Goal: Task Accomplishment & Management: Manage account settings

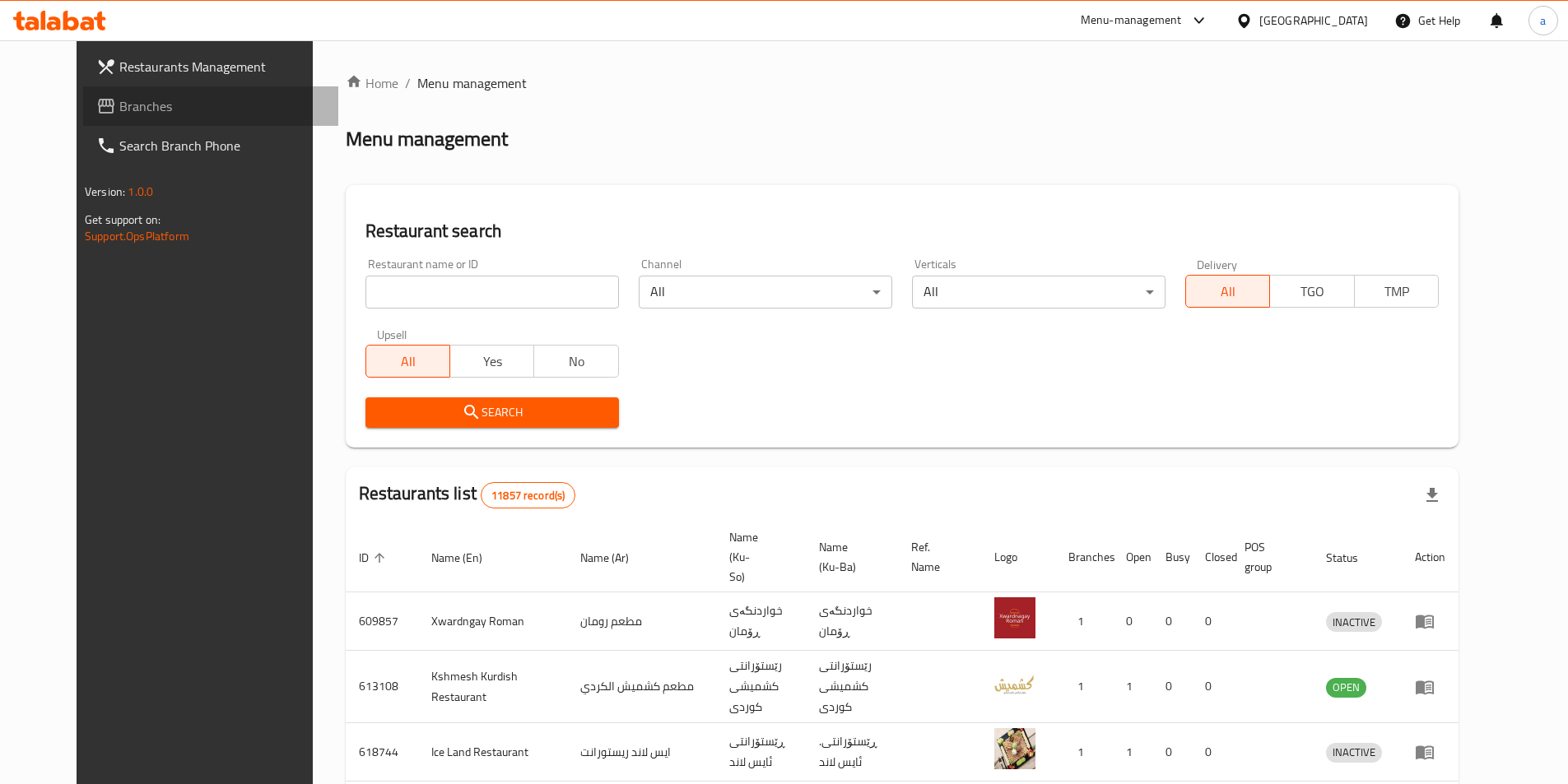
click at [120, 100] on span "Branches" at bounding box center [222, 107] width 205 height 20
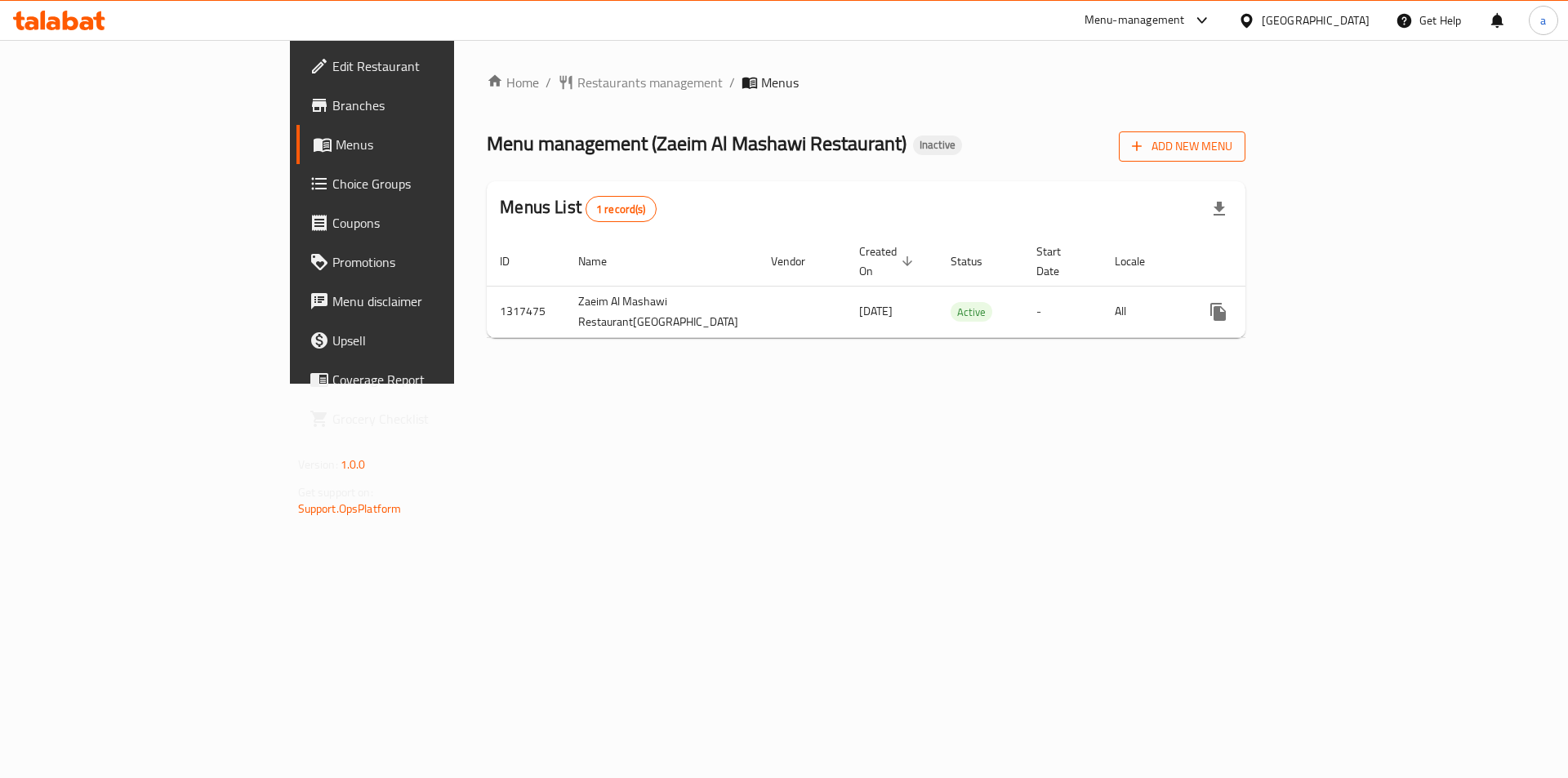
click at [1232, 146] on span "Add New Menu" at bounding box center [1182, 146] width 101 height 21
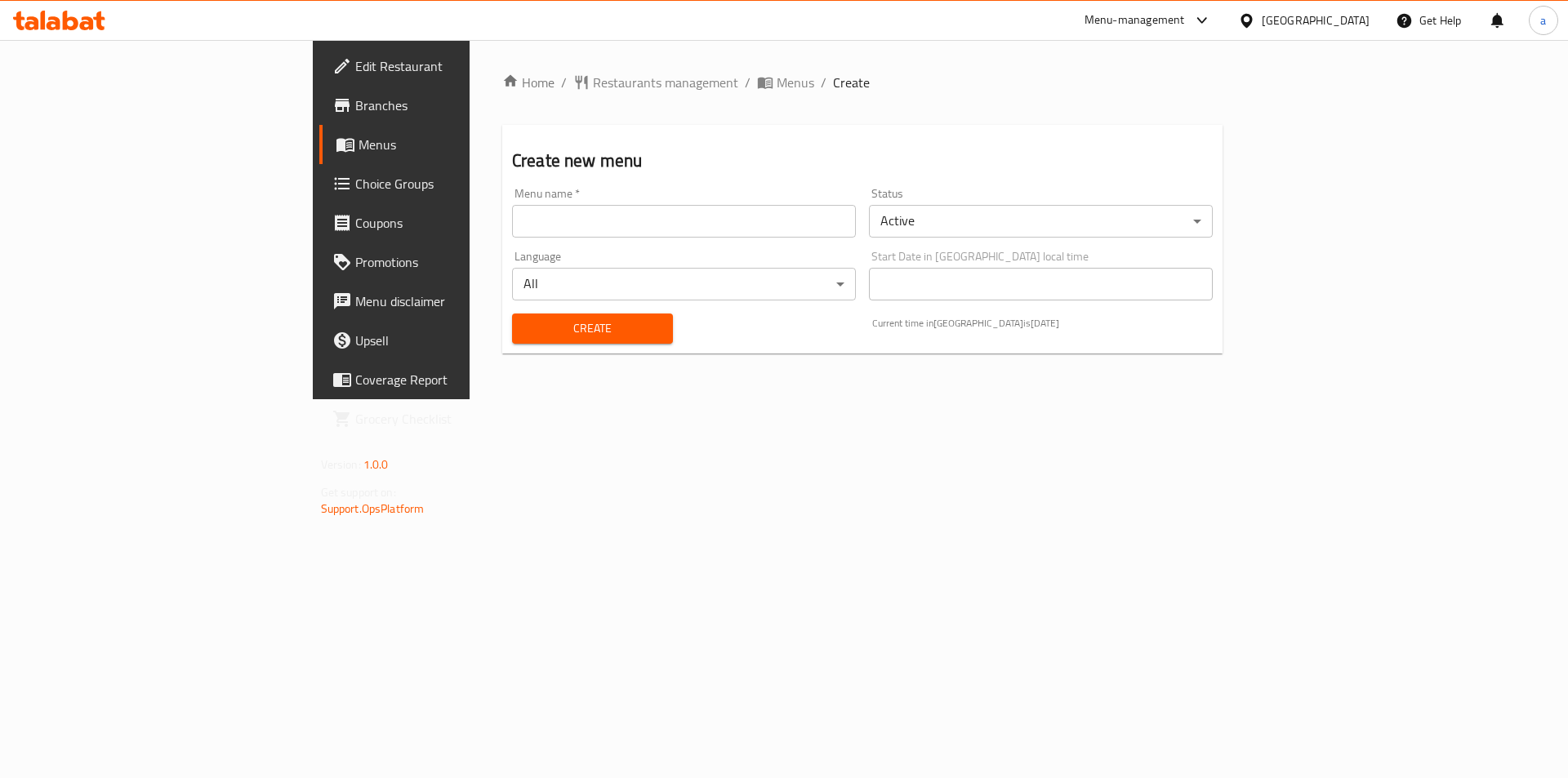
click at [793, 236] on input "text" at bounding box center [684, 220] width 344 height 33
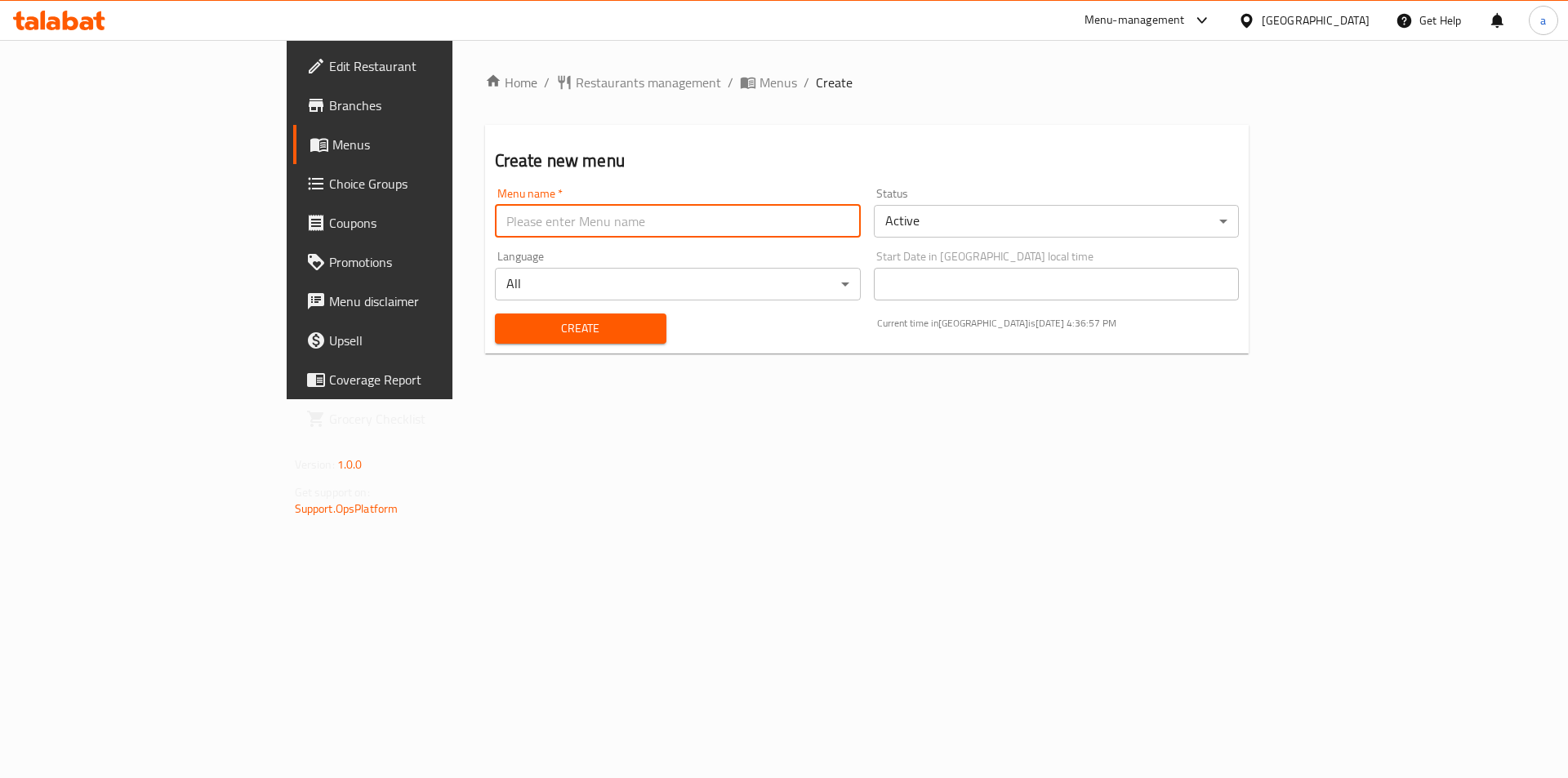
type input "amna"
click at [494, 342] on button "Create" at bounding box center [579, 328] width 171 height 31
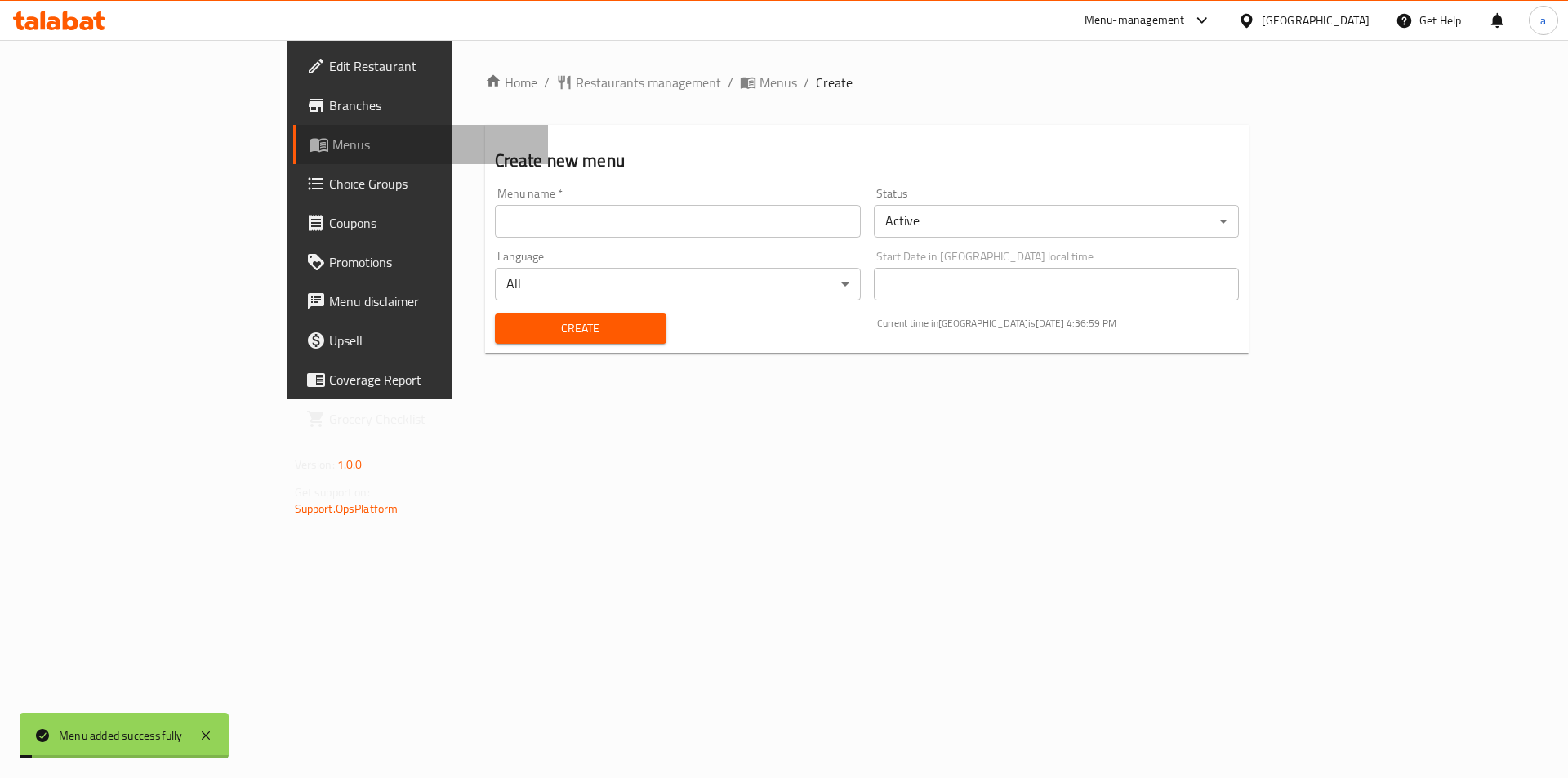
click at [332, 154] on span "Menus" at bounding box center [434, 144] width 204 height 20
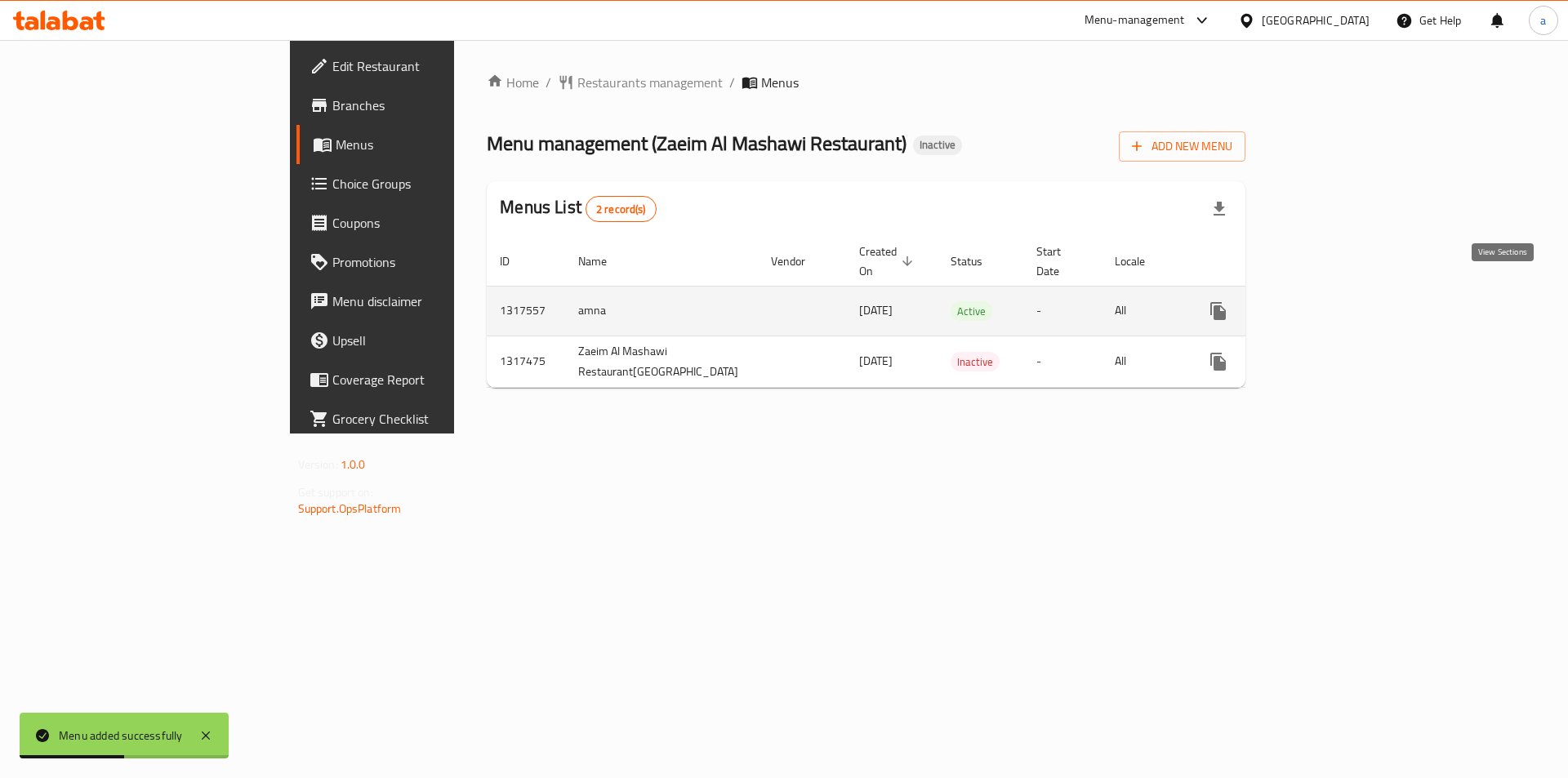
click at [1346, 302] on icon "enhanced table" at bounding box center [1336, 311] width 20 height 20
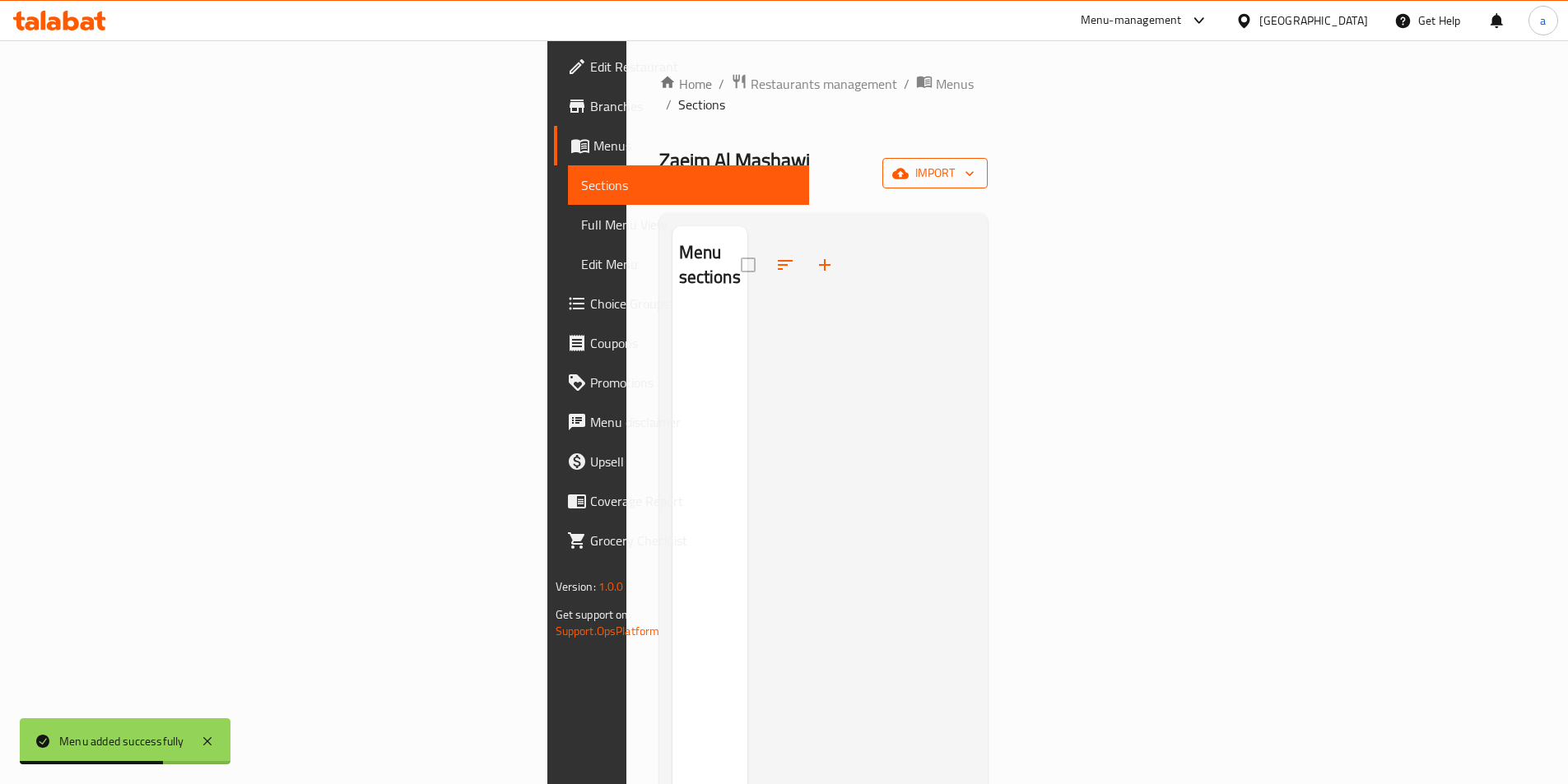
click at [975, 163] on span "import" at bounding box center [935, 173] width 79 height 21
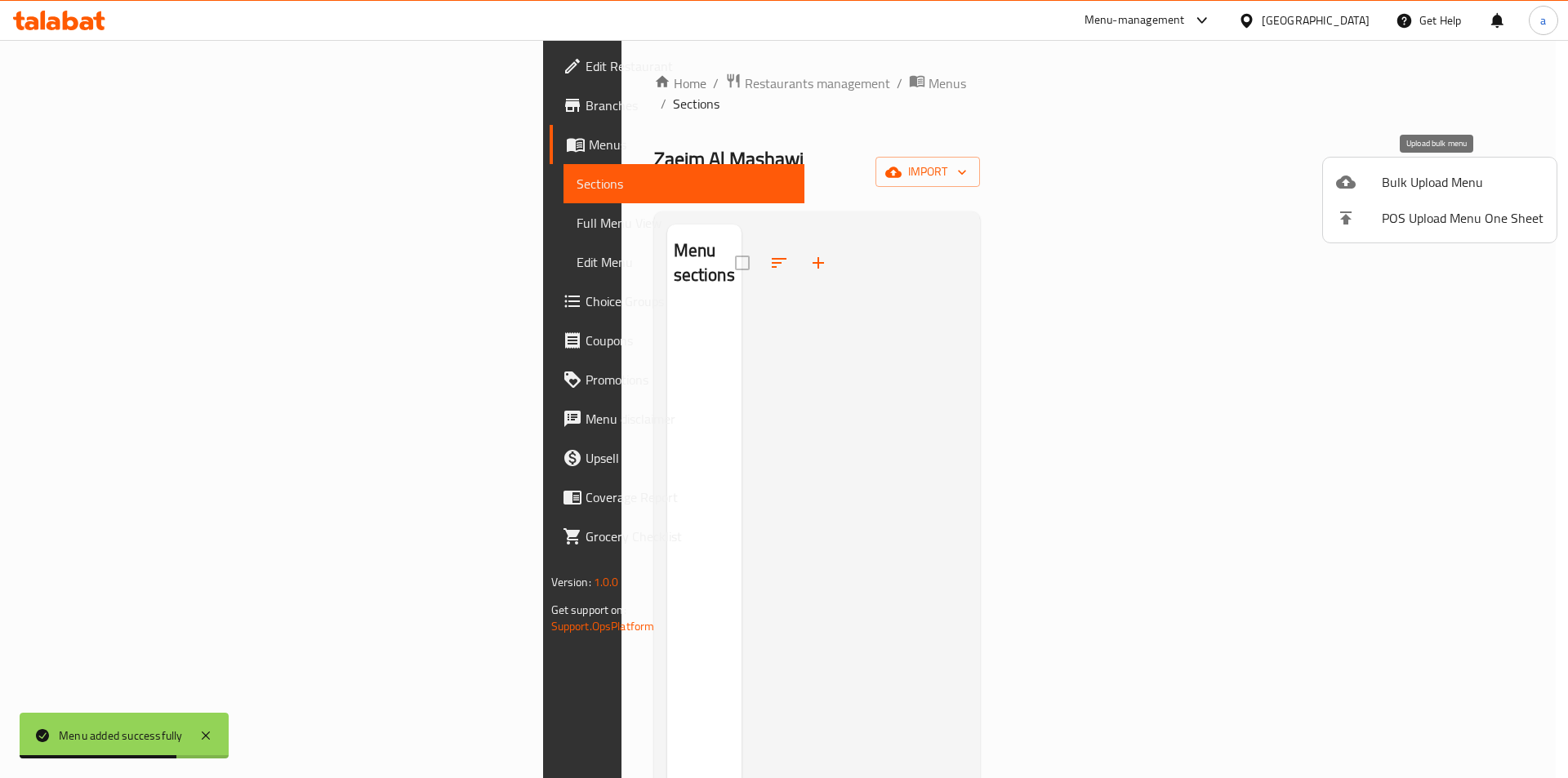
click at [1376, 173] on div at bounding box center [1358, 182] width 45 height 20
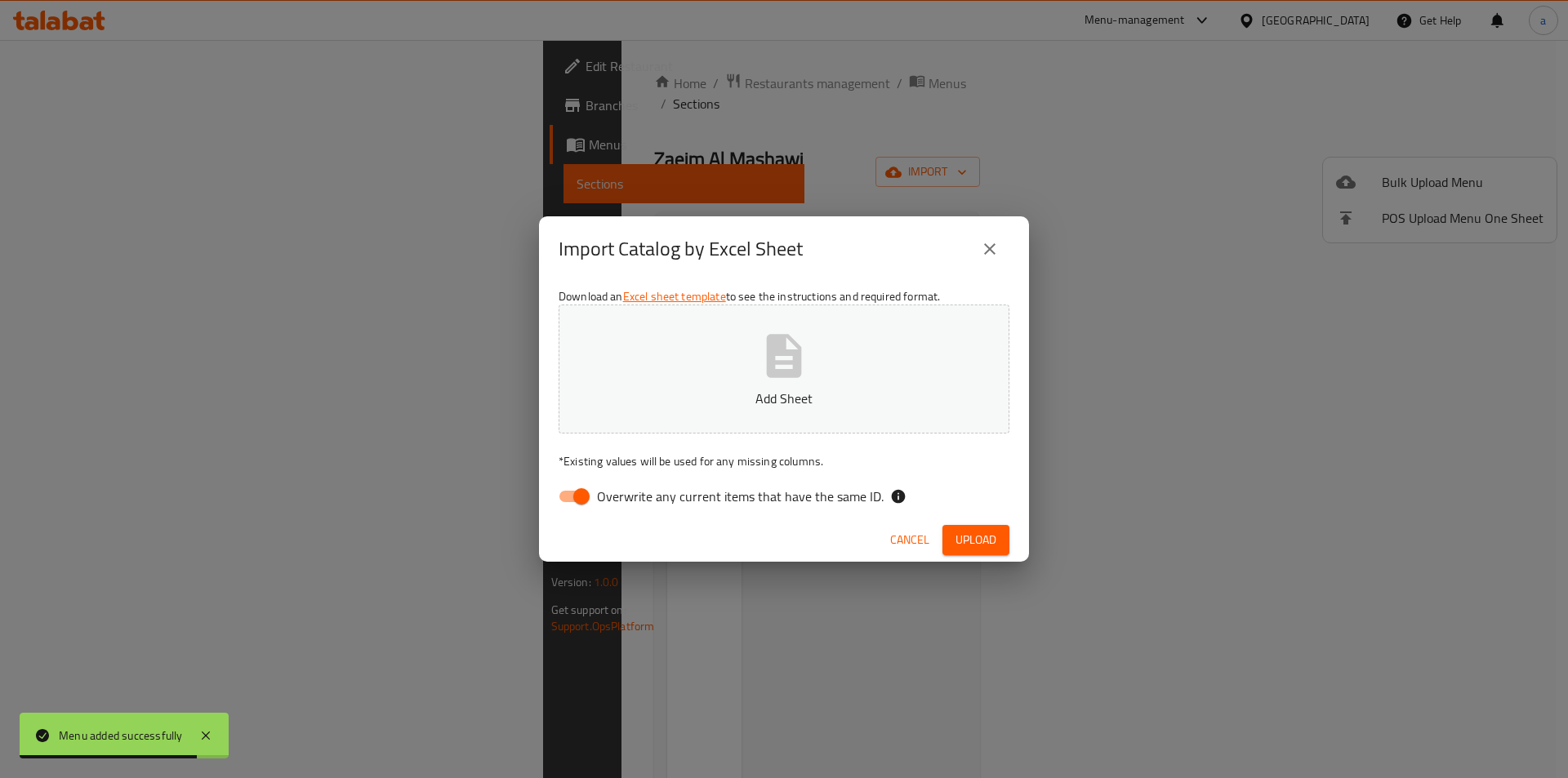
click at [583, 499] on input "Overwrite any current items that have the same ID." at bounding box center [581, 495] width 93 height 31
checkbox input "false"
click at [728, 369] on button "Add Sheet" at bounding box center [784, 369] width 451 height 129
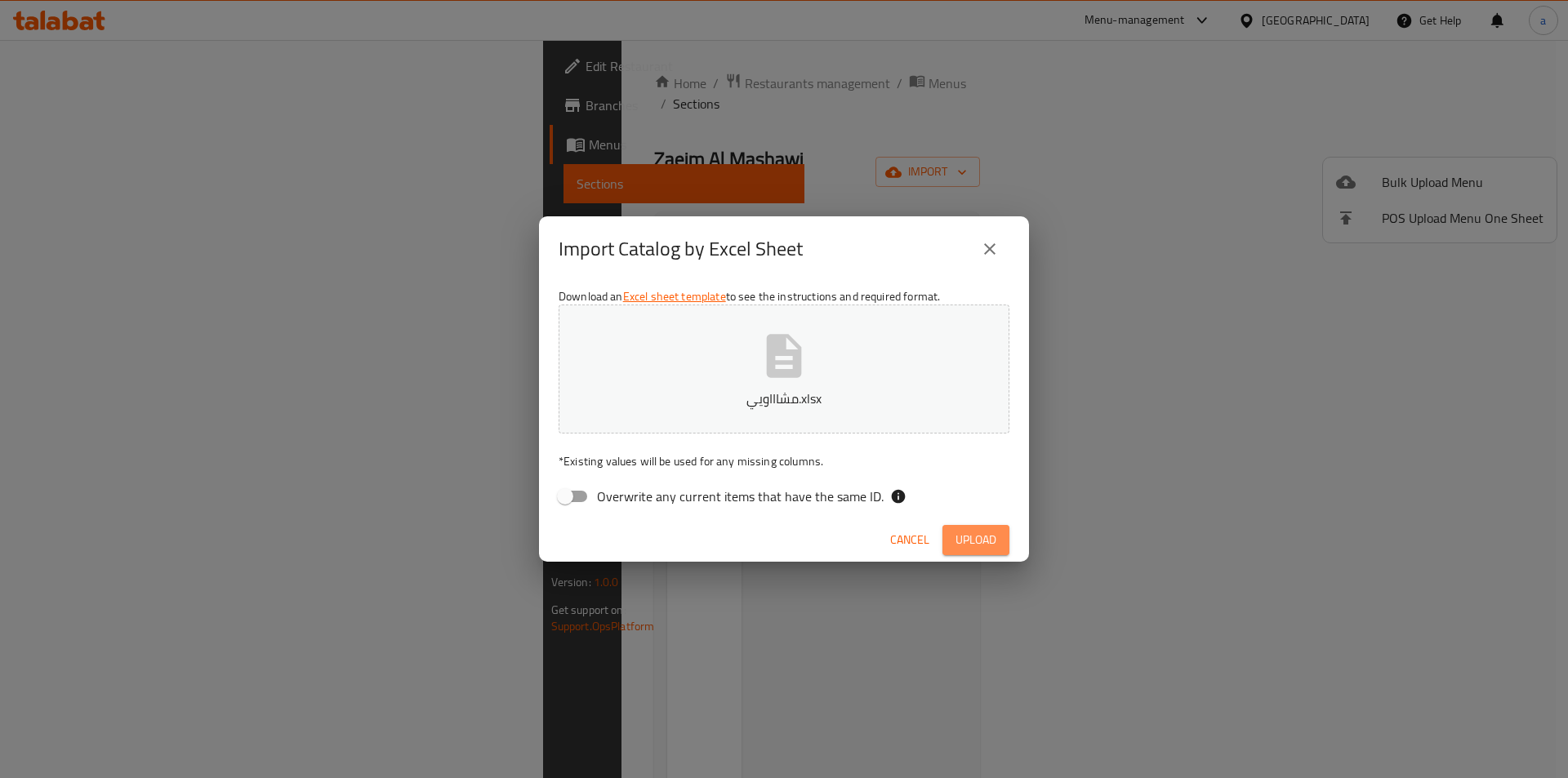
click at [982, 539] on span "Upload" at bounding box center [975, 540] width 41 height 21
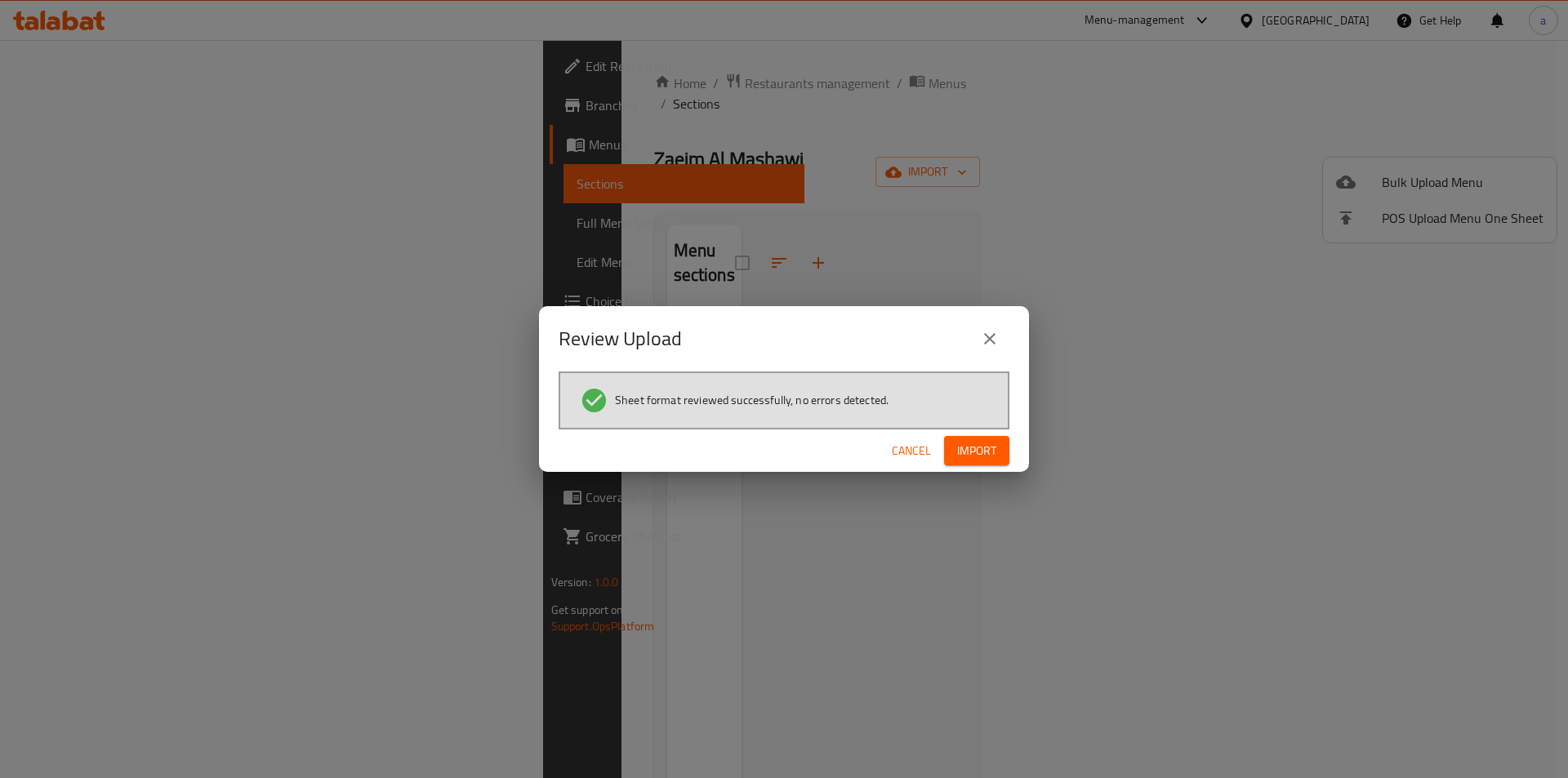
click at [973, 443] on span "Import" at bounding box center [977, 451] width 40 height 21
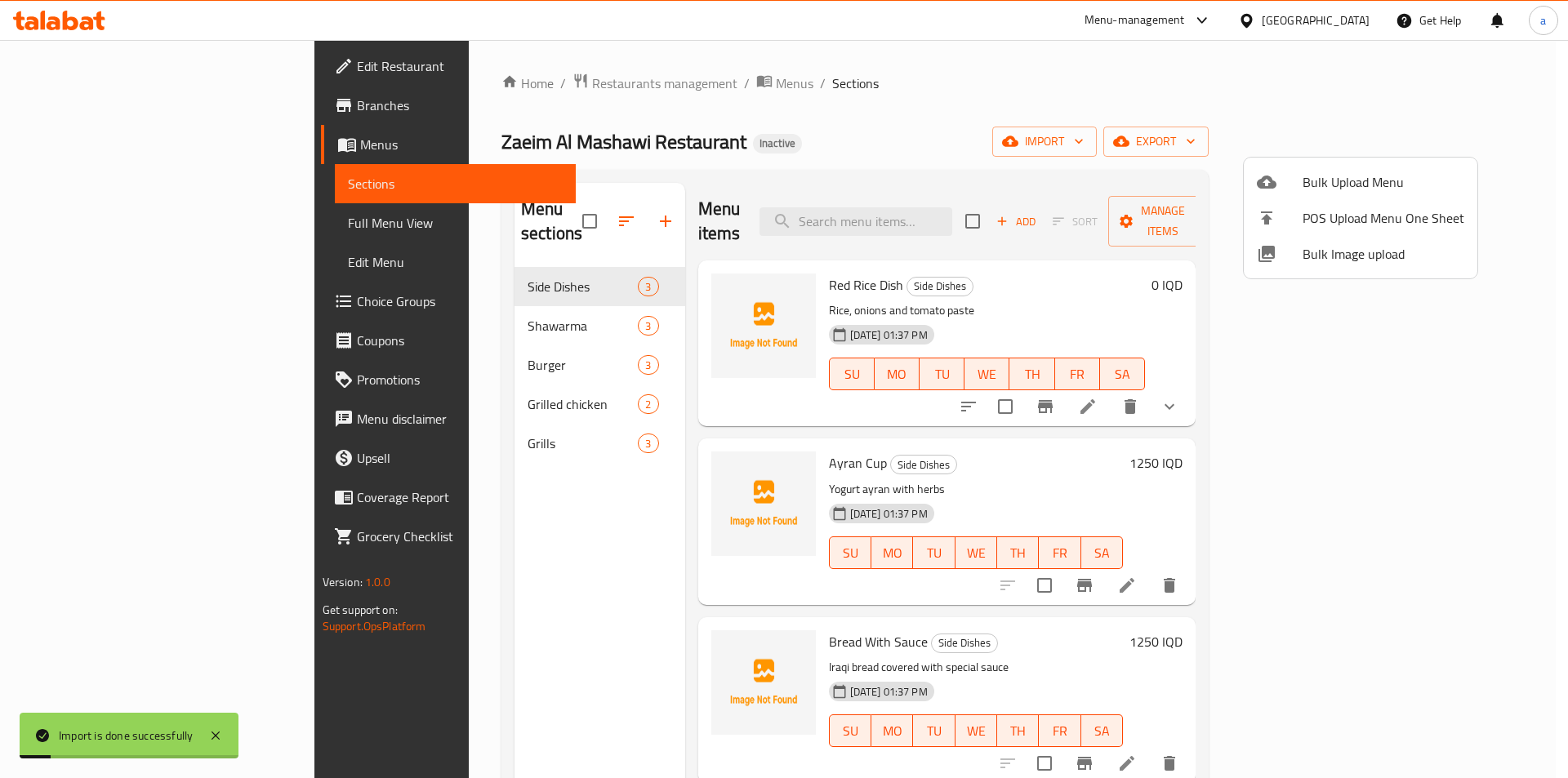
click at [172, 224] on div at bounding box center [784, 389] width 1568 height 778
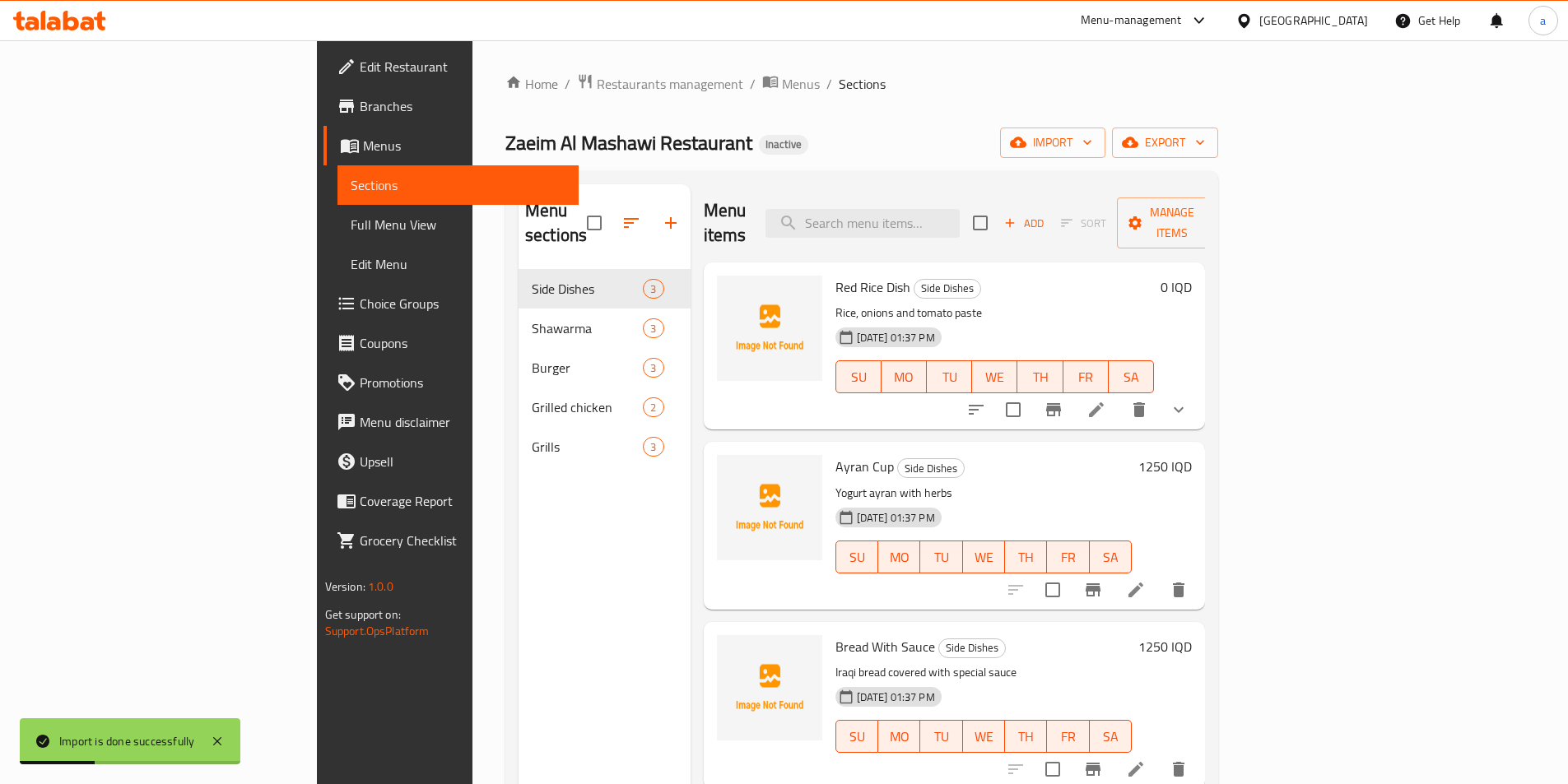
click at [351, 226] on span "Full Menu View" at bounding box center [459, 225] width 215 height 20
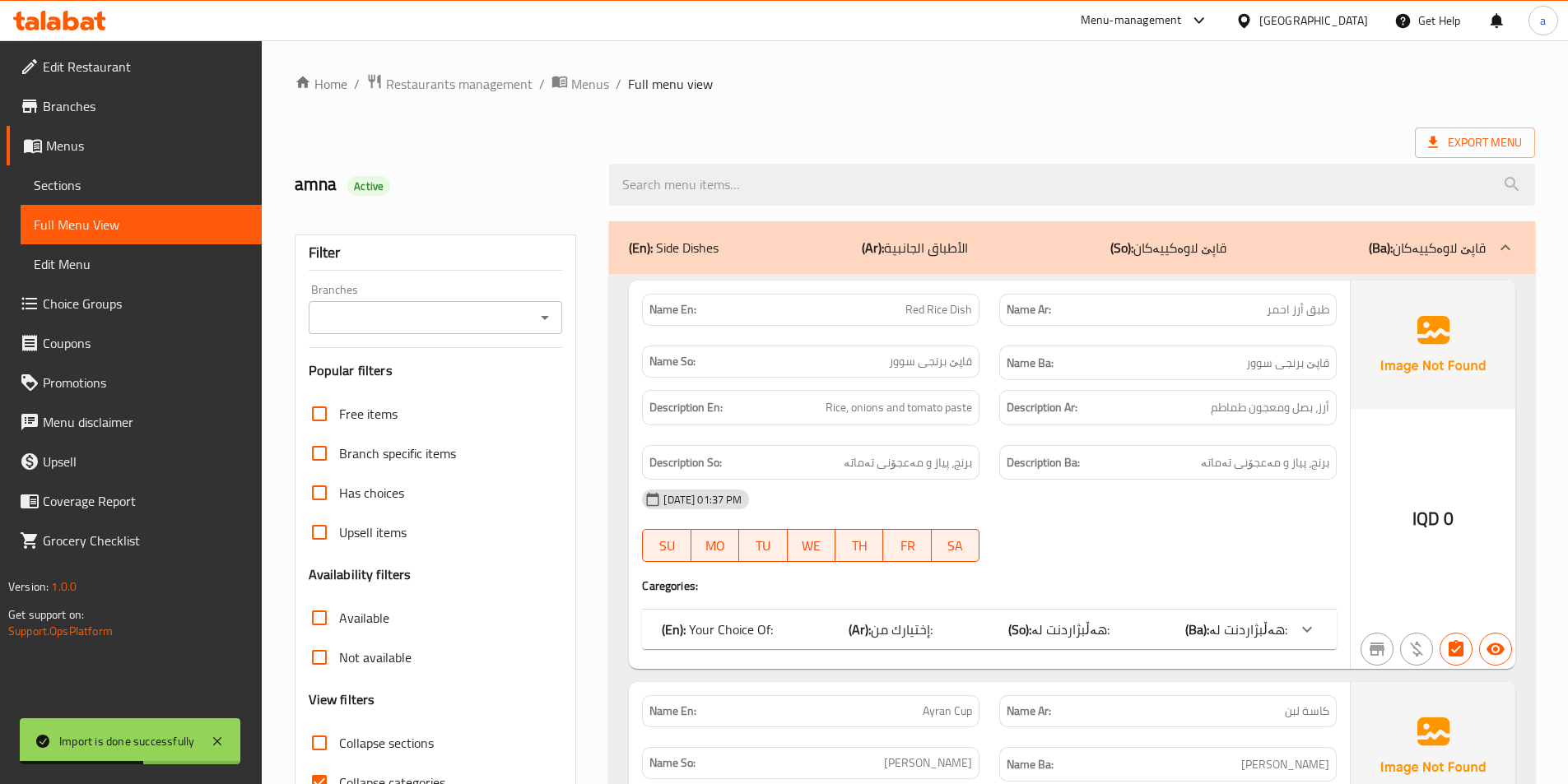
click at [545, 316] on icon "Open" at bounding box center [545, 318] width 8 height 4
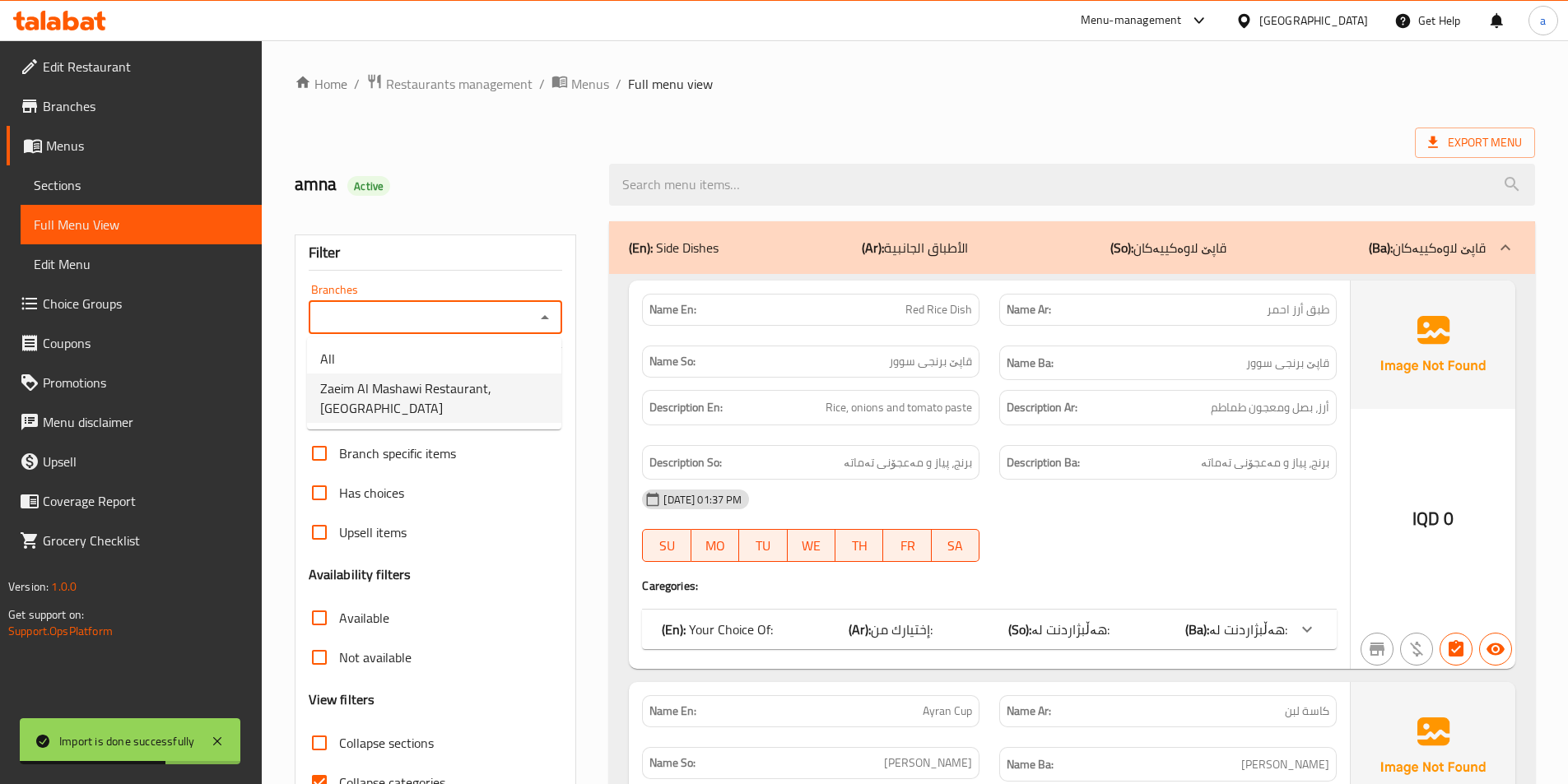
click at [489, 392] on span "Zaeim Al Mashawi Restaurant,Hay Ur" at bounding box center [434, 398] width 228 height 40
type input "Zaeim Al Mashawi Restaurant,Hay Ur"
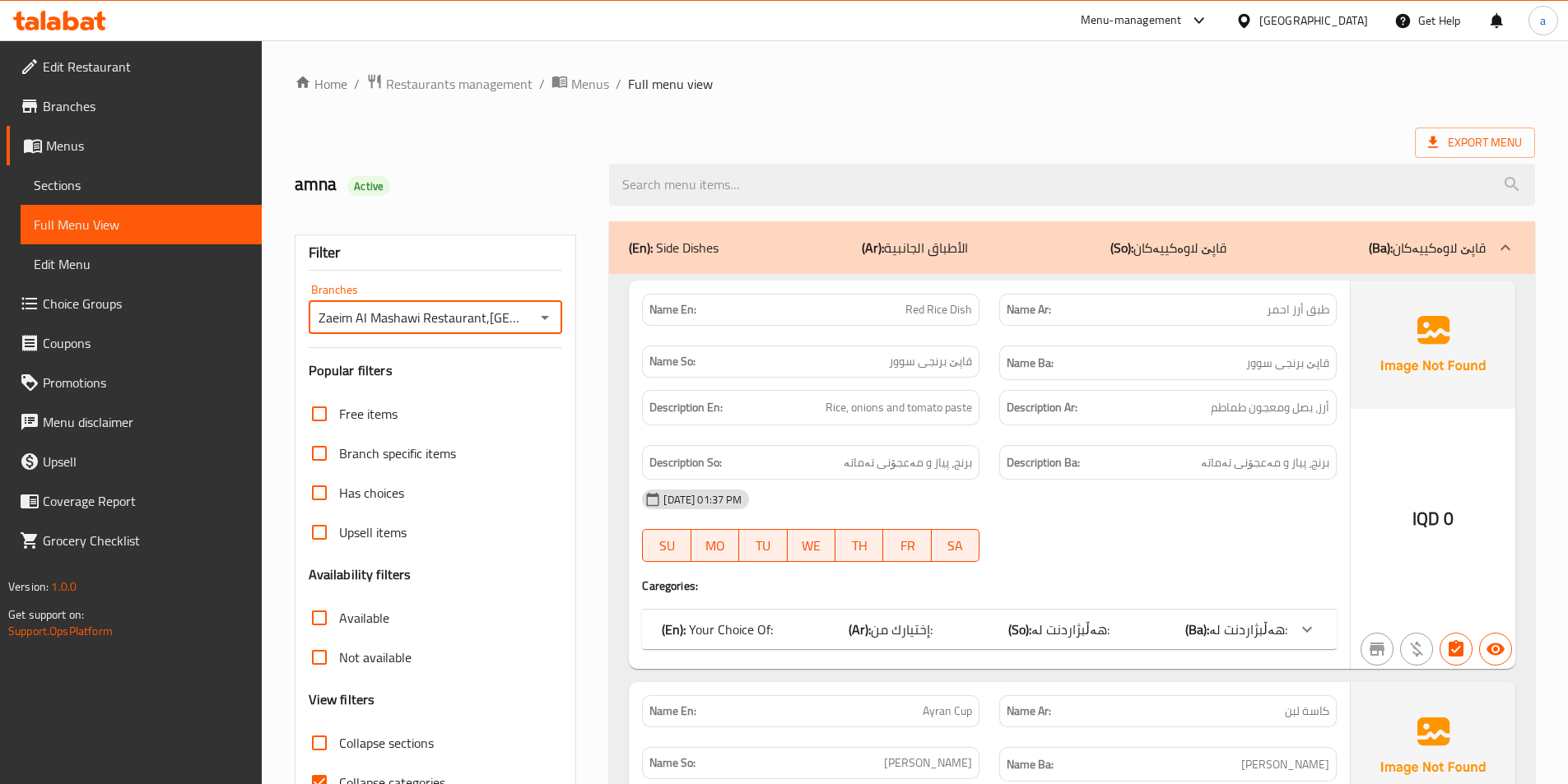
click at [1290, 612] on div "(En): Your Choice Of: (Ar): إختيارك من: (So): هەڵبژاردنت لە: (Ba): هەڵبژاردنت ل…" at bounding box center [989, 630] width 695 height 40
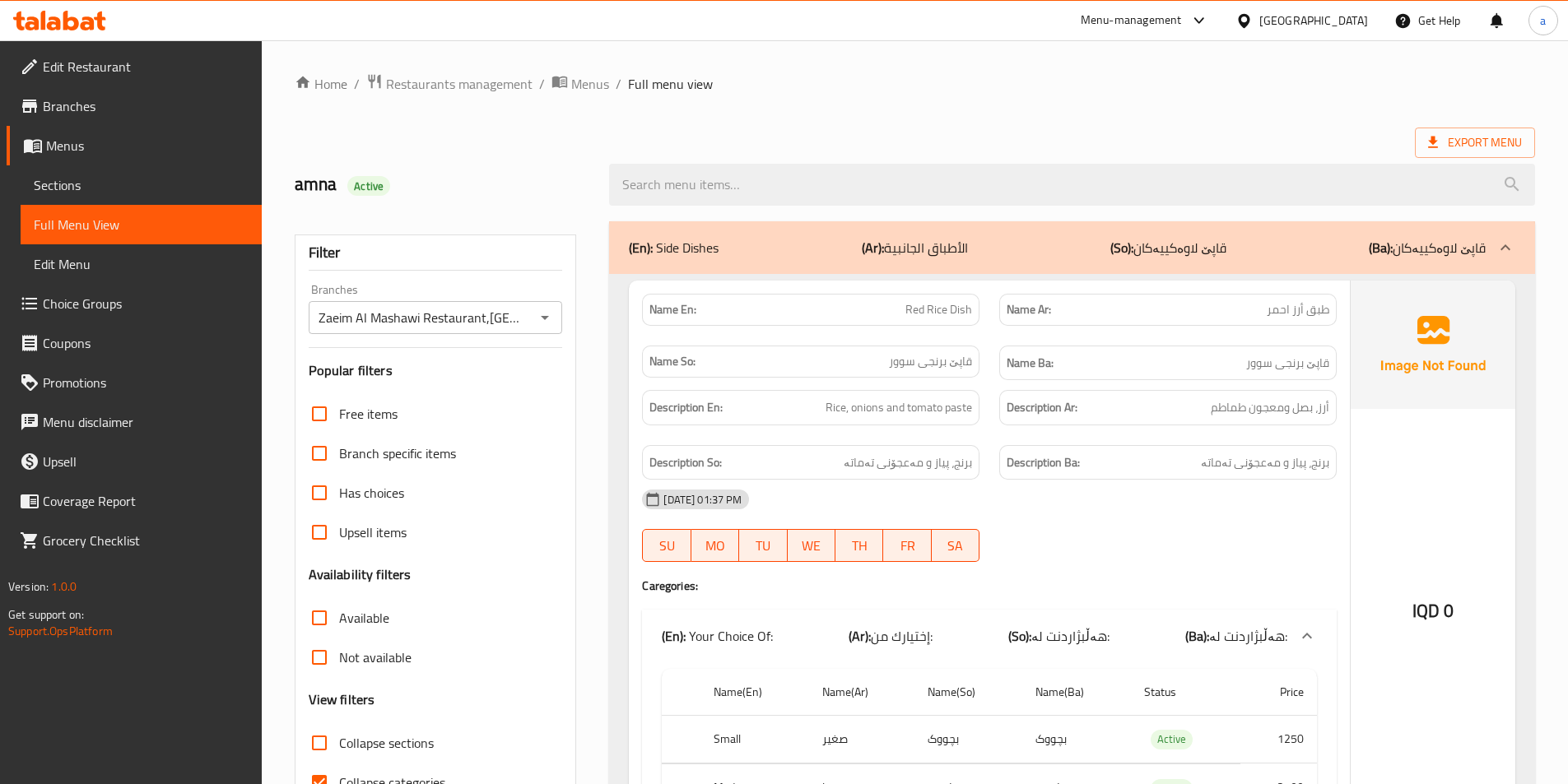
scroll to position [110, 0]
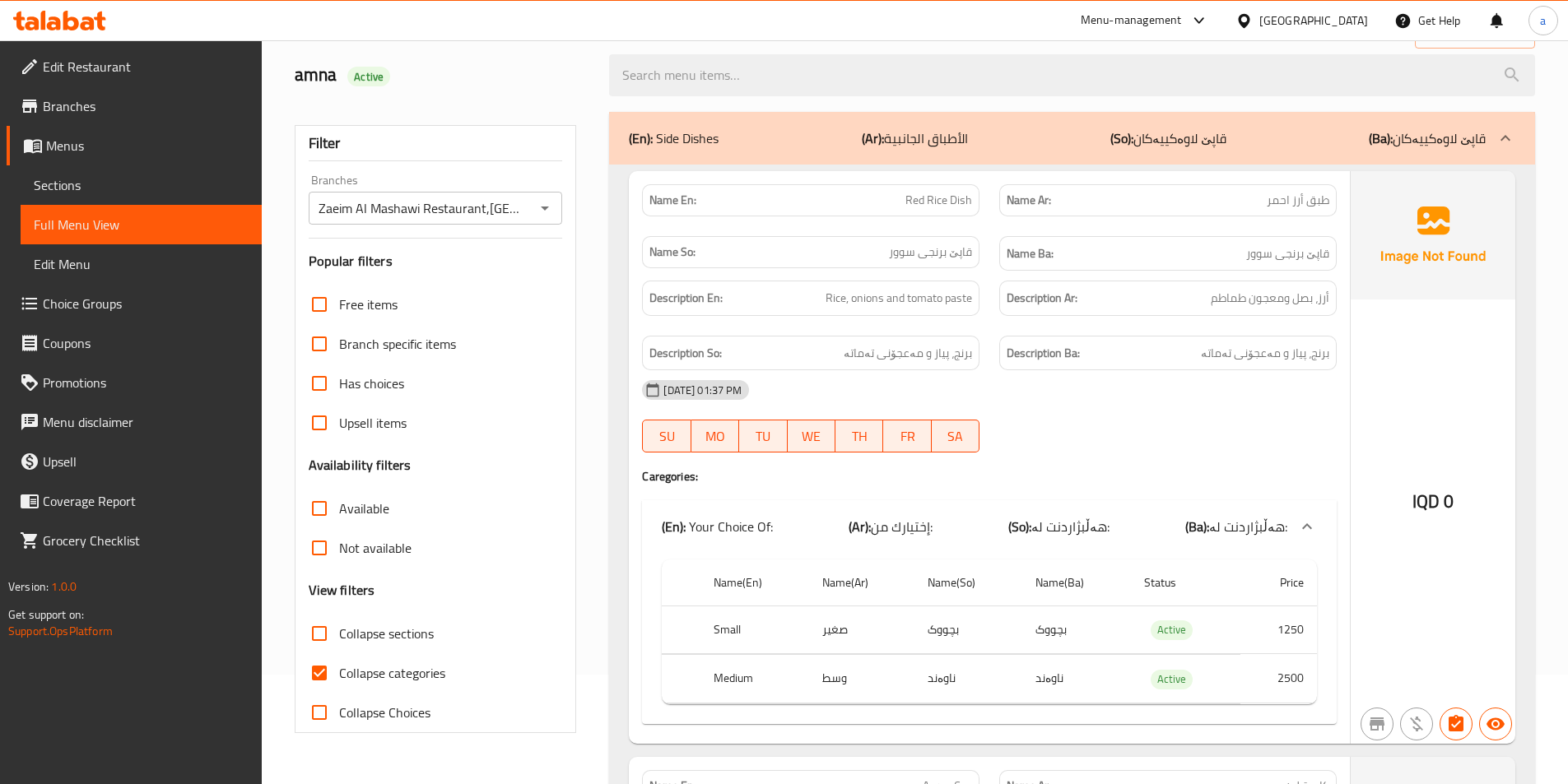
click at [1295, 541] on div at bounding box center [1308, 527] width 40 height 40
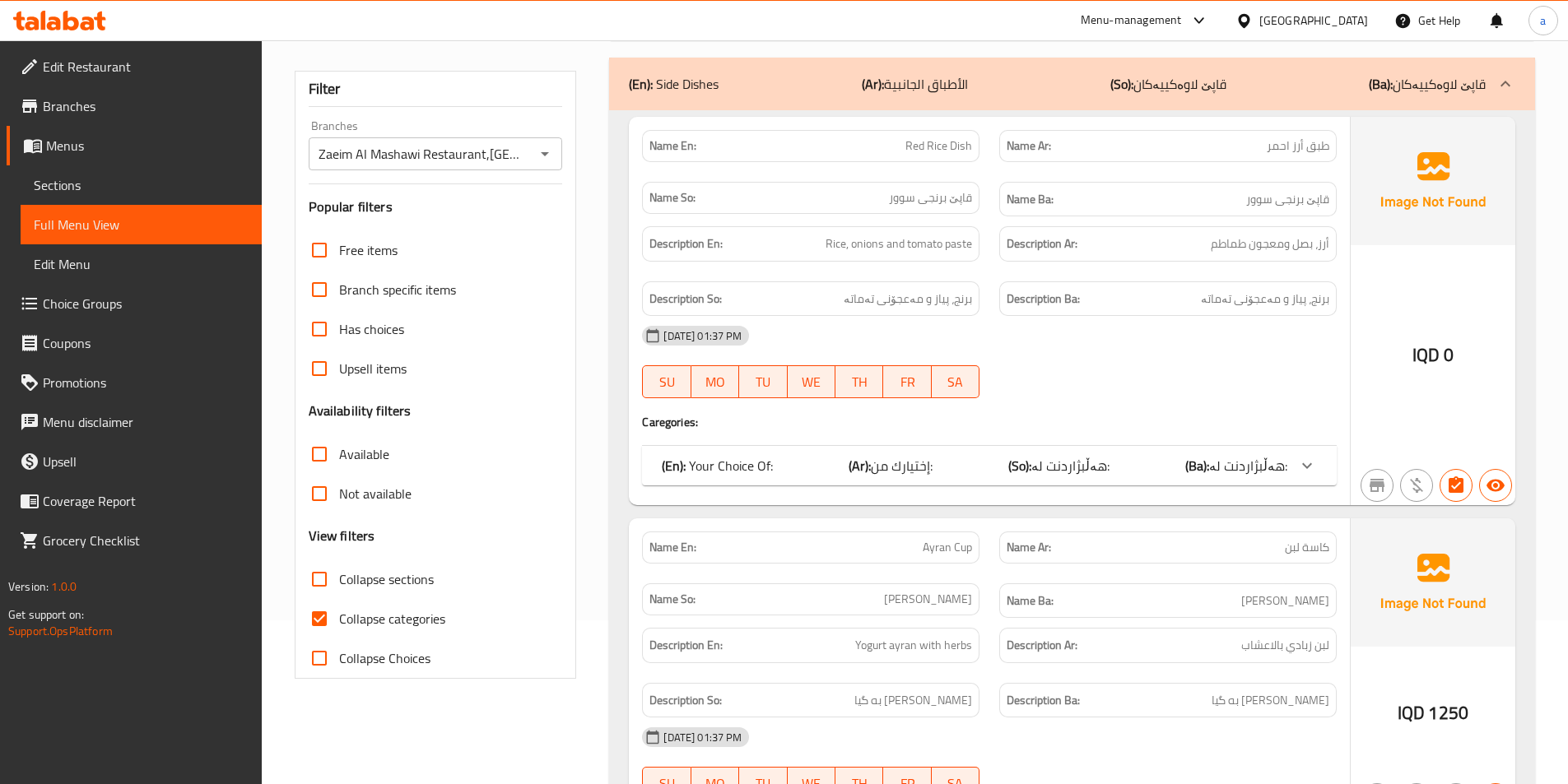
scroll to position [0, 0]
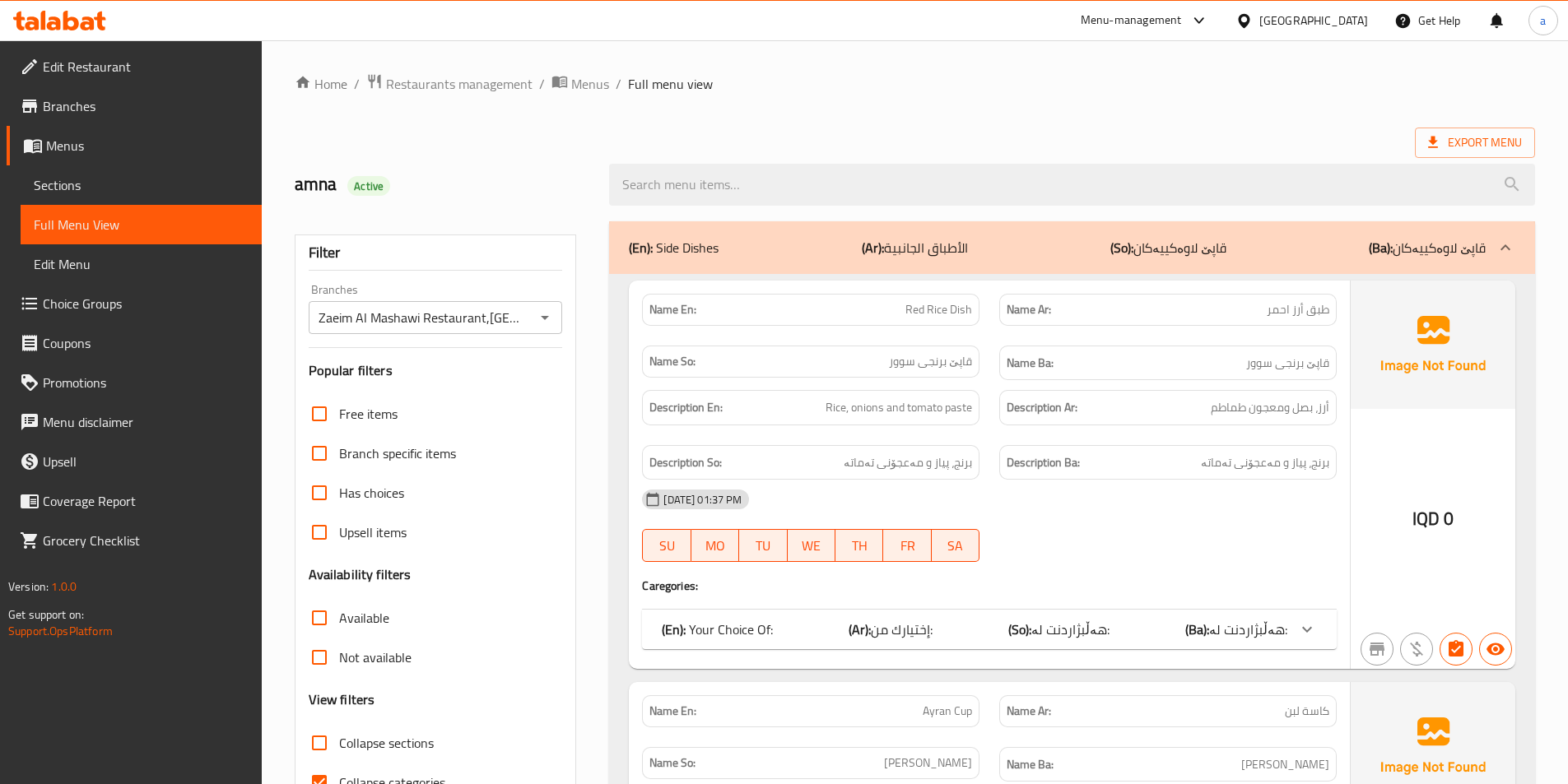
drag, startPoint x: 1563, startPoint y: 25, endPoint x: 1573, endPoint y: 12, distance: 16.4
click at [1568, 12] on html "​ Menu-management Iraq Get Help a Edit Restaurant Branches Menus Sections Full …" at bounding box center [784, 392] width 1568 height 784
click at [448, 191] on h2 "amna Active" at bounding box center [443, 184] width 295 height 25
click at [61, 182] on span "Sections" at bounding box center [142, 185] width 215 height 20
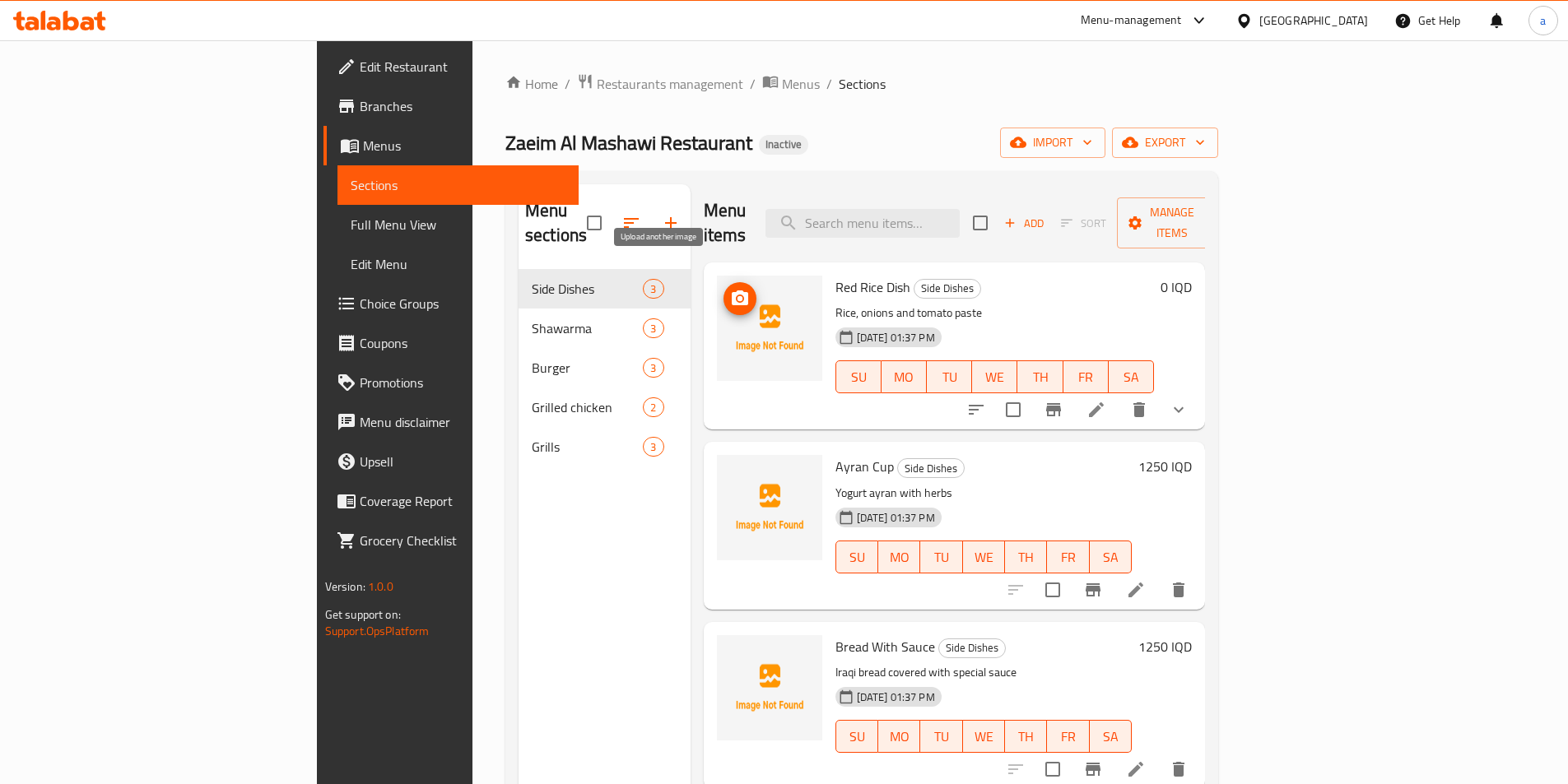
click at [732, 291] on icon "upload picture" at bounding box center [740, 298] width 17 height 15
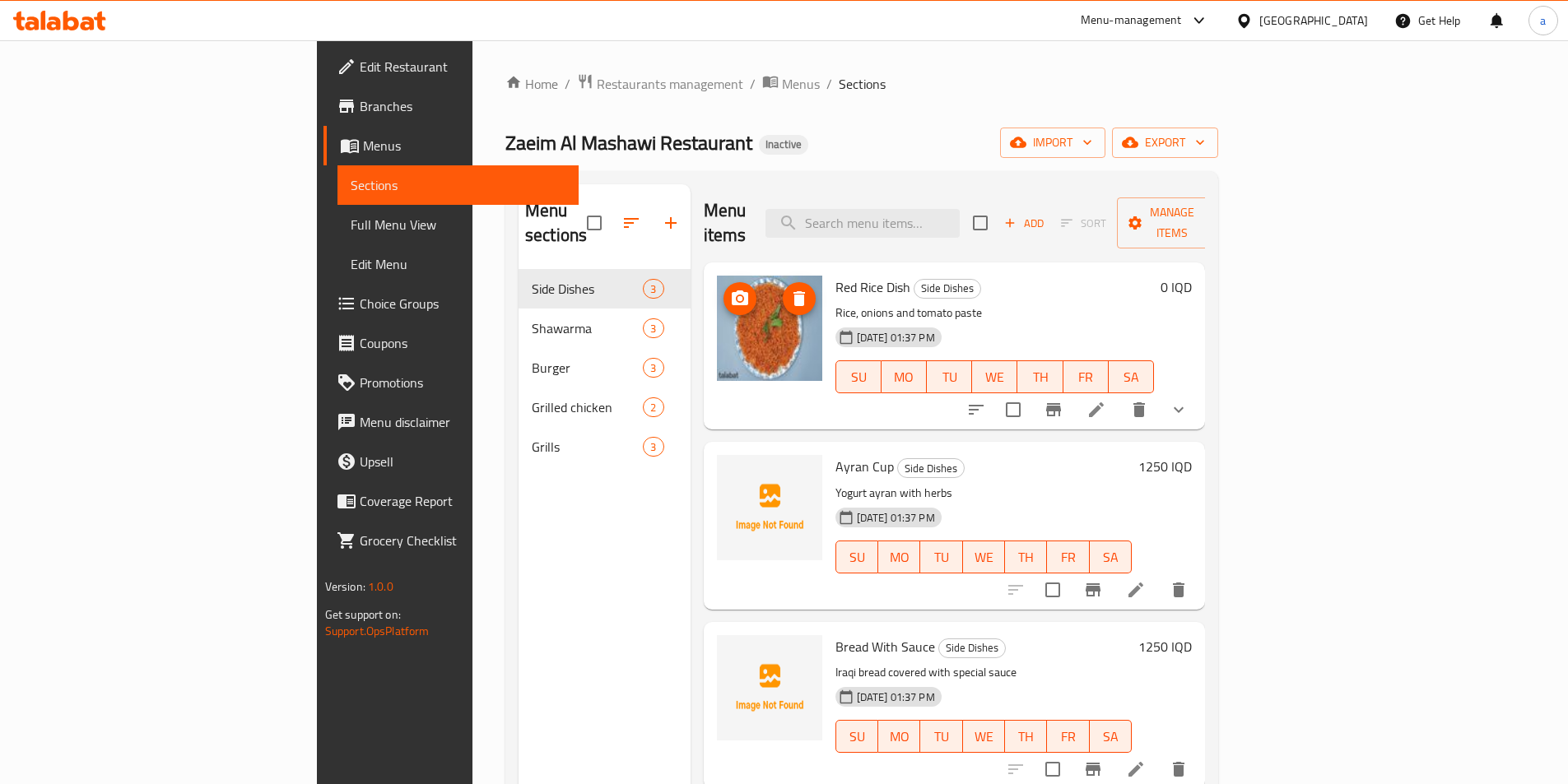
scroll to position [110, 0]
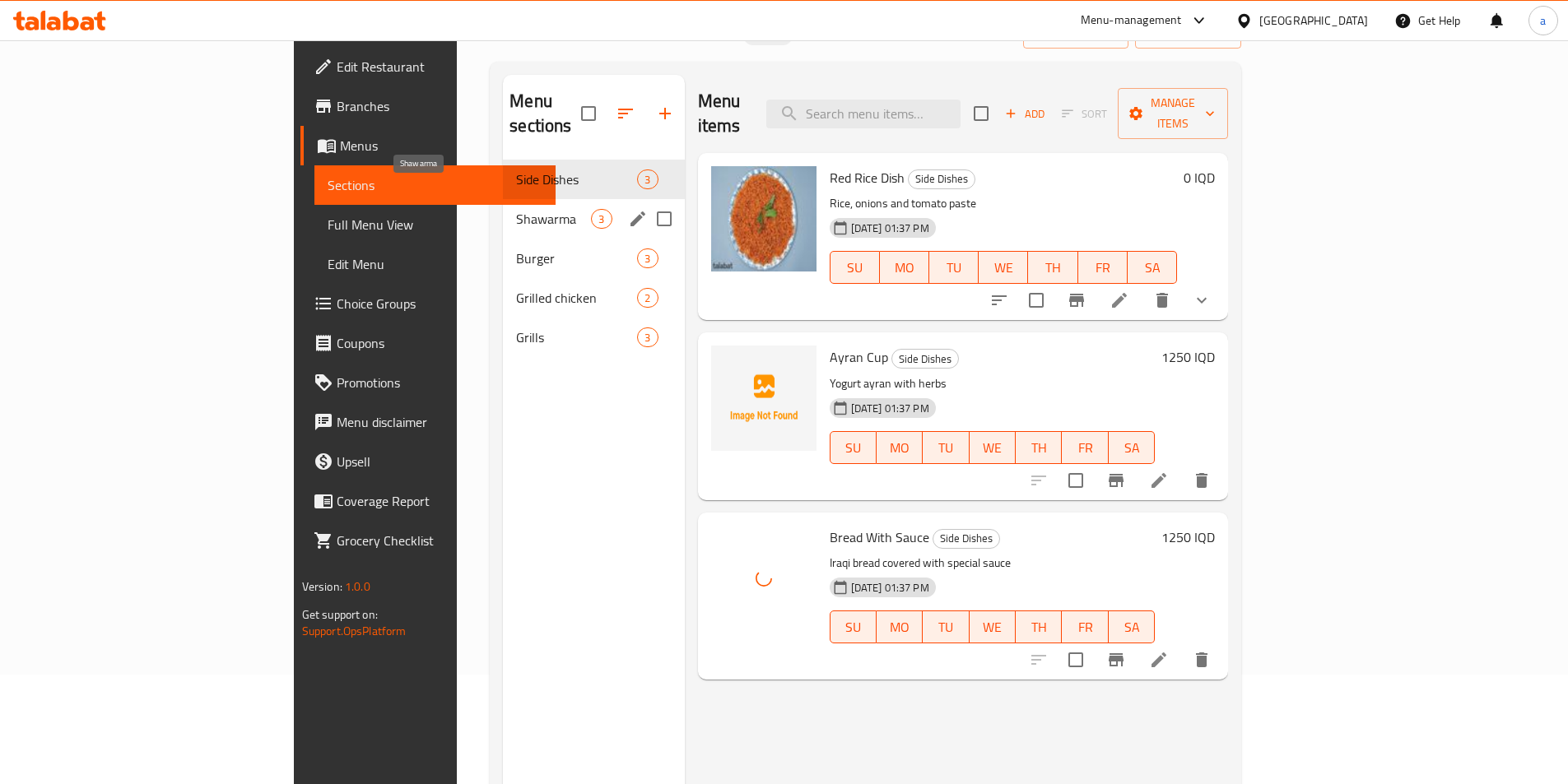
click at [516, 209] on span "Shawarma" at bounding box center [553, 219] width 75 height 20
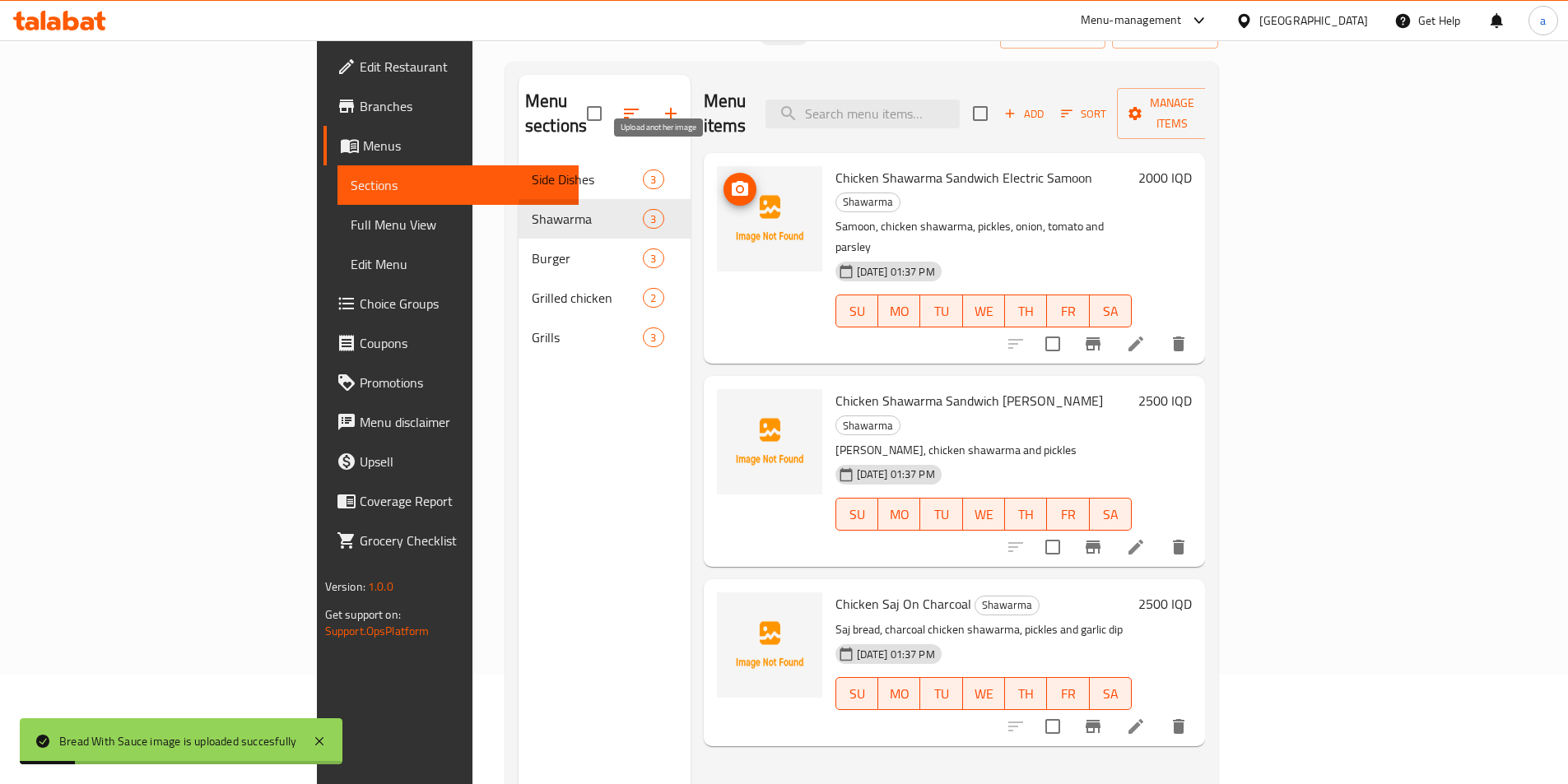
click at [732, 181] on icon "upload picture" at bounding box center [740, 188] width 17 height 15
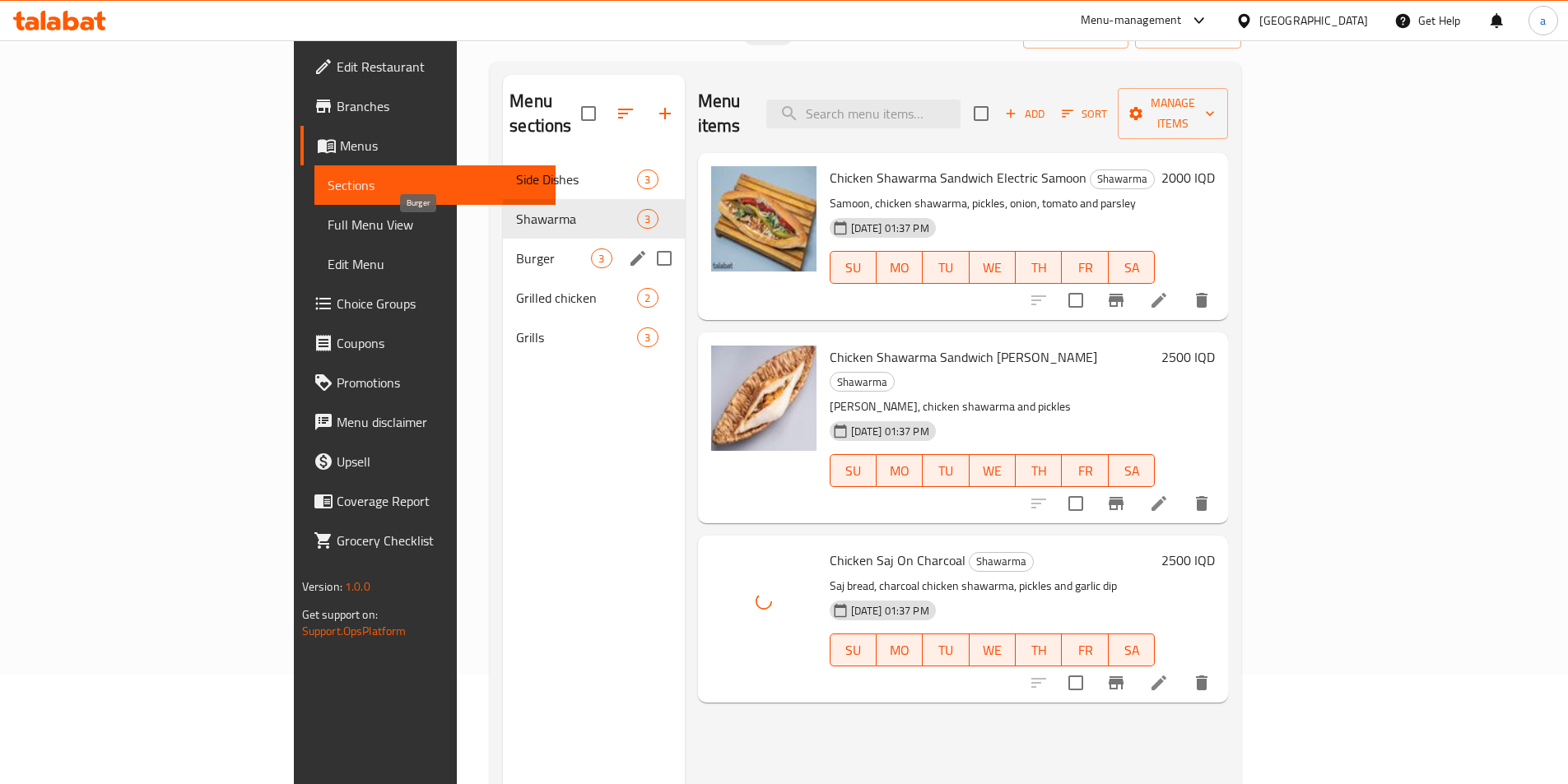
click at [516, 248] on span "Burger" at bounding box center [553, 258] width 75 height 20
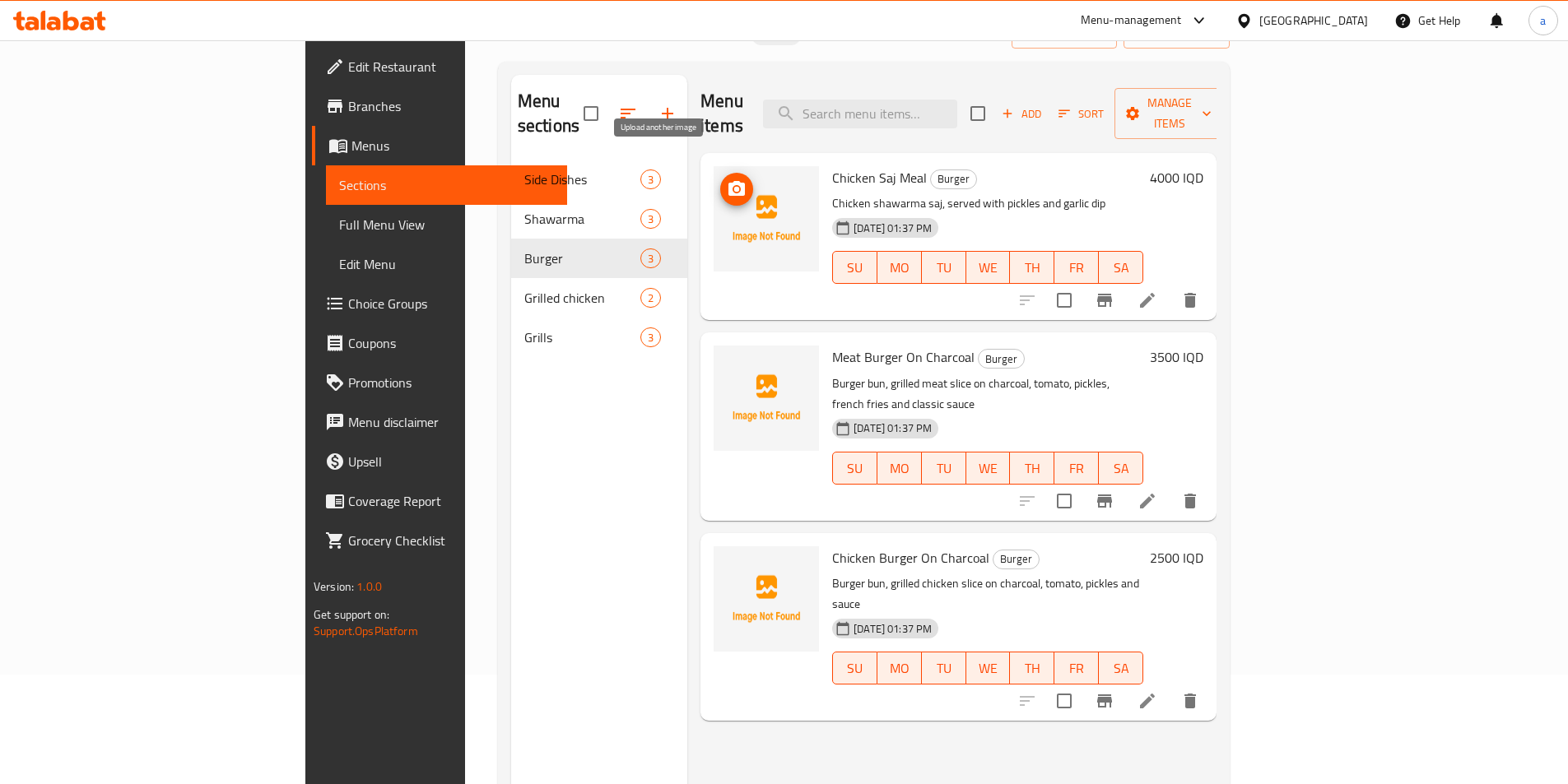
click at [729, 181] on icon "upload picture" at bounding box center [737, 188] width 17 height 15
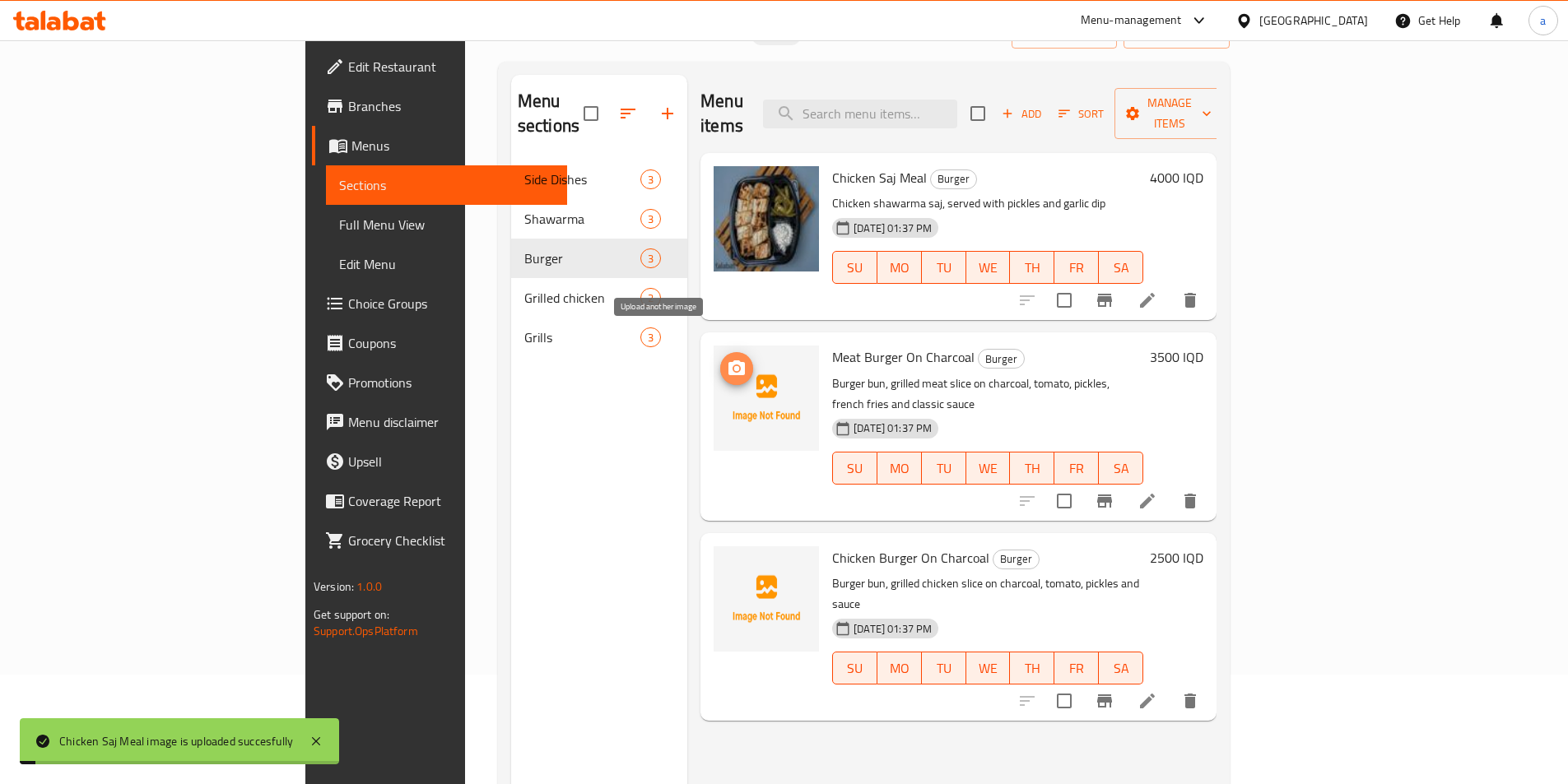
click at [729, 361] on icon "upload picture" at bounding box center [737, 368] width 17 height 15
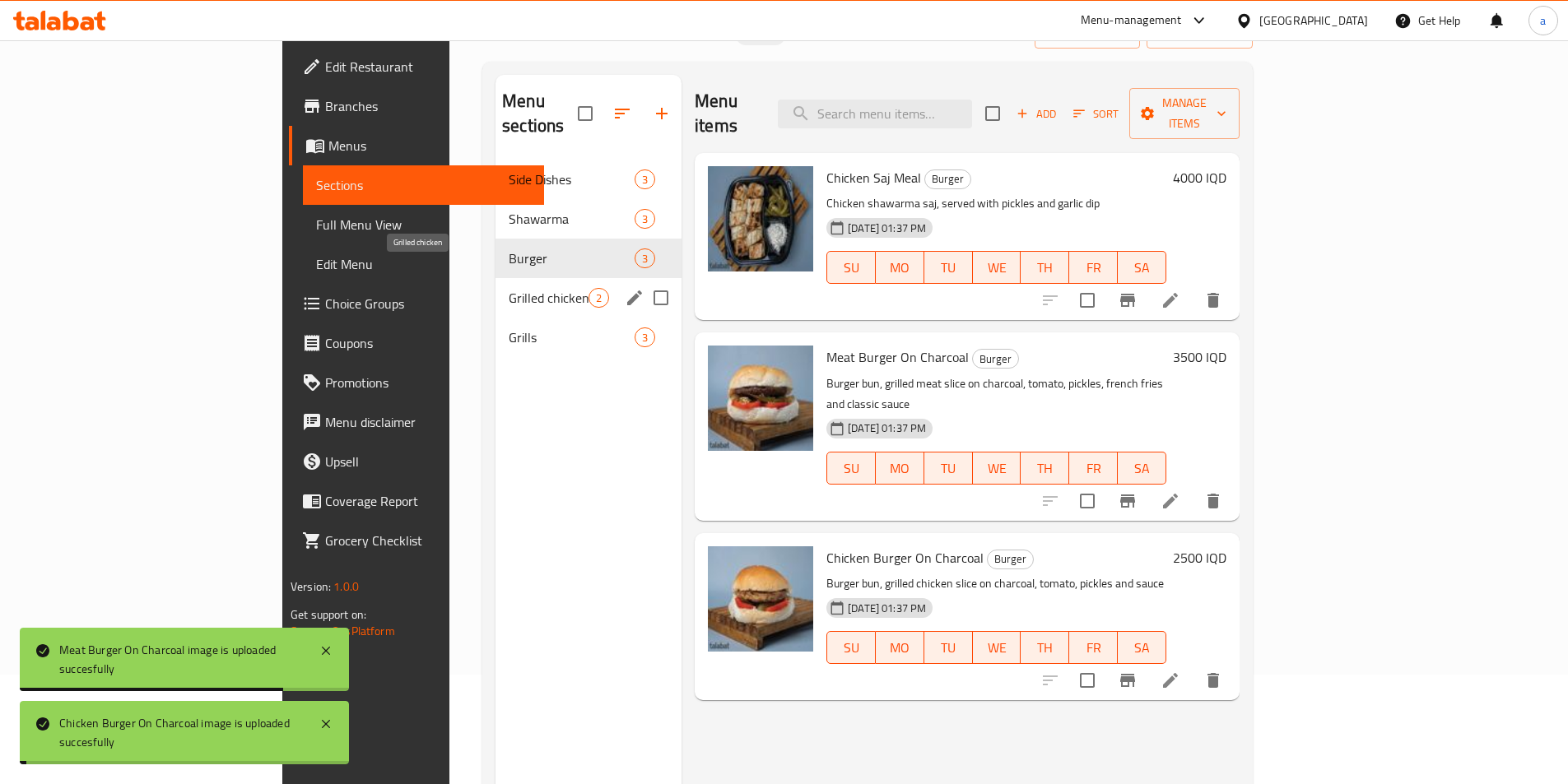
click at [508, 288] on span "Grilled chicken" at bounding box center [548, 298] width 80 height 20
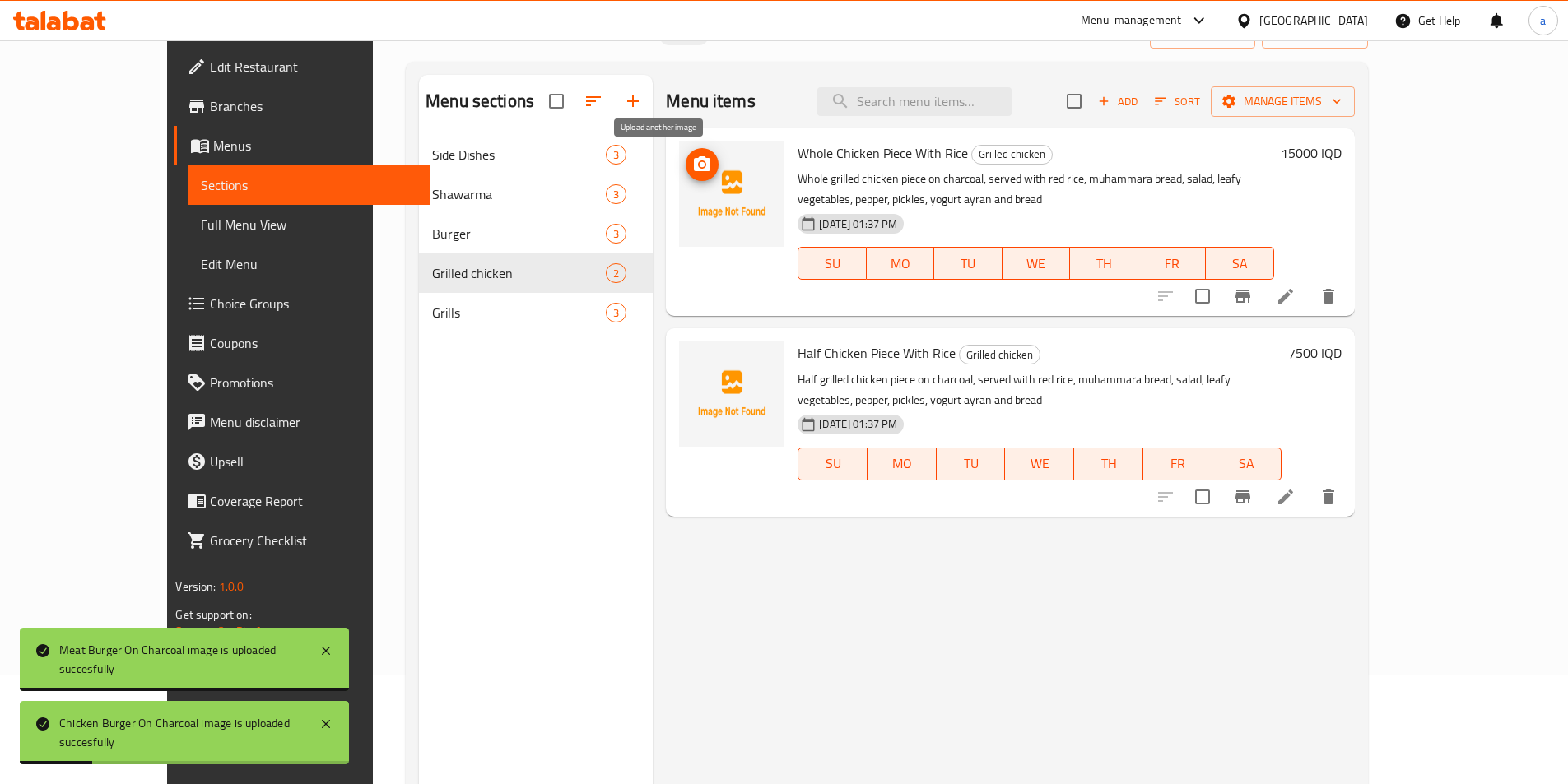
click at [694, 163] on icon "upload picture" at bounding box center [702, 163] width 17 height 15
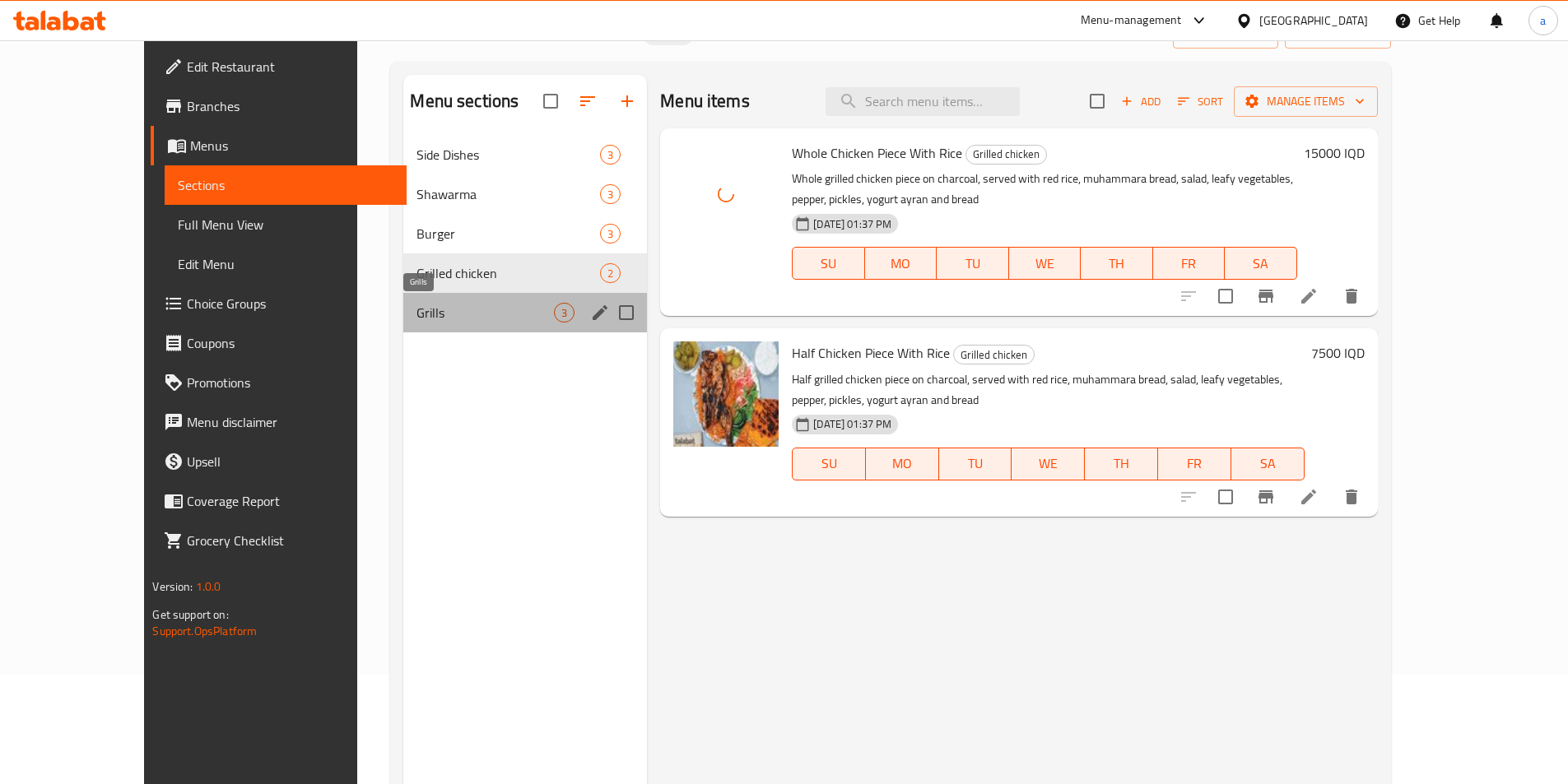
click at [417, 310] on span "Grills" at bounding box center [485, 313] width 138 height 20
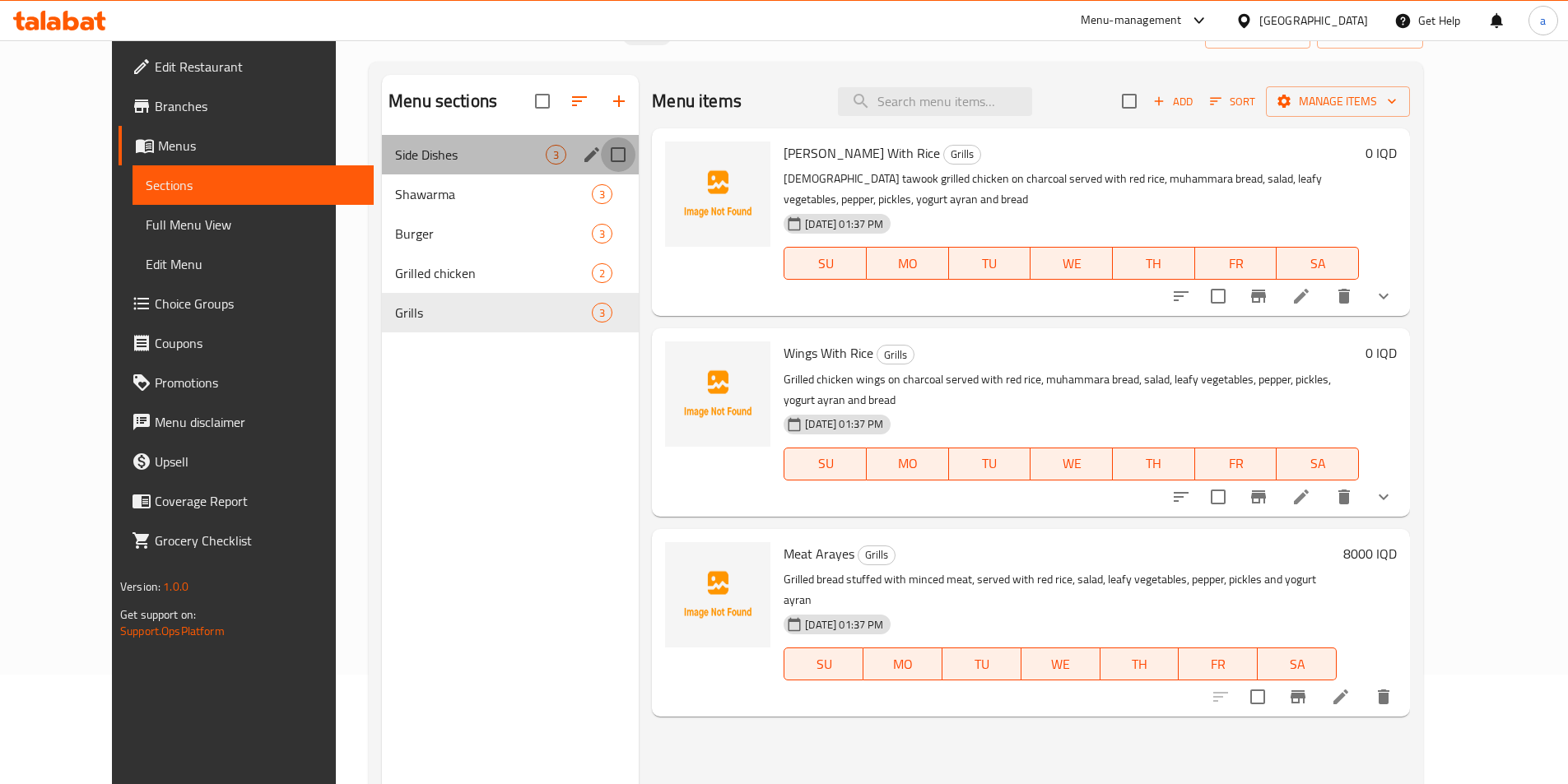
click at [601, 152] on input "Menu sections" at bounding box center [618, 154] width 35 height 35
checkbox input "true"
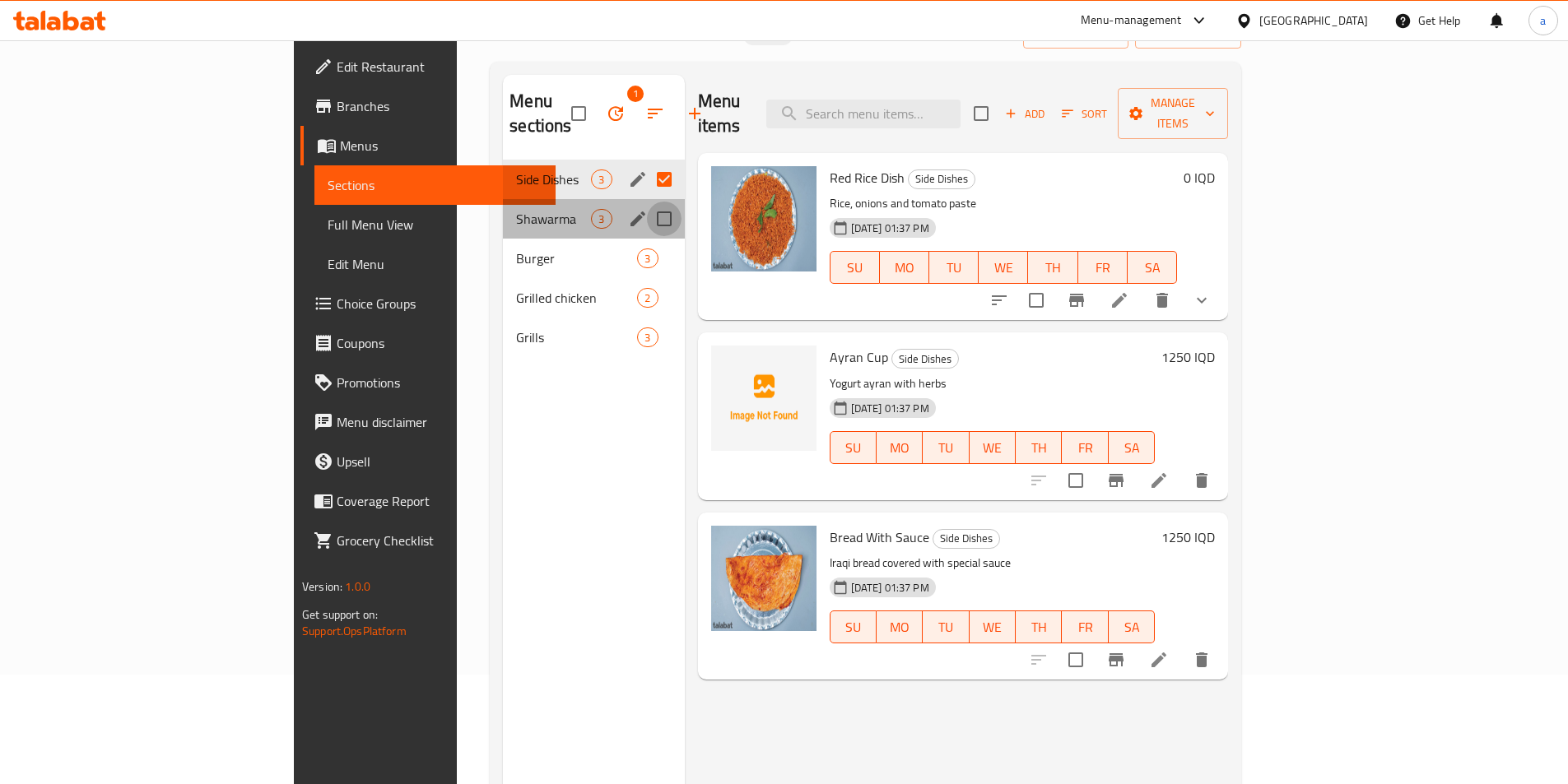
click at [647, 203] on input "Menu sections" at bounding box center [664, 218] width 35 height 35
checkbox input "true"
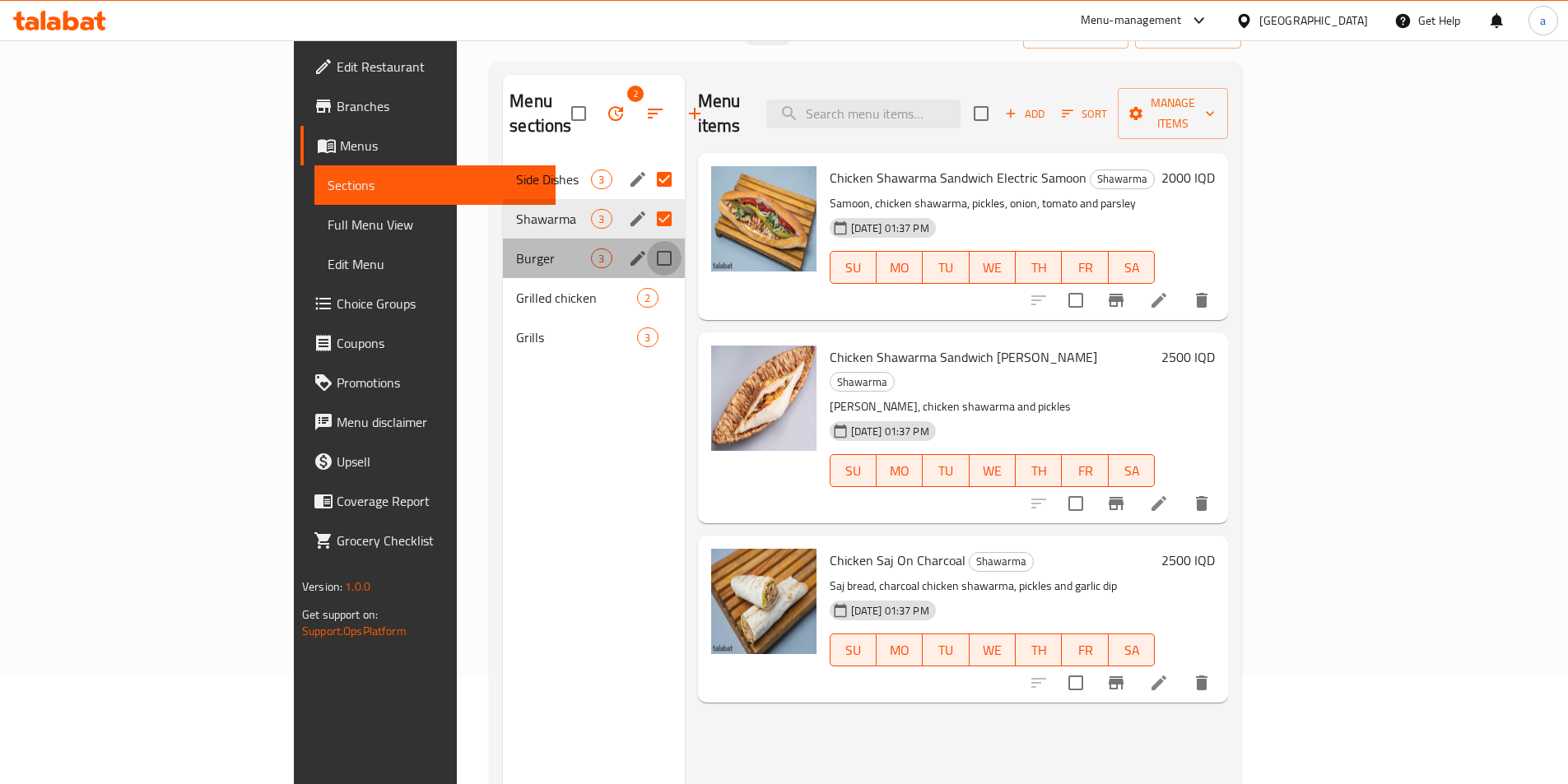
click at [647, 241] on input "Menu sections" at bounding box center [664, 258] width 35 height 35
checkbox input "true"
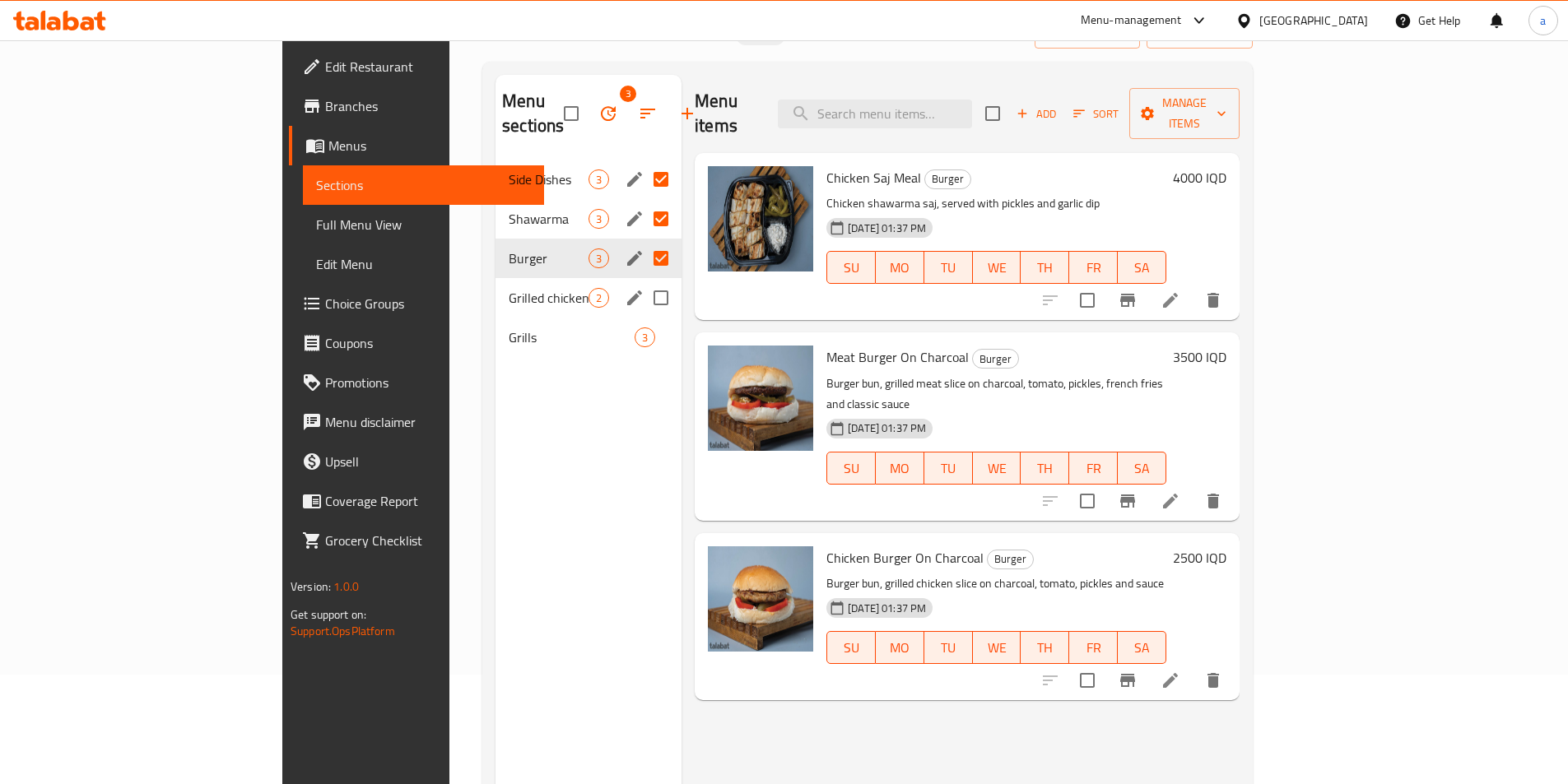
click at [644, 281] on input "Menu sections" at bounding box center [661, 298] width 35 height 35
checkbox input "true"
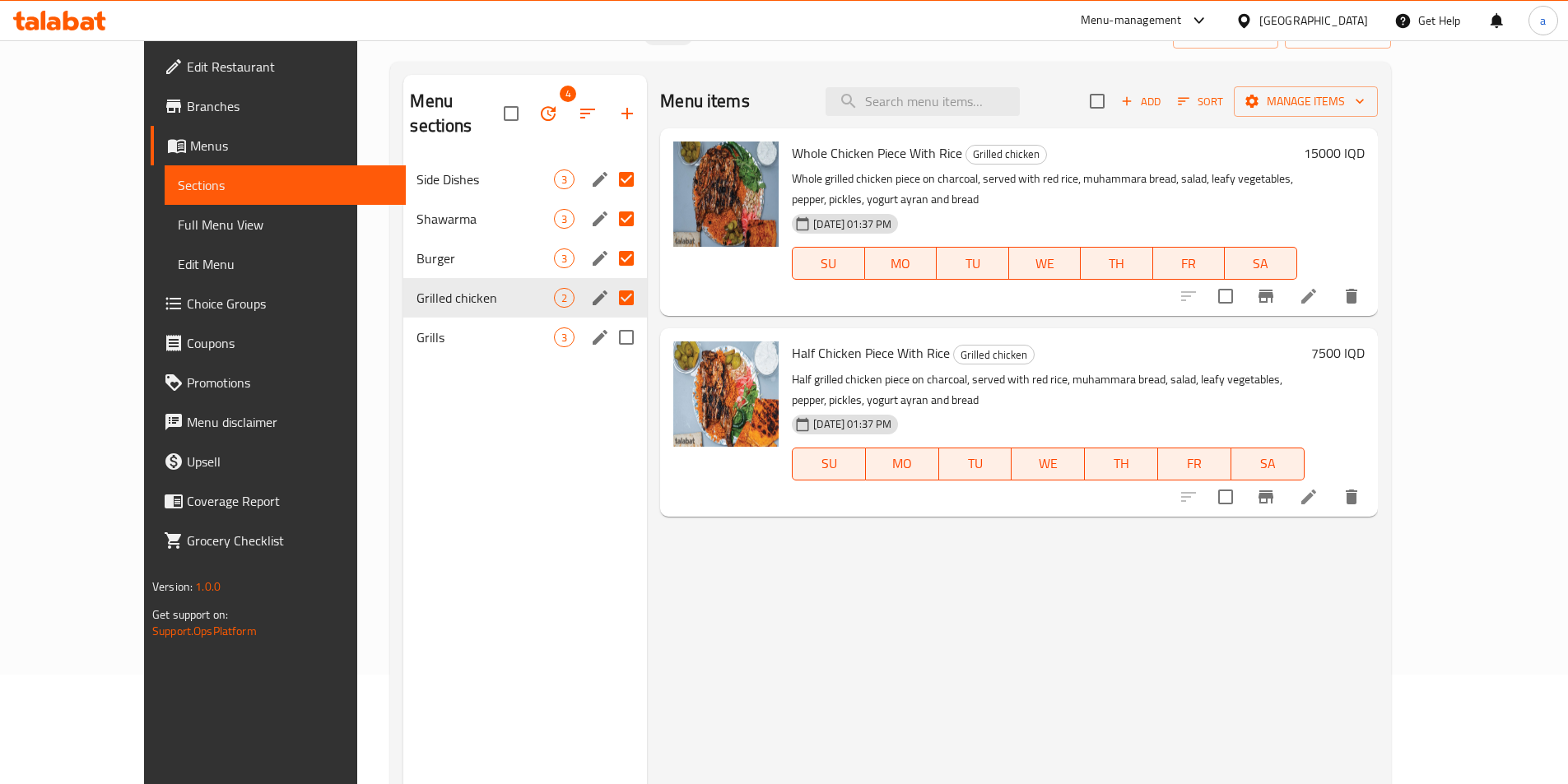
click at [609, 320] on input "Menu sections" at bounding box center [626, 337] width 35 height 35
checkbox input "true"
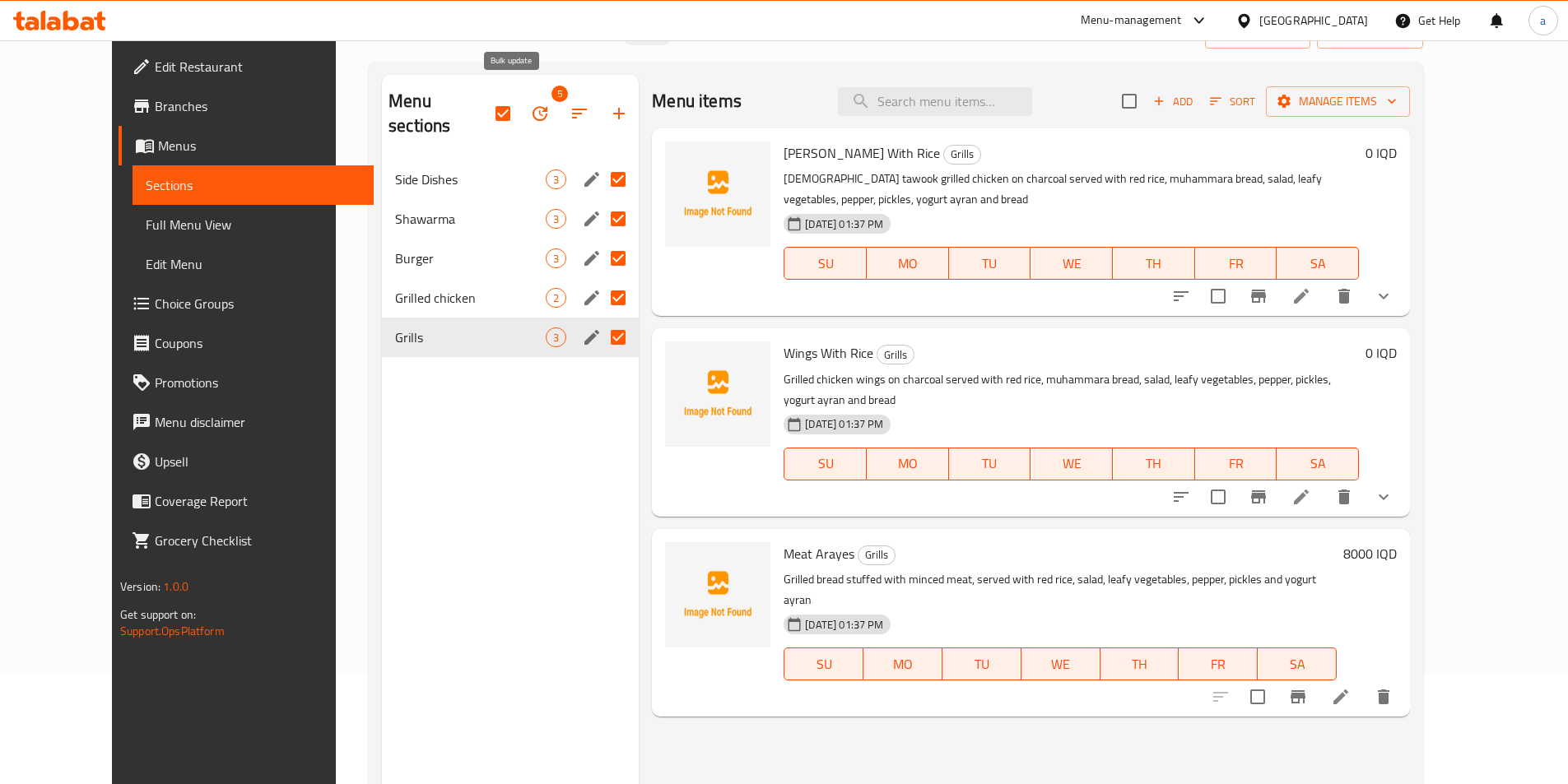
click at [530, 105] on icon "button" at bounding box center [540, 114] width 20 height 20
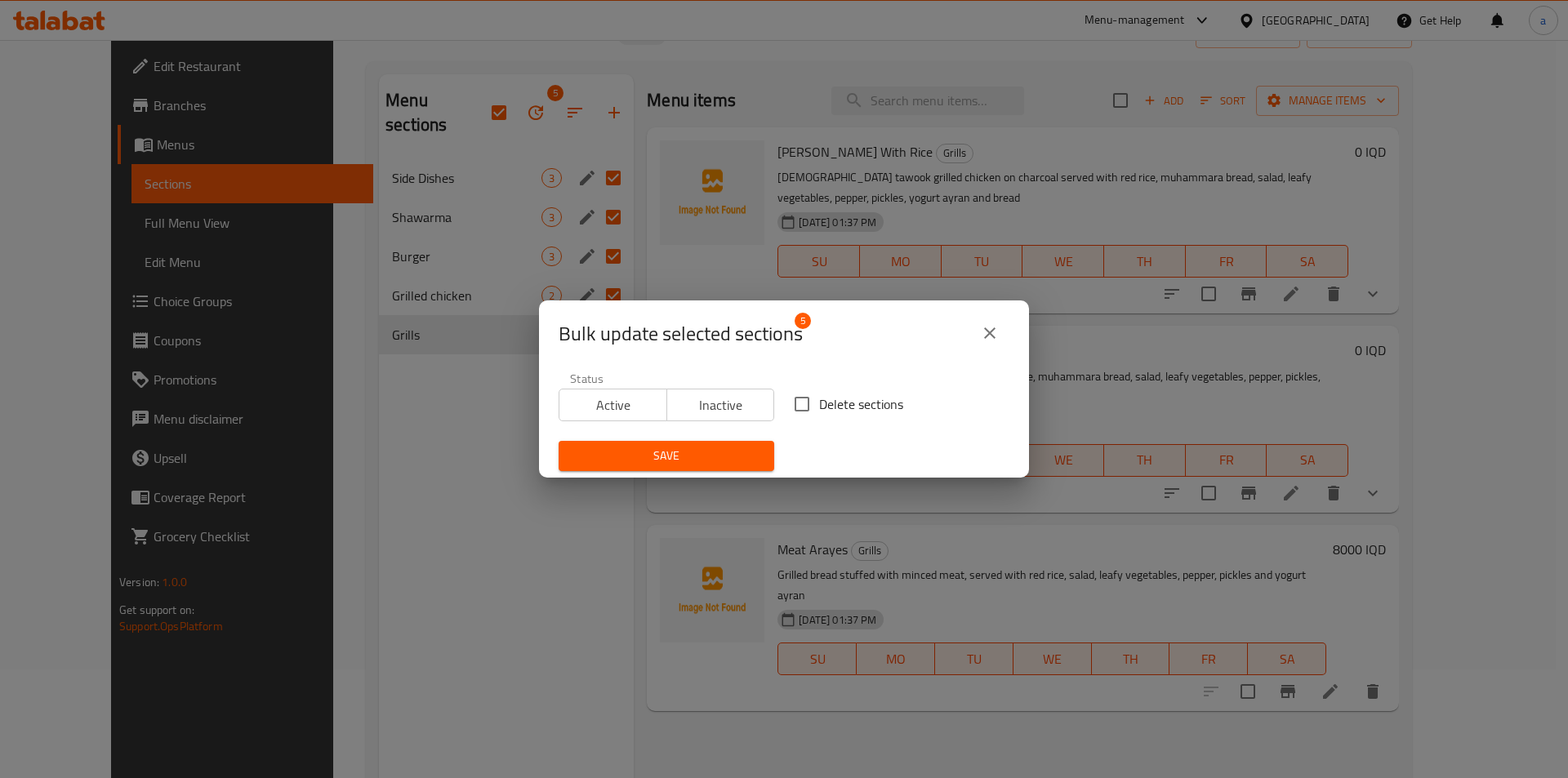
click at [804, 403] on input "Delete sections" at bounding box center [802, 403] width 35 height 35
checkbox input "true"
click at [721, 462] on span "Save" at bounding box center [666, 456] width 190 height 21
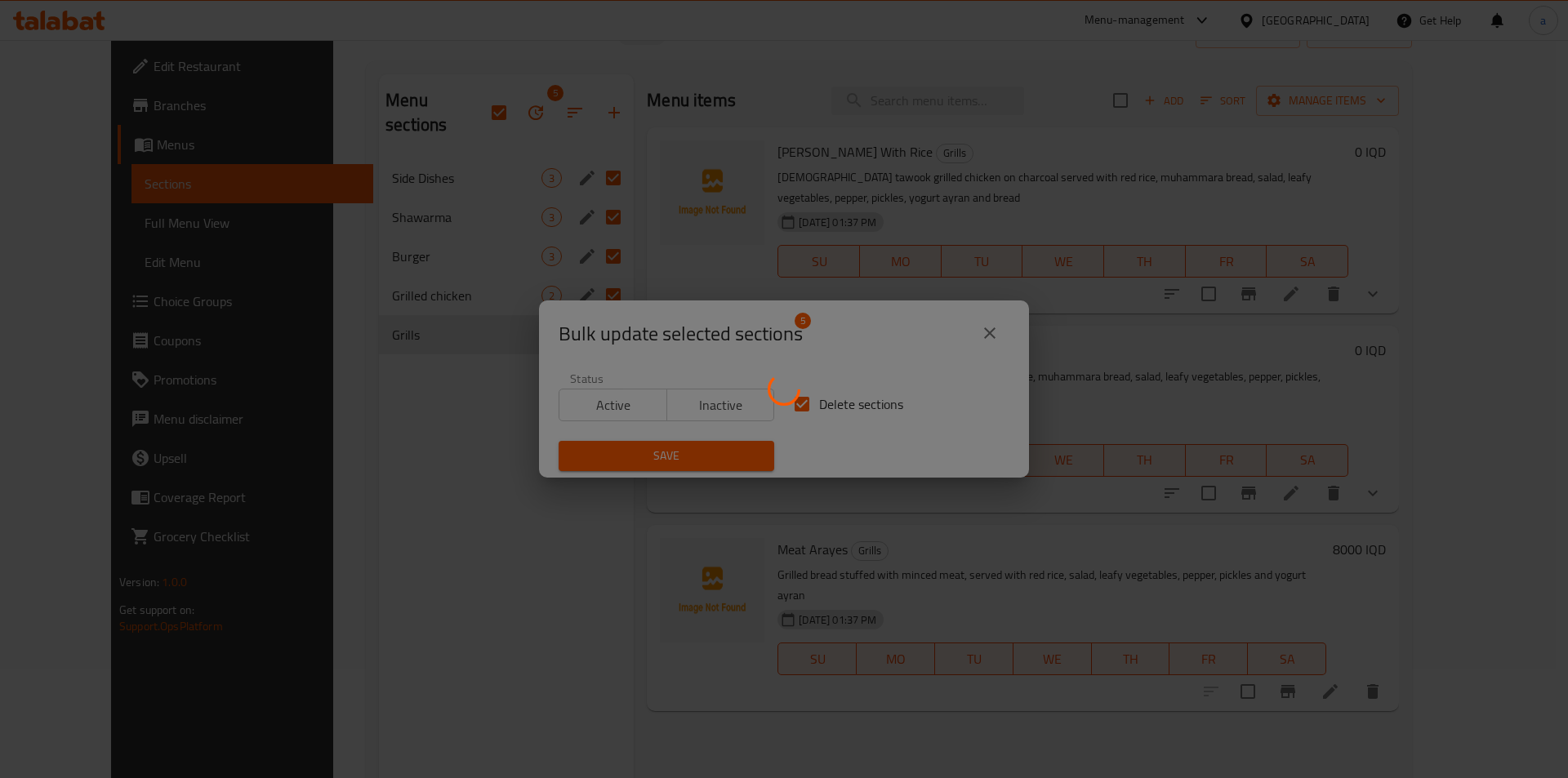
checkbox input "false"
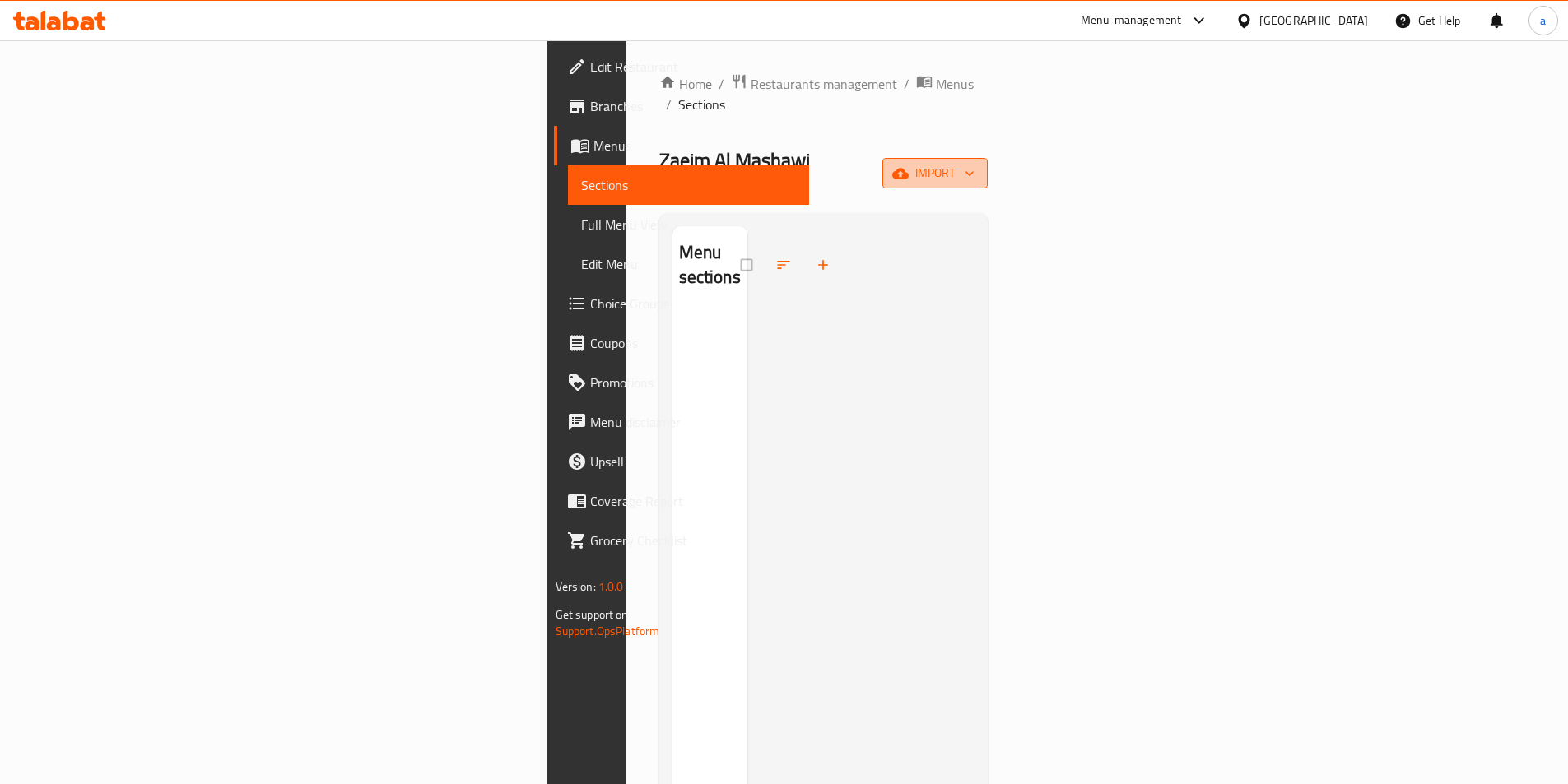
click at [909, 165] on icon "button" at bounding box center [900, 173] width 17 height 17
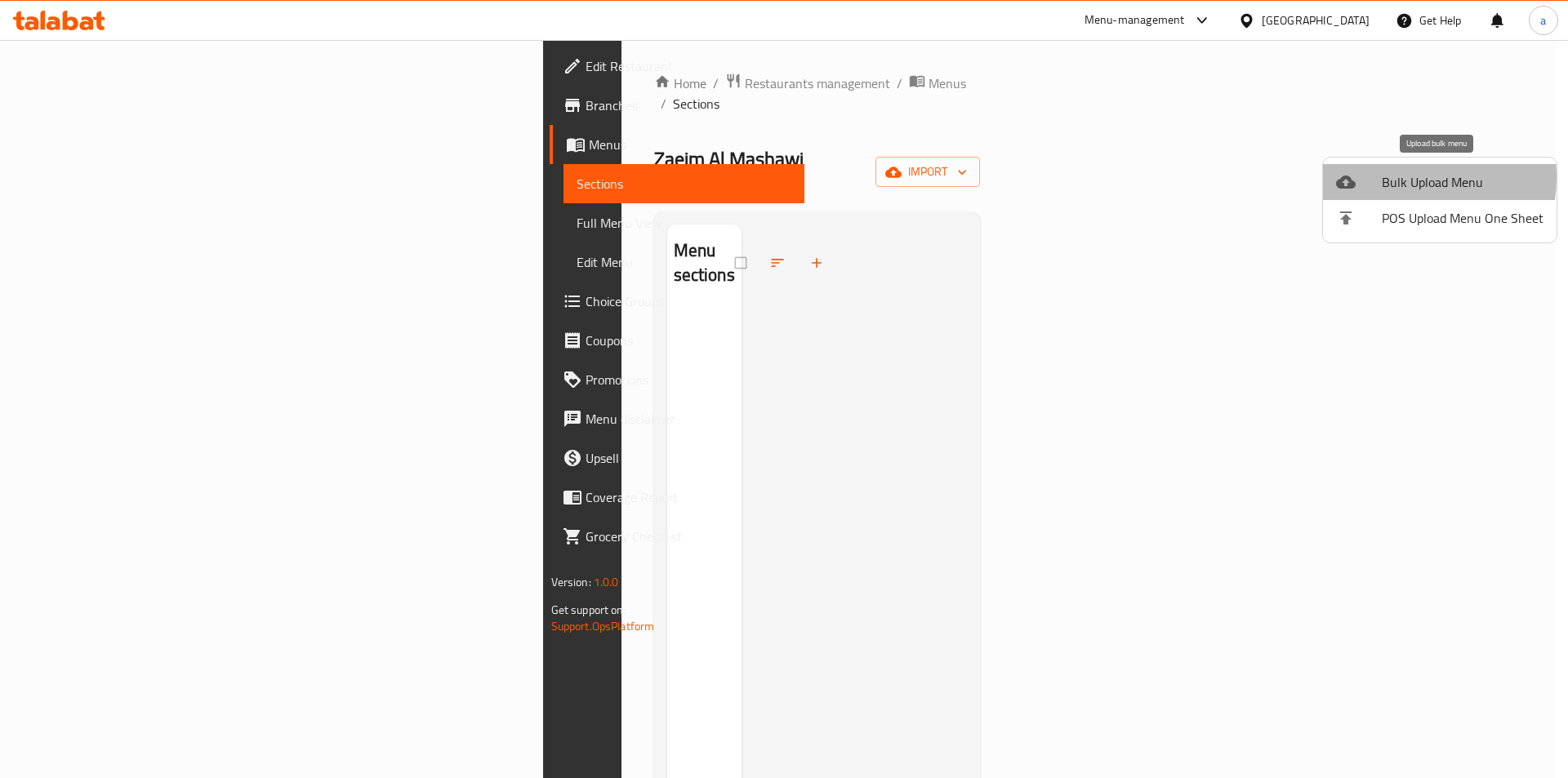
click at [1393, 177] on span "Bulk Upload Menu" at bounding box center [1462, 182] width 162 height 20
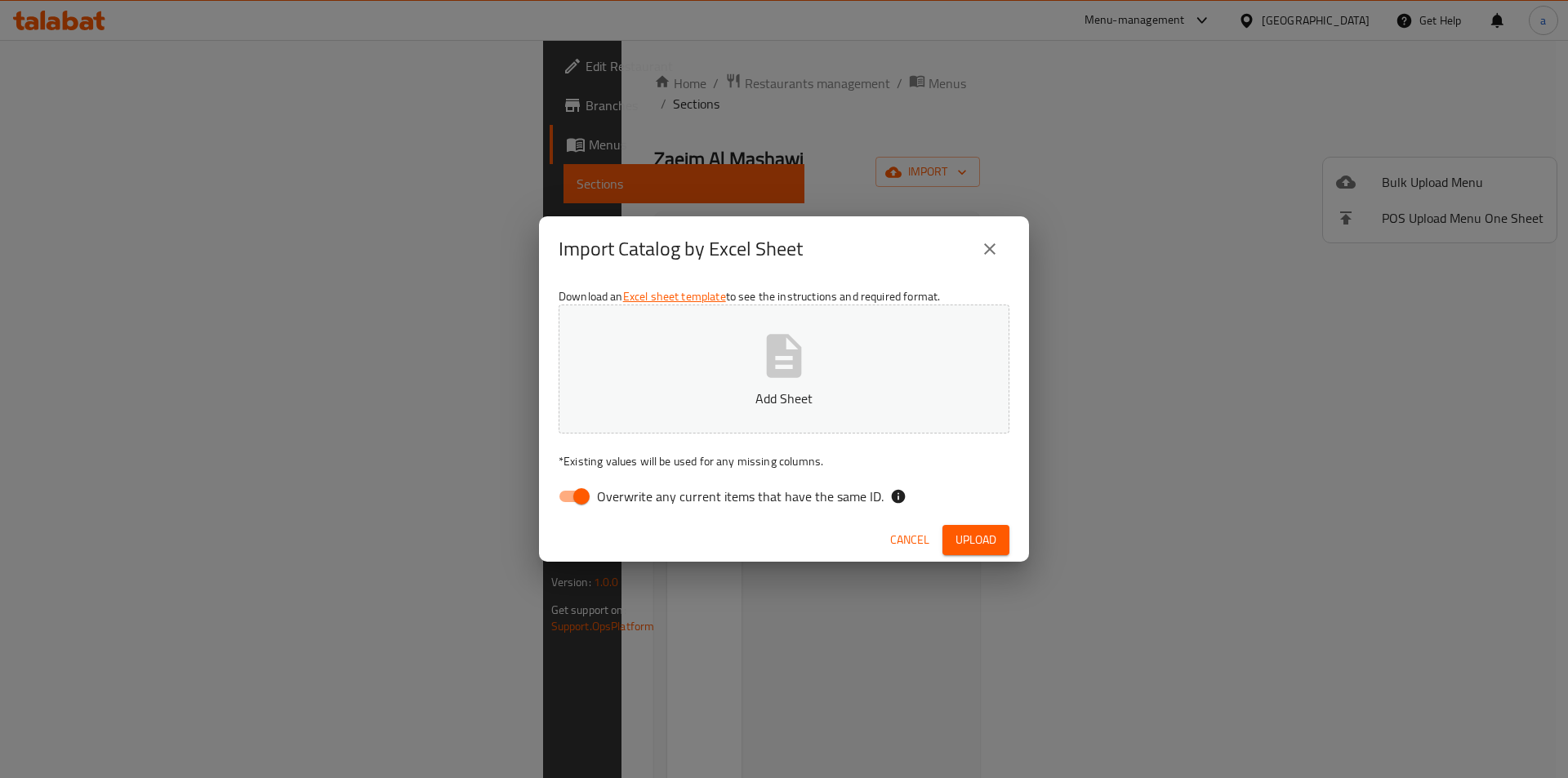
click at [653, 506] on span "Overwrite any current items that have the same ID." at bounding box center [740, 496] width 287 height 20
click at [628, 508] on input "Overwrite any current items that have the same ID." at bounding box center [581, 495] width 93 height 31
checkbox input "false"
click at [653, 406] on p "Add Sheet" at bounding box center [784, 398] width 400 height 20
click at [987, 535] on span "Upload" at bounding box center [975, 540] width 41 height 21
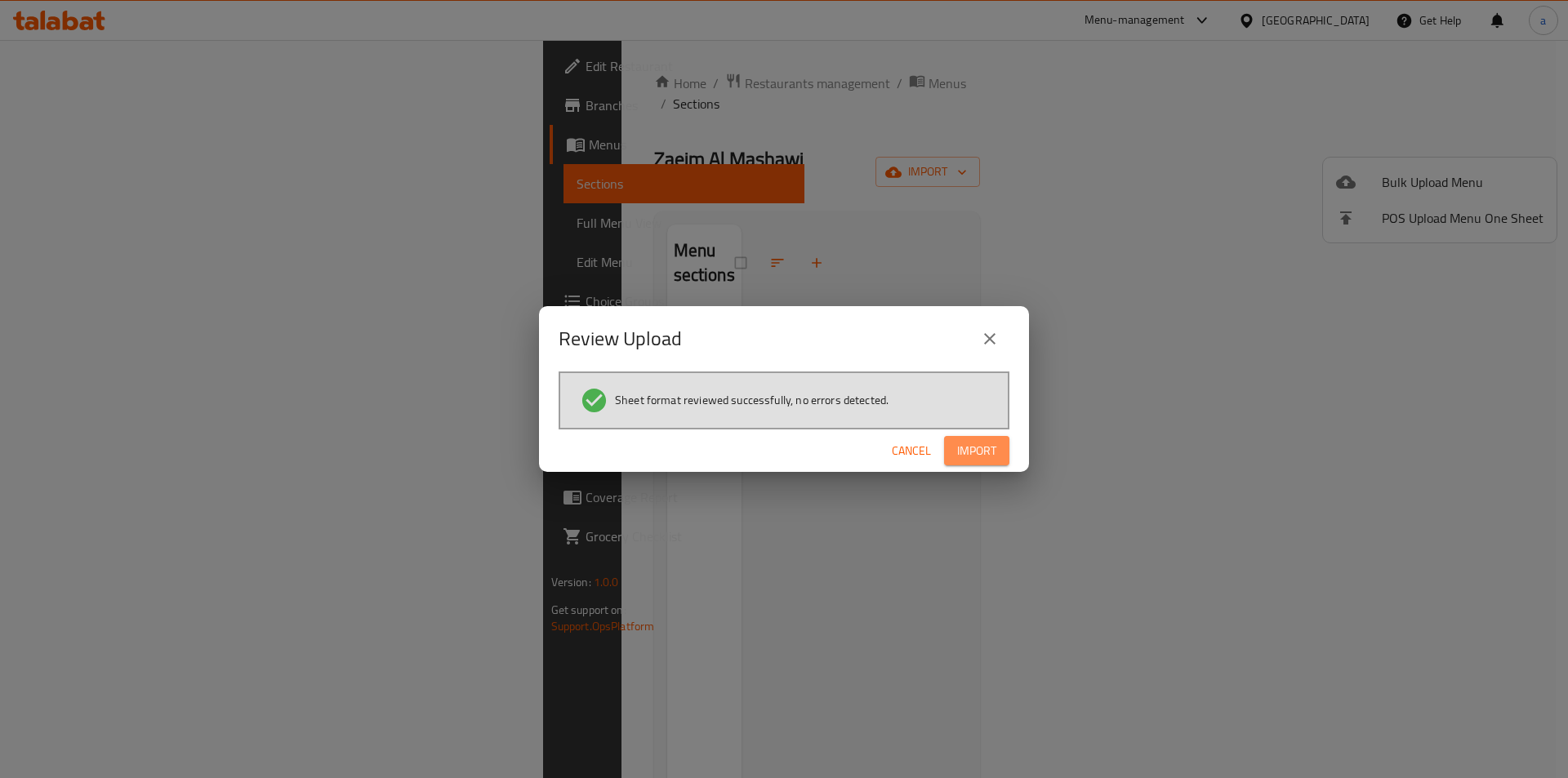
click at [980, 452] on span "Import" at bounding box center [977, 451] width 40 height 21
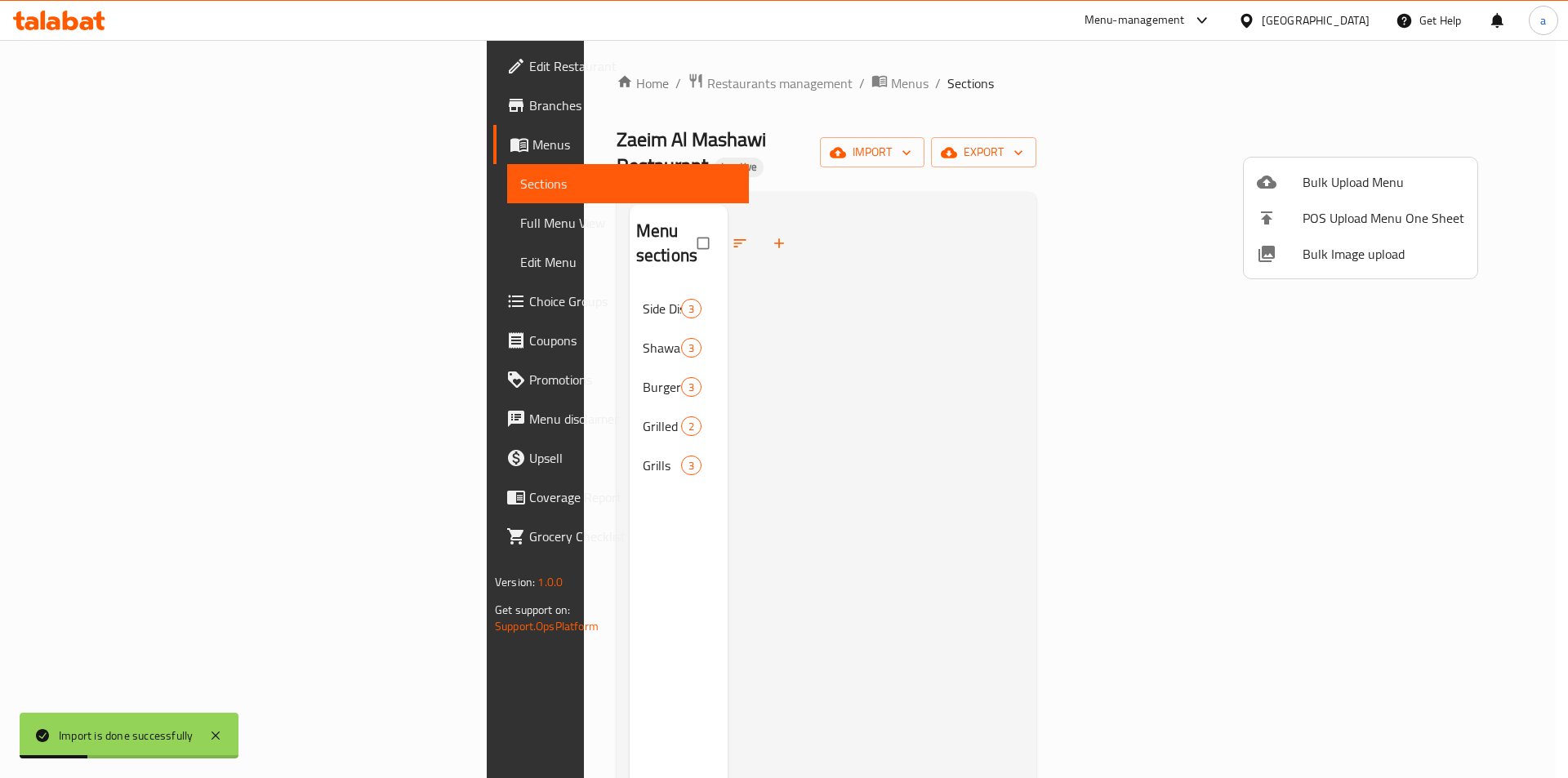
click at [405, 265] on div at bounding box center [784, 389] width 1568 height 778
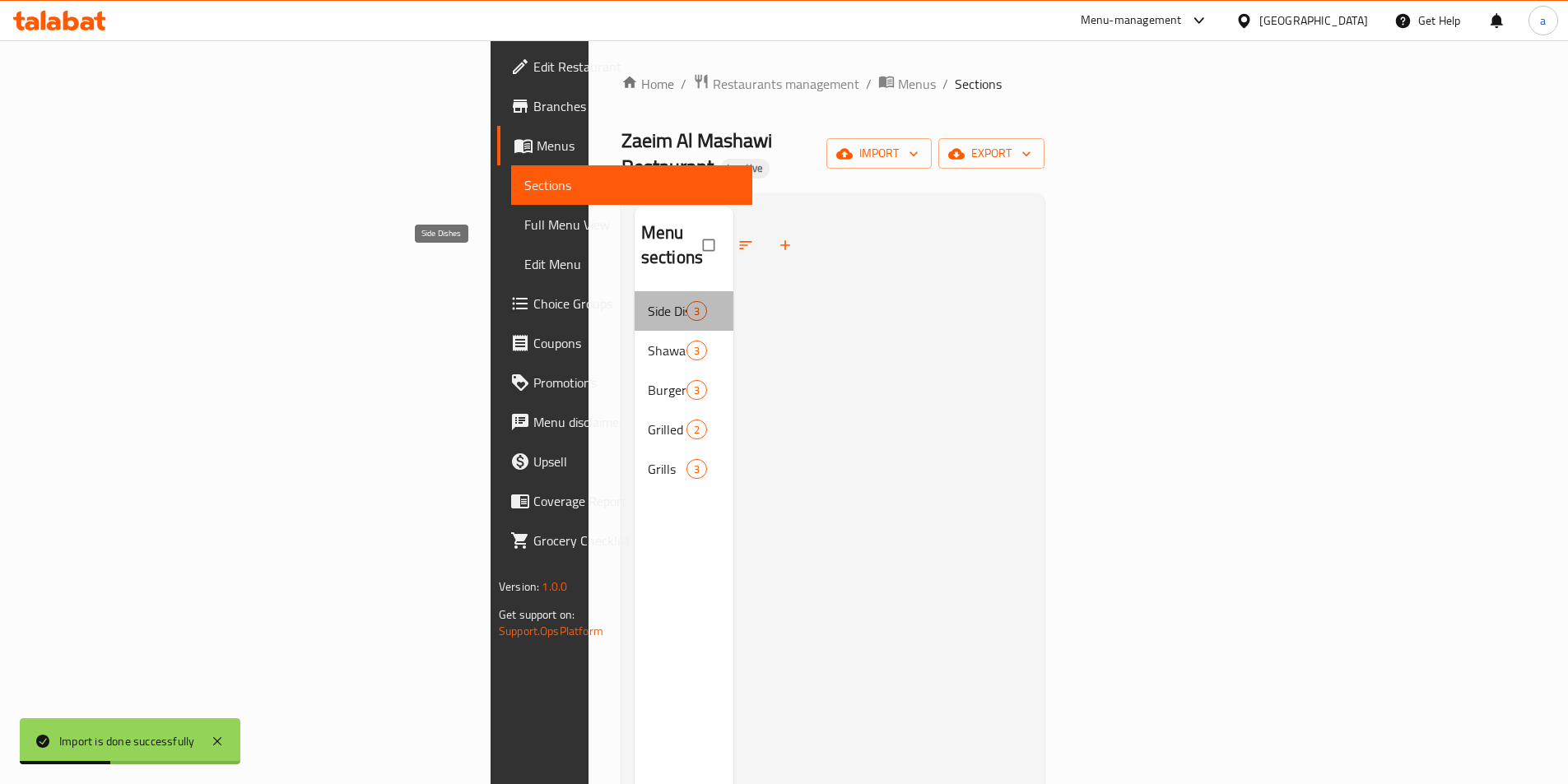
click at [648, 301] on span "Side Dishes" at bounding box center [667, 311] width 39 height 20
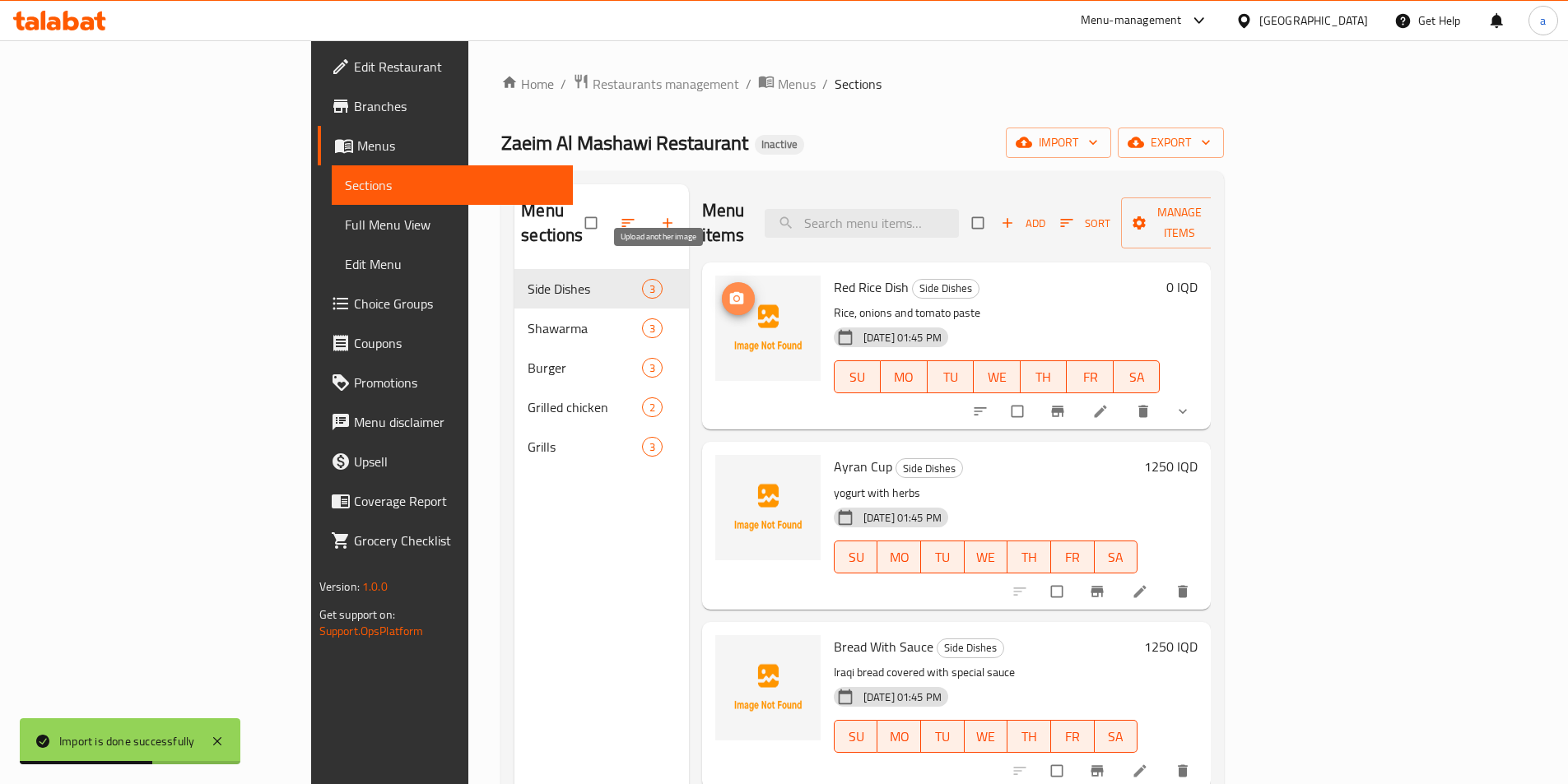
click at [729, 291] on icon "upload picture" at bounding box center [737, 299] width 17 height 17
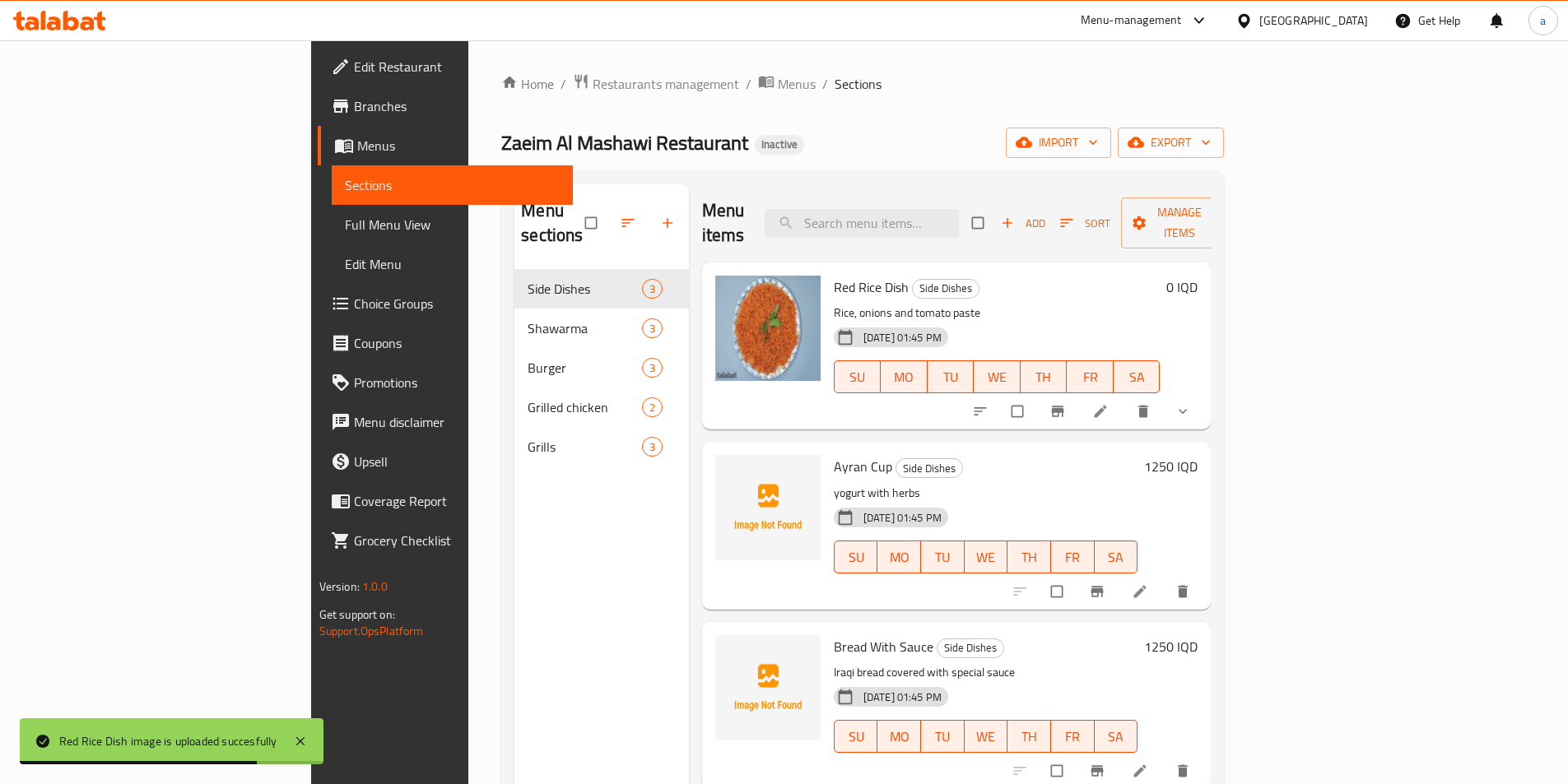
click at [1148, 584] on icon at bounding box center [1140, 592] width 17 height 17
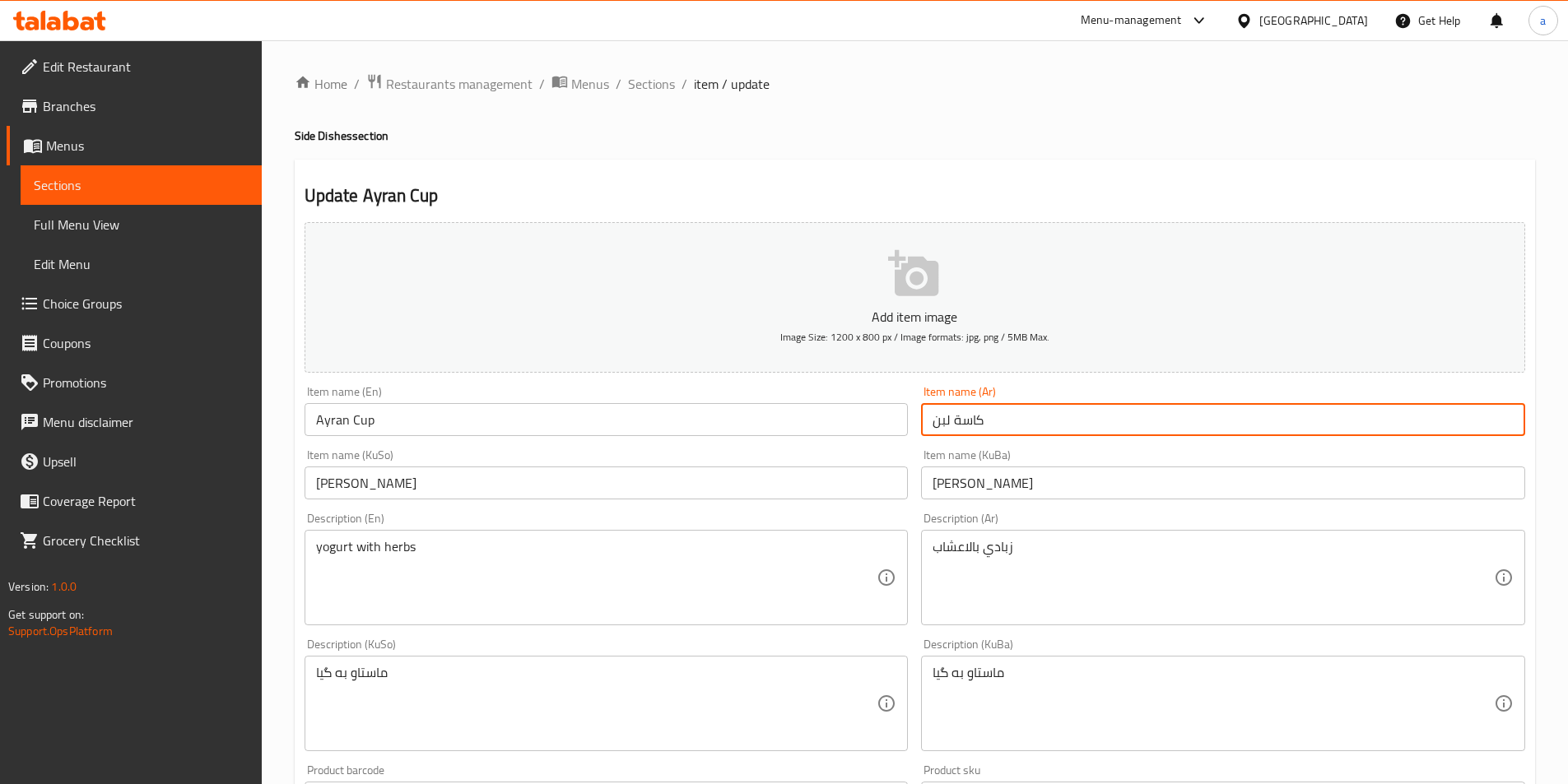
drag, startPoint x: 950, startPoint y: 422, endPoint x: 909, endPoint y: 428, distance: 41.4
click at [909, 428] on div "Add item image Image Size: 1200 x 800 px / Image formats: jpg, png / 5MB Max. I…" at bounding box center [915, 664] width 1234 height 899
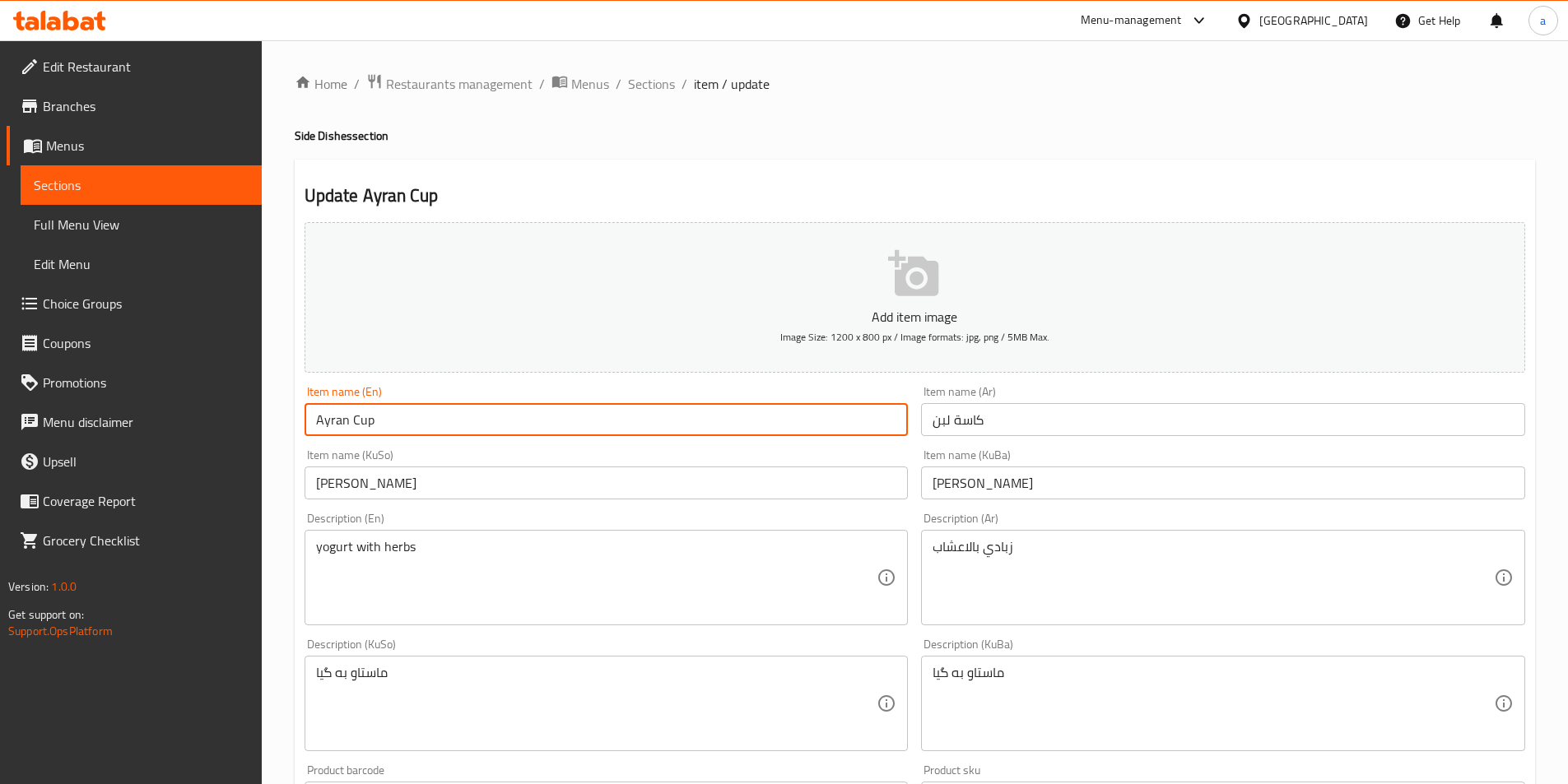
click at [326, 415] on input "Ayran Cup" at bounding box center [607, 419] width 604 height 33
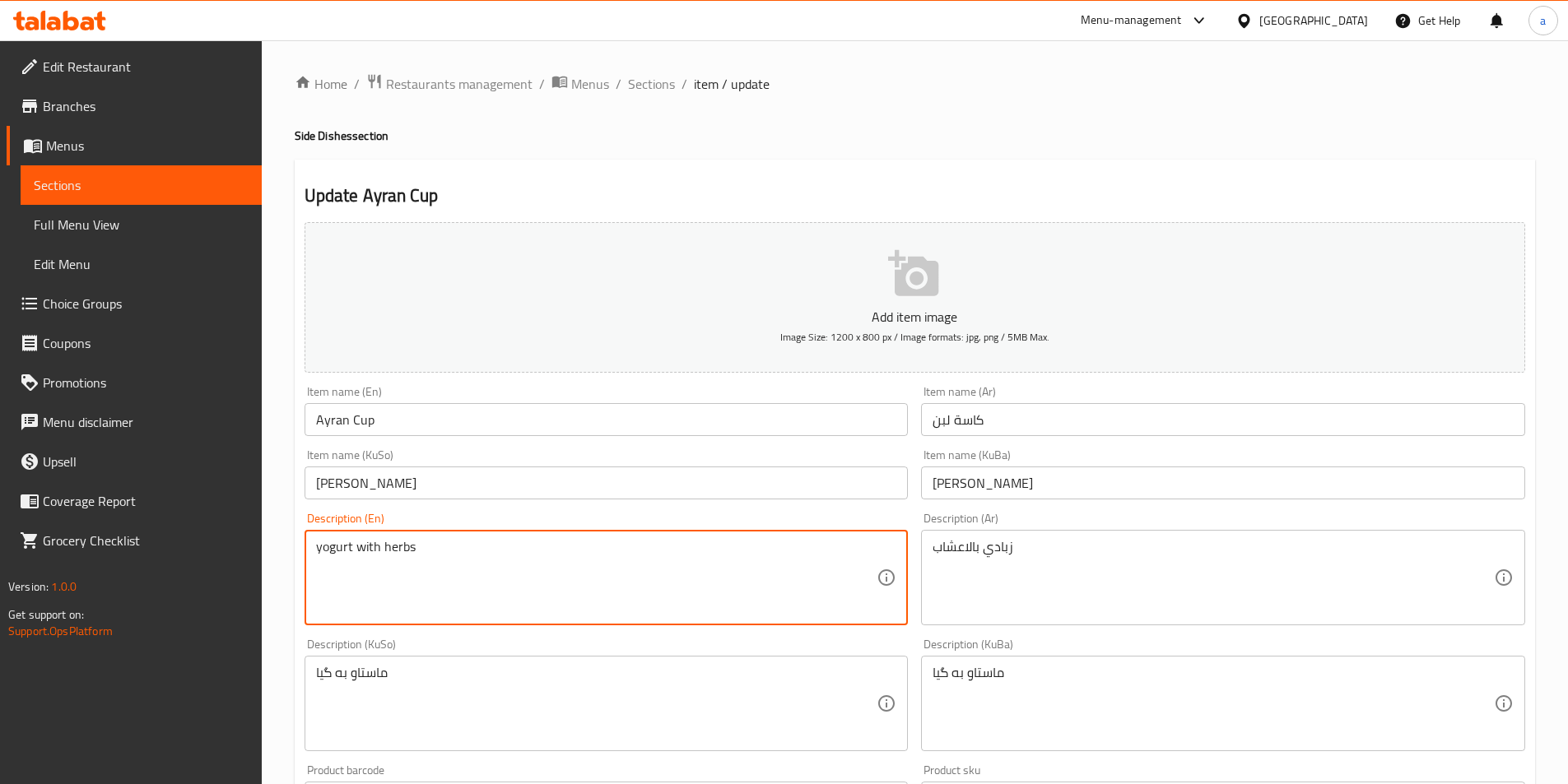
click at [331, 551] on textarea "yogurt with herbs" at bounding box center [596, 578] width 561 height 78
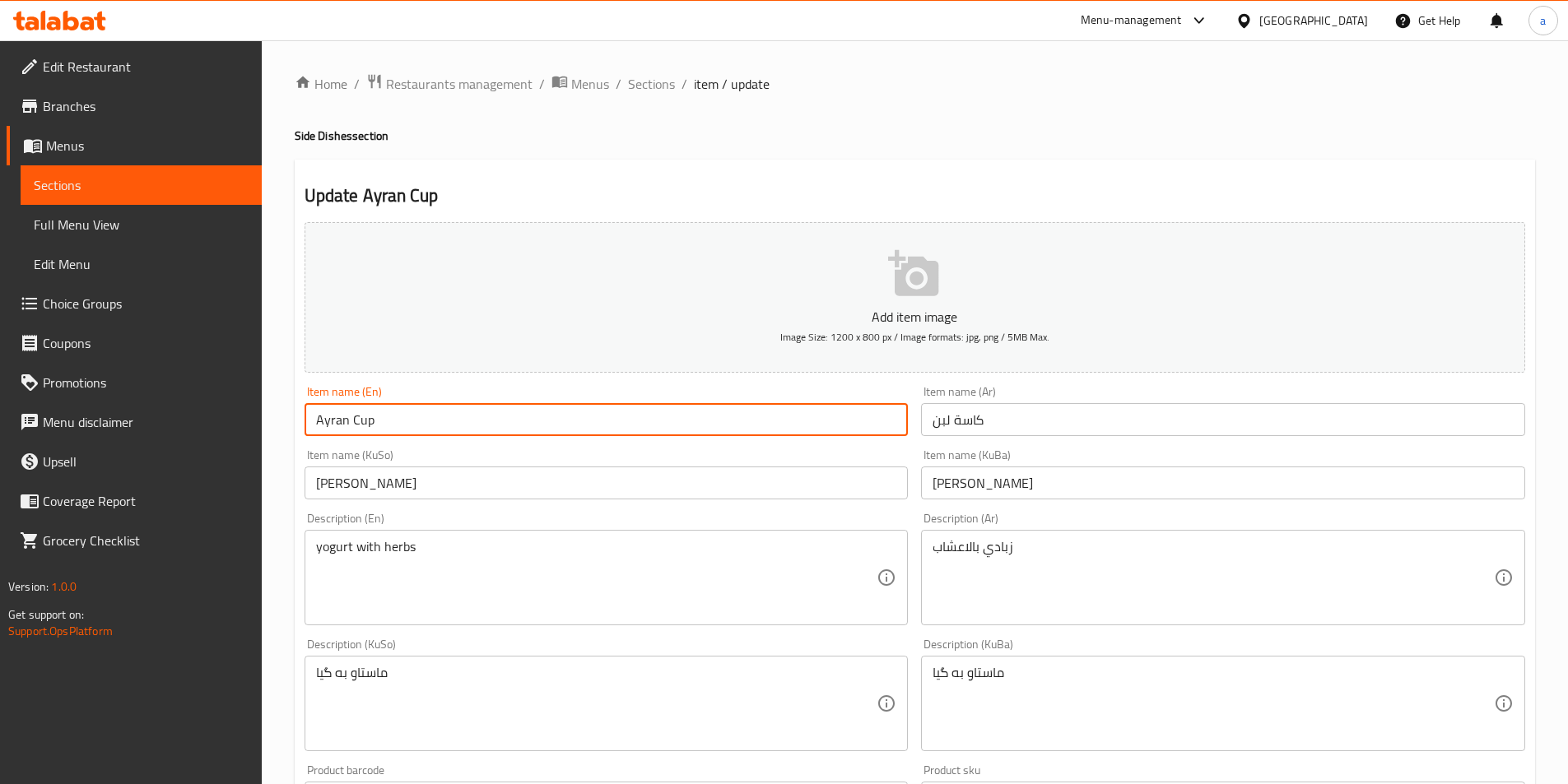
click at [321, 414] on input "Ayran Cup" at bounding box center [607, 419] width 604 height 33
paste input "yogurt"
drag, startPoint x: 404, startPoint y: 427, endPoint x: 300, endPoint y: 442, distance: 105.1
click at [300, 442] on div "Add item image Image Size: 1200 x 800 px / Image formats: jpg, png / 5MB Max. I…" at bounding box center [915, 664] width 1234 height 899
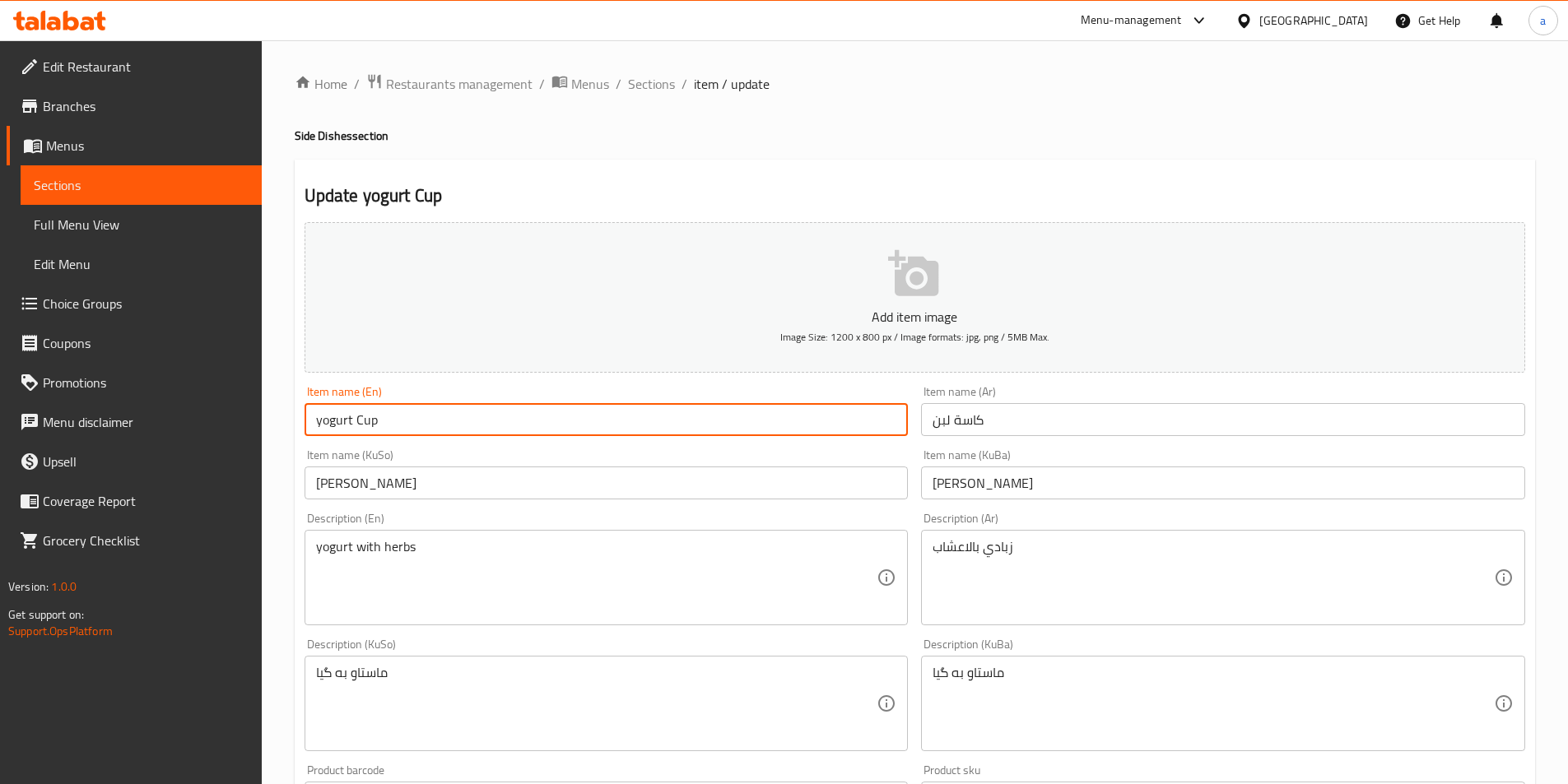
type input "yogurt Cup"
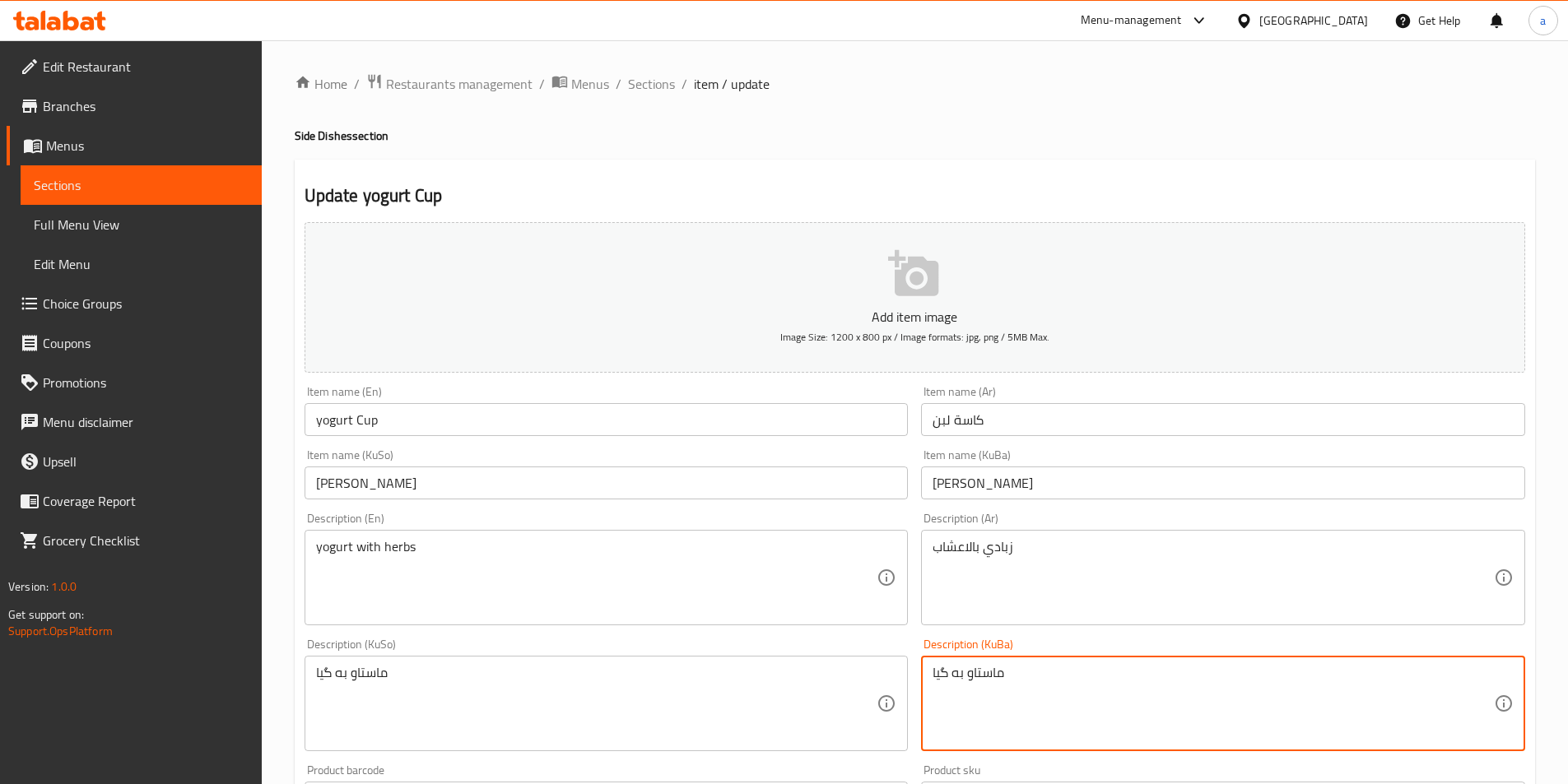
click at [982, 672] on textarea "ماستاو به گیا" at bounding box center [1213, 703] width 561 height 78
click at [149, 189] on span "Sections" at bounding box center [142, 185] width 215 height 20
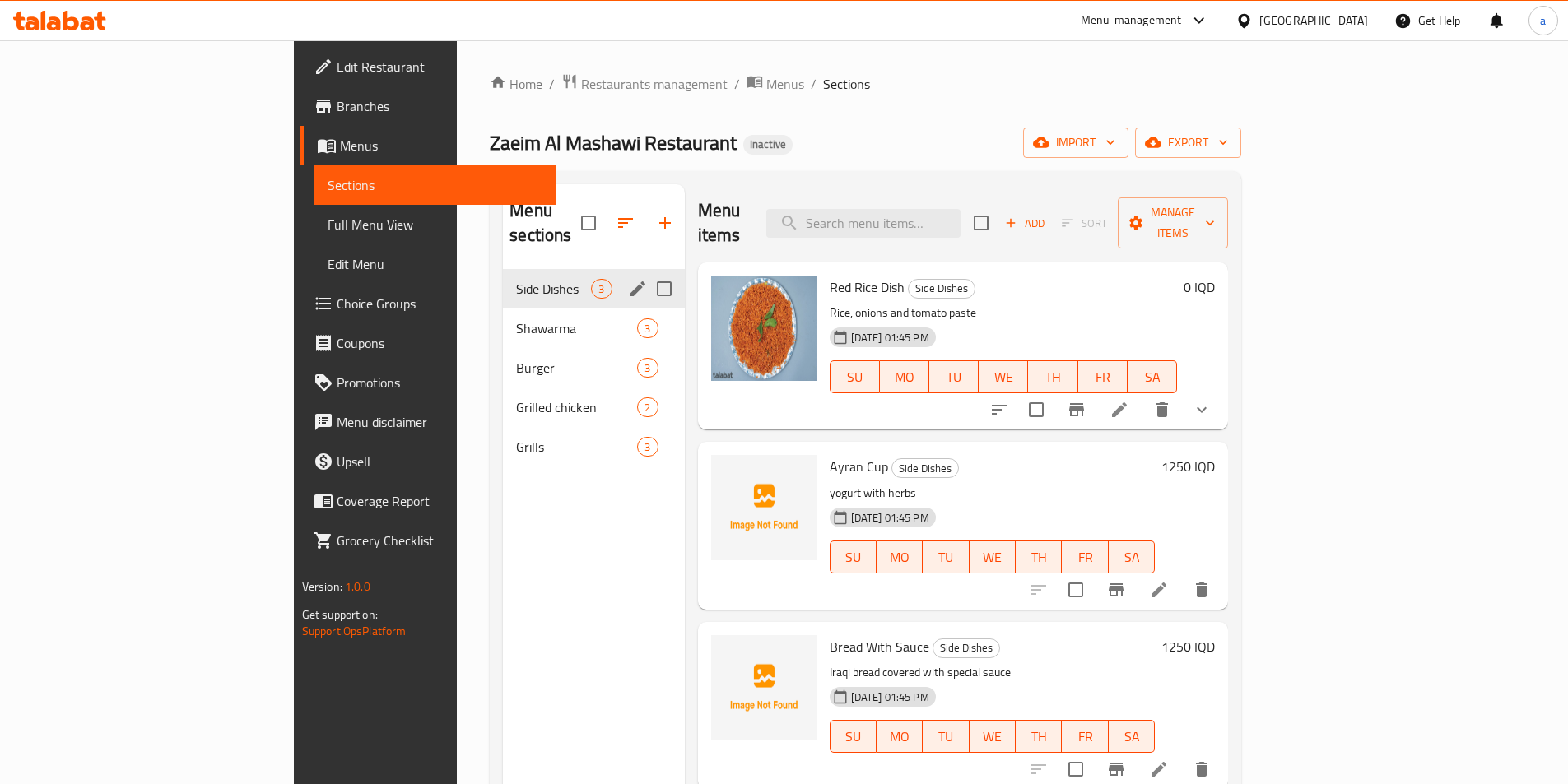
click at [647, 273] on input "Menu sections" at bounding box center [664, 289] width 35 height 35
checkbox input "true"
click at [647, 311] on input "Menu sections" at bounding box center [664, 328] width 35 height 35
checkbox input "true"
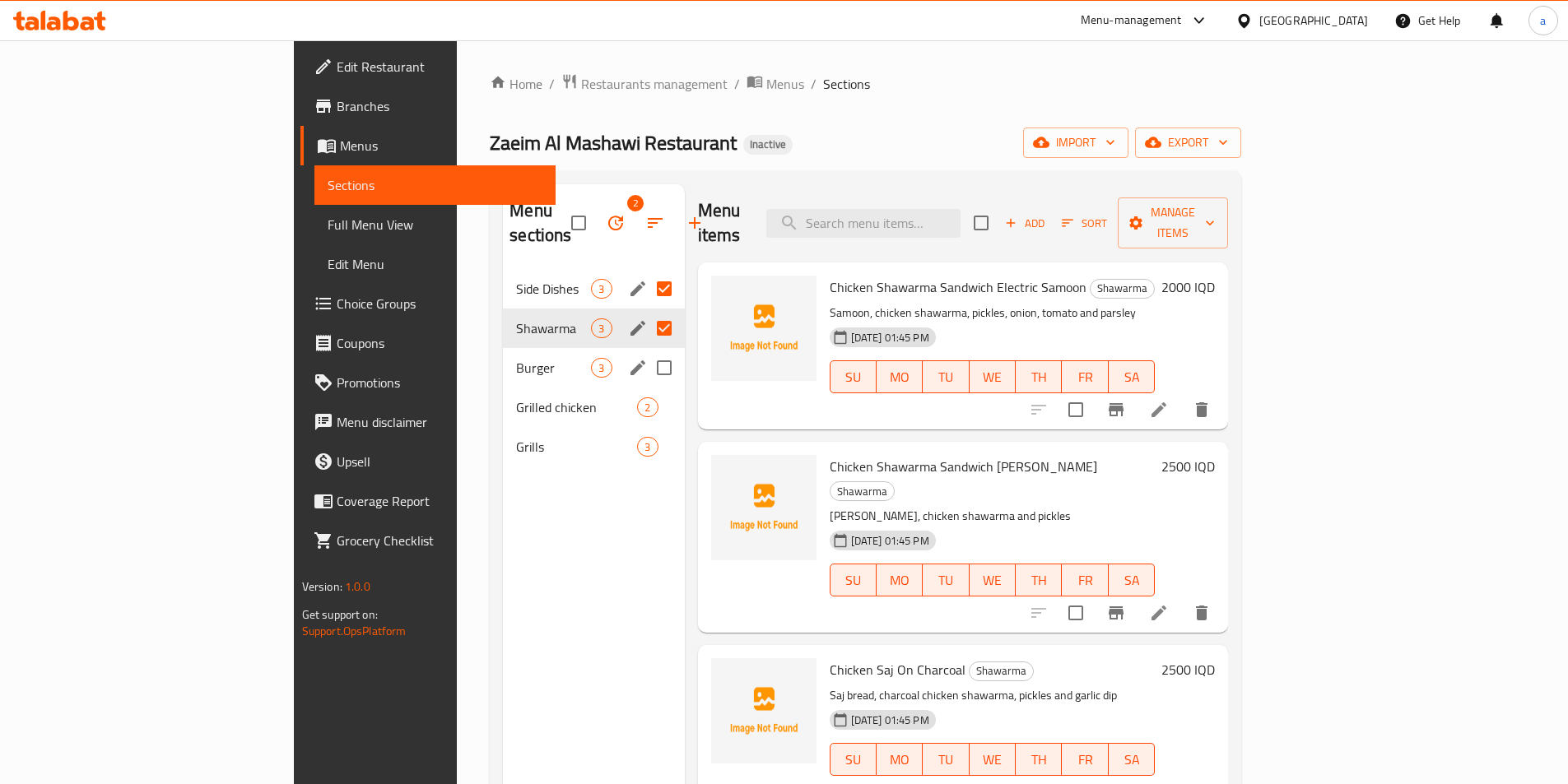
click at [647, 351] on input "Menu sections" at bounding box center [664, 368] width 35 height 35
checkbox input "true"
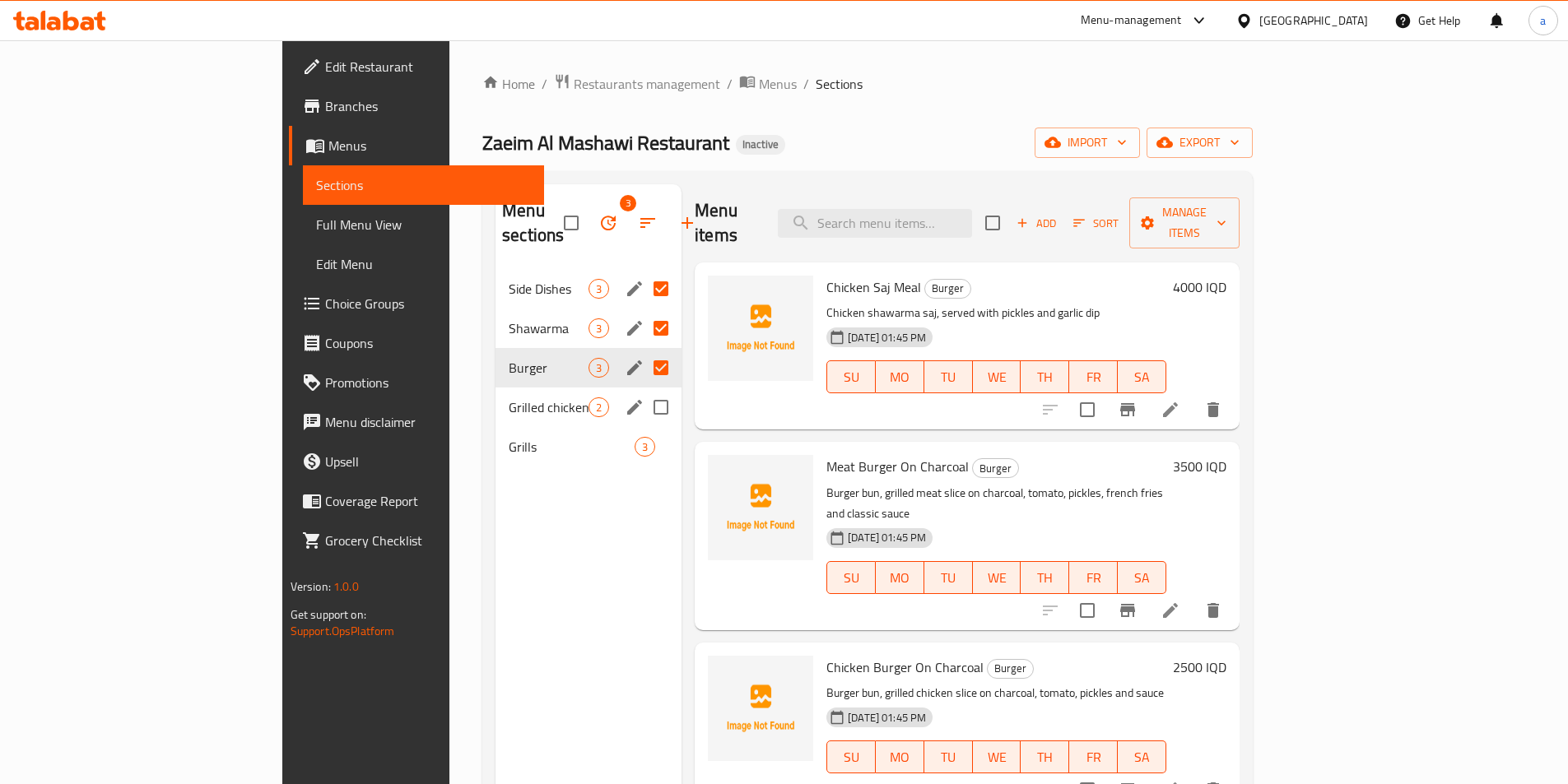
click at [644, 390] on input "Menu sections" at bounding box center [661, 406] width 35 height 35
checkbox input "true"
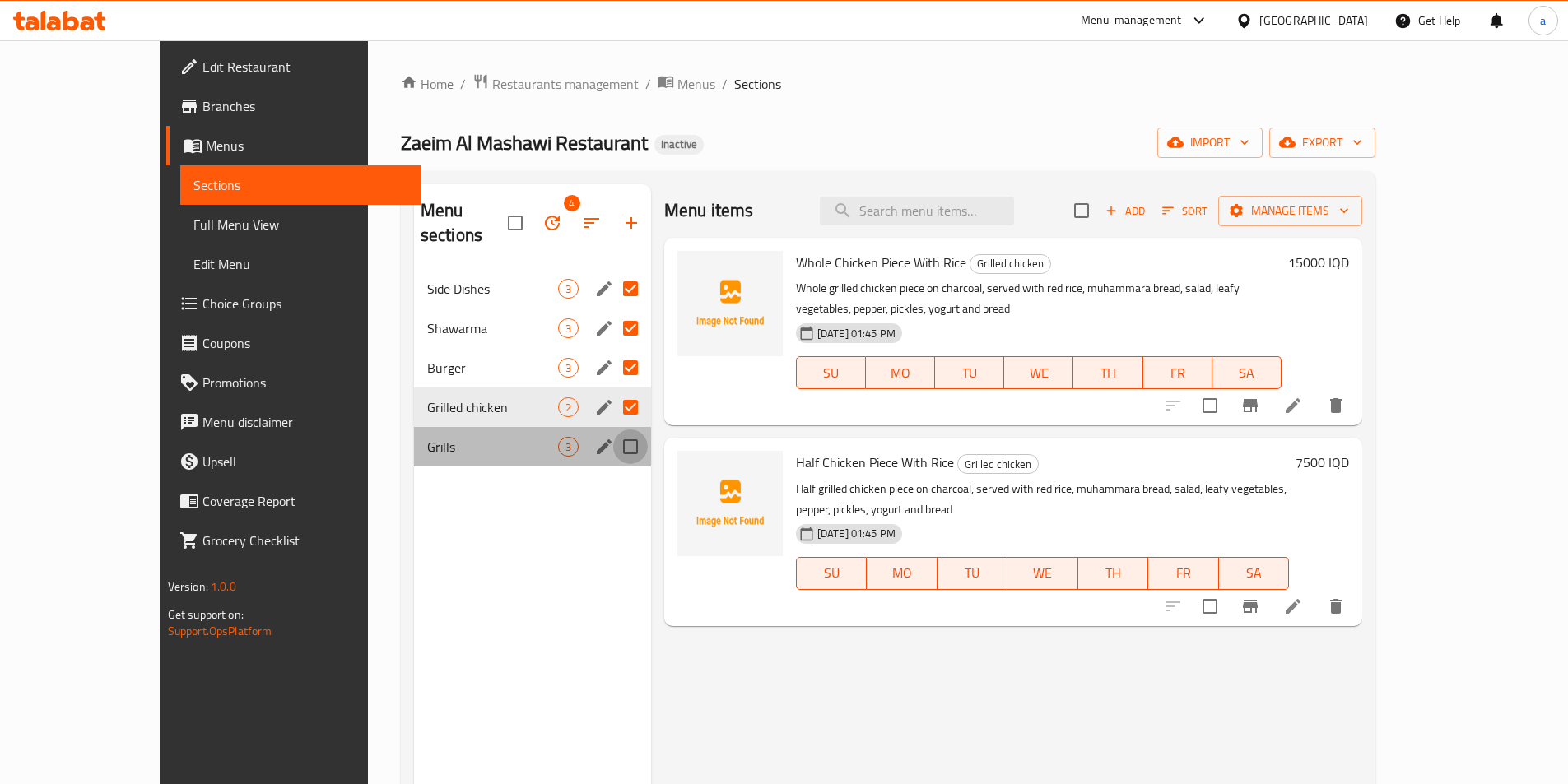
click at [613, 429] on input "Menu sections" at bounding box center [630, 446] width 35 height 35
checkbox input "true"
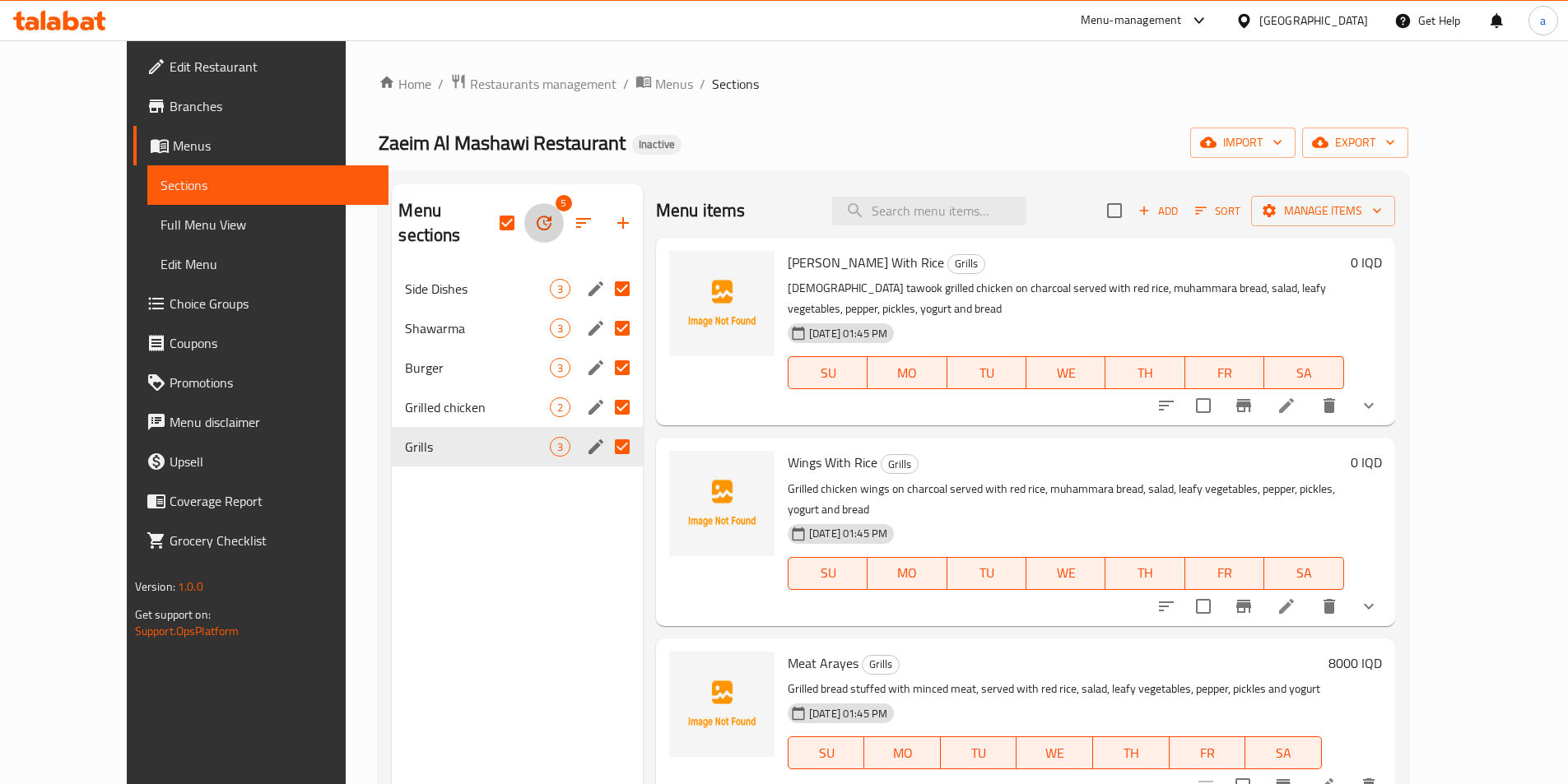
click at [536, 215] on icon "button" at bounding box center [543, 222] width 15 height 15
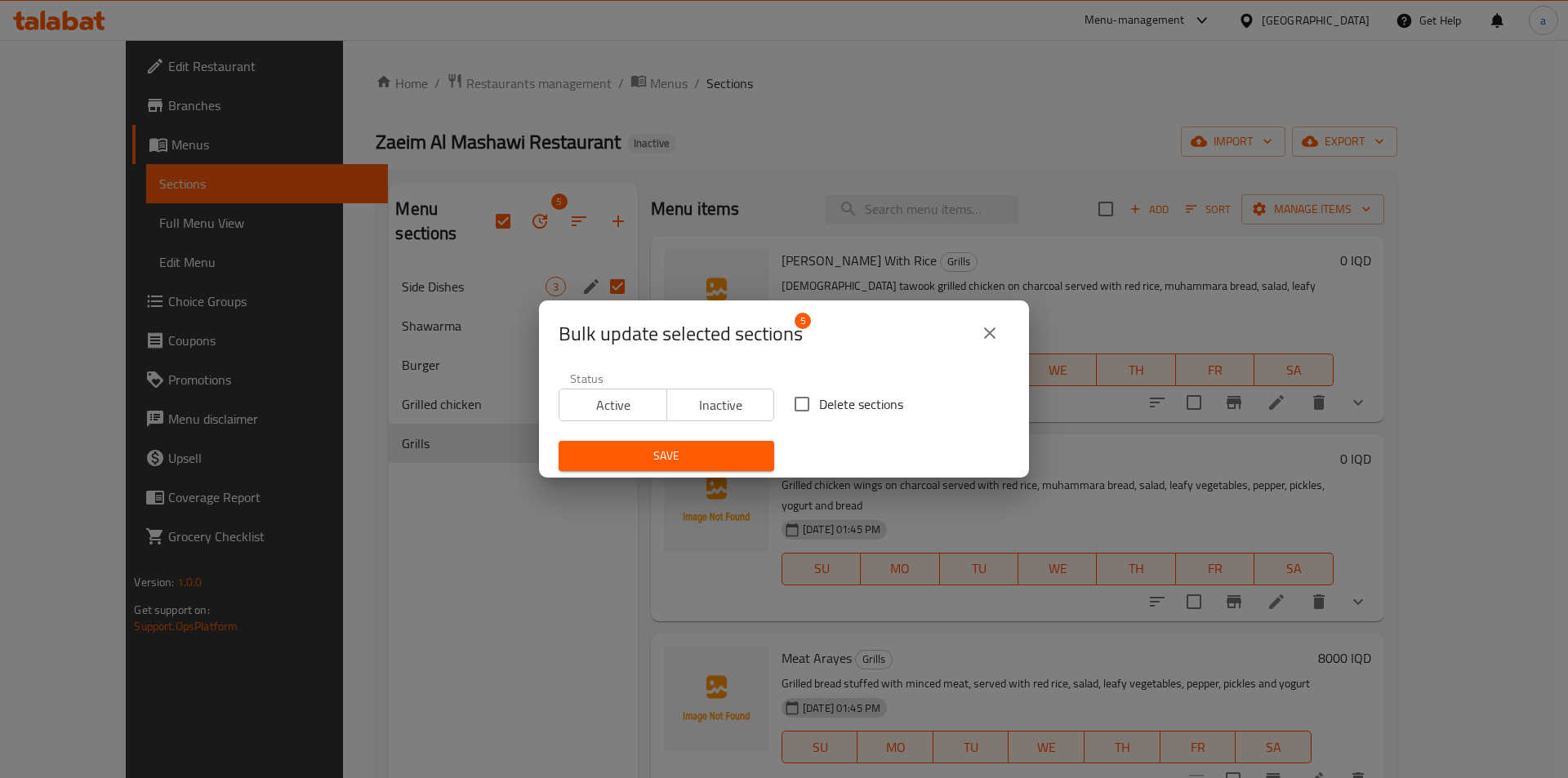
click at [805, 391] on input "Delete sections" at bounding box center [802, 403] width 35 height 35
checkbox input "true"
click at [737, 436] on div "Save" at bounding box center [666, 456] width 235 height 49
click at [733, 446] on button "Save" at bounding box center [666, 456] width 216 height 31
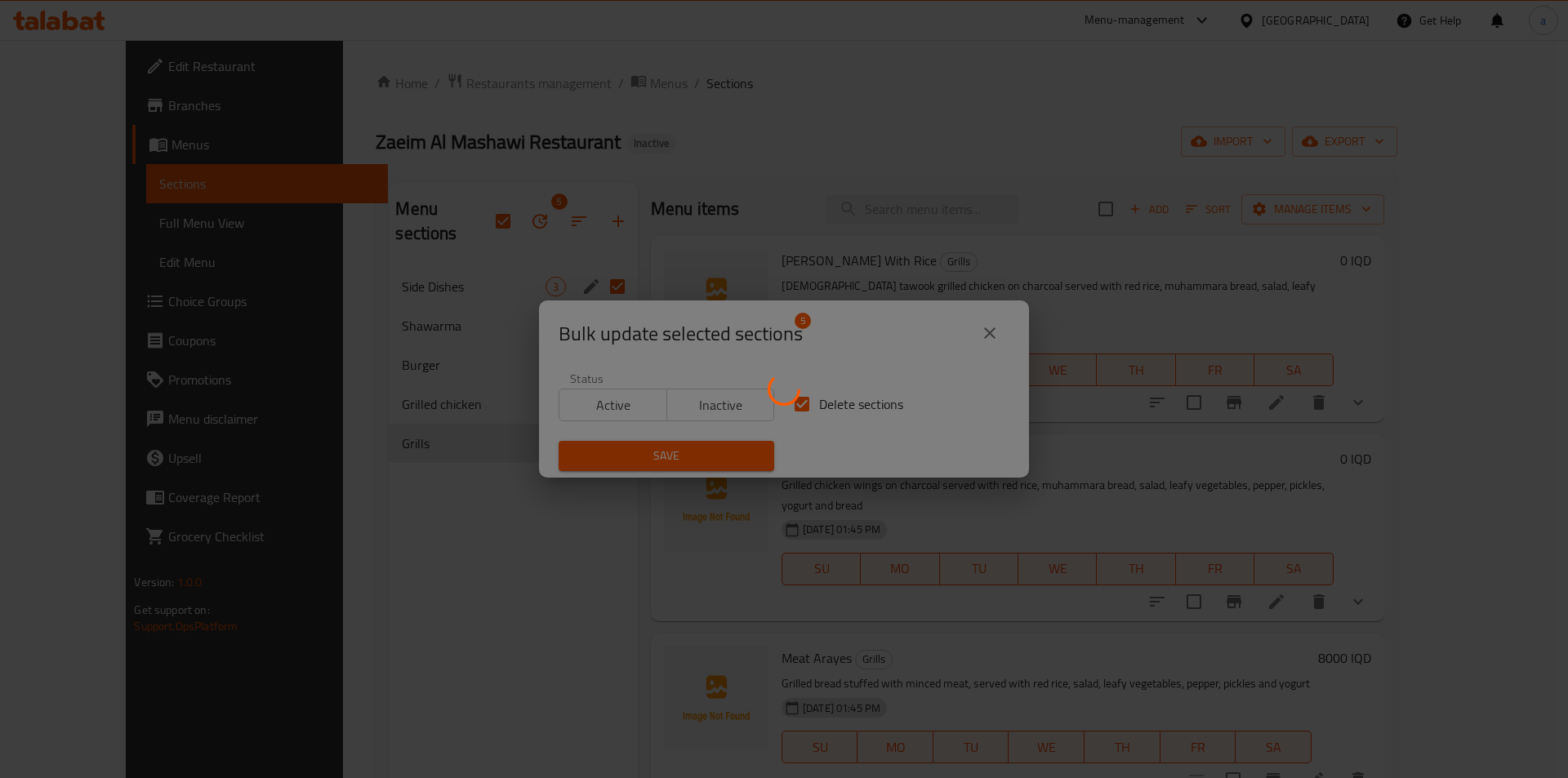
checkbox input "false"
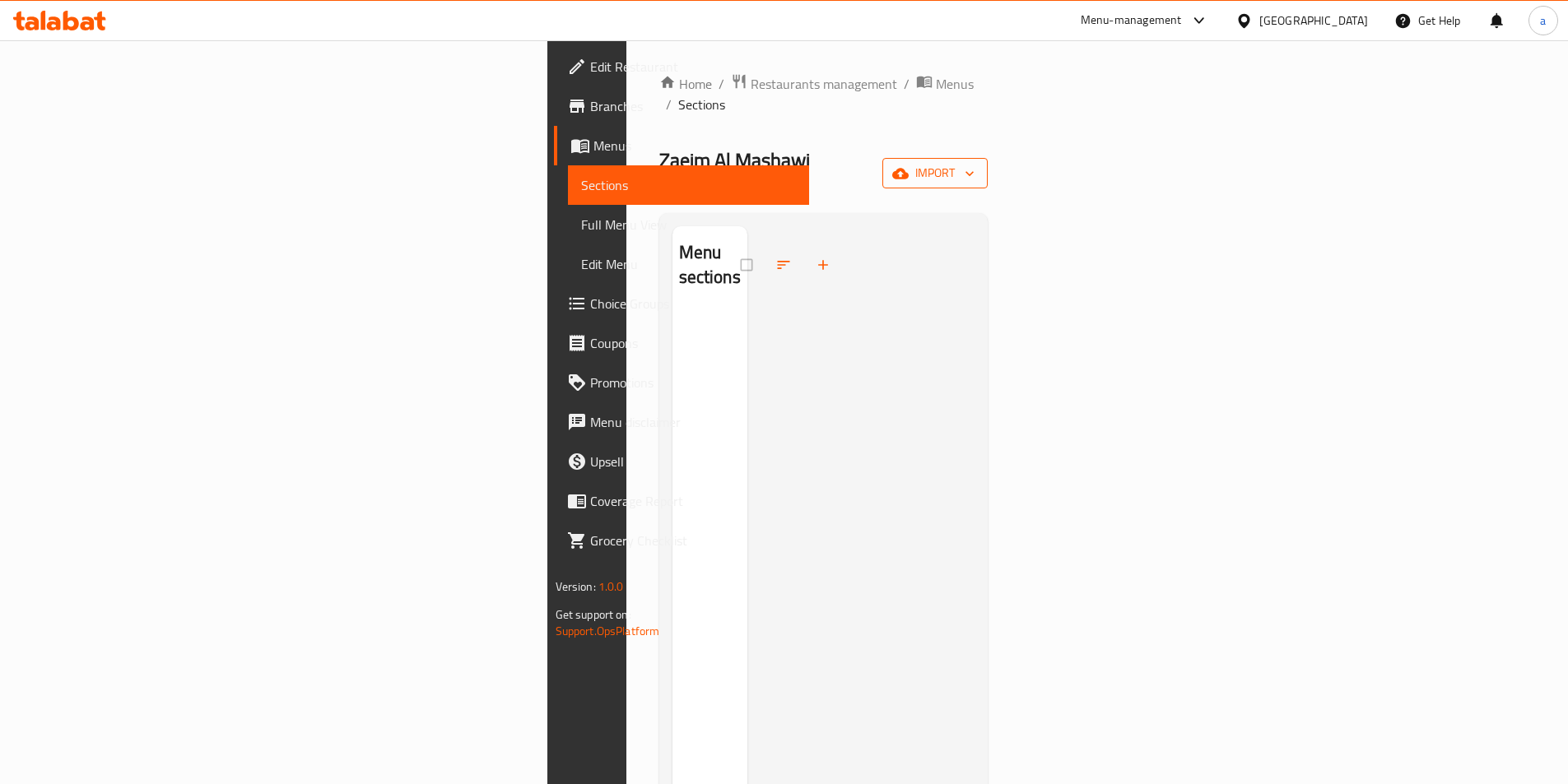
click at [909, 167] on icon "button" at bounding box center [900, 172] width 17 height 11
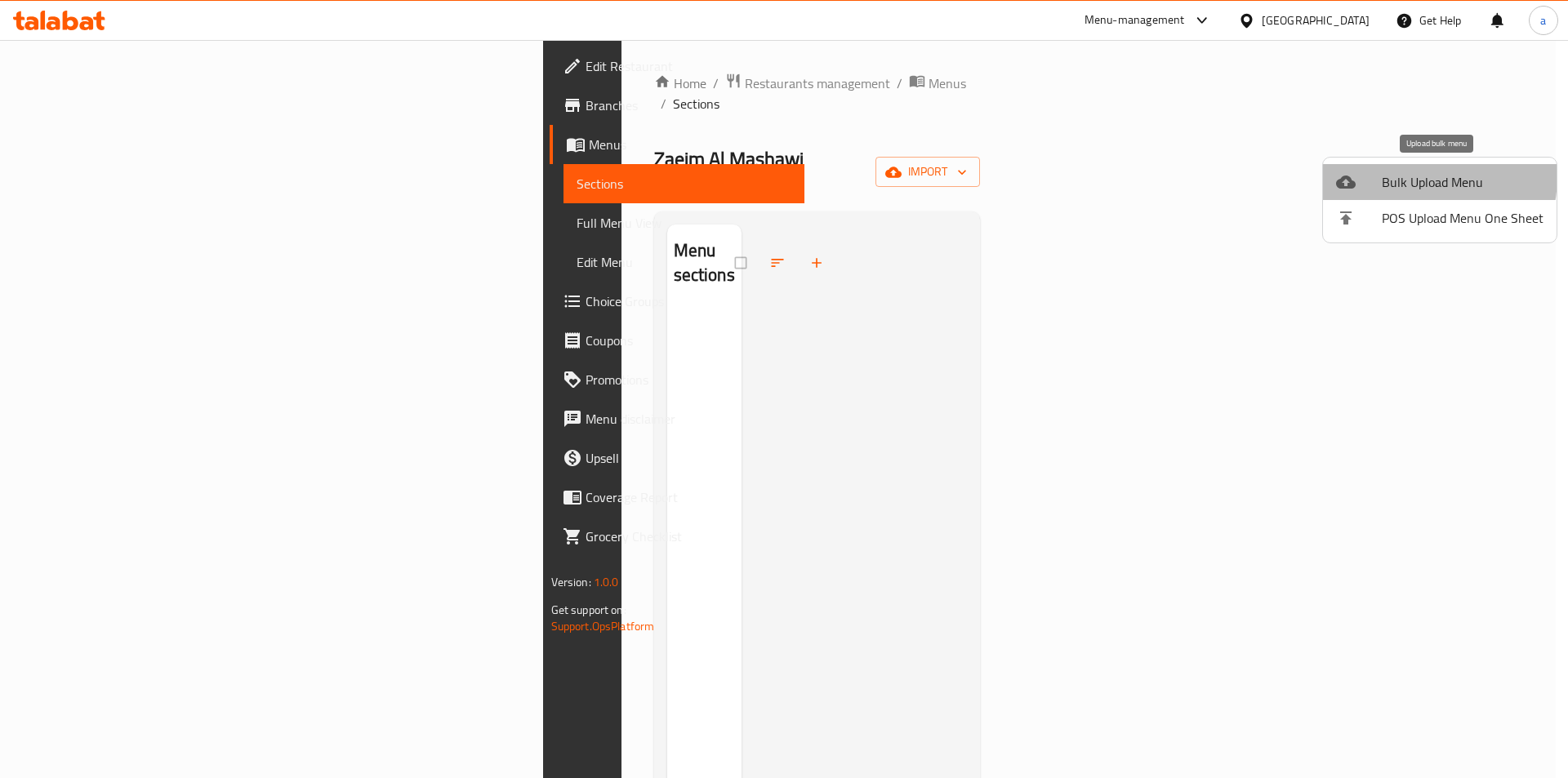
click at [1379, 174] on div at bounding box center [1358, 182] width 45 height 20
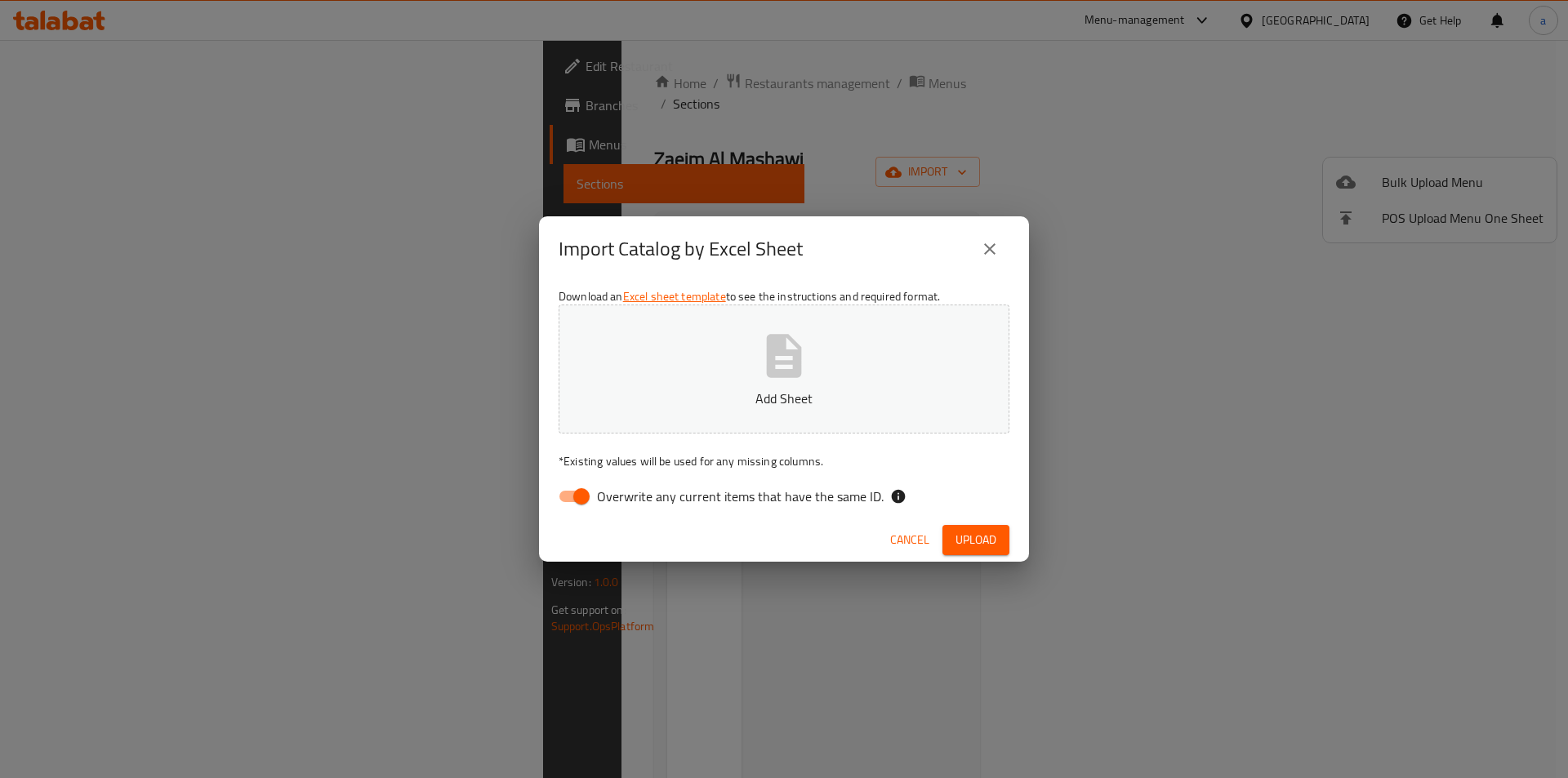
click at [625, 497] on span "Overwrite any current items that have the same ID." at bounding box center [740, 496] width 287 height 20
click at [625, 497] on input "Overwrite any current items that have the same ID." at bounding box center [581, 495] width 93 height 31
checkbox input "false"
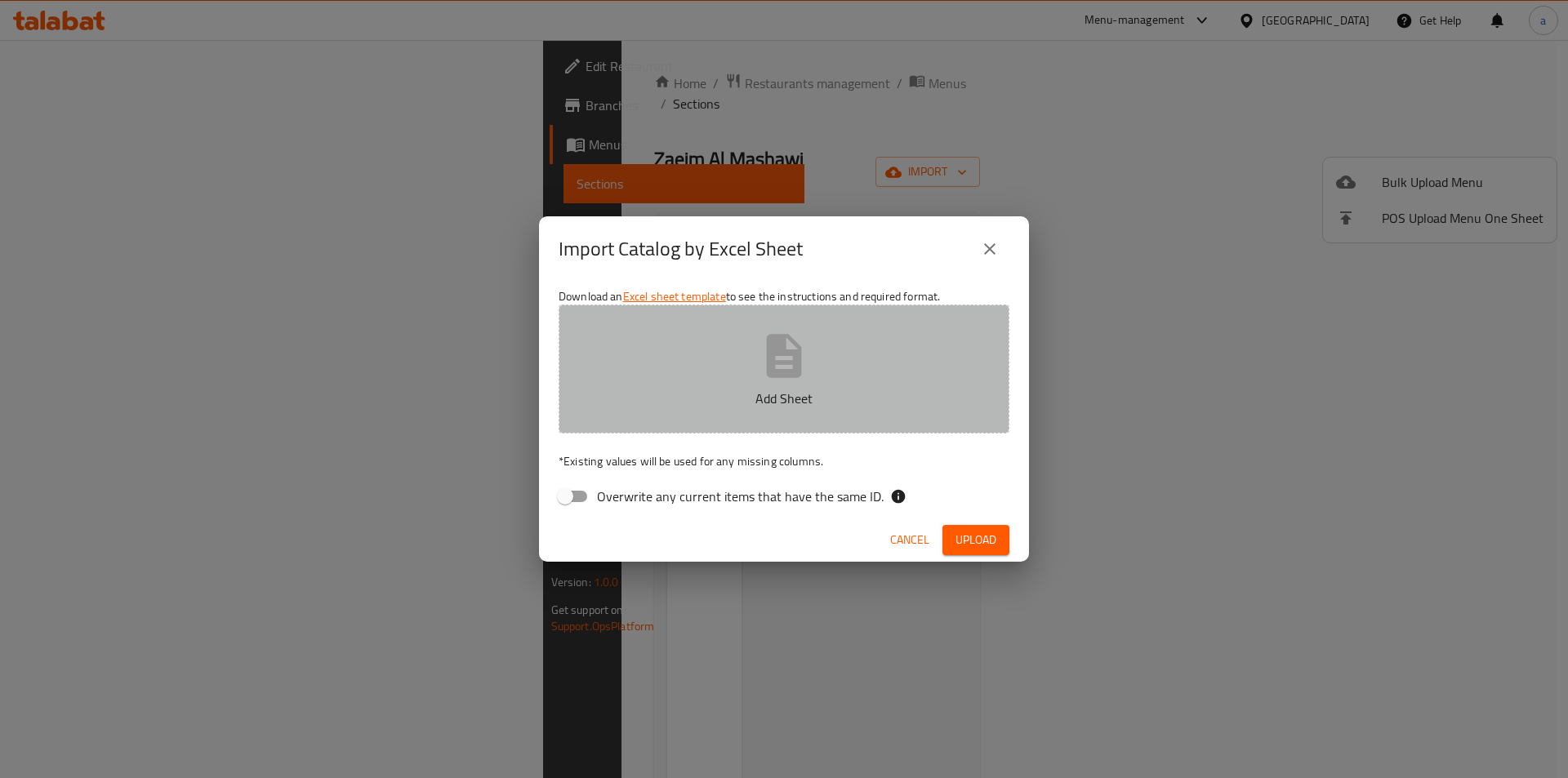
click at [637, 389] on p "Add Sheet" at bounding box center [784, 398] width 400 height 20
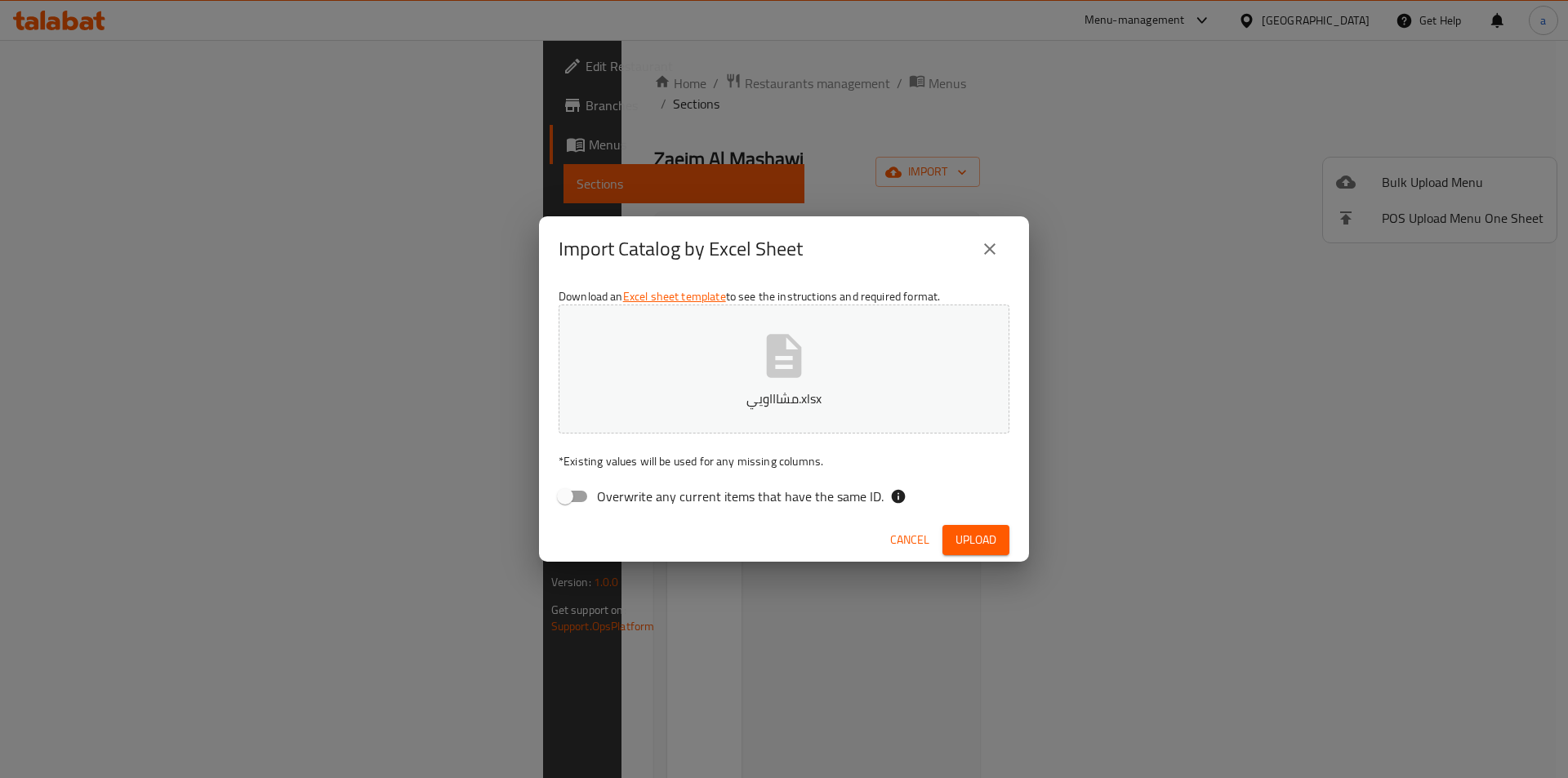
click at [986, 535] on span "Upload" at bounding box center [975, 540] width 41 height 21
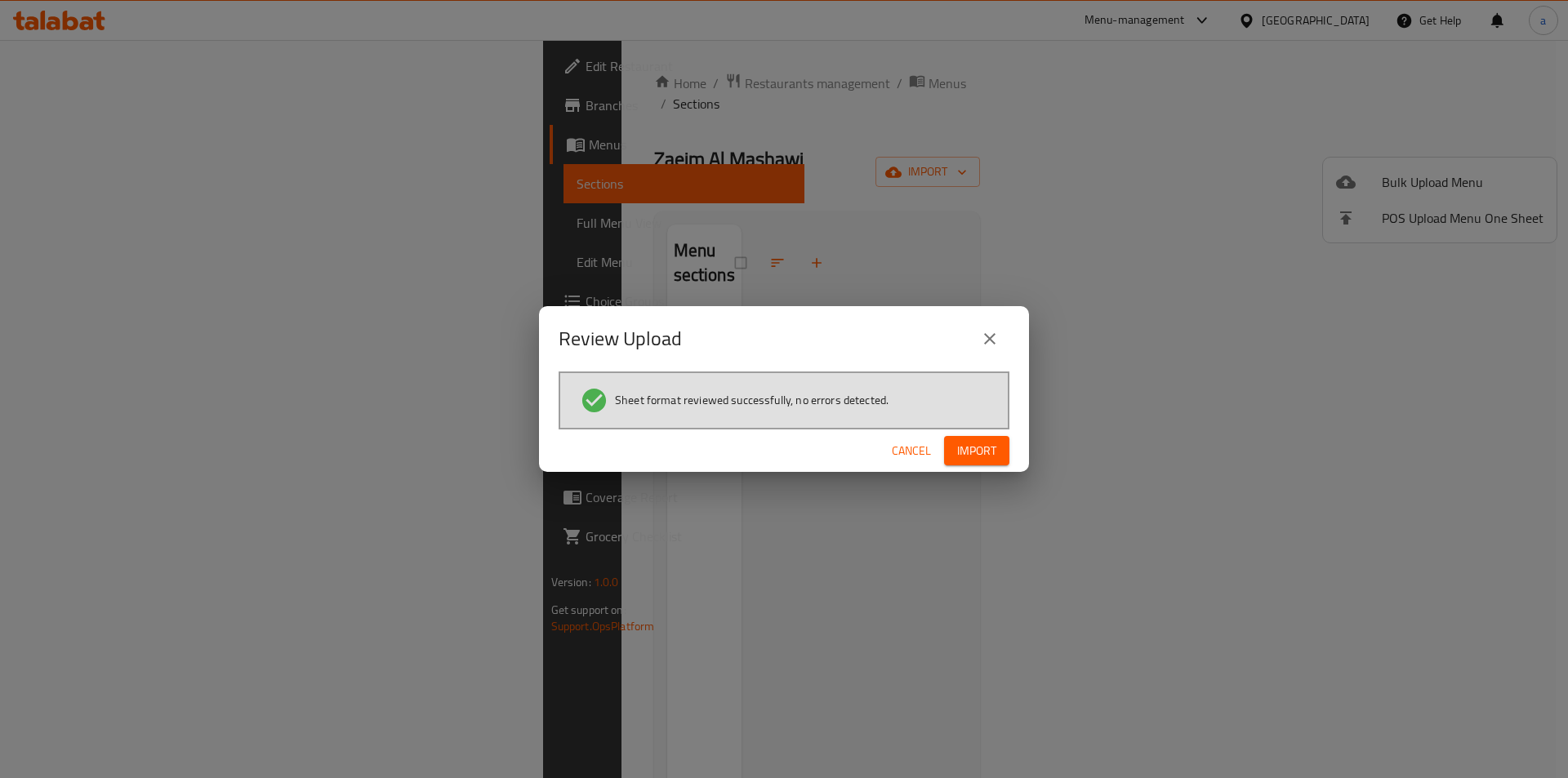
click at [974, 458] on span "Import" at bounding box center [977, 451] width 40 height 21
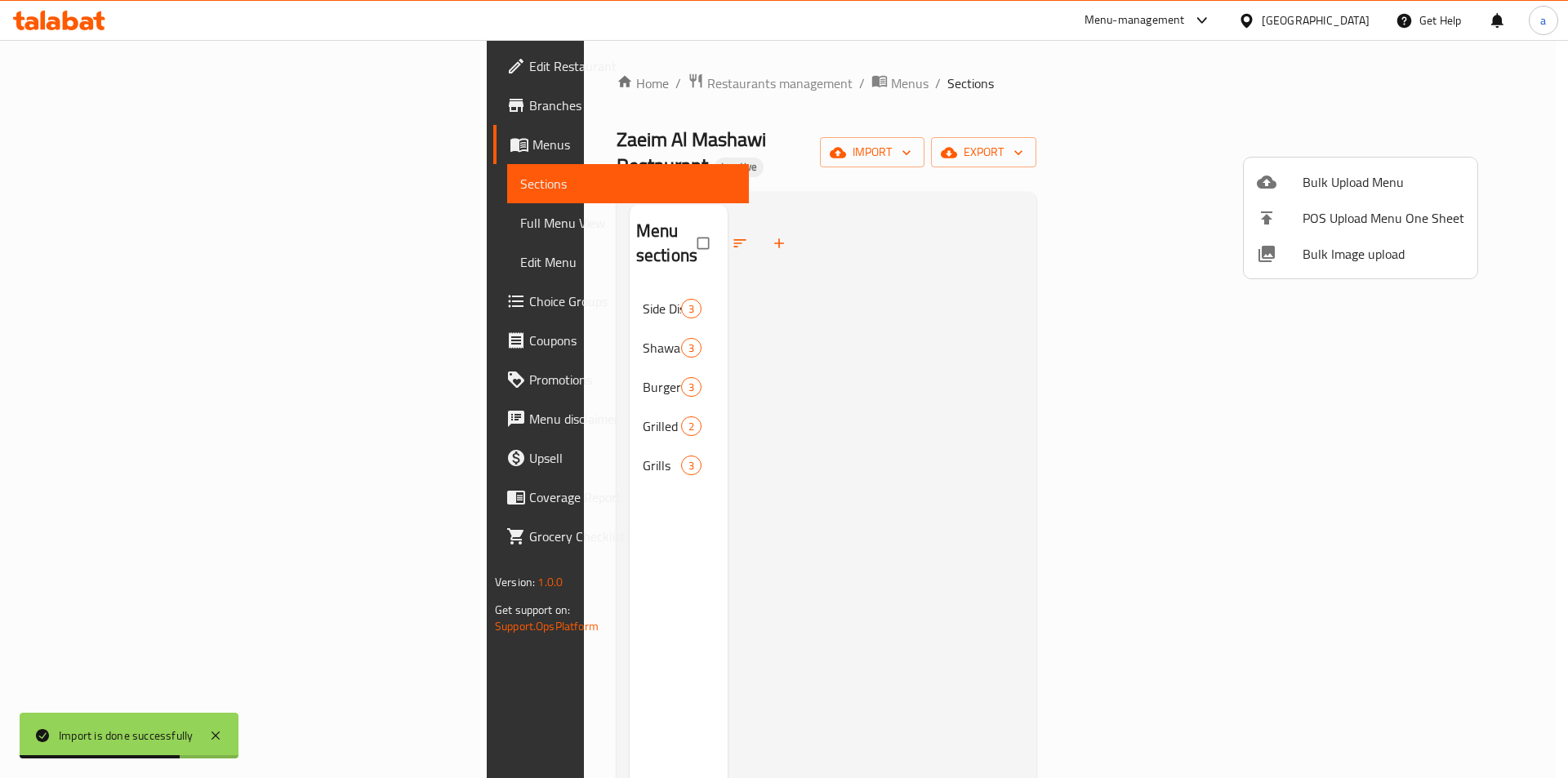
click at [397, 293] on div at bounding box center [784, 389] width 1568 height 778
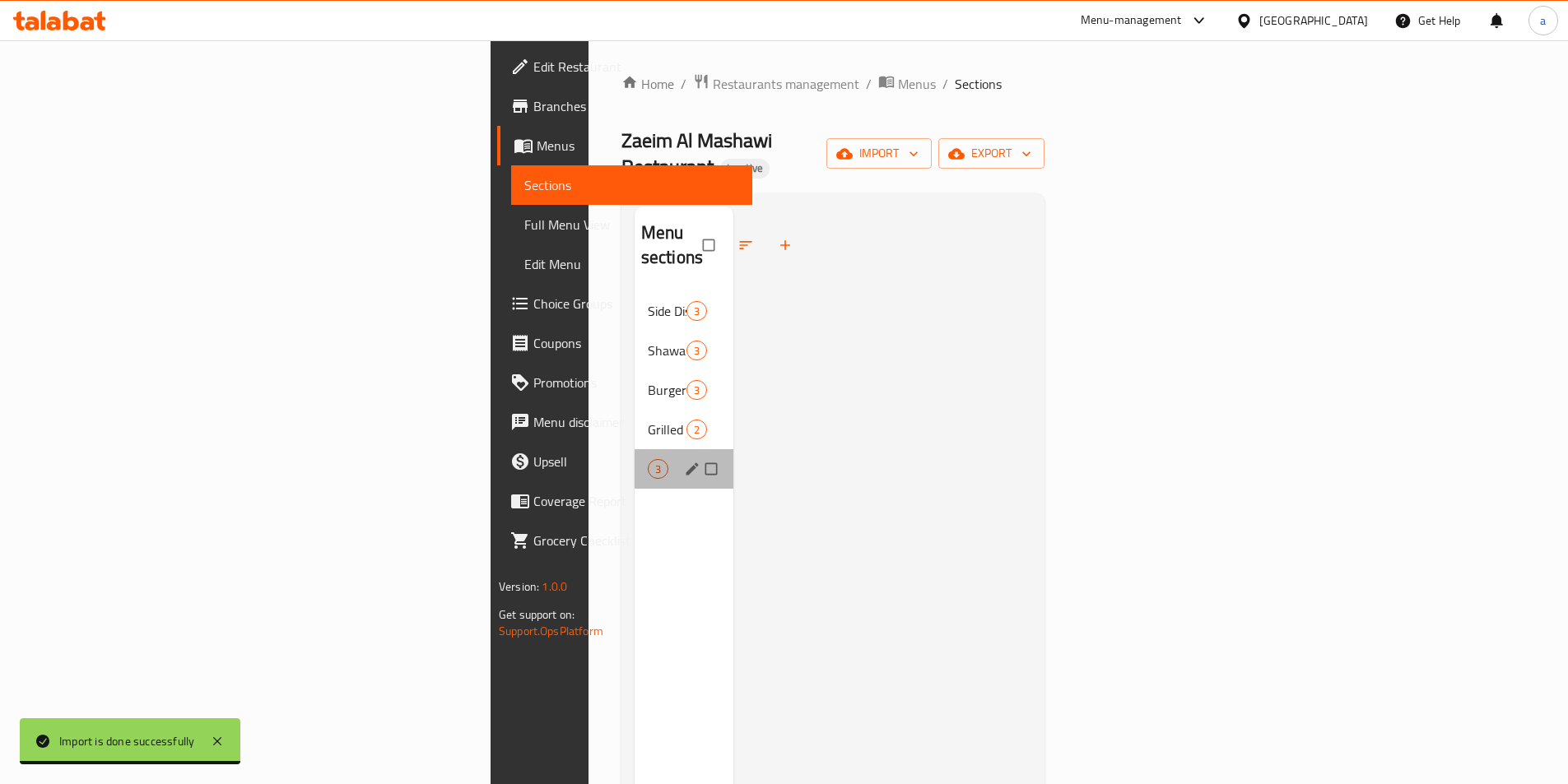
click at [635, 449] on div "Grills 3" at bounding box center [685, 469] width 100 height 40
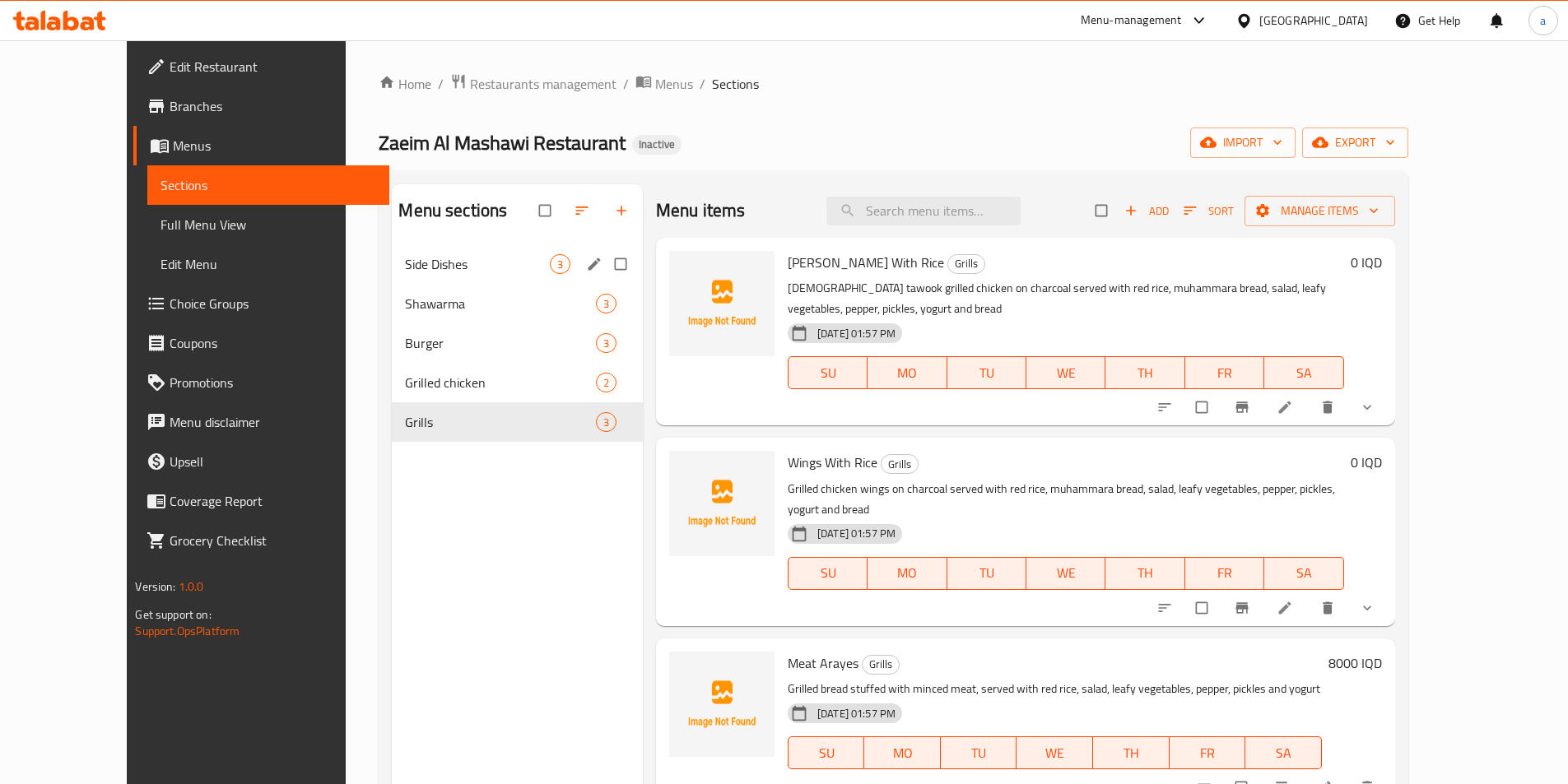
click at [392, 277] on div "Side Dishes 3" at bounding box center [517, 264] width 251 height 40
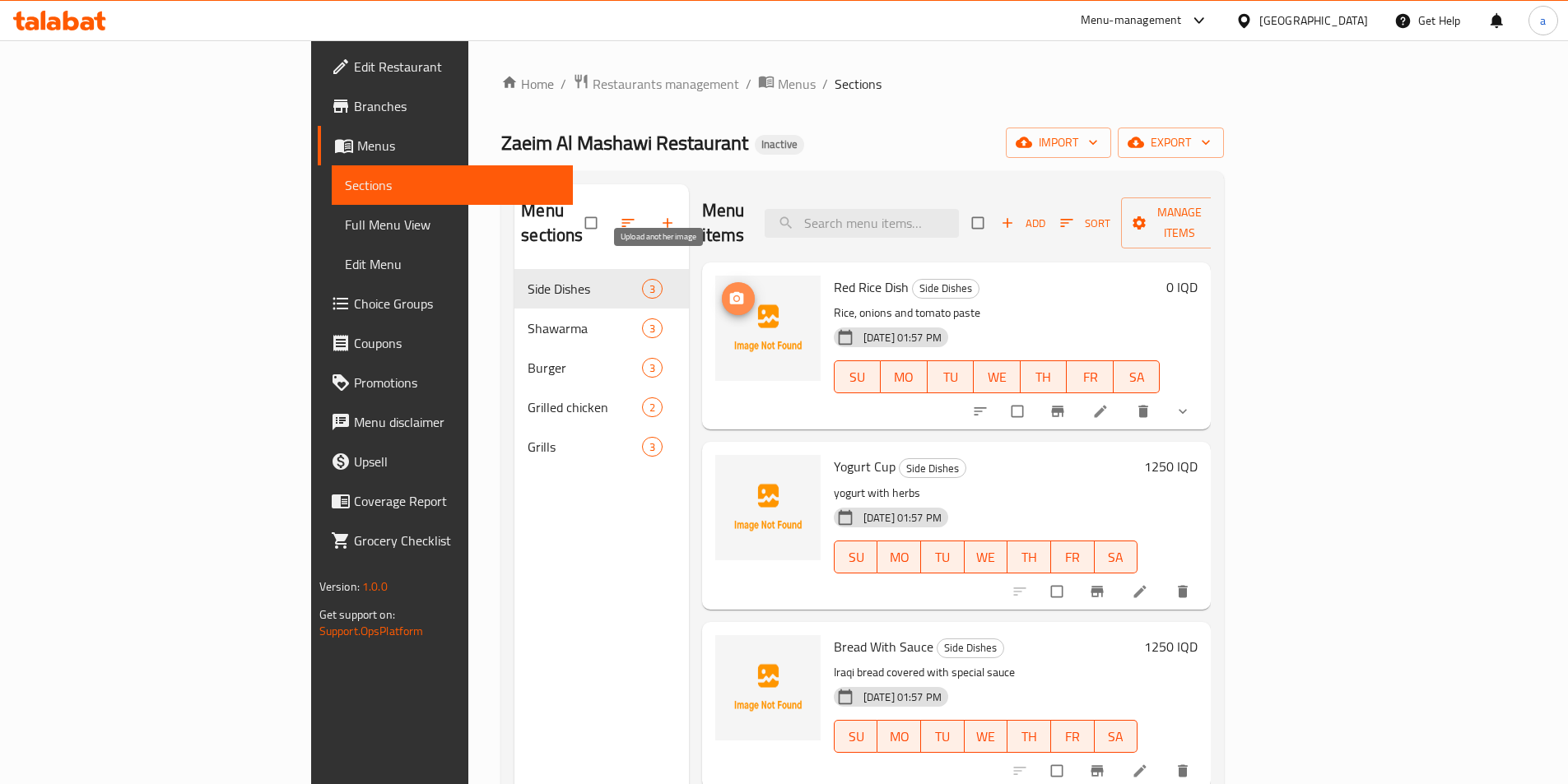
click at [722, 282] on button "upload picture" at bounding box center [738, 298] width 33 height 33
click at [735, 296] on circle "upload picture" at bounding box center [737, 298] width 4 height 4
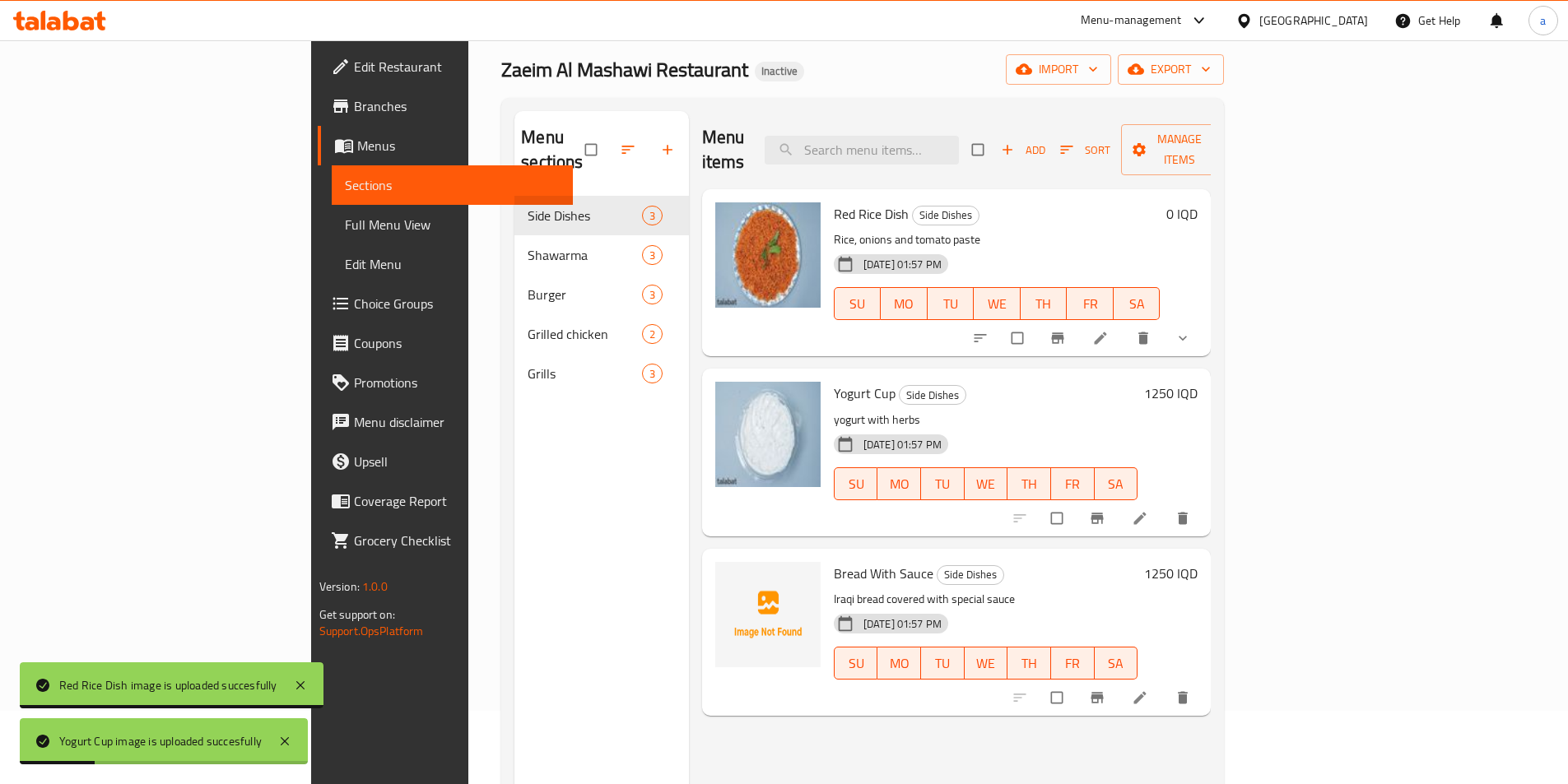
scroll to position [110, 0]
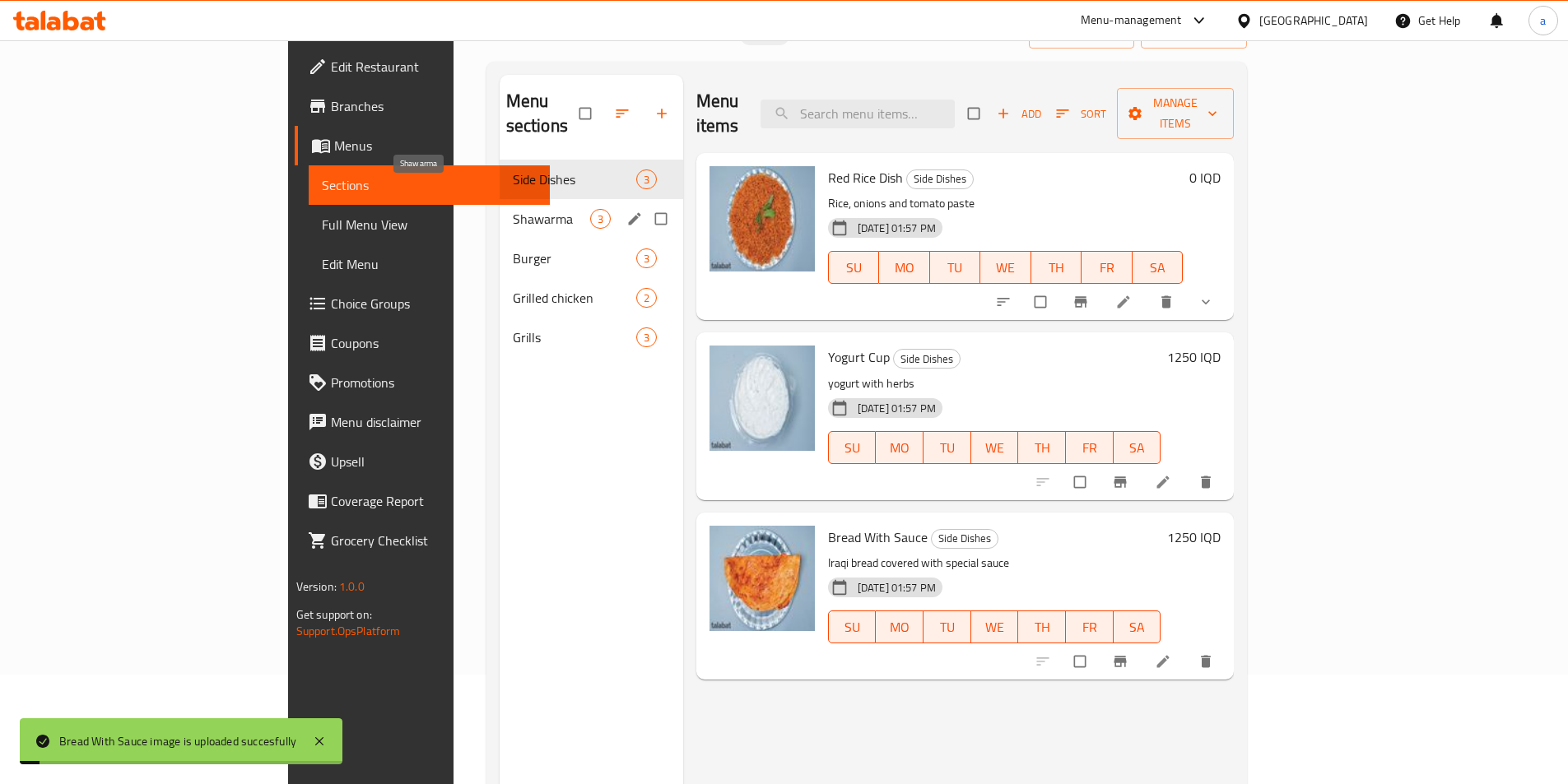
click at [513, 209] on span "Shawarma" at bounding box center [552, 219] width 78 height 20
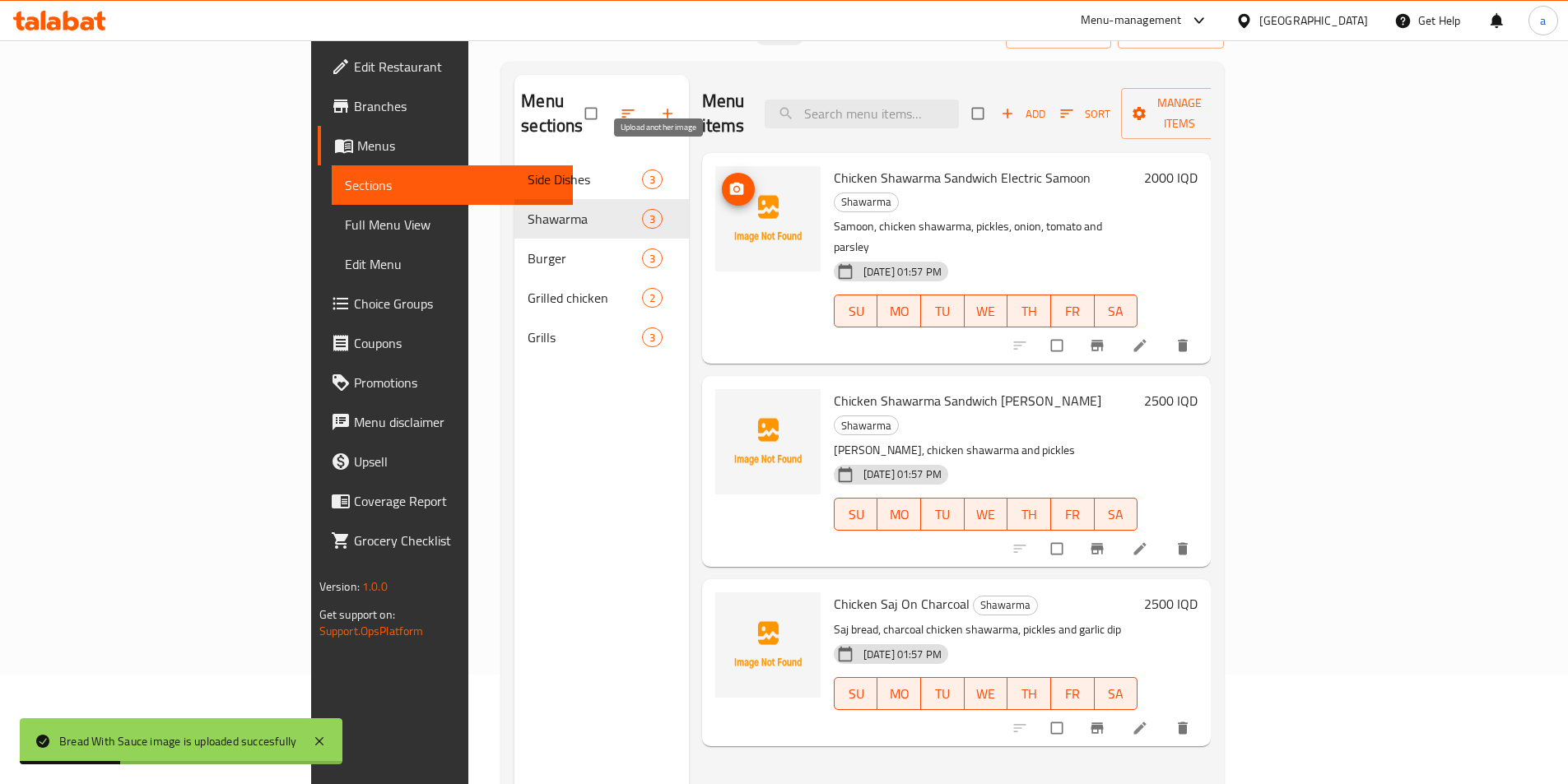
click at [729, 181] on icon "upload picture" at bounding box center [737, 189] width 17 height 17
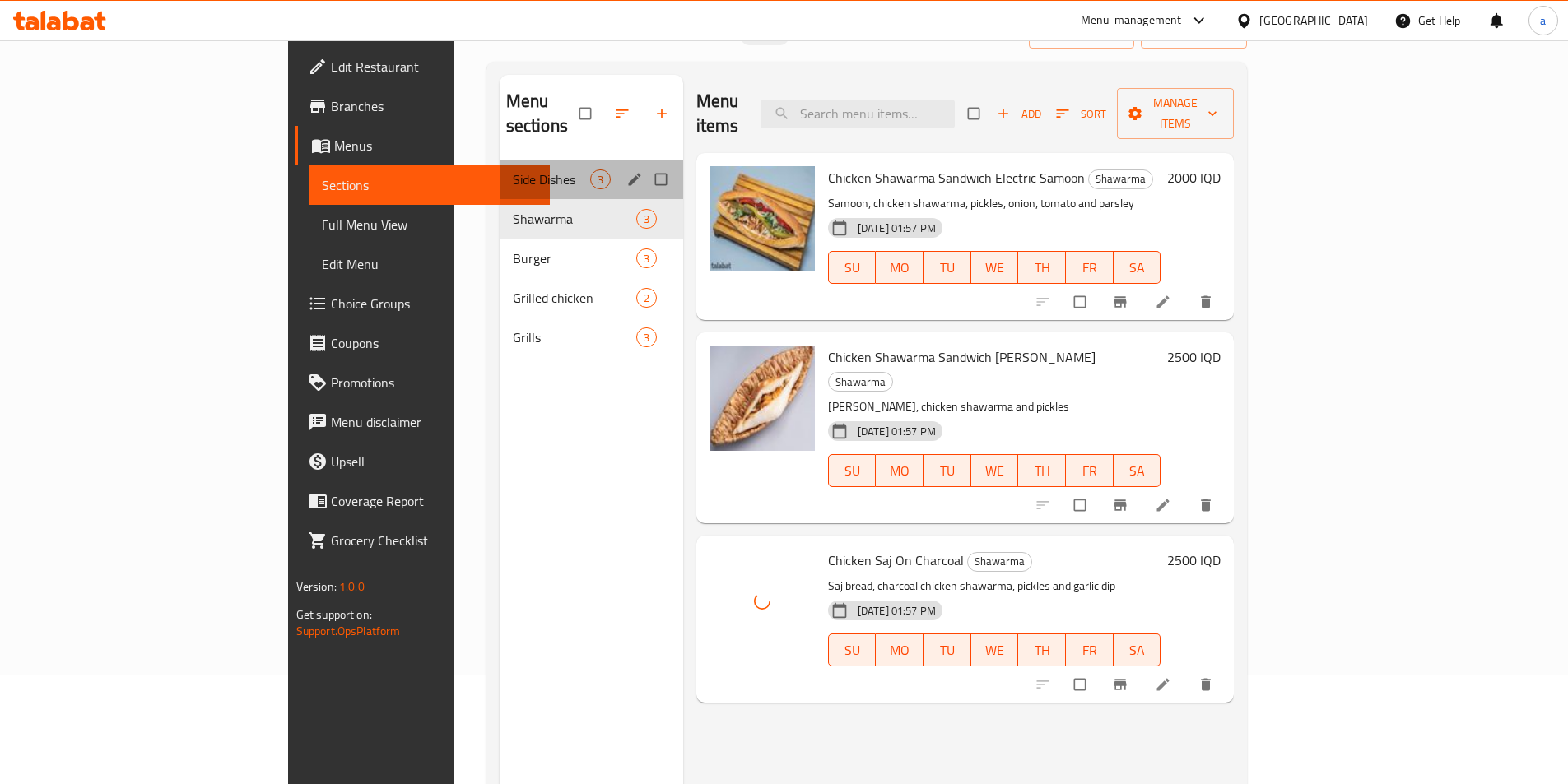
click at [499, 159] on div "Side Dishes 3" at bounding box center [591, 179] width 183 height 40
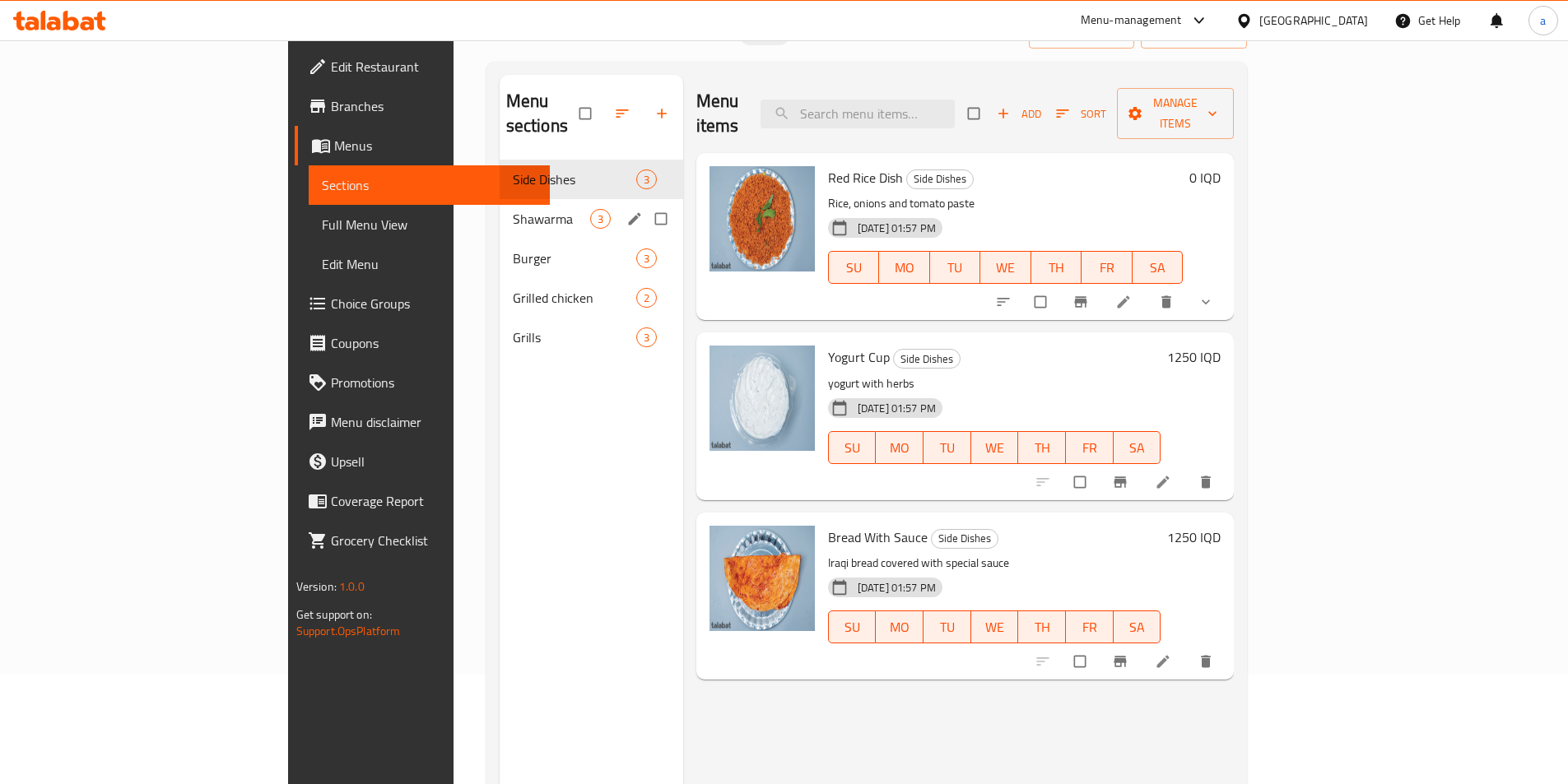
click at [513, 209] on span "Shawarma" at bounding box center [552, 219] width 78 height 20
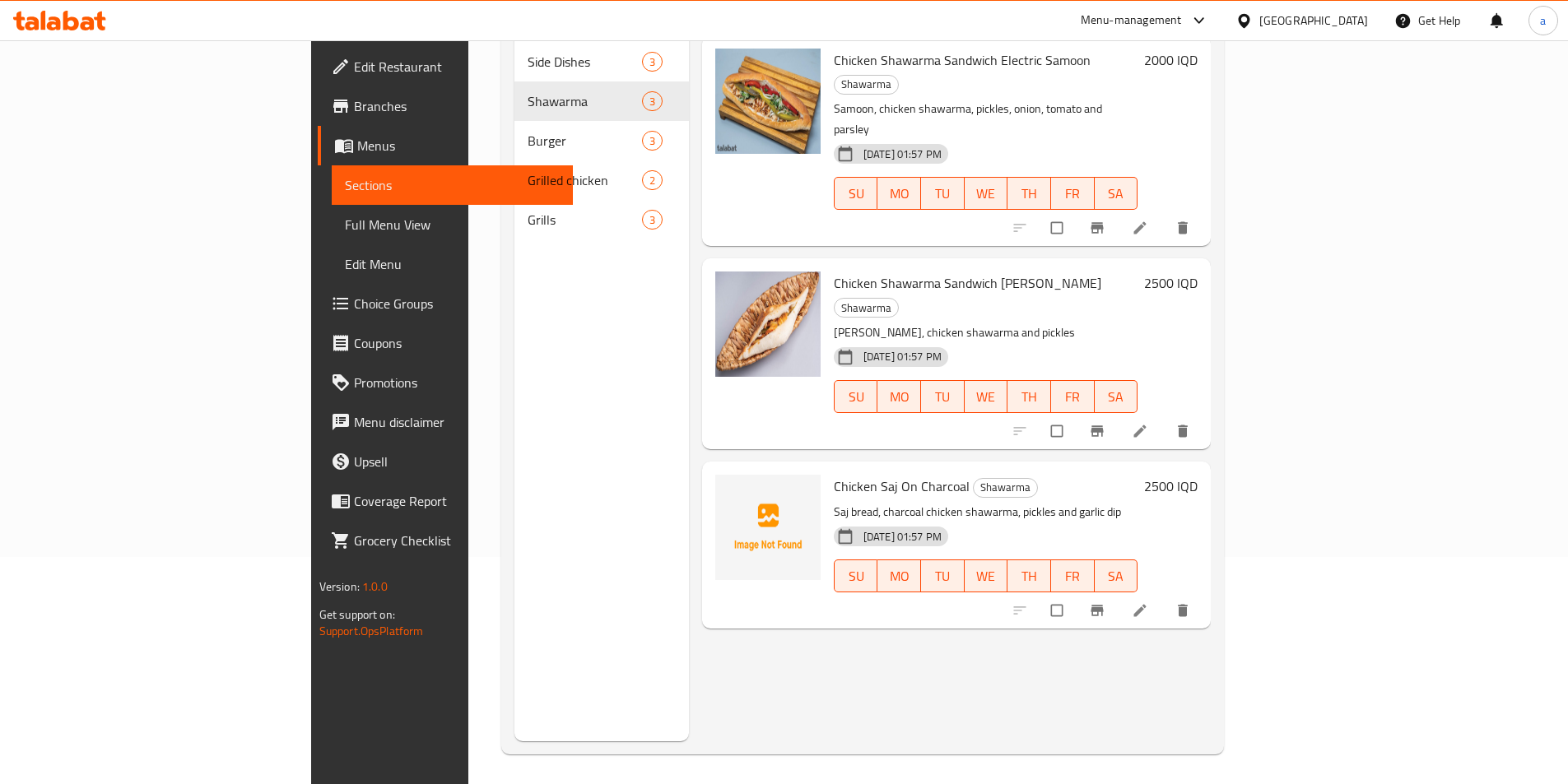
scroll to position [230, 0]
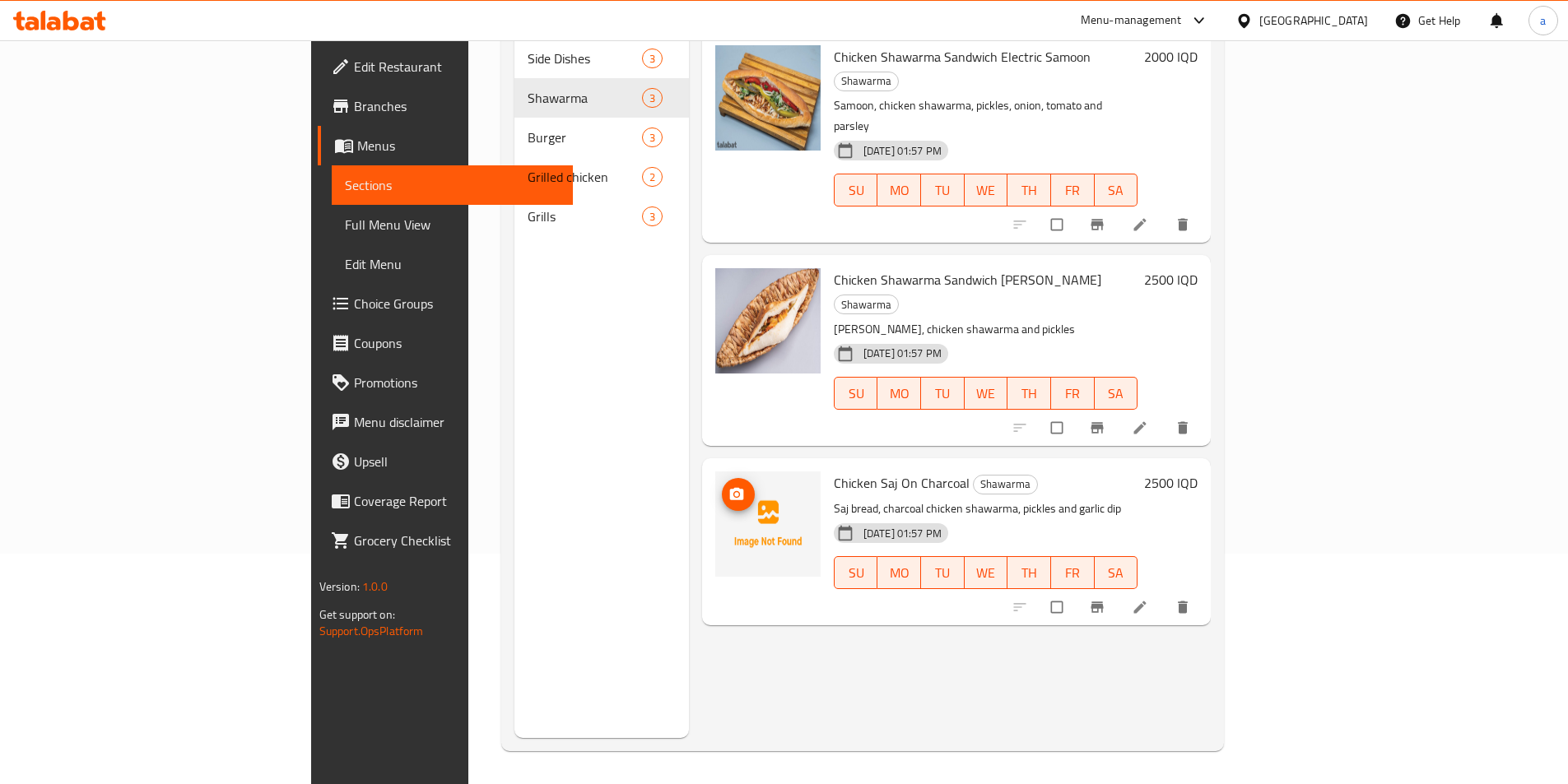
click at [716, 471] on img at bounding box center [769, 524] width 106 height 106
click at [729, 486] on icon "upload picture" at bounding box center [737, 494] width 17 height 17
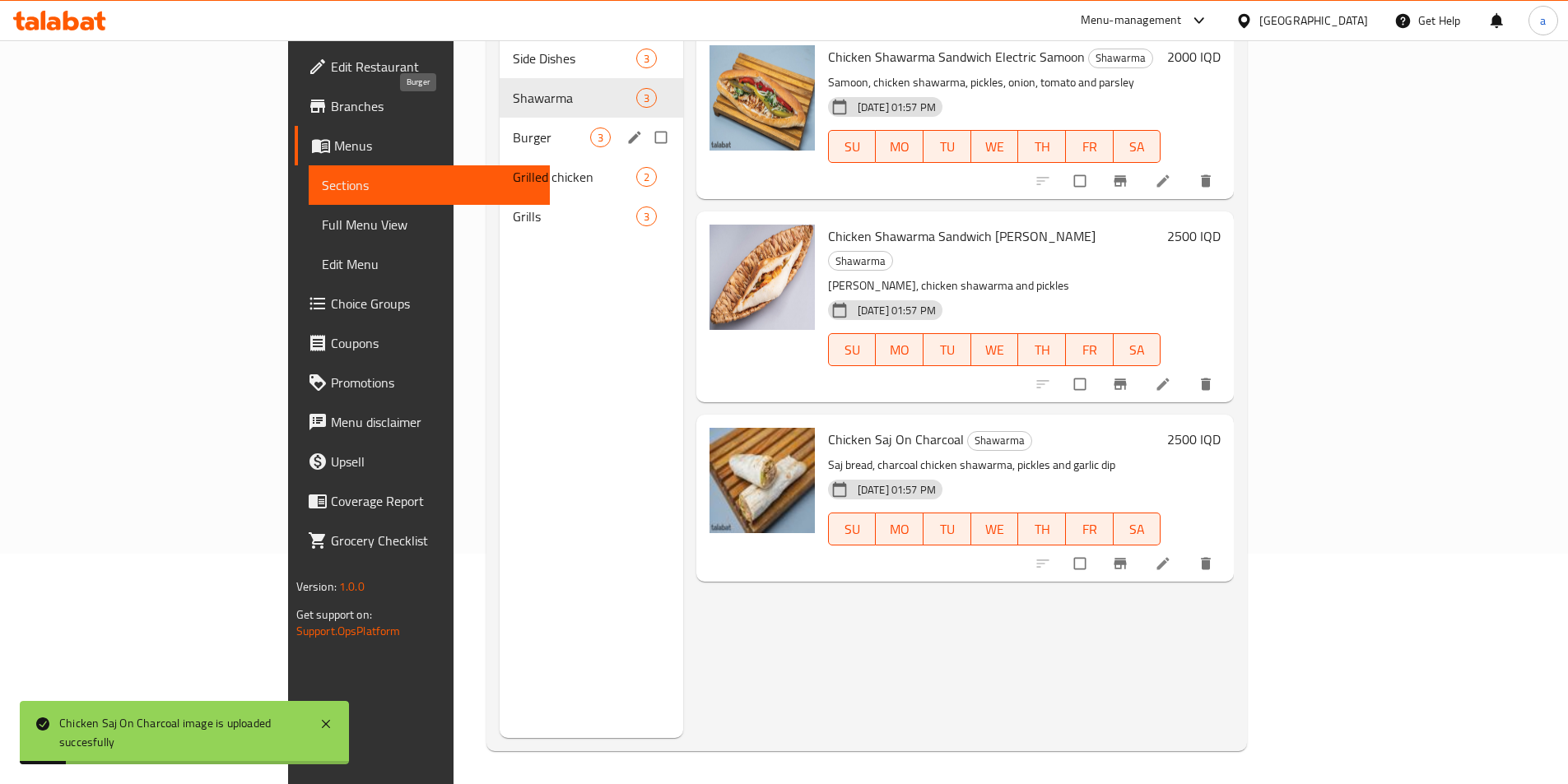
click at [513, 128] on span "Burger" at bounding box center [552, 137] width 78 height 20
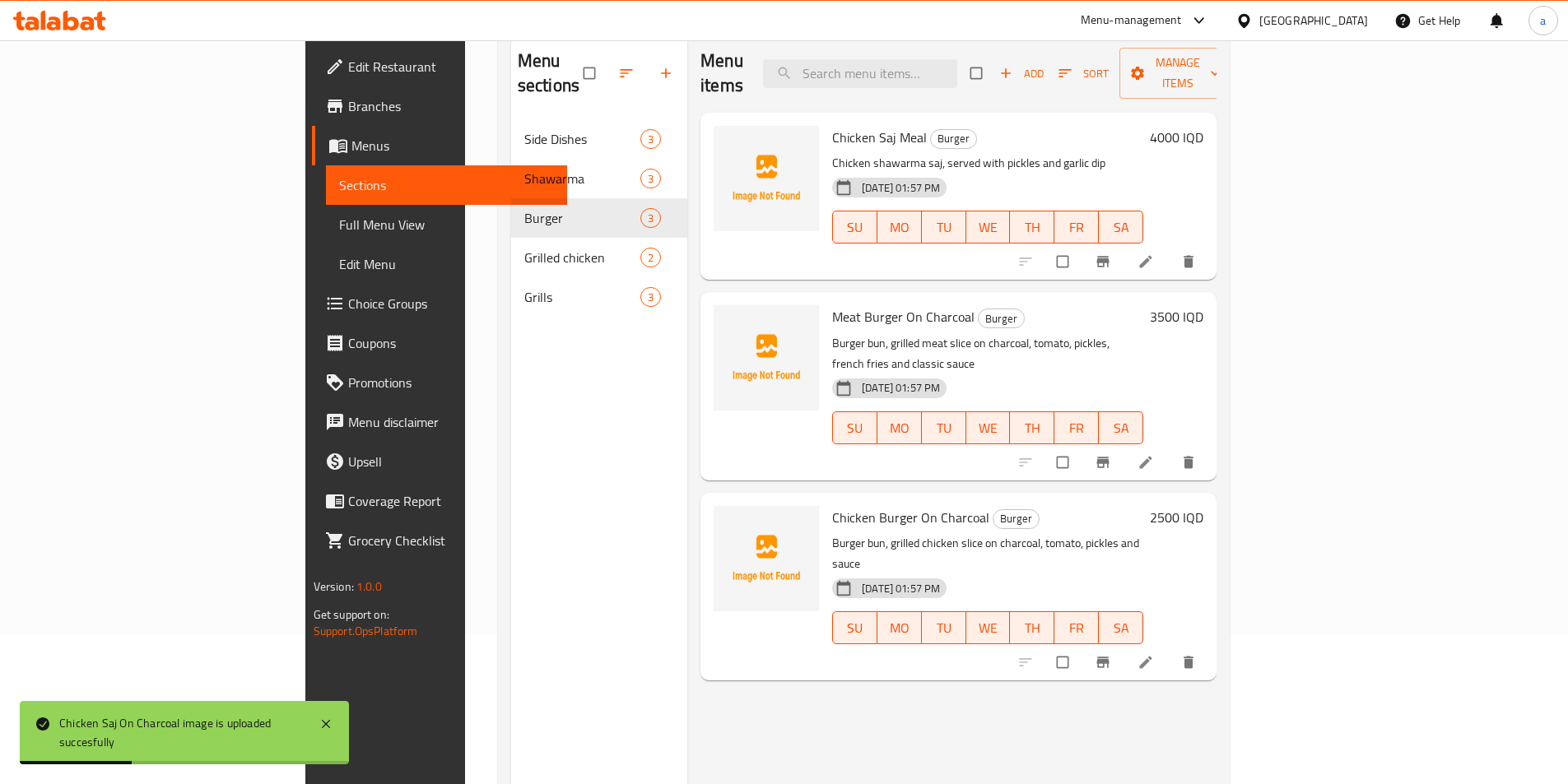
scroll to position [11, 0]
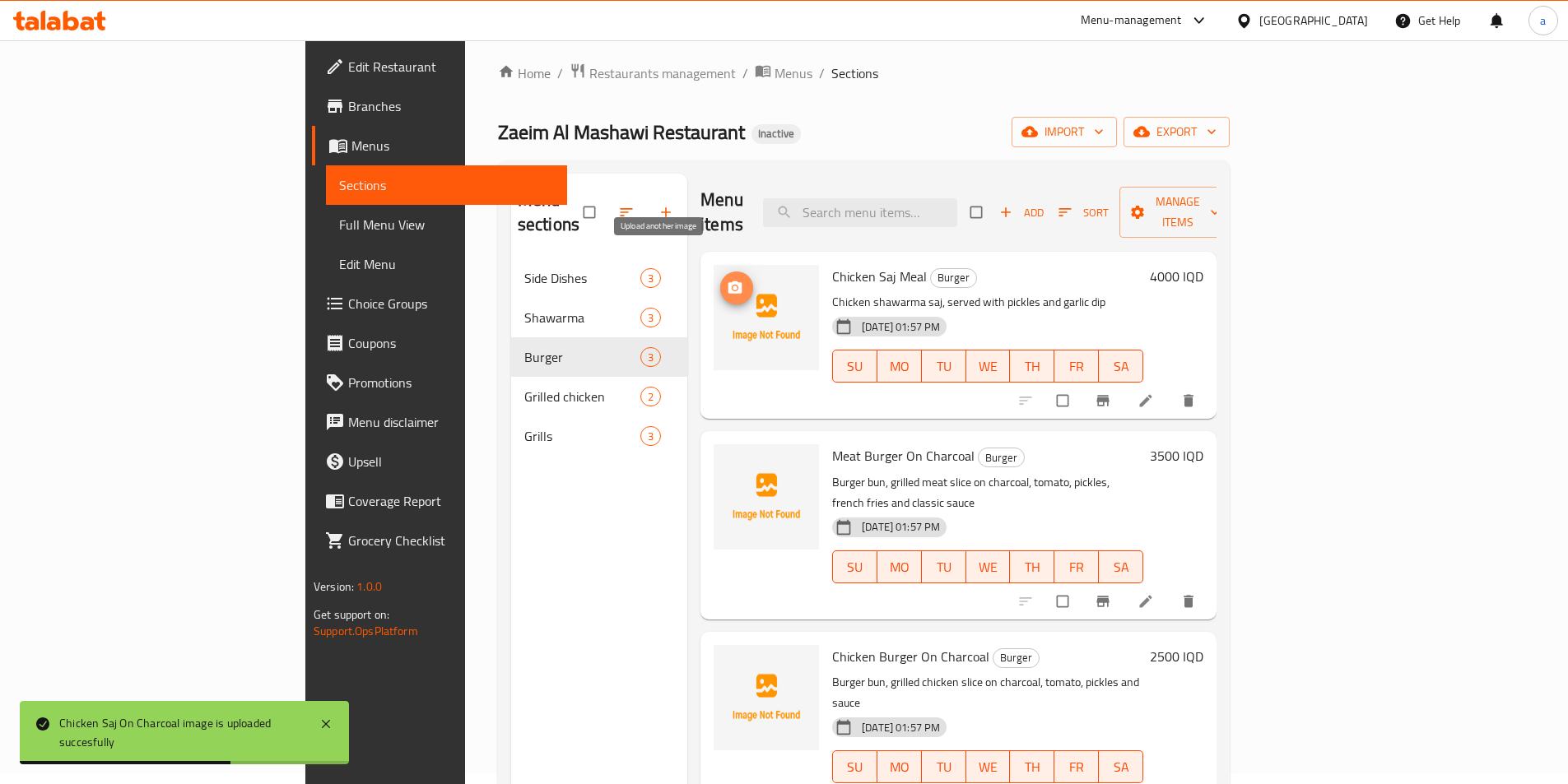
click at [721, 280] on span "upload picture" at bounding box center [737, 288] width 33 height 17
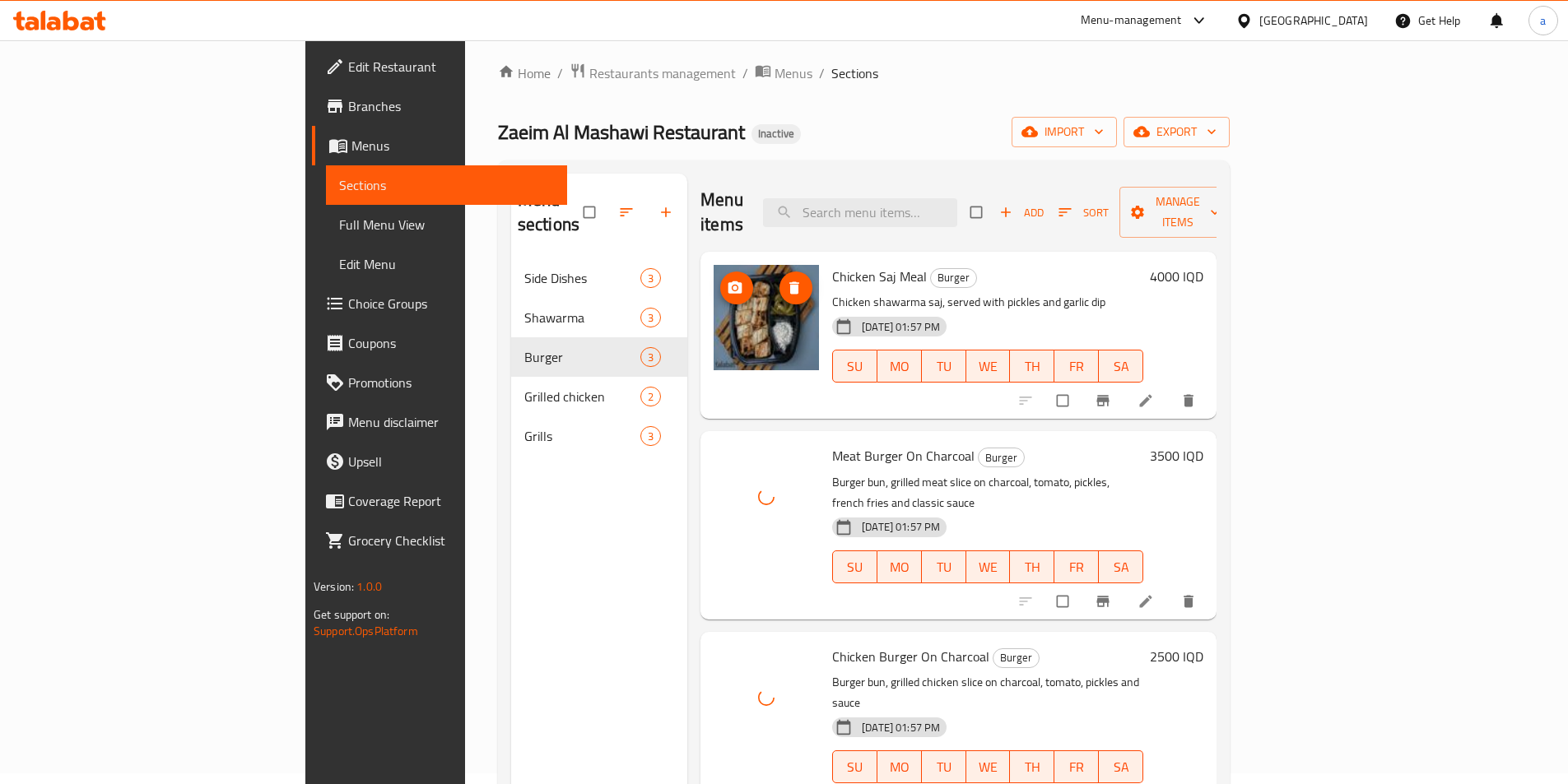
scroll to position [230, 0]
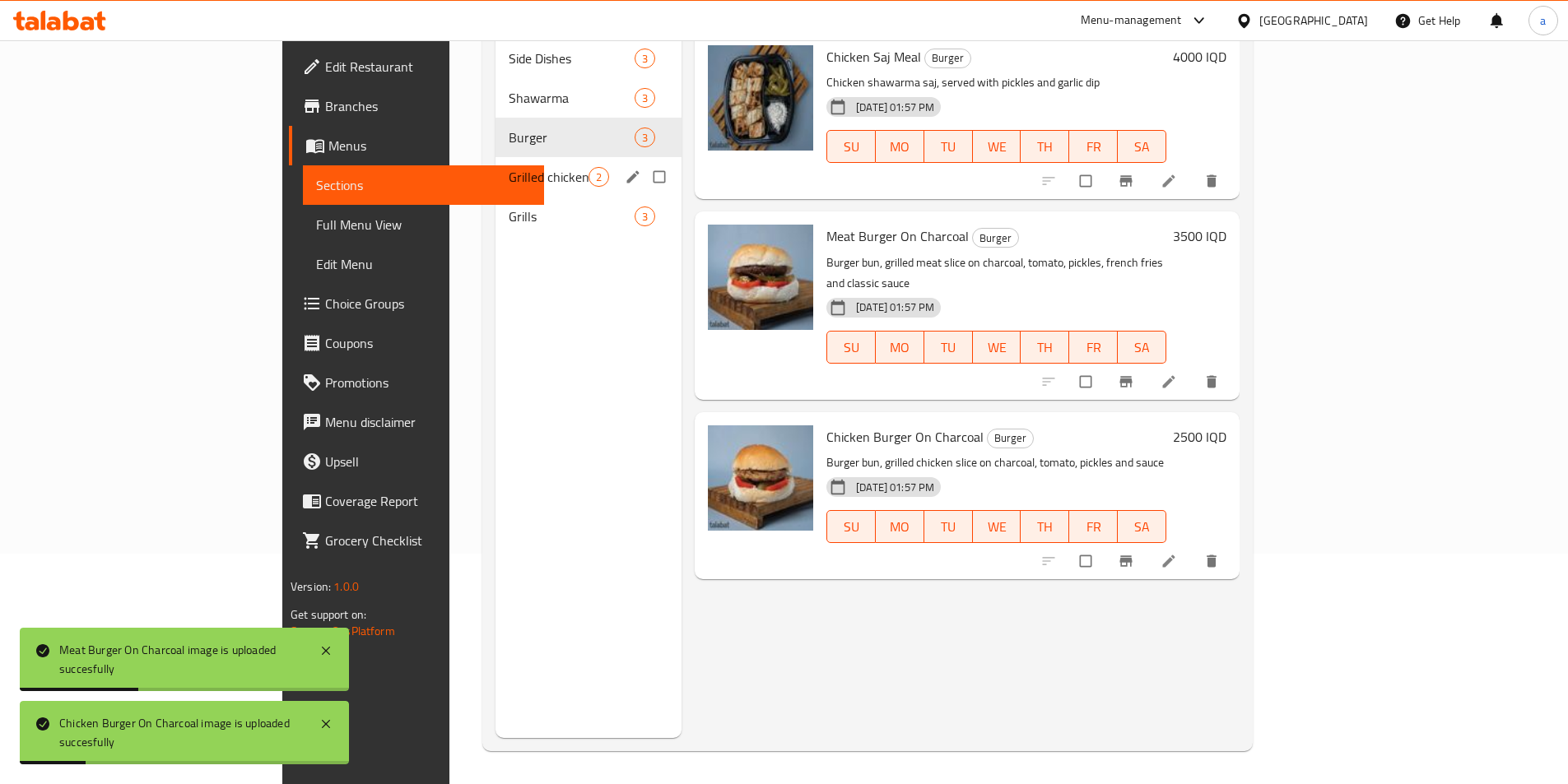
click at [495, 157] on div "Grilled chicken 2" at bounding box center [588, 177] width 186 height 40
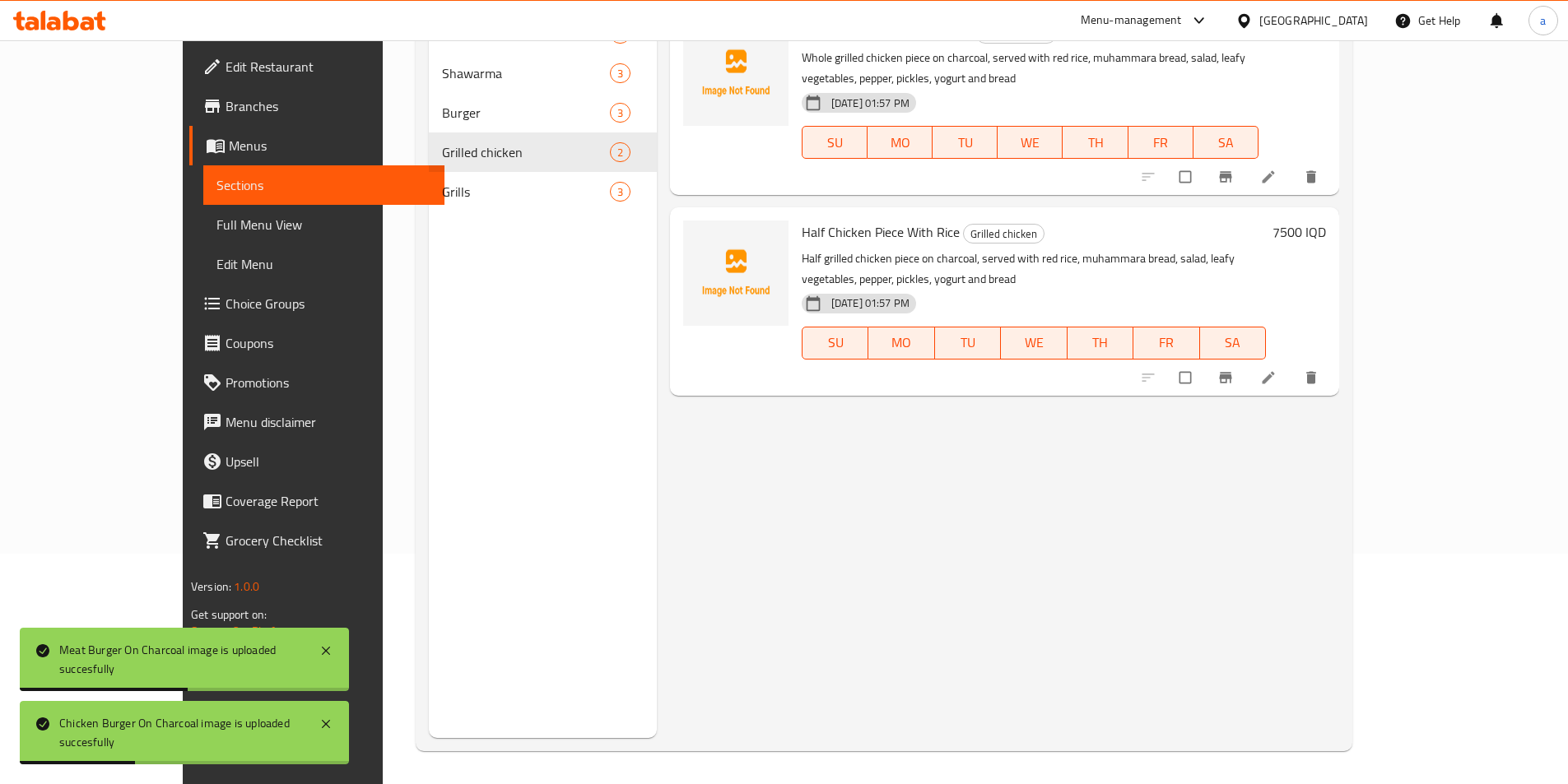
scroll to position [121, 0]
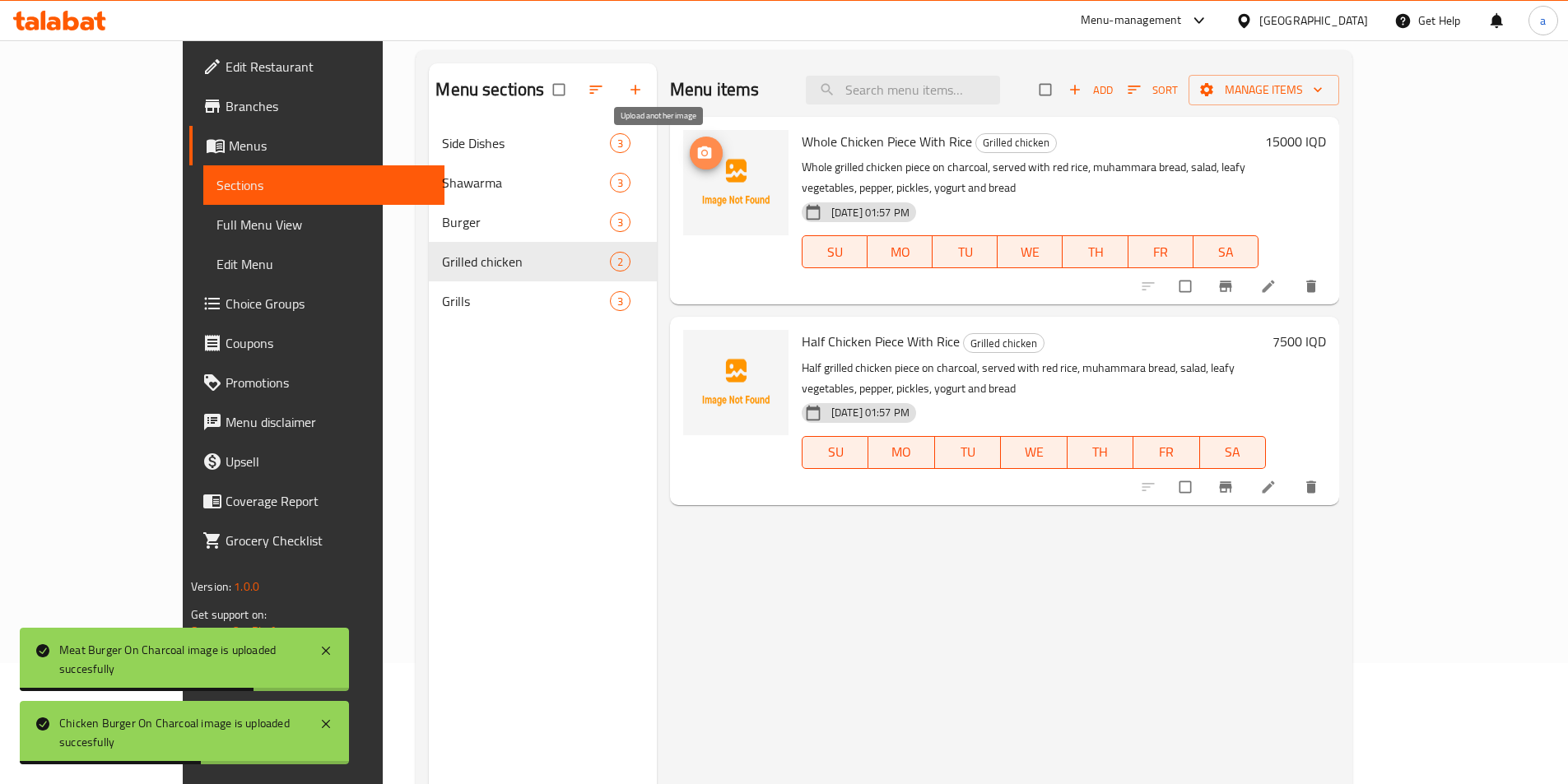
click at [690, 144] on span "upload picture" at bounding box center [706, 152] width 33 height 17
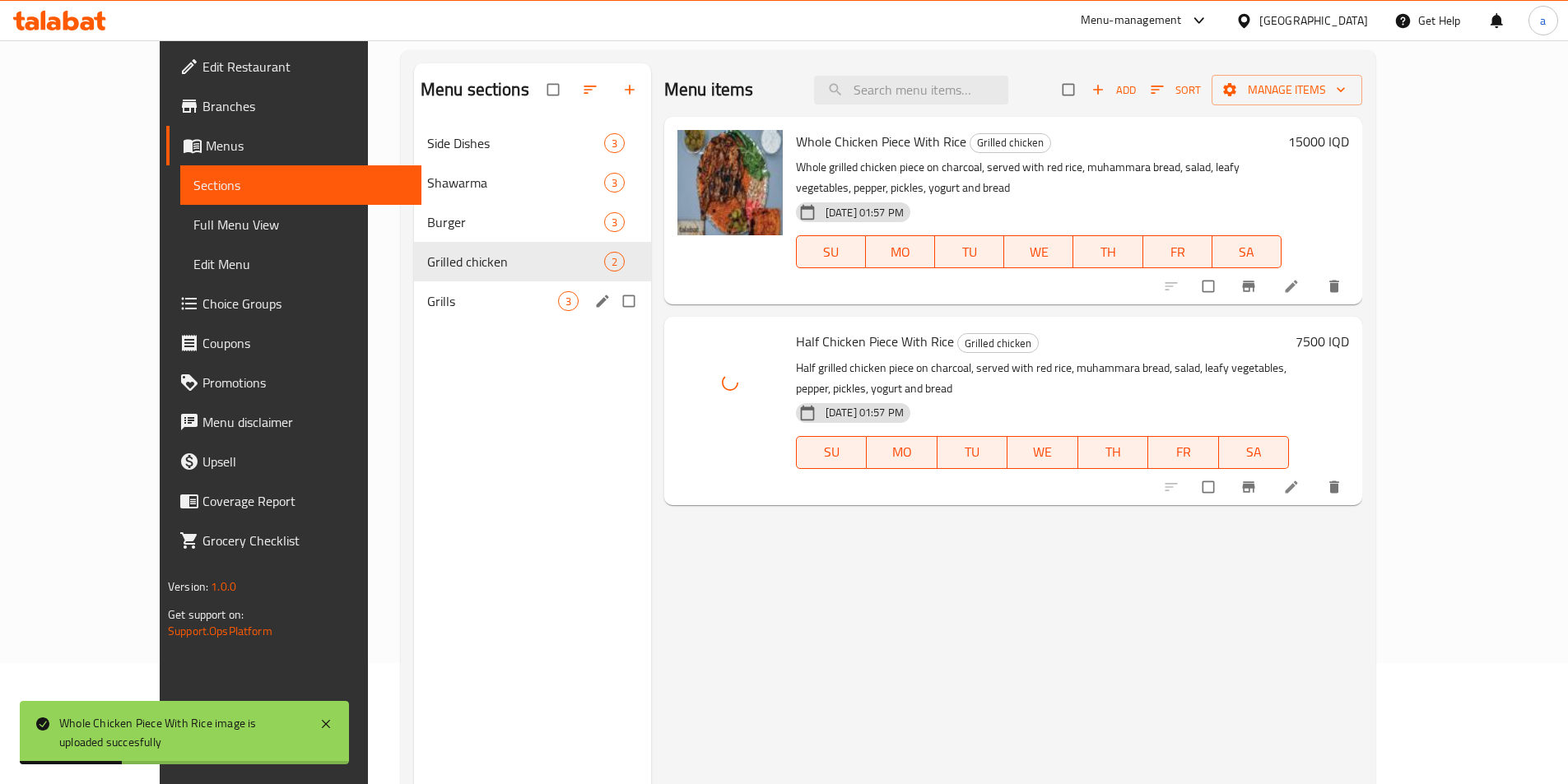
click at [428, 297] on span "Grills" at bounding box center [492, 301] width 131 height 20
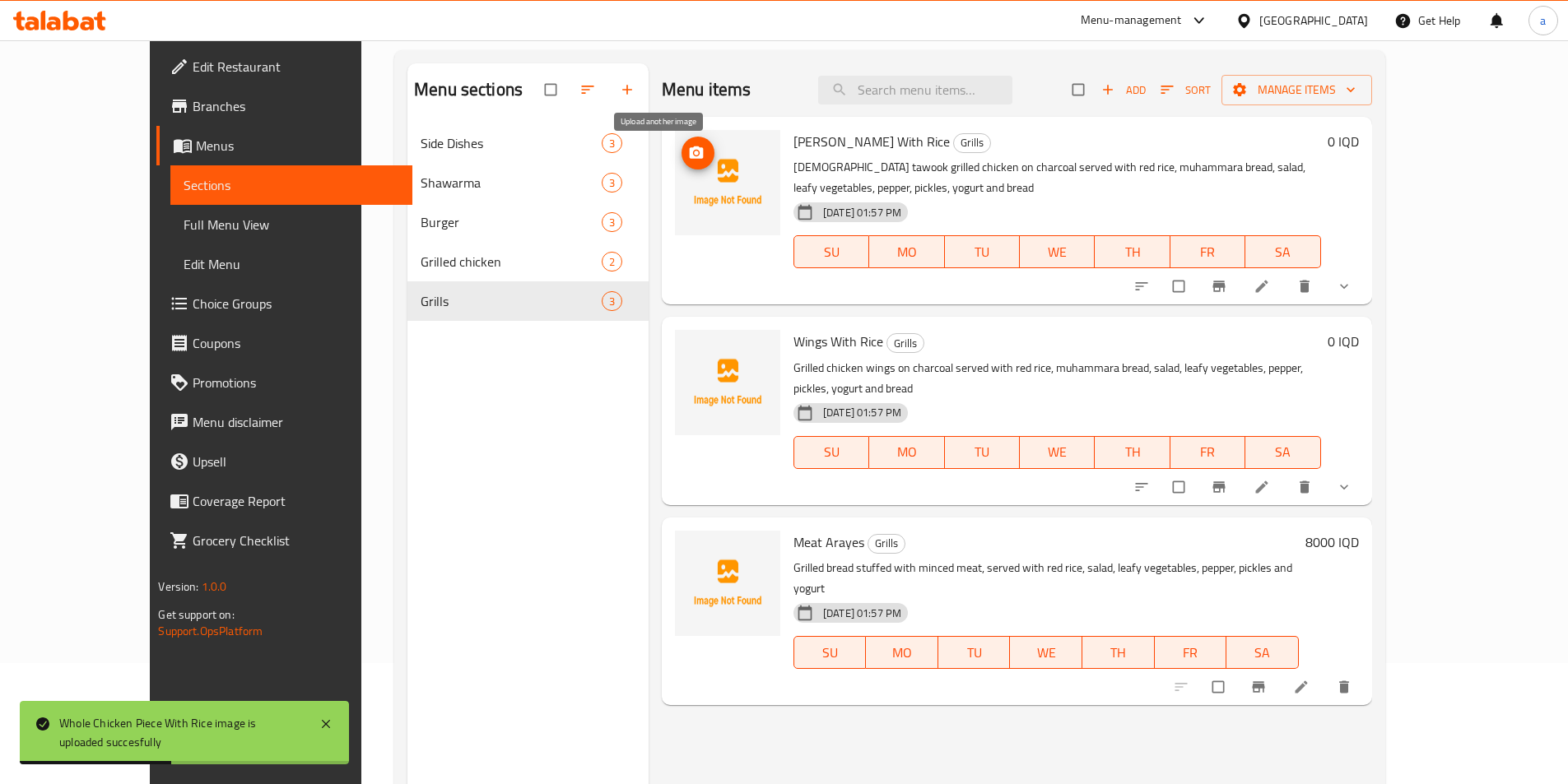
click at [688, 153] on icon "upload picture" at bounding box center [696, 152] width 17 height 17
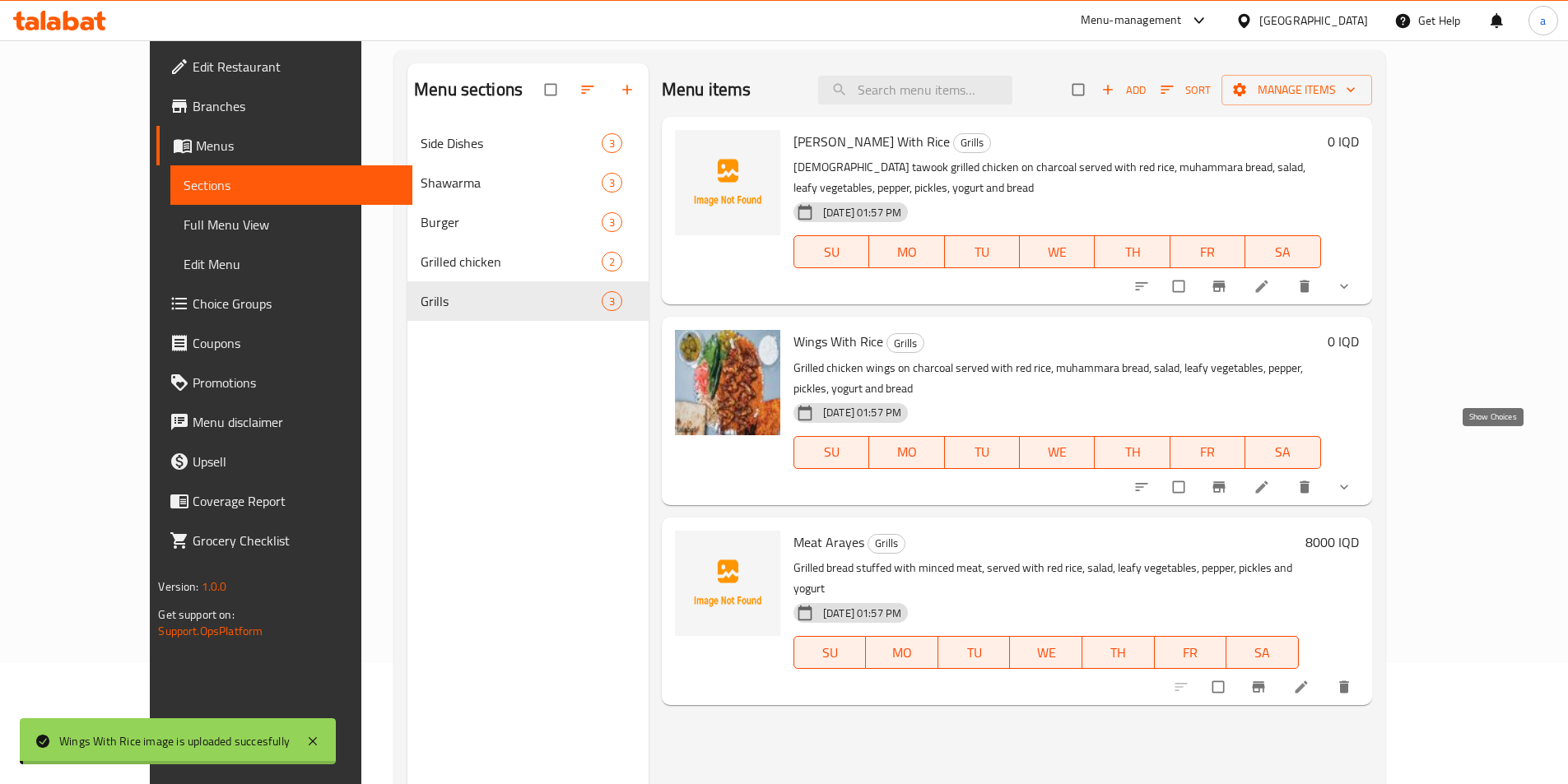
click at [1353, 479] on icon "show more" at bounding box center [1344, 487] width 17 height 17
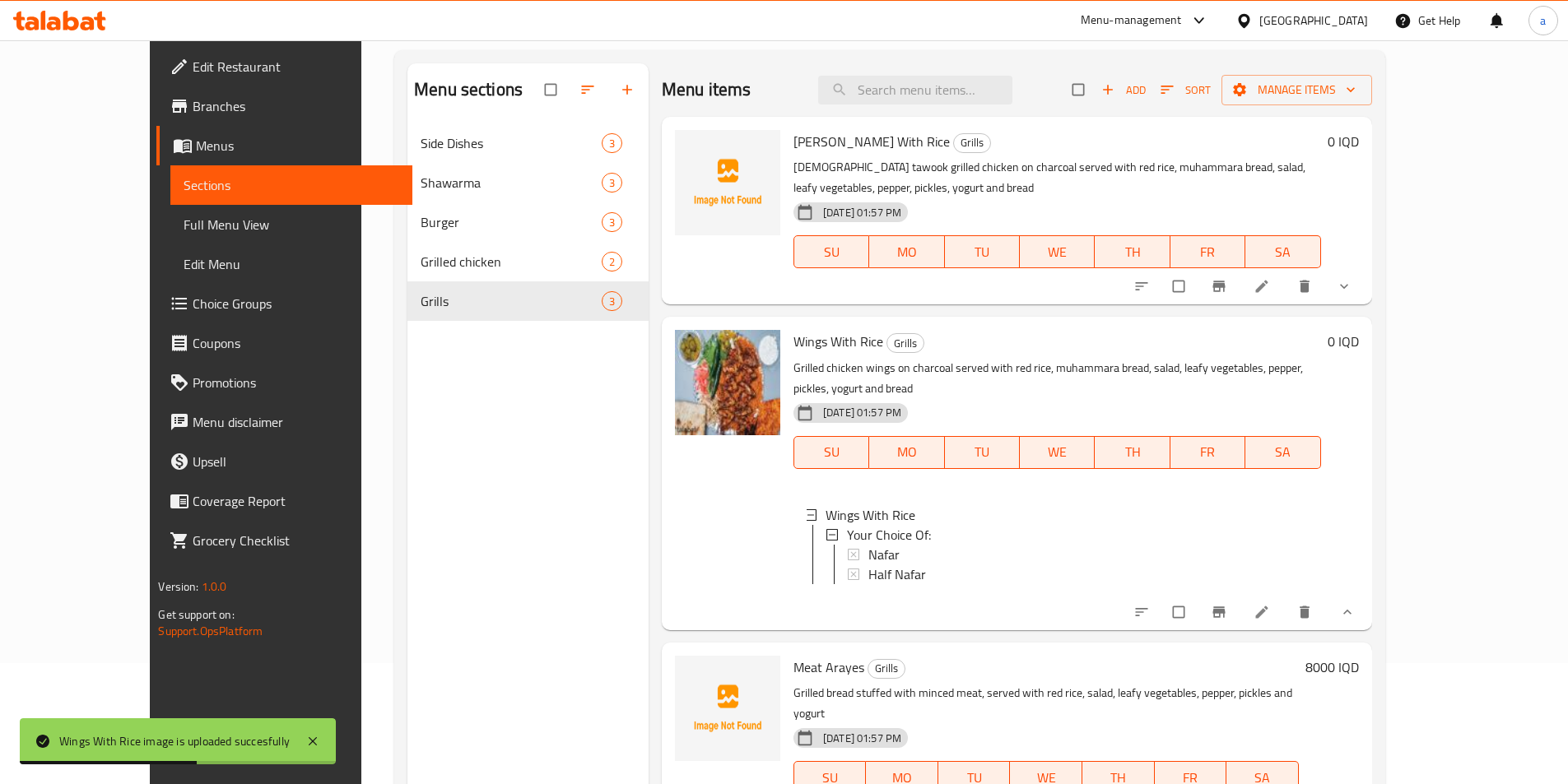
scroll to position [230, 0]
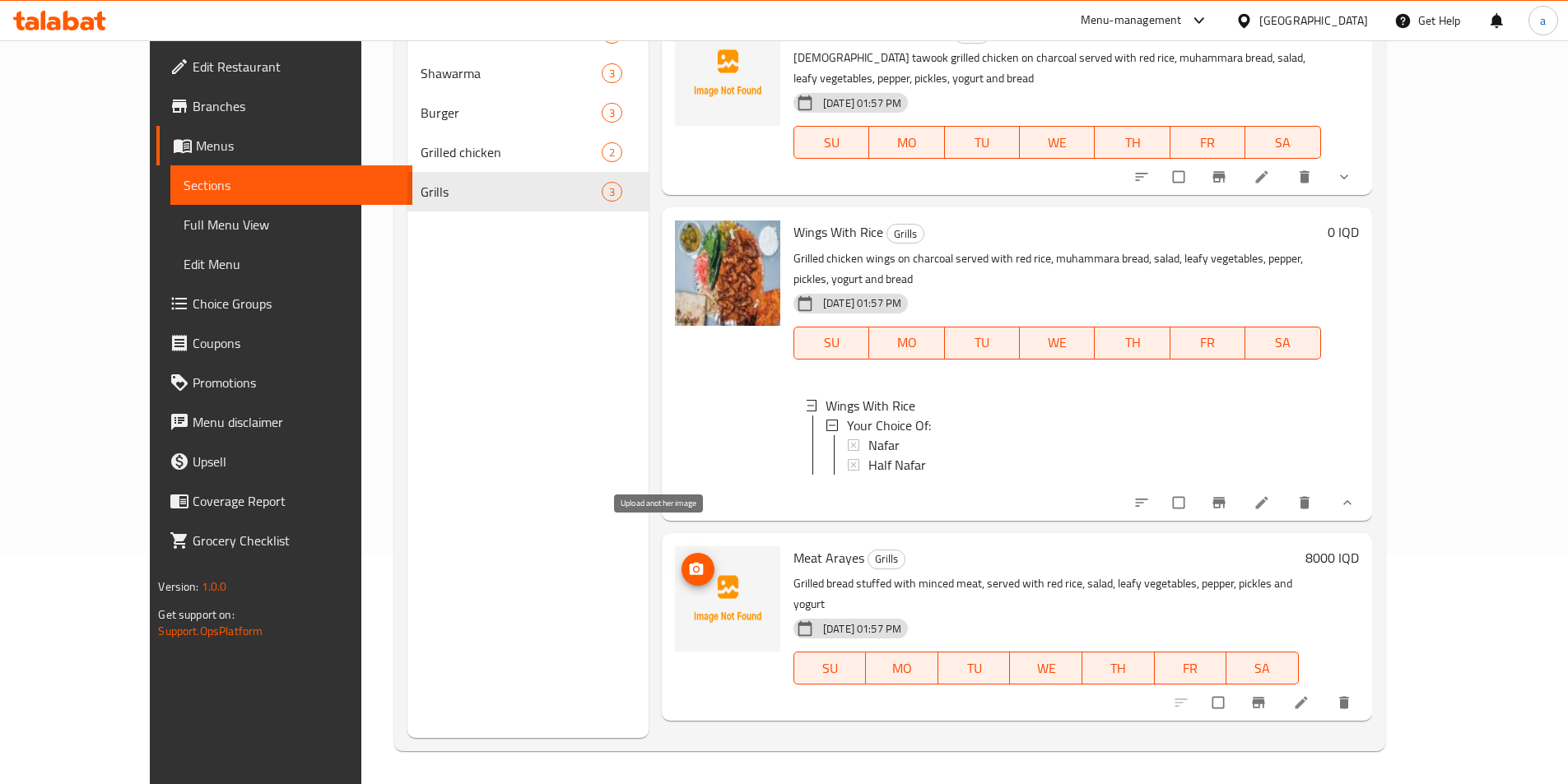
click at [690, 562] on icon "upload picture" at bounding box center [697, 568] width 14 height 12
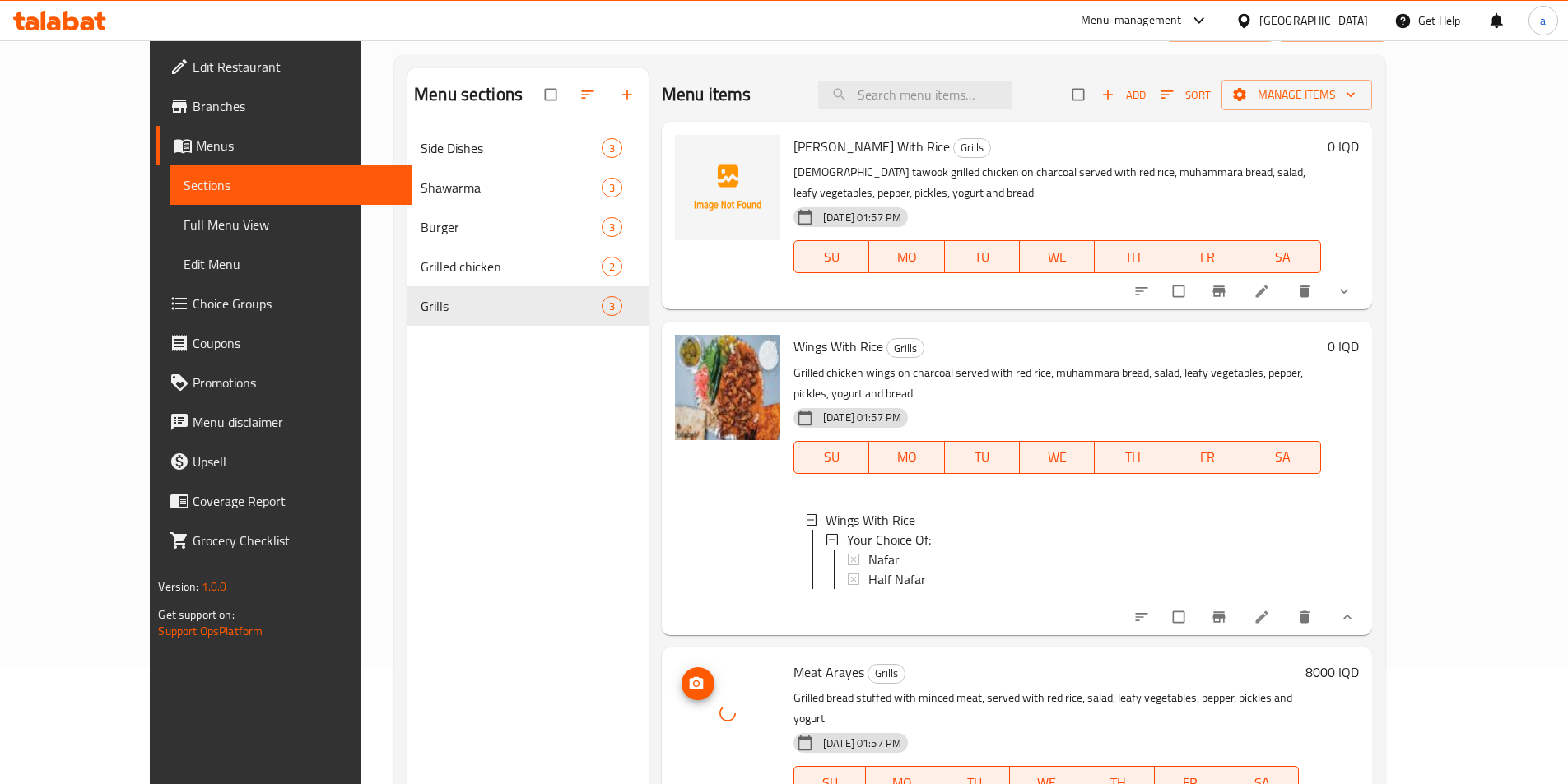
scroll to position [11, 0]
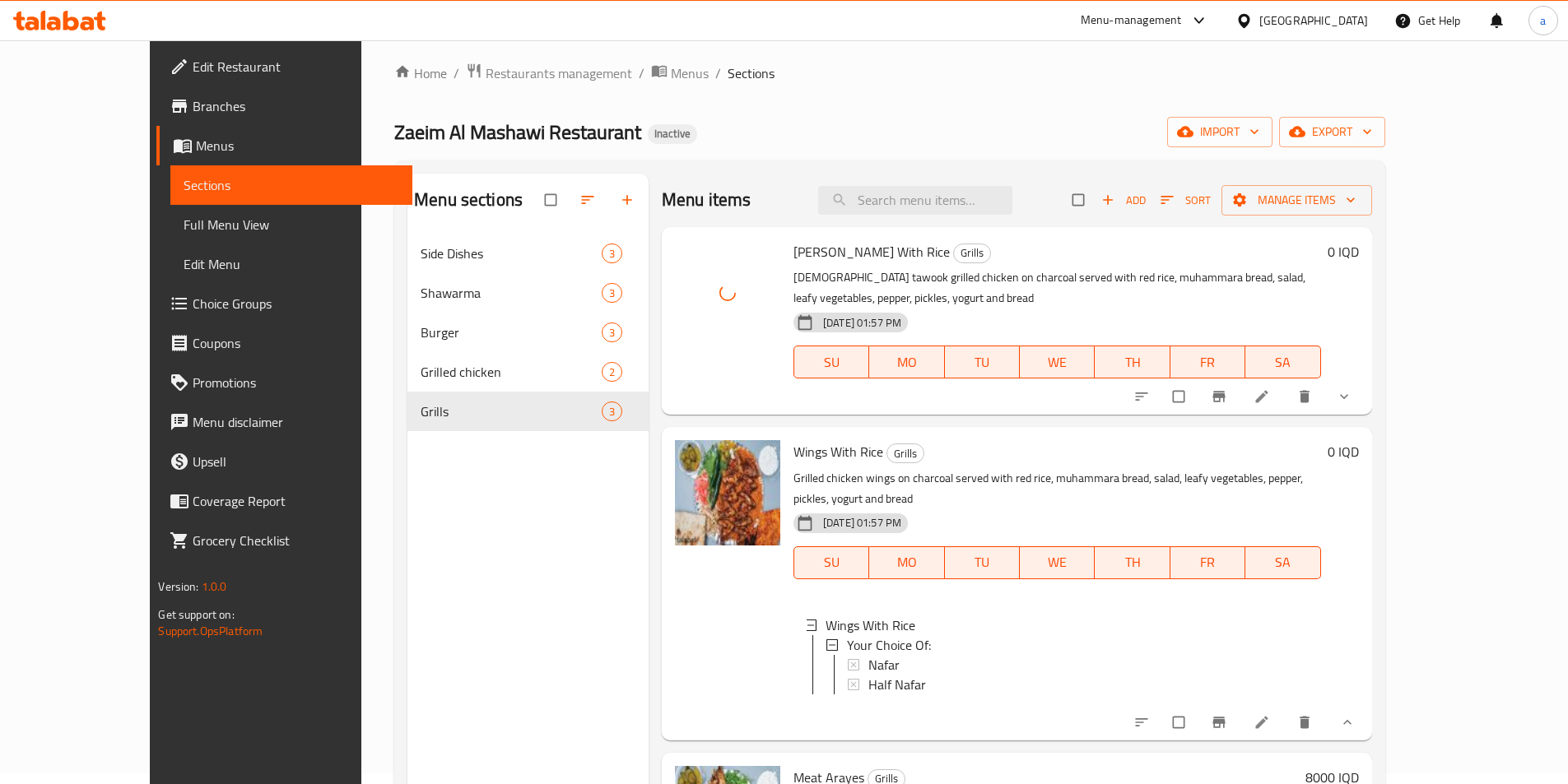
click at [183, 220] on span "Full Menu View" at bounding box center [291, 225] width 215 height 20
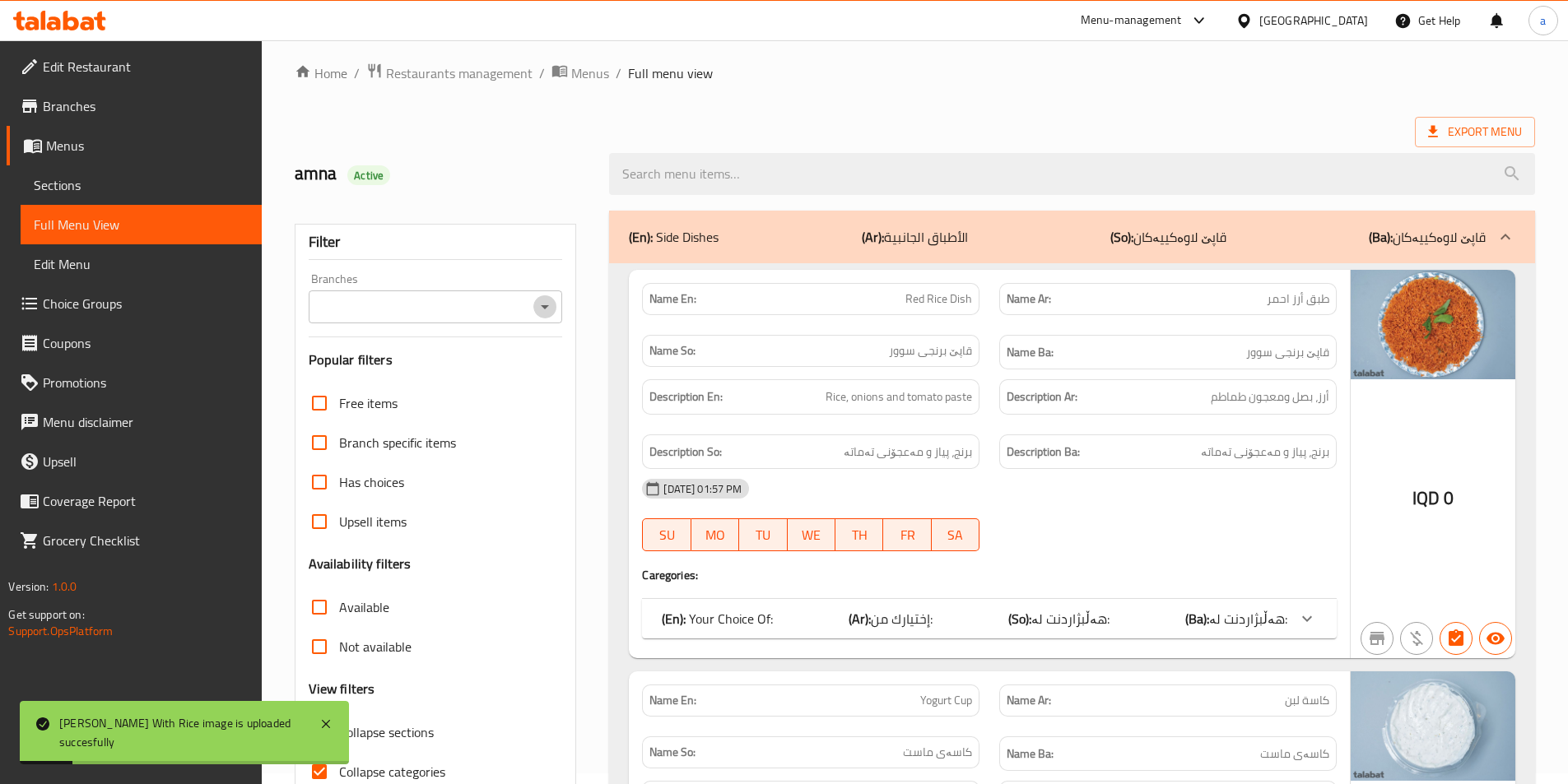
click at [538, 303] on icon "Open" at bounding box center [545, 307] width 20 height 20
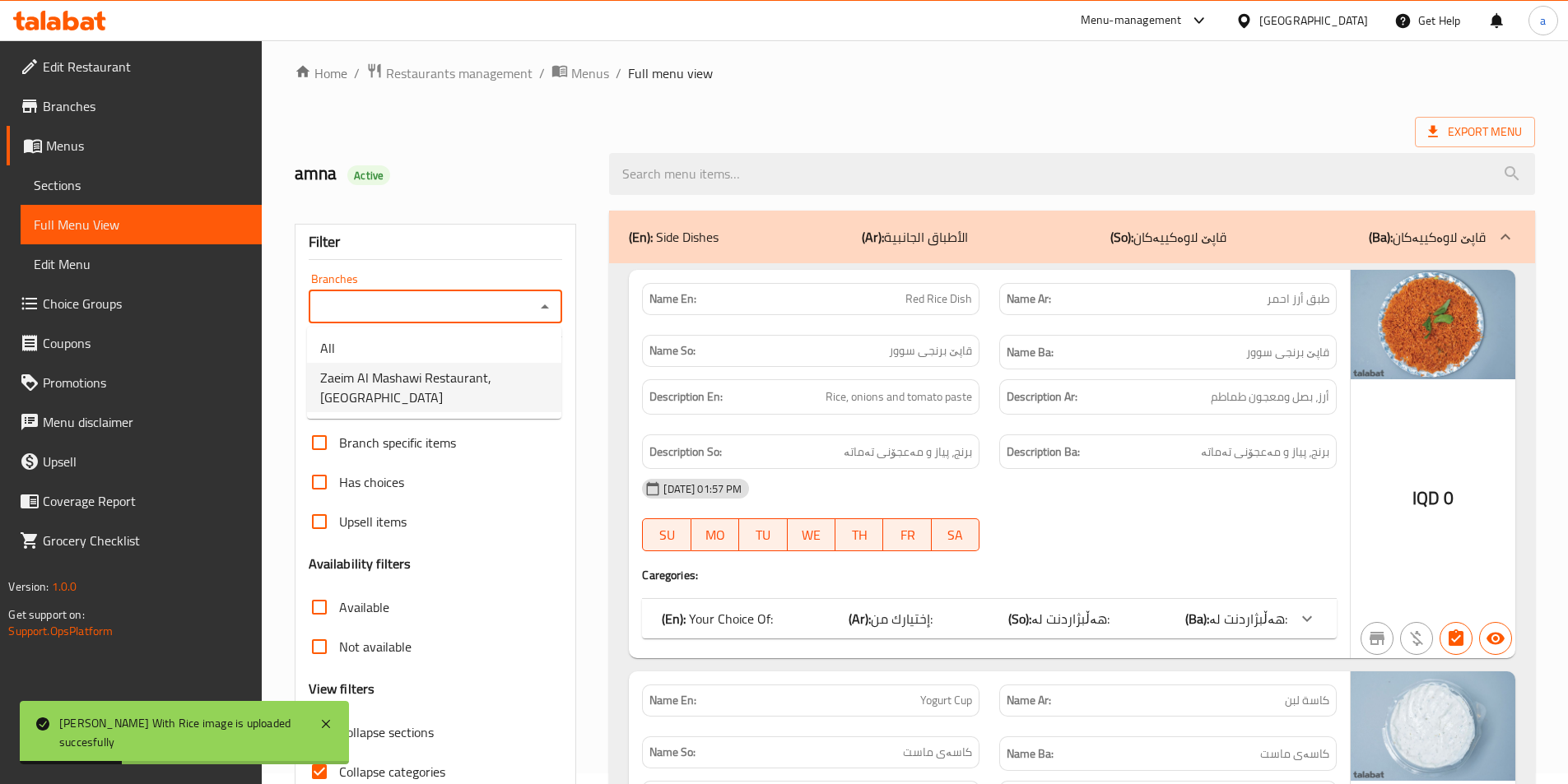
click at [457, 376] on span "Zaeim Al Mashawi Restaurant,Hay Ur" at bounding box center [434, 388] width 228 height 40
type input "Zaeim Al Mashawi Restaurant,Hay Ur"
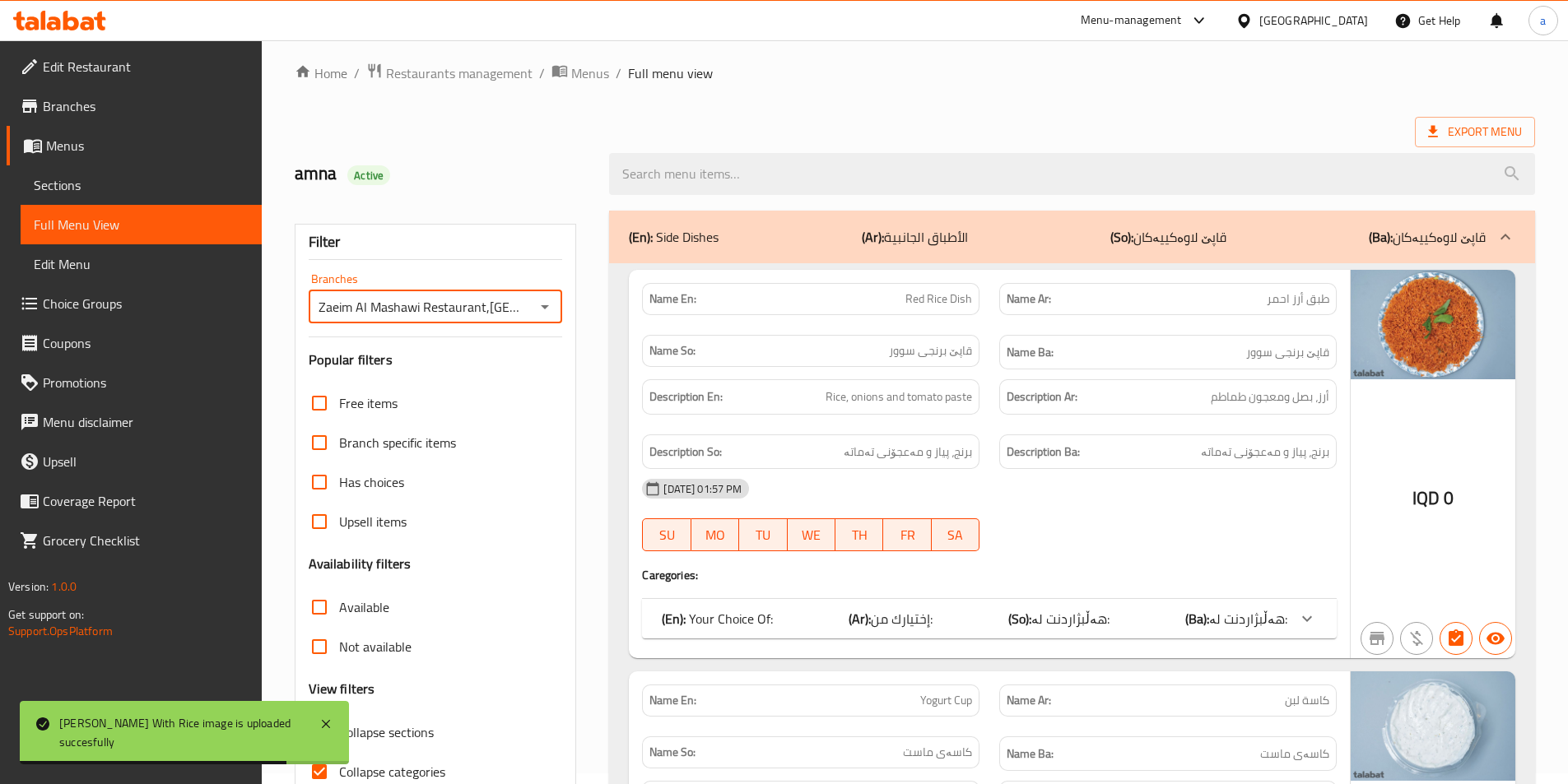
scroll to position [340, 0]
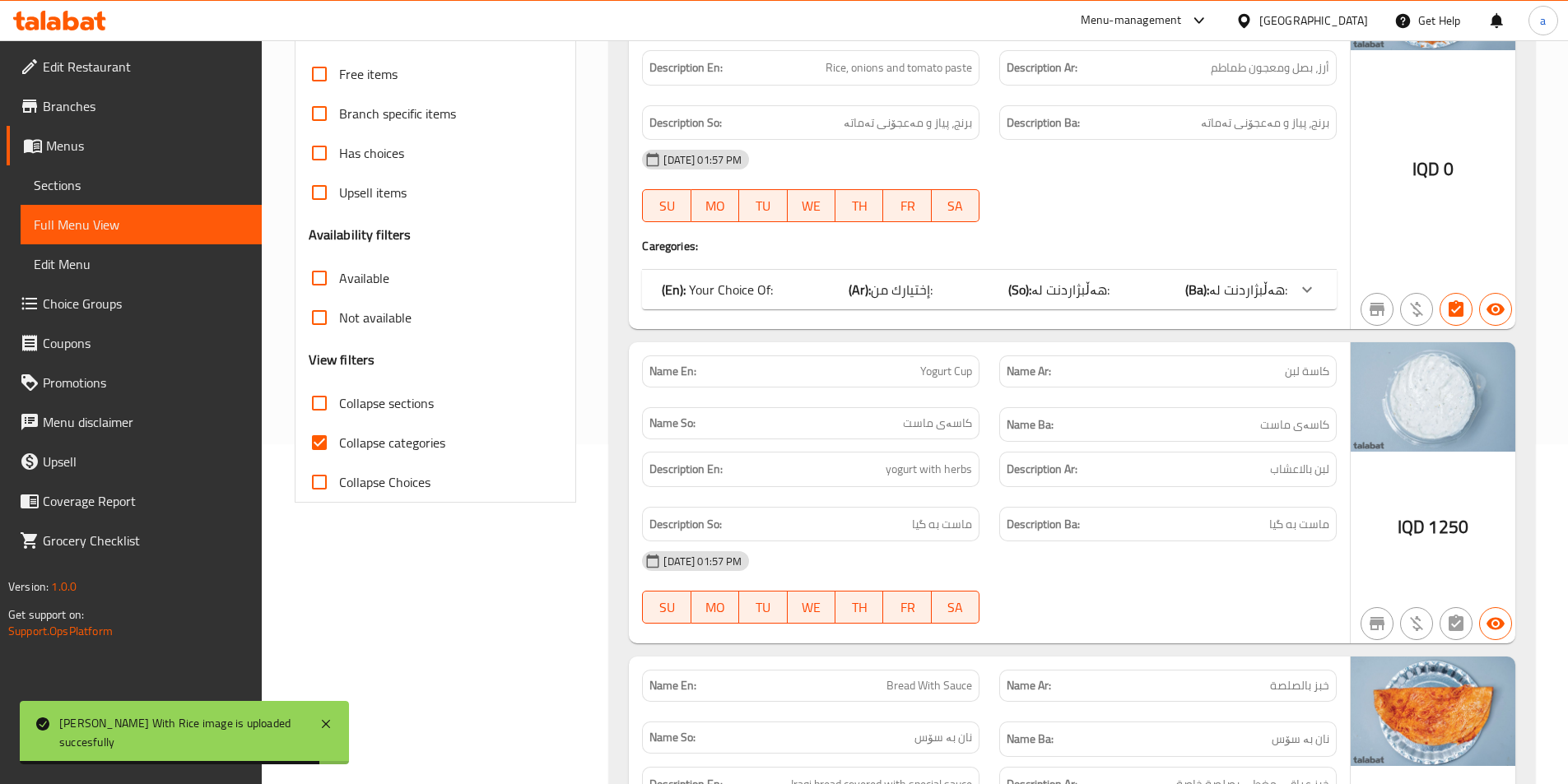
click at [420, 443] on span "Collapse categories" at bounding box center [392, 442] width 107 height 20
click at [339, 443] on input "Collapse categories" at bounding box center [320, 443] width 40 height 40
checkbox input "false"
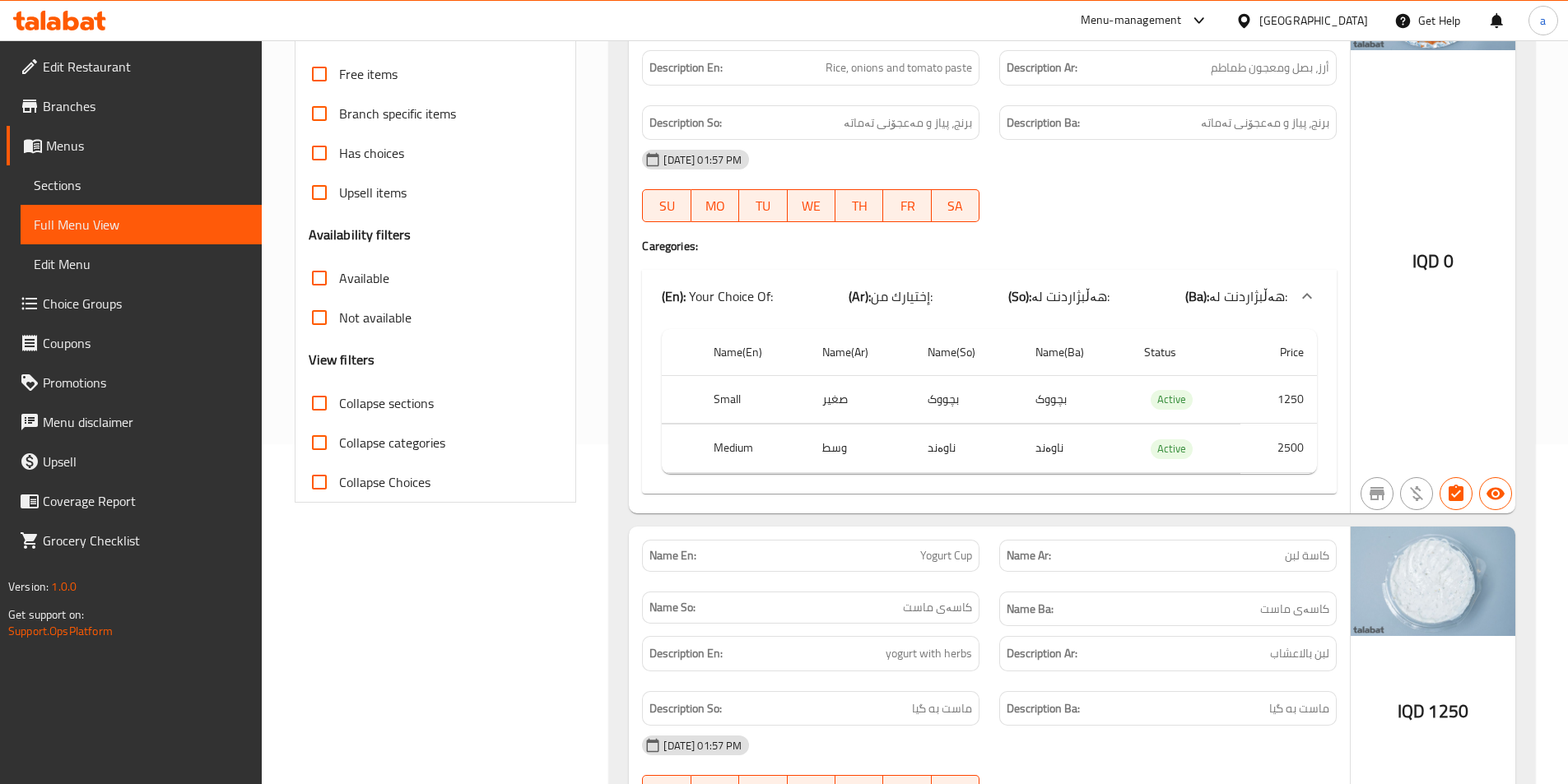
click at [1117, 238] on h4 "Caregories:" at bounding box center [989, 246] width 695 height 17
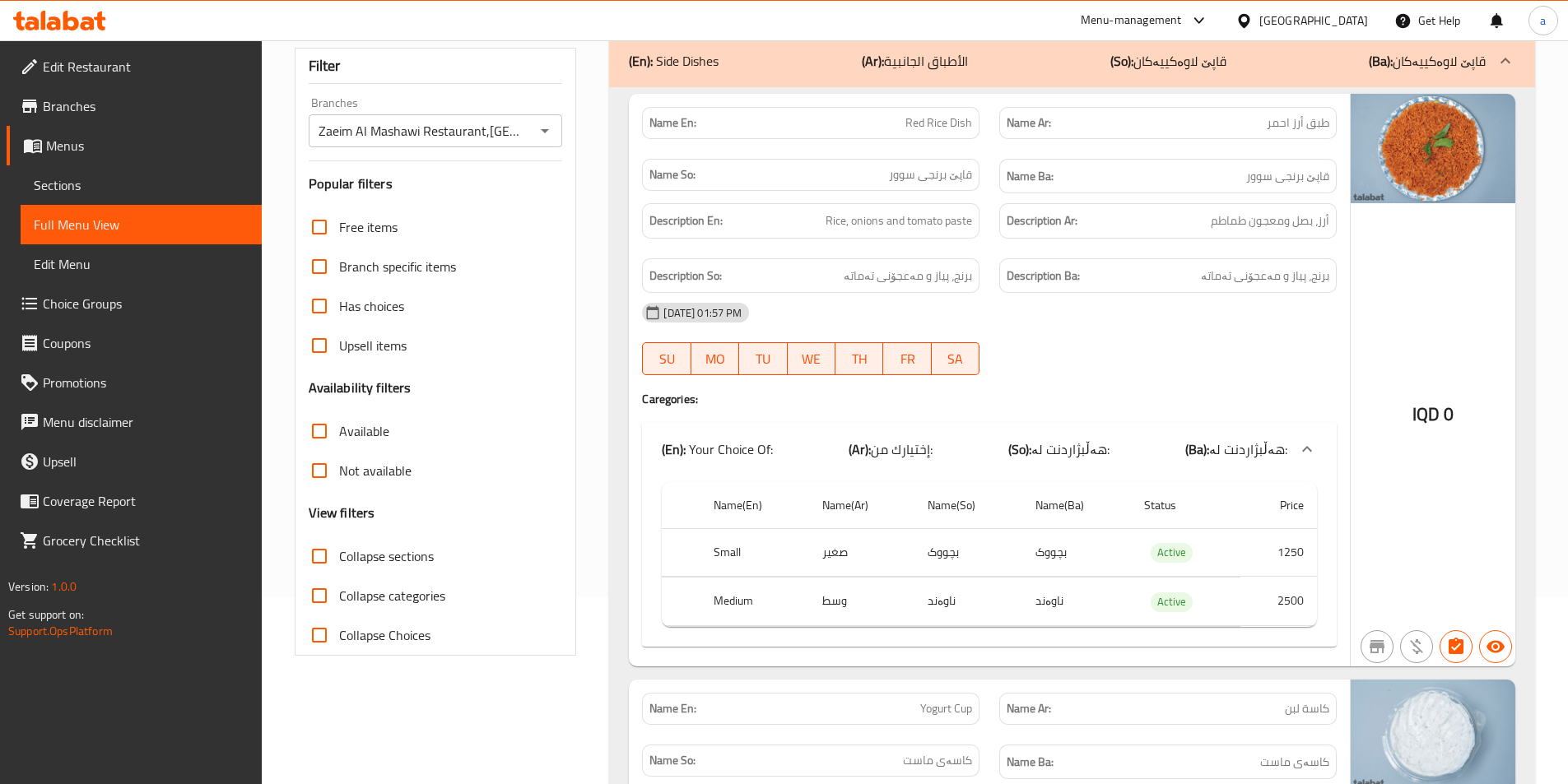
scroll to position [0, 0]
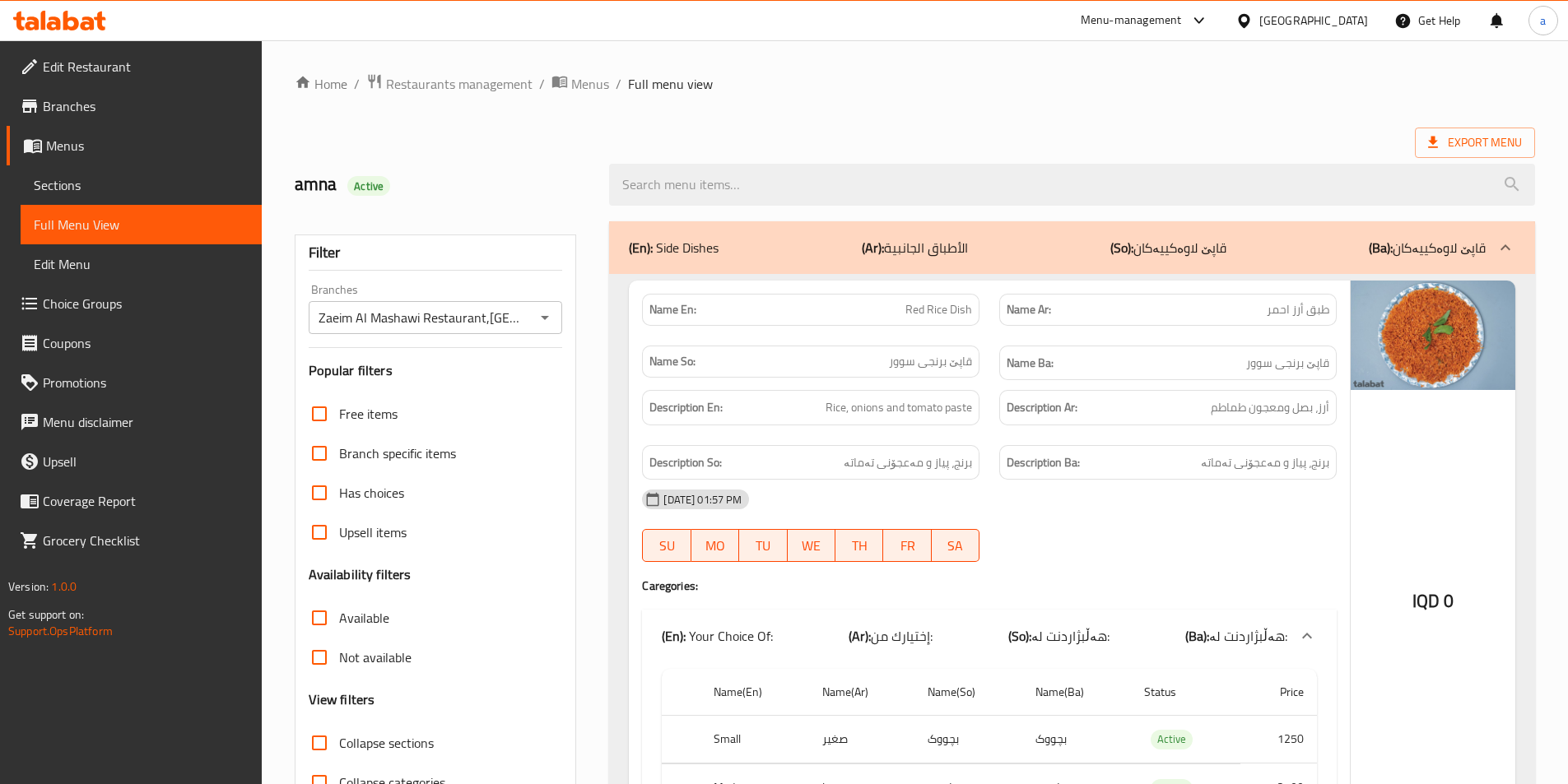
click at [870, 74] on ol "Home / Restaurants management / Menus / Full menu view" at bounding box center [915, 84] width 1241 height 21
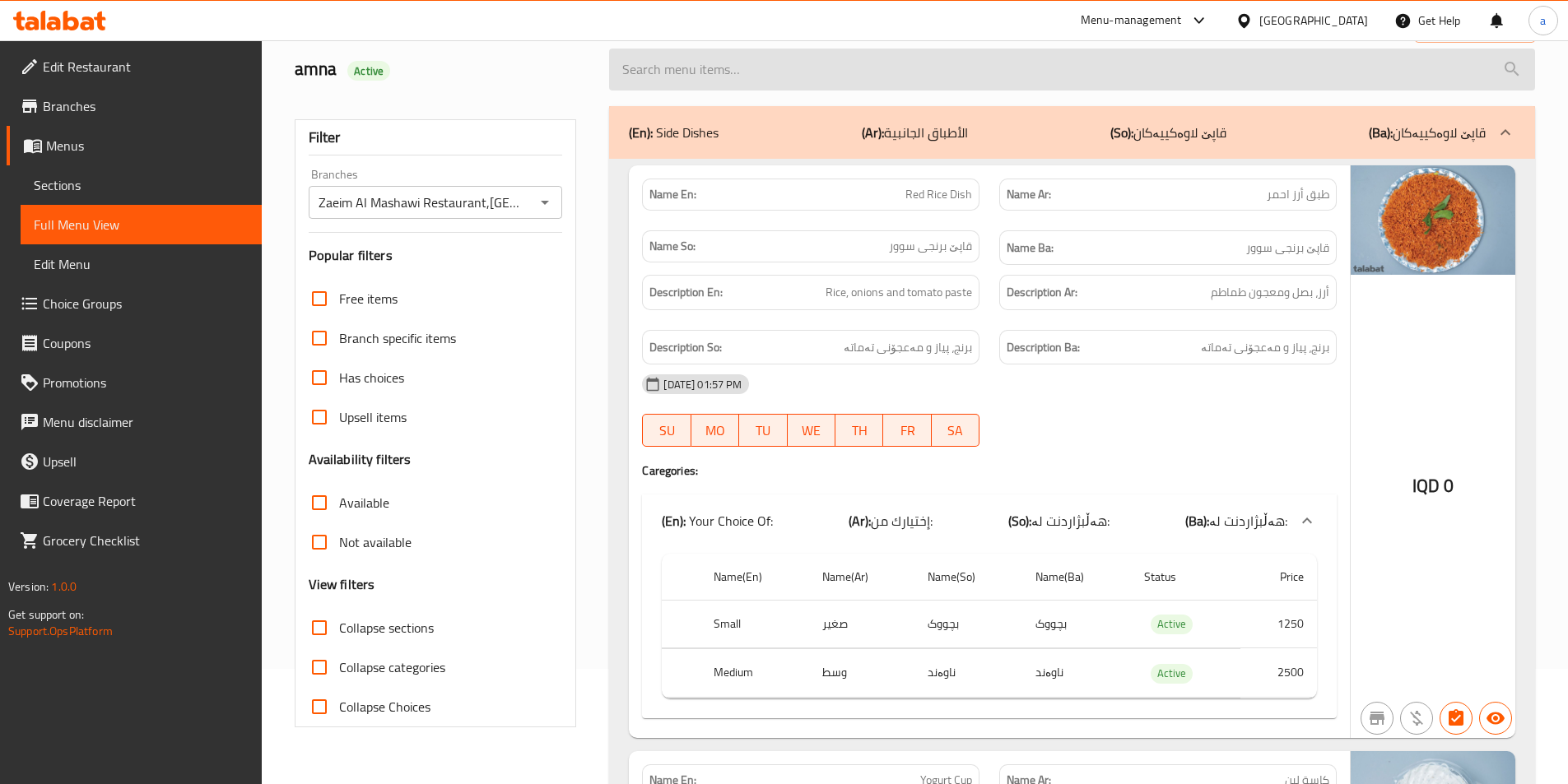
scroll to position [220, 0]
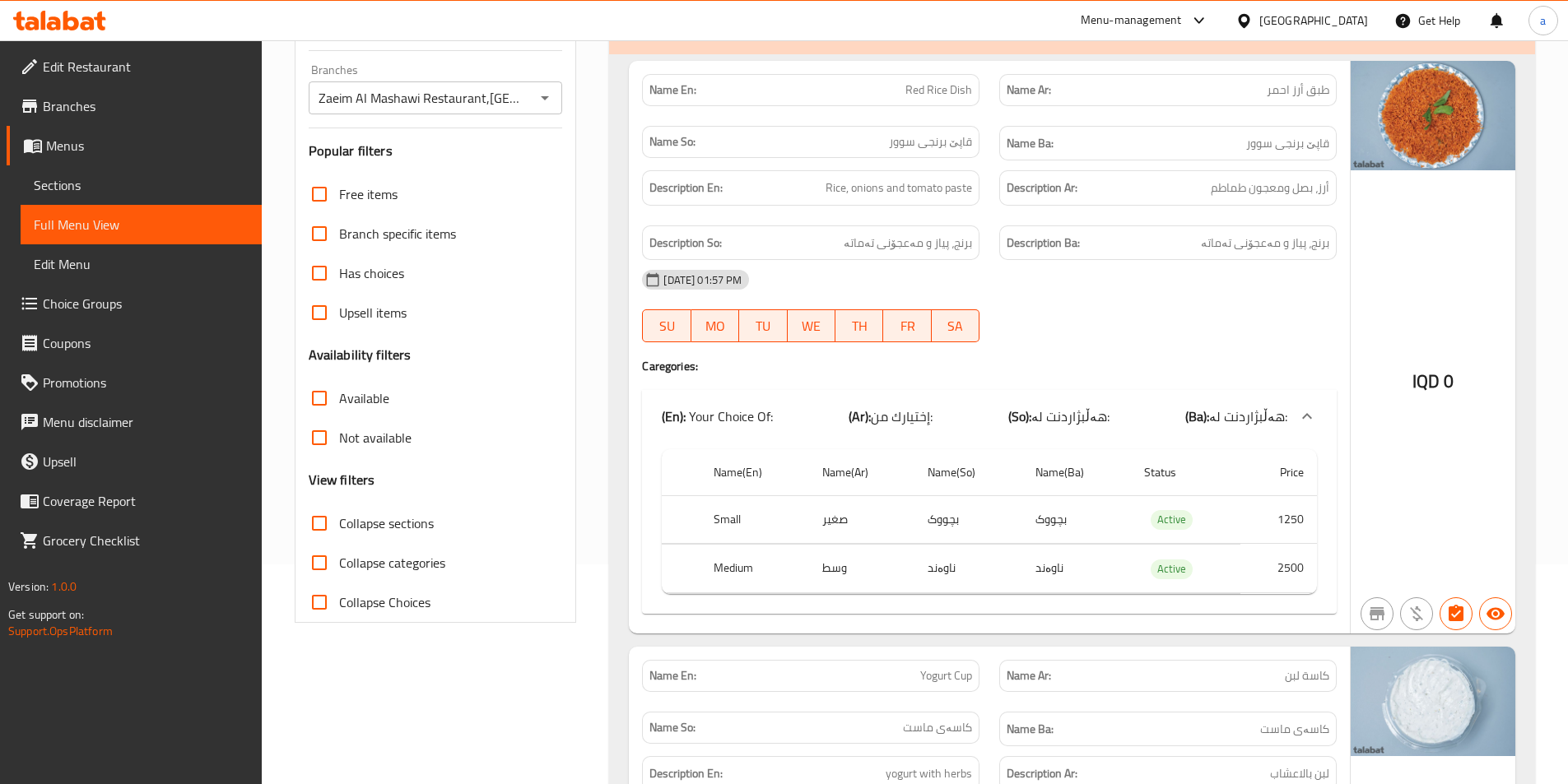
click at [1057, 301] on div "15-10-2025 01:57 PM SU MO TU WE TH FR SA" at bounding box center [989, 306] width 715 height 92
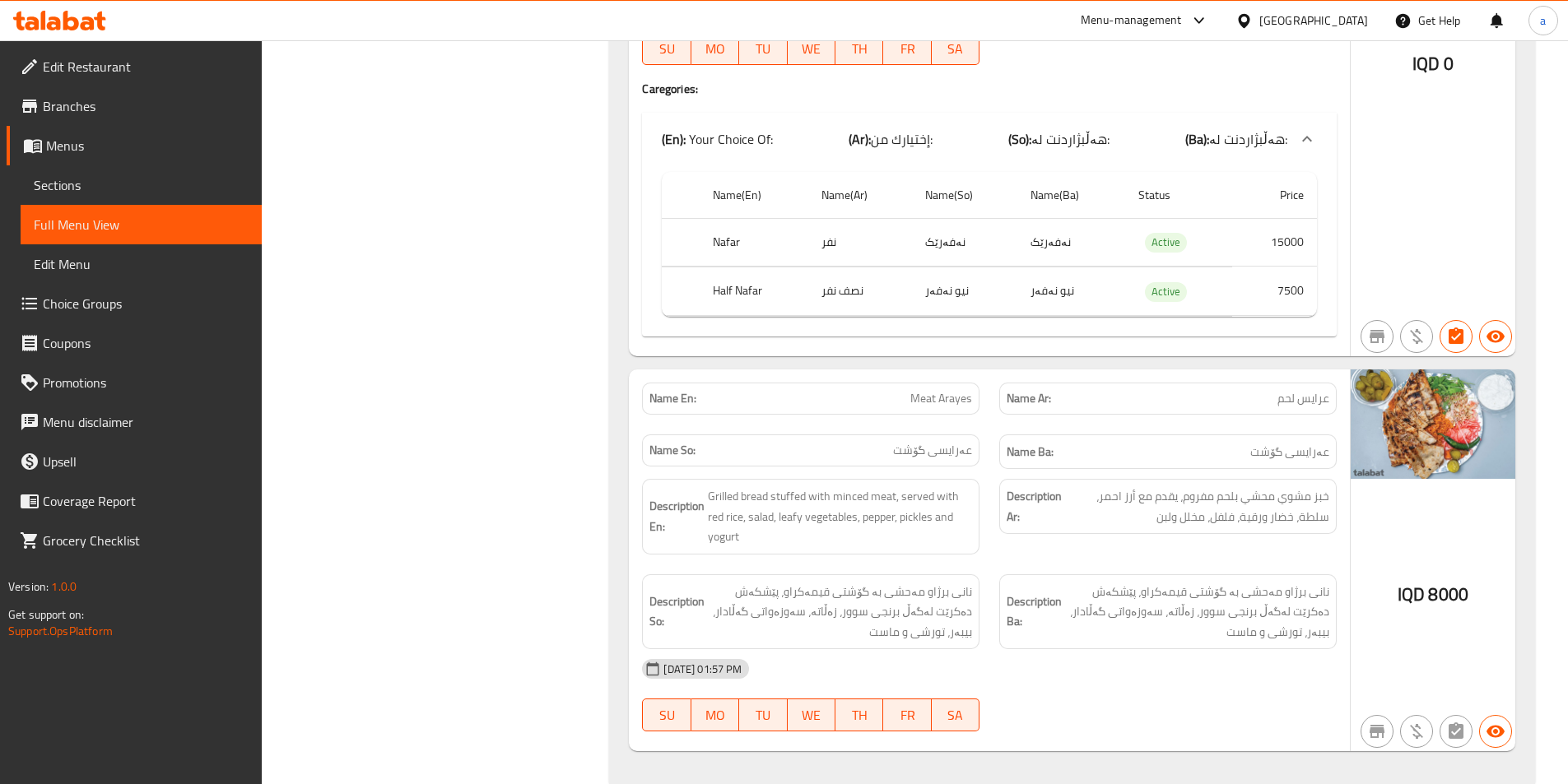
scroll to position [5741, 0]
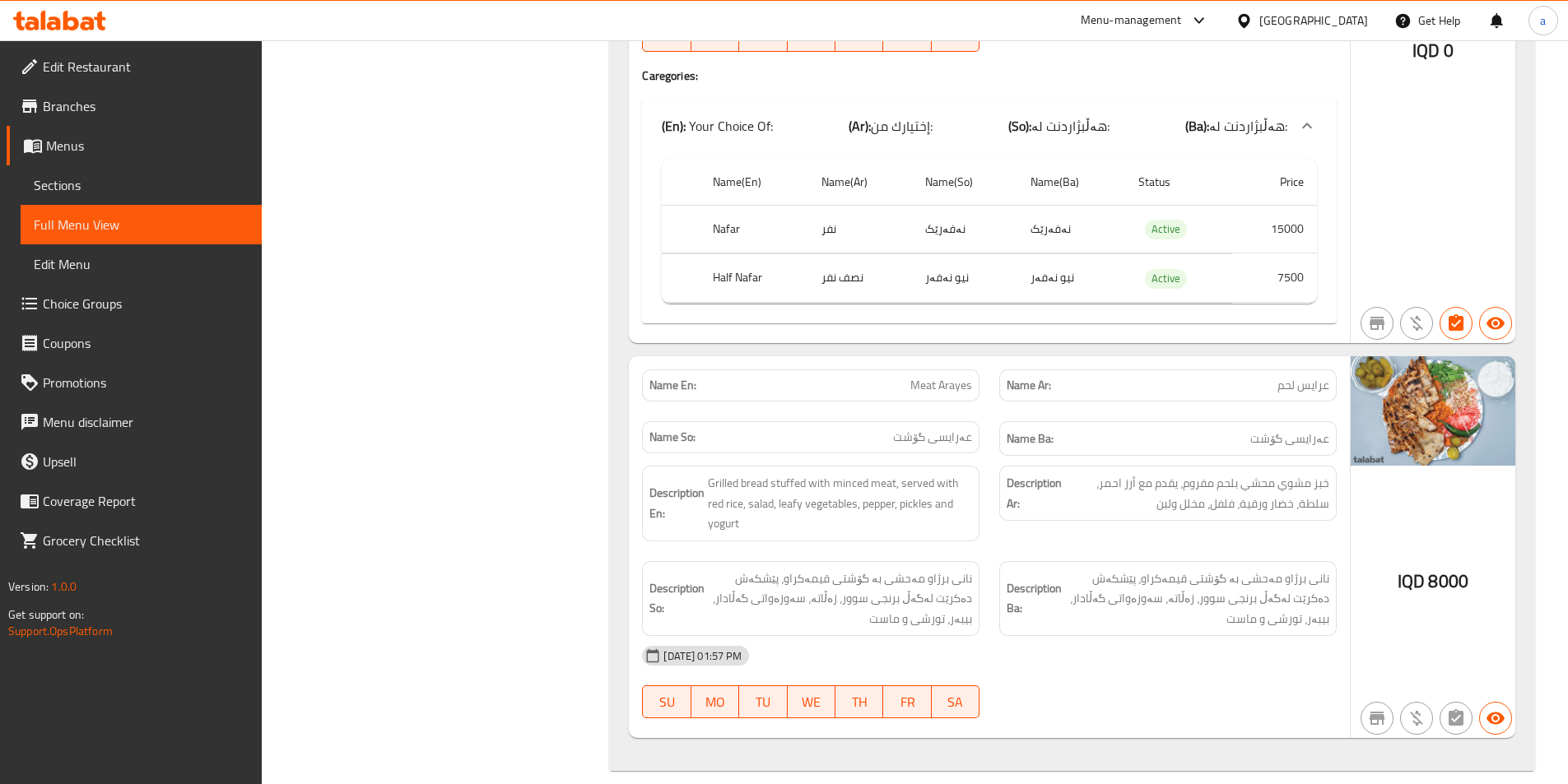
drag, startPoint x: 548, startPoint y: 215, endPoint x: 531, endPoint y: 196, distance: 25.5
click at [133, 67] on span "Edit Restaurant" at bounding box center [146, 67] width 205 height 20
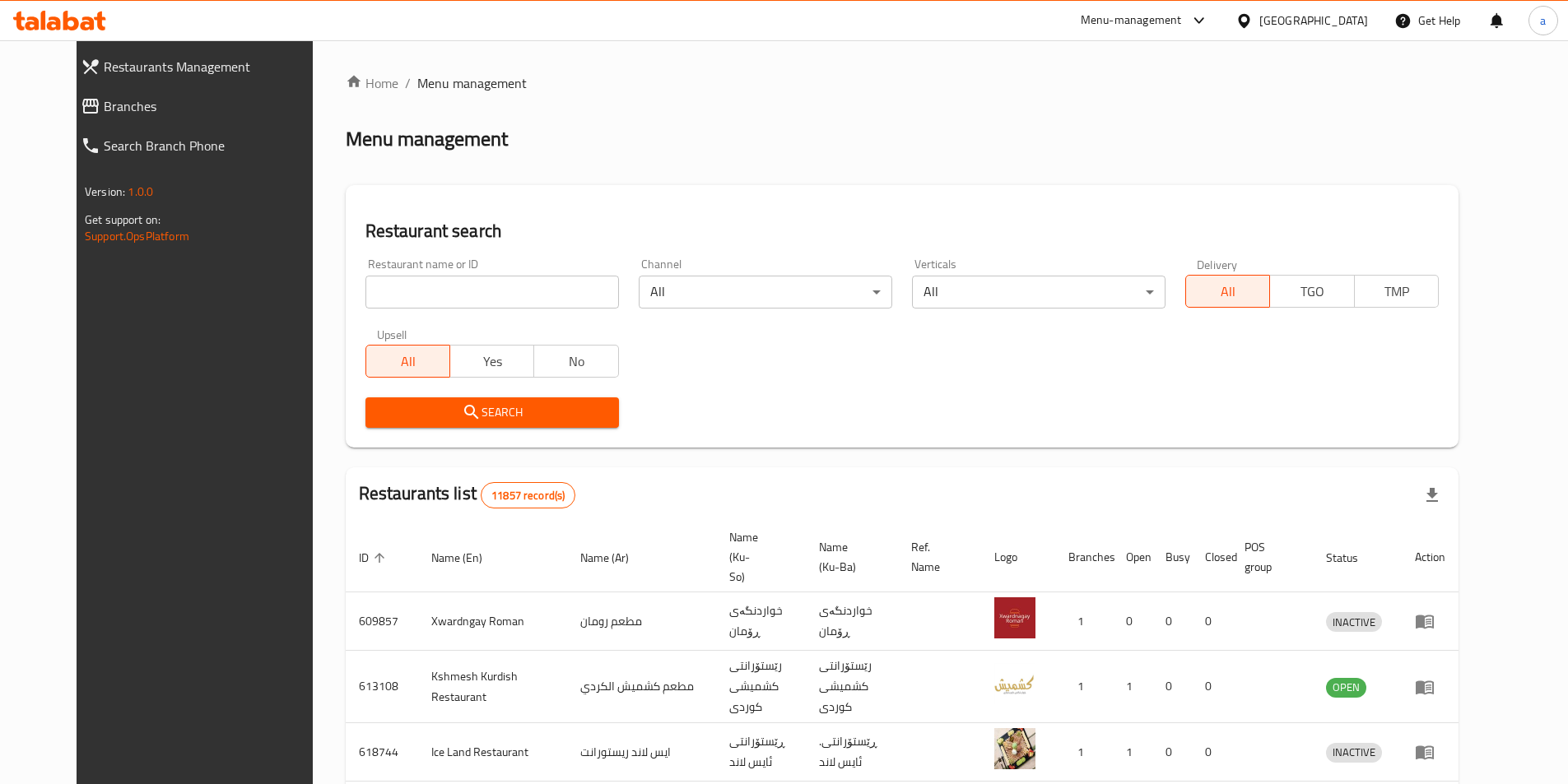
click at [475, 297] on input "search" at bounding box center [492, 292] width 253 height 33
click at [468, 283] on input "search" at bounding box center [492, 292] width 253 height 33
type input "."
click at [498, 400] on button "Search" at bounding box center [492, 412] width 253 height 31
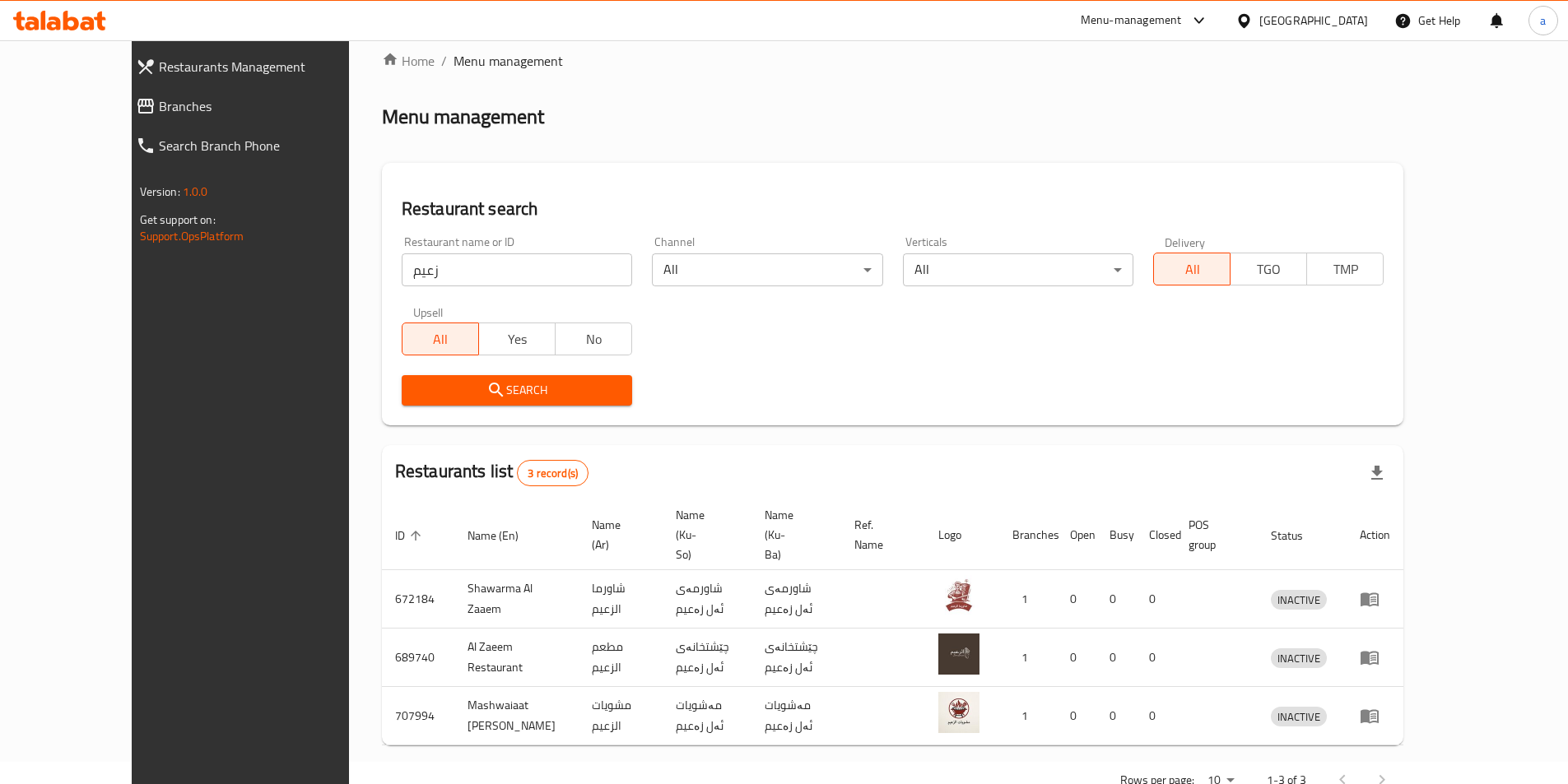
scroll to position [35, 0]
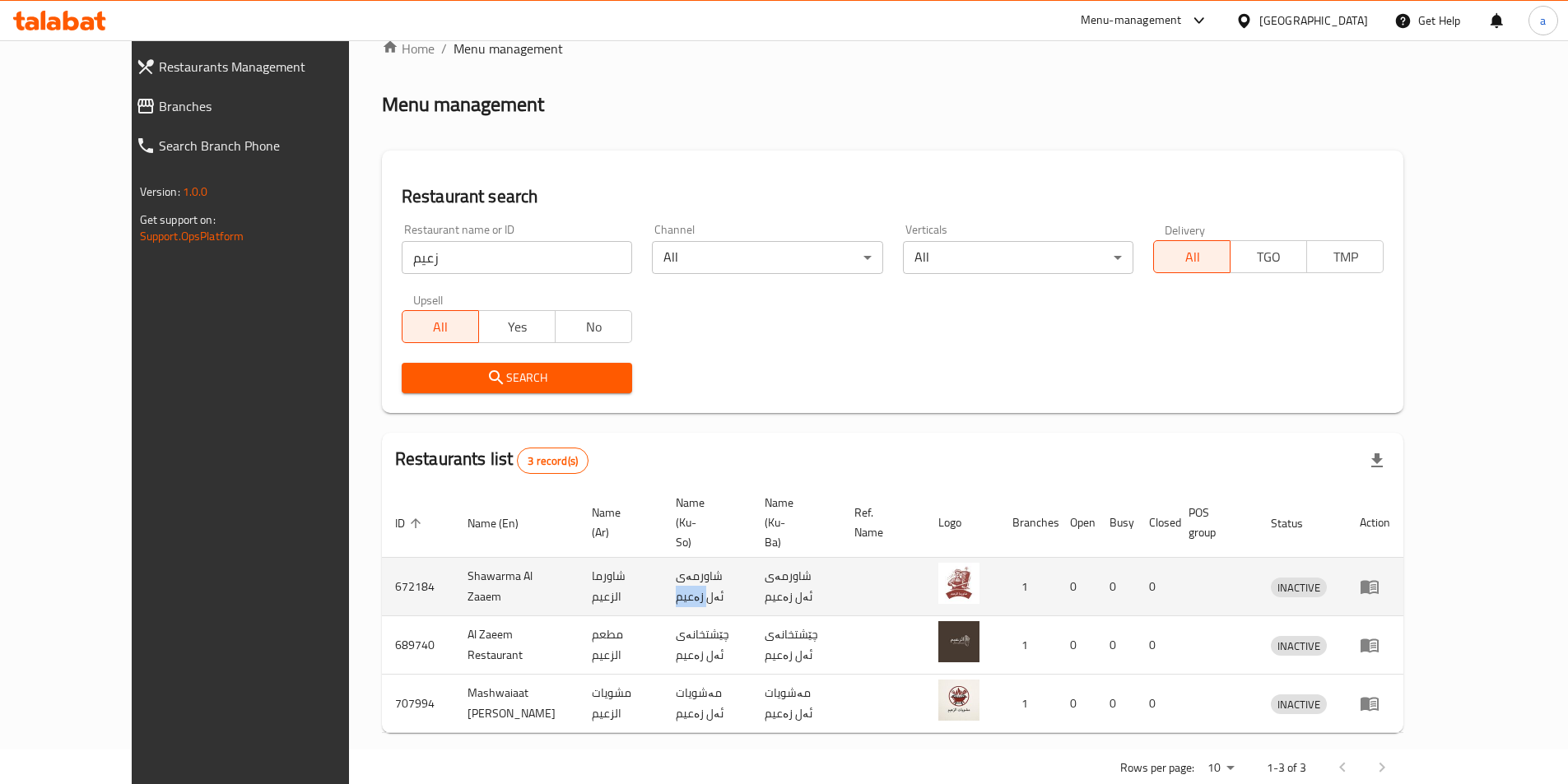
drag, startPoint x: 635, startPoint y: 550, endPoint x: 664, endPoint y: 554, distance: 29.3
click at [664, 558] on td "شاورمەی ئەل زەعیم" at bounding box center [707, 587] width 89 height 59
copy td "زەعیم"
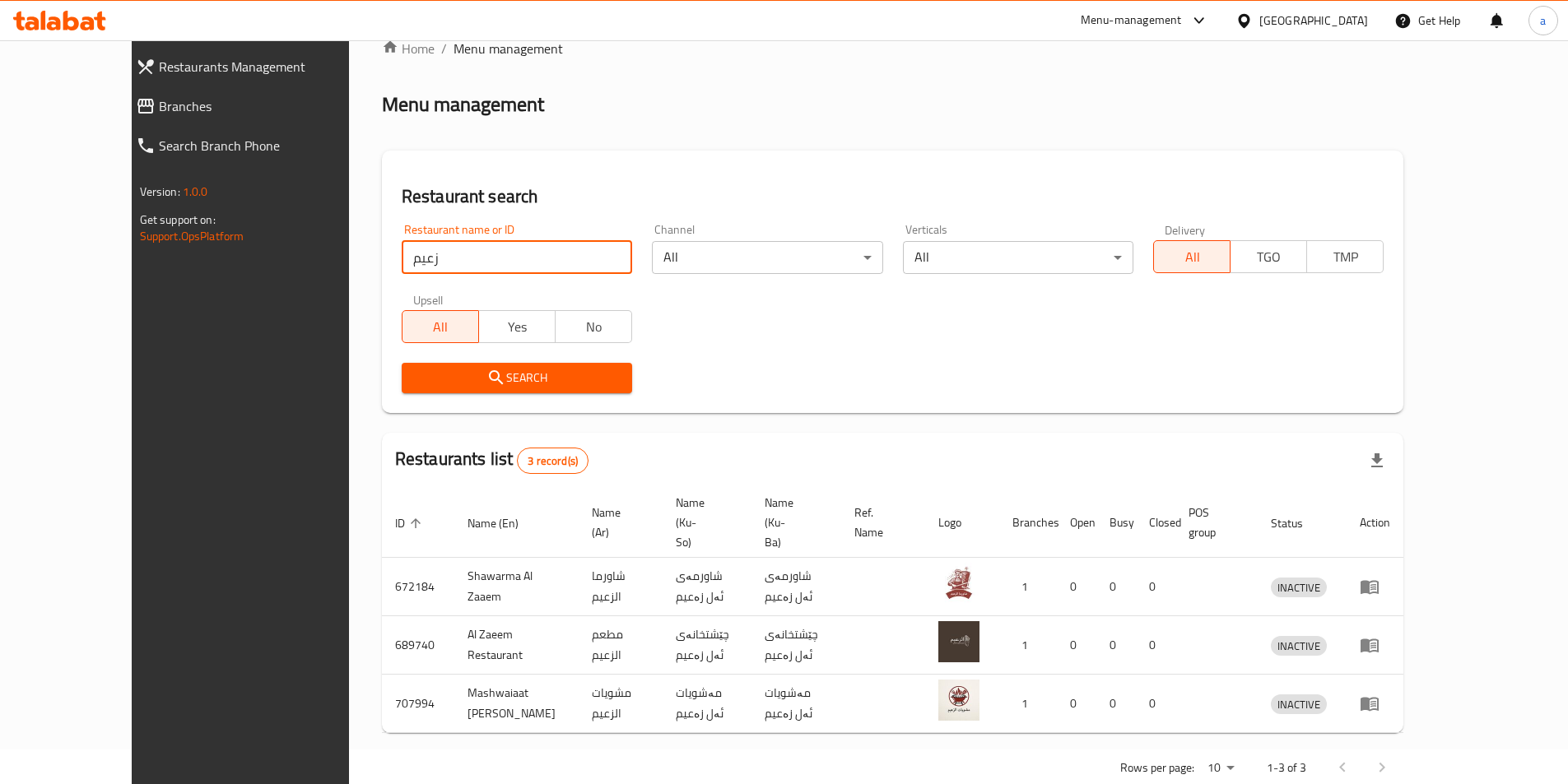
drag, startPoint x: 470, startPoint y: 265, endPoint x: 205, endPoint y: 261, distance: 265.0
click at [205, 261] on div "Restaurants Management Branches Search Branch Phone Version: 1.0.0 Get support …" at bounding box center [784, 413] width 1306 height 816
paste input "لمشاوي"
type input "المشاوي"
click at [430, 366] on button "Search" at bounding box center [516, 378] width 230 height 31
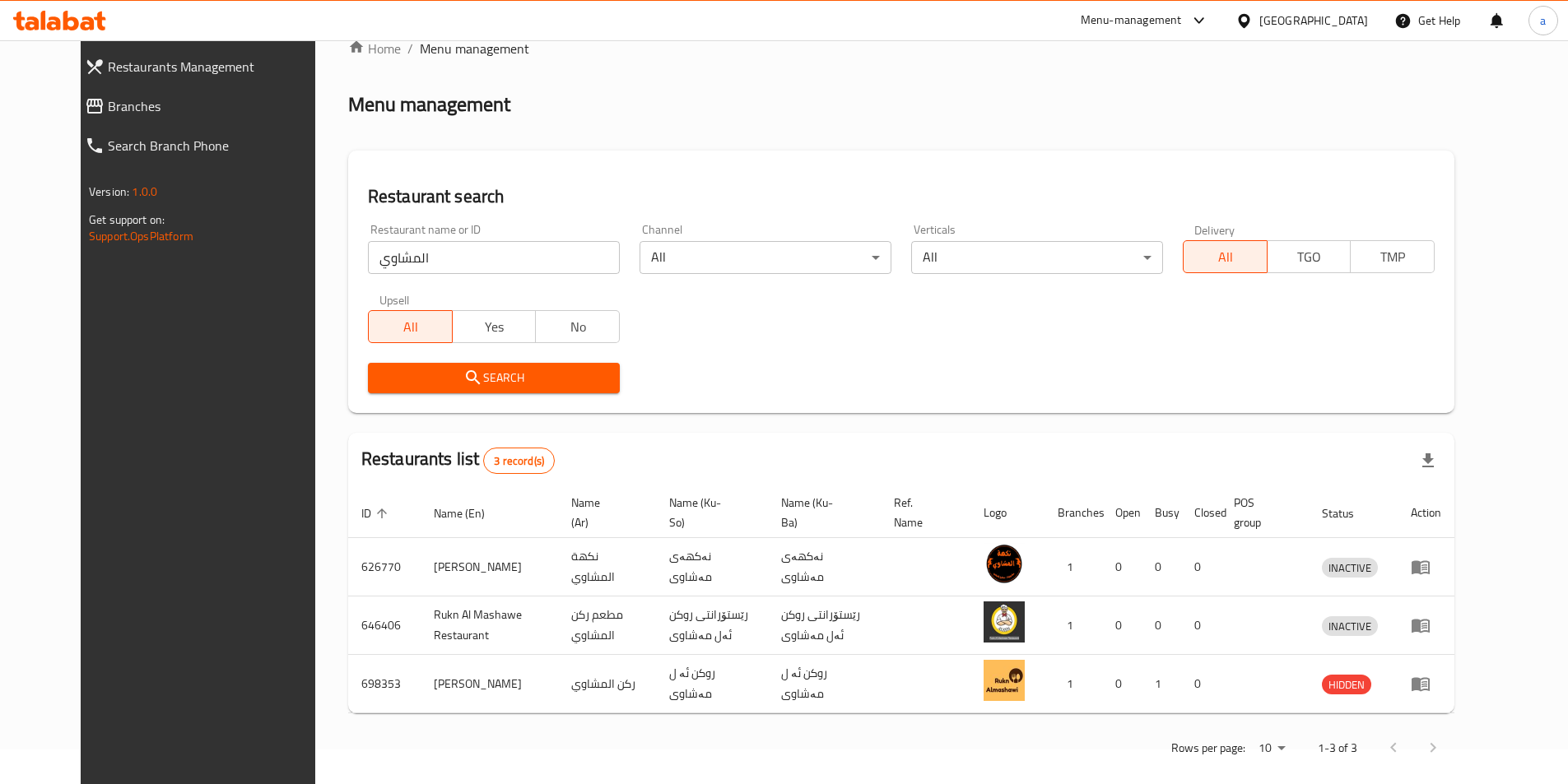
scroll to position [53, 0]
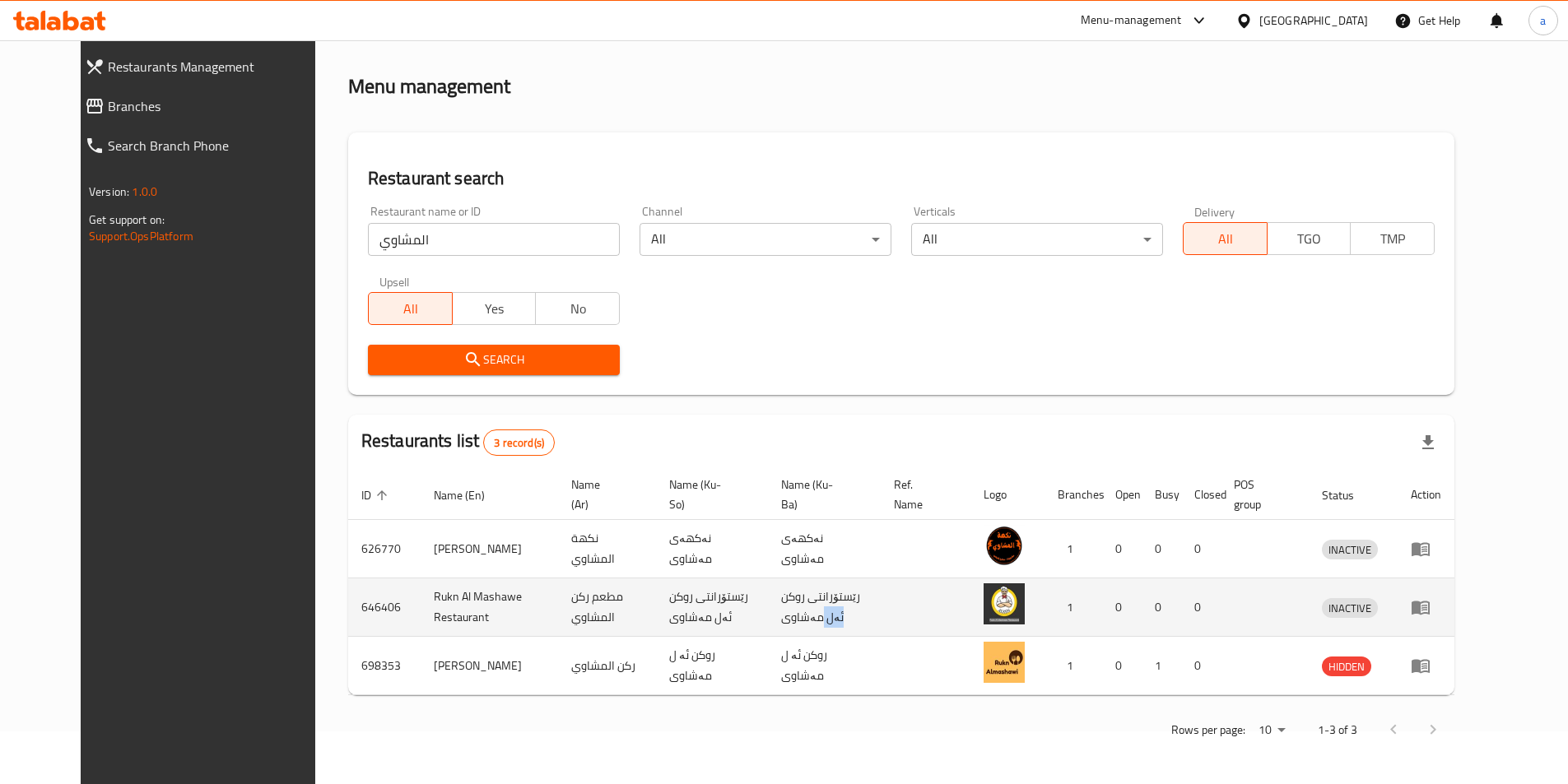
drag, startPoint x: 819, startPoint y: 595, endPoint x: 803, endPoint y: 634, distance: 42.2
click at [803, 634] on td "رێستۆرانتی روکن ئەل مەشاوی" at bounding box center [824, 608] width 113 height 59
click at [829, 614] on td "رێستۆرانتی روکن ئەل مەشاوی" at bounding box center [824, 608] width 113 height 59
drag, startPoint x: 806, startPoint y: 618, endPoint x: 822, endPoint y: 591, distance: 31.4
click at [822, 591] on td "رێستۆرانتی روکن ئەل مەشاوی" at bounding box center [824, 608] width 113 height 59
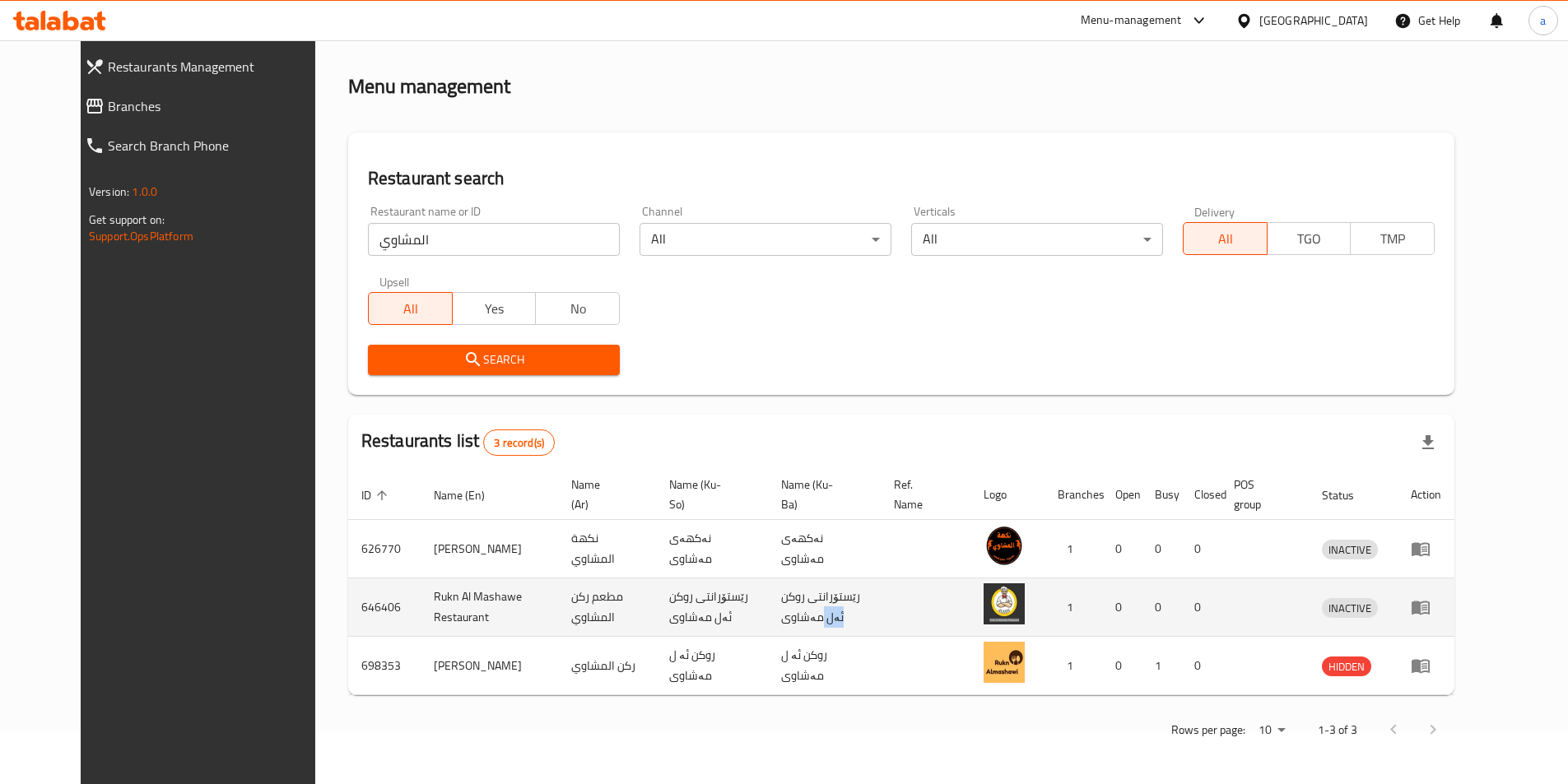
click at [822, 591] on td "رێستۆرانتی روکن ئەل مەشاوی" at bounding box center [824, 608] width 113 height 59
drag, startPoint x: 849, startPoint y: 619, endPoint x: 820, endPoint y: 590, distance: 41.0
click at [820, 590] on td "رێستۆرانتی روکن ئەل مەشاوی" at bounding box center [824, 608] width 113 height 59
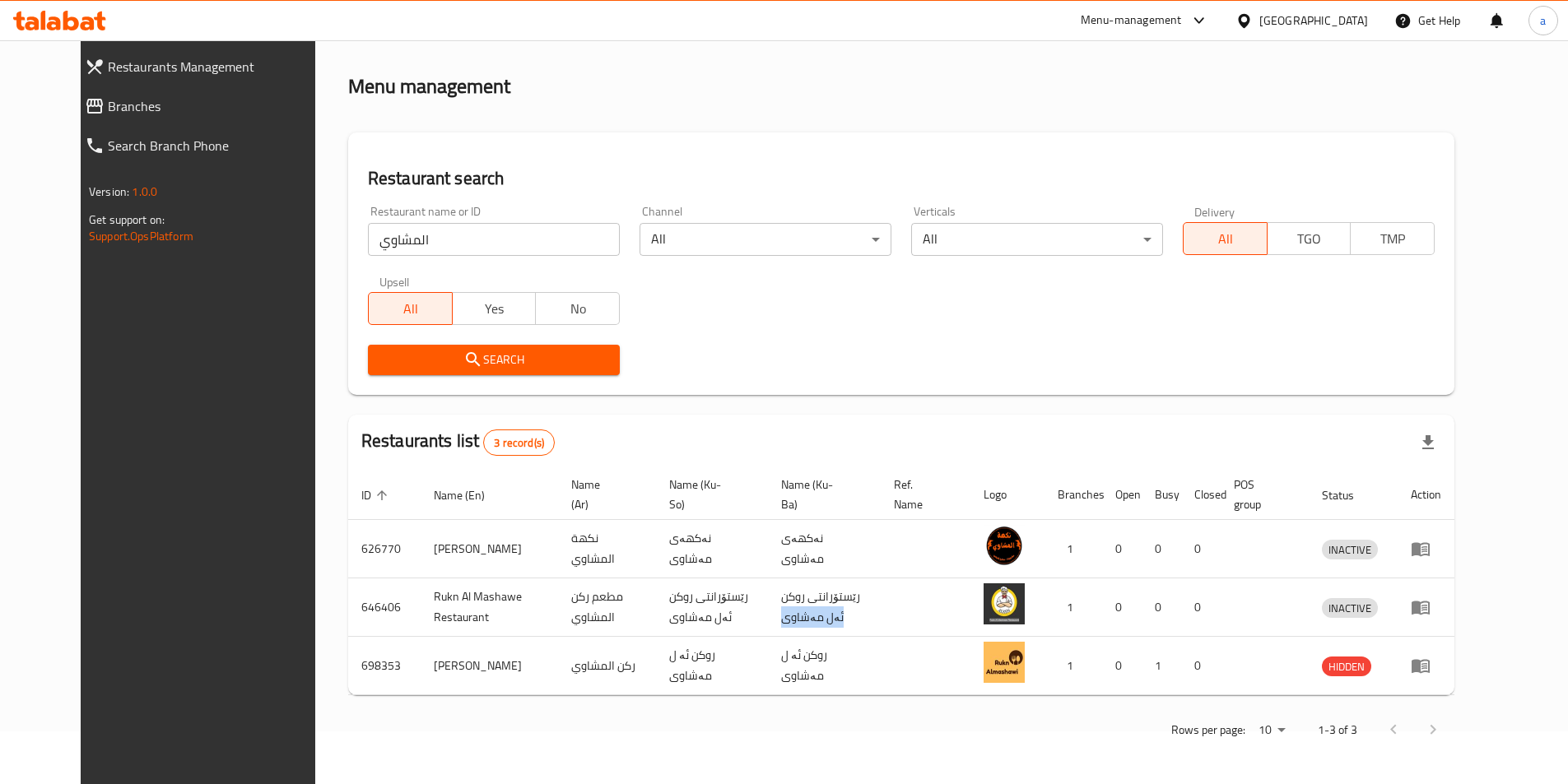
copy td "ئەل مەشاوی"
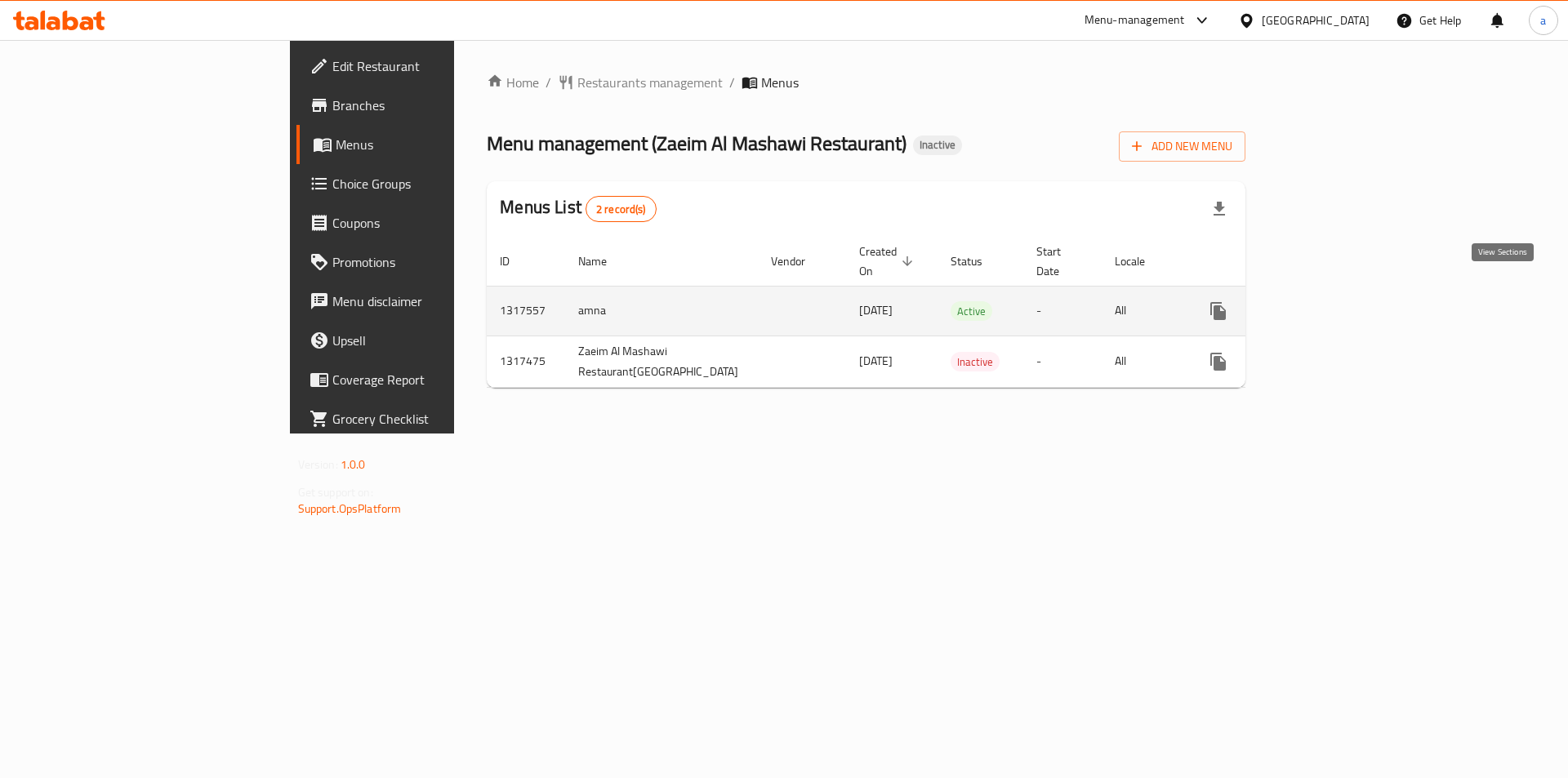
click at [1344, 303] on icon "enhanced table" at bounding box center [1336, 310] width 15 height 15
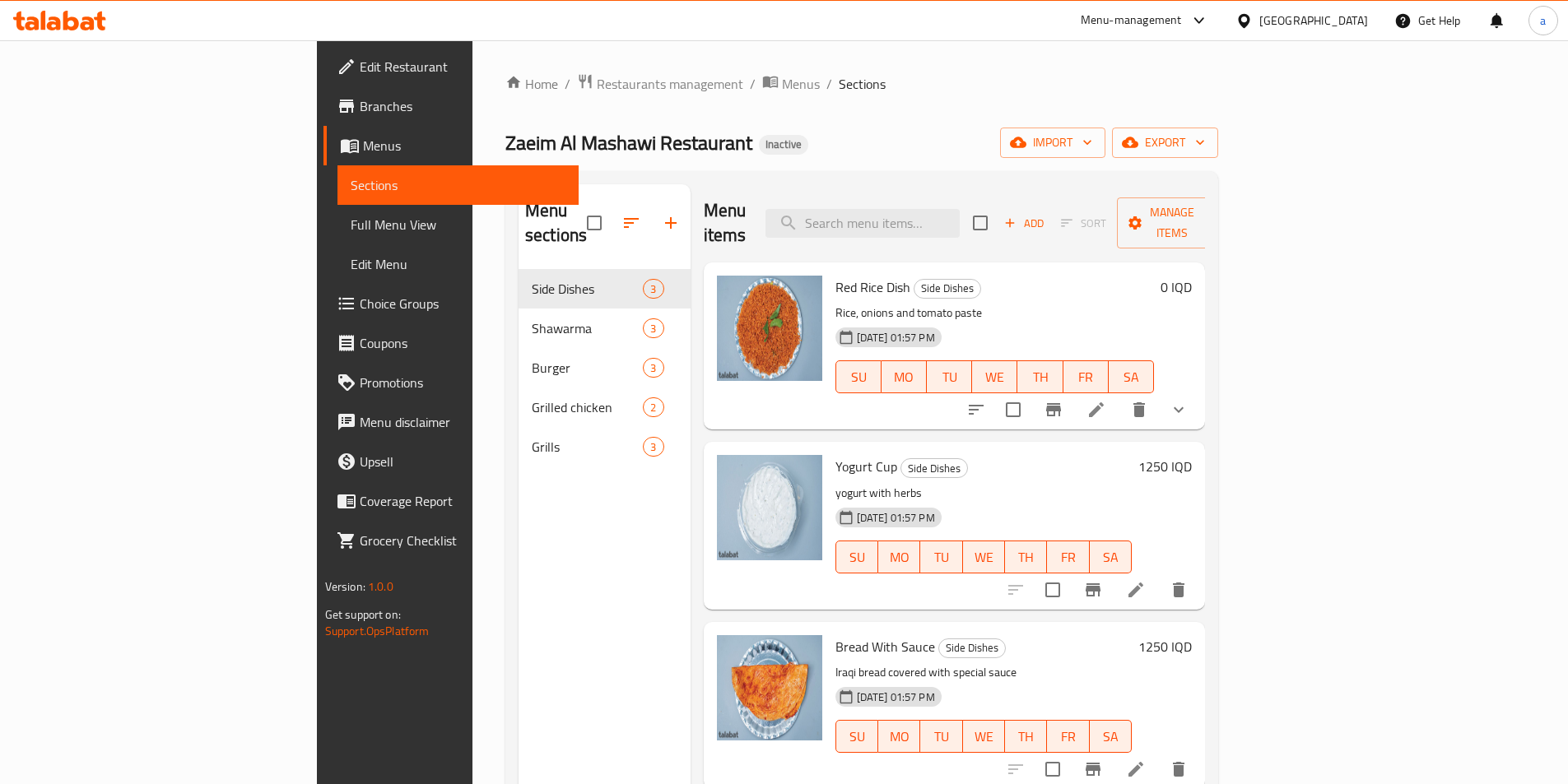
click at [351, 228] on span "Full Menu View" at bounding box center [459, 225] width 215 height 20
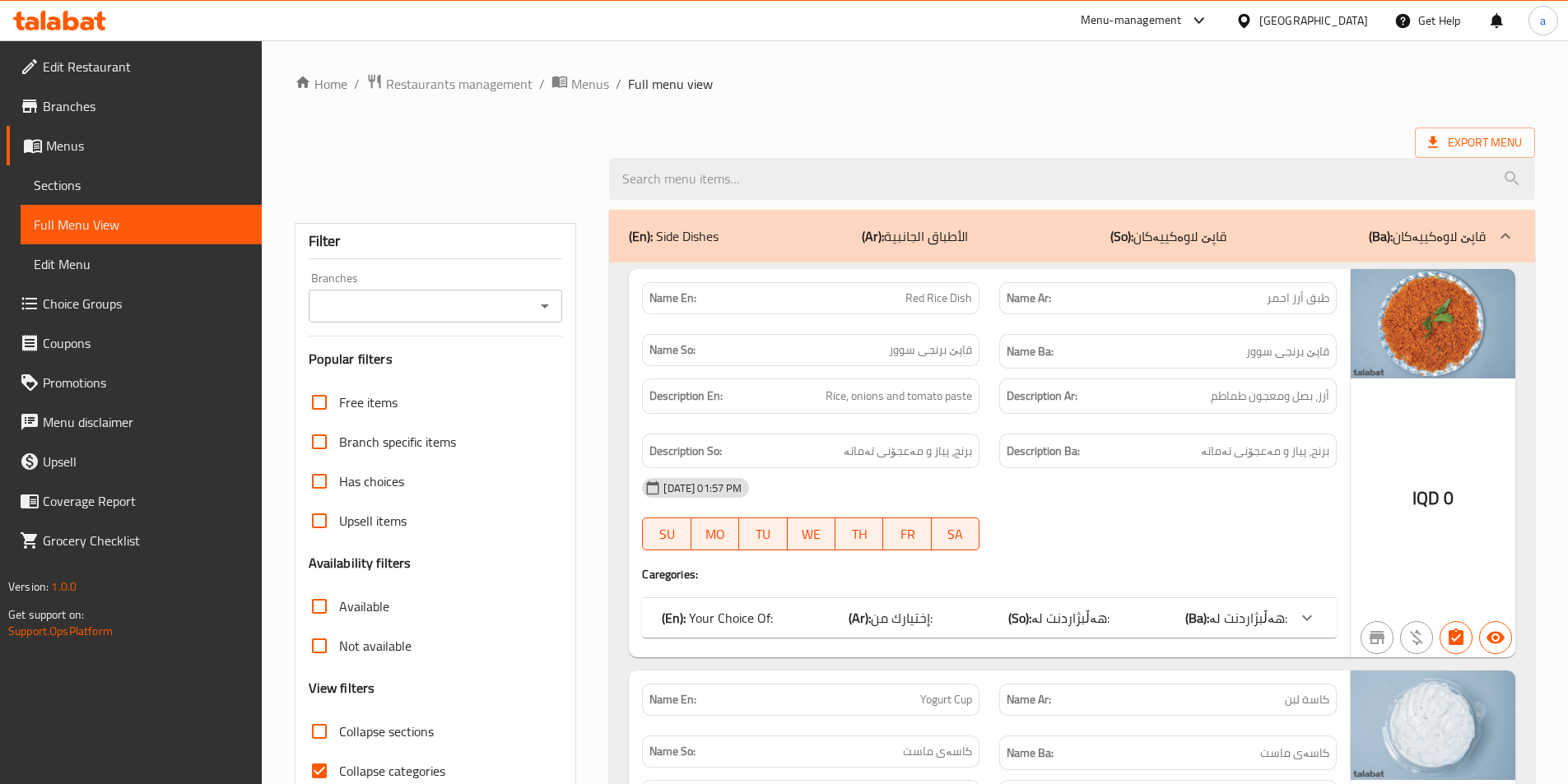
click at [540, 305] on div at bounding box center [543, 306] width 21 height 23
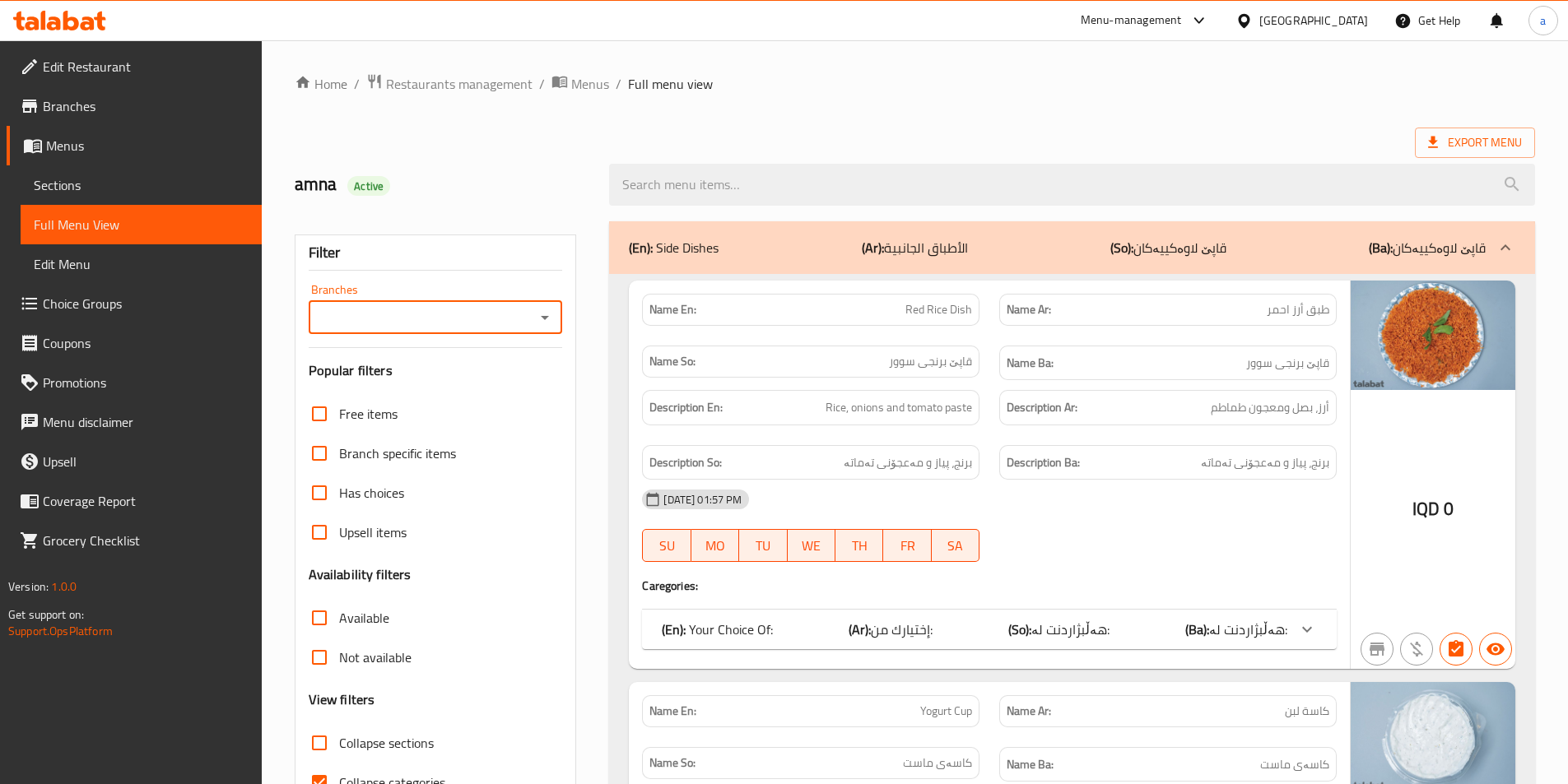
click at [545, 323] on icon "Open" at bounding box center [545, 318] width 20 height 20
click at [527, 386] on span "Zaeim Al Mashawi Restaurant, [GEOGRAPHIC_DATA]" at bounding box center [434, 398] width 228 height 40
type input "Zaeim Al Mashawi Restaurant, [GEOGRAPHIC_DATA]"
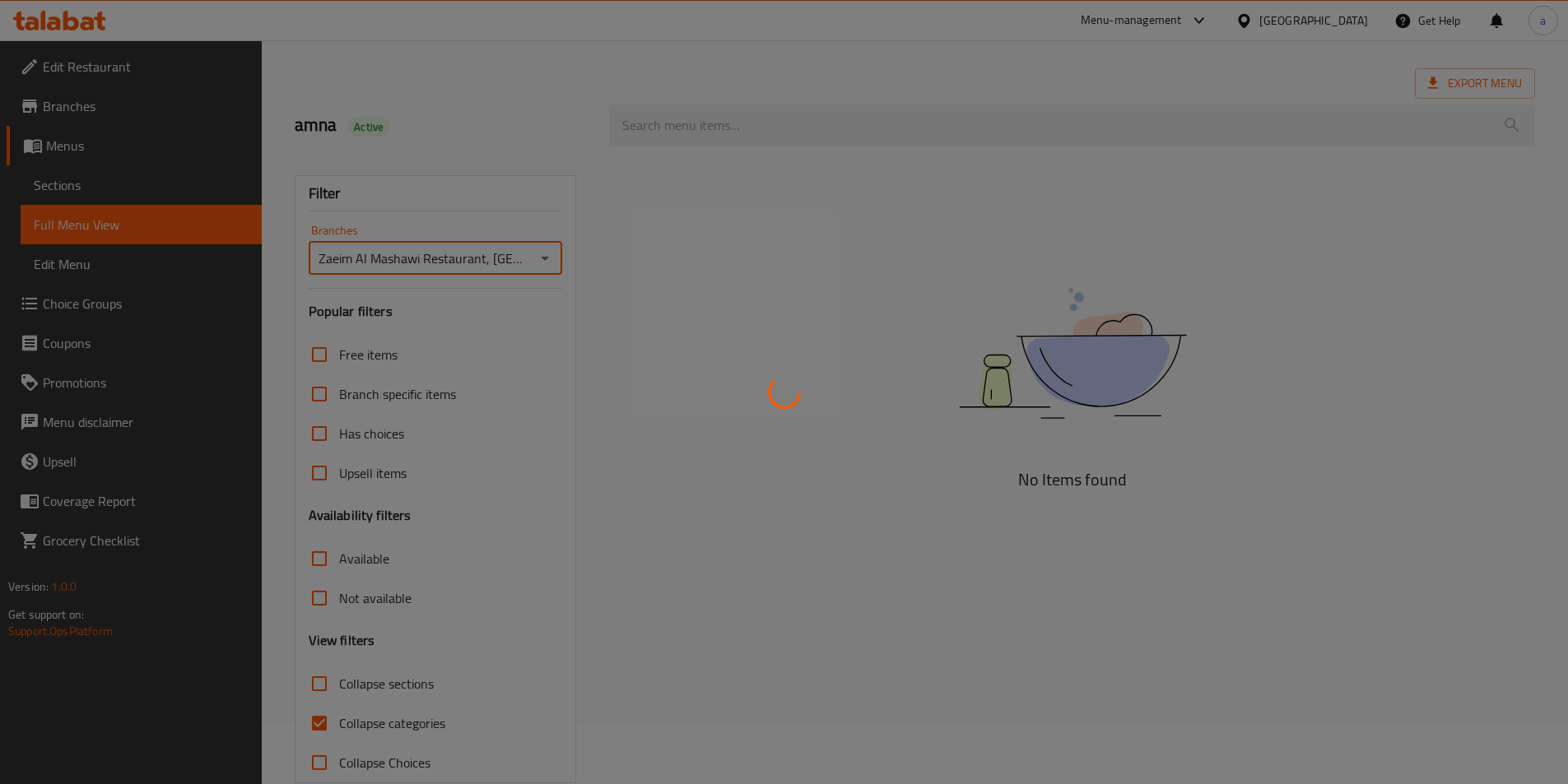
scroll to position [92, 0]
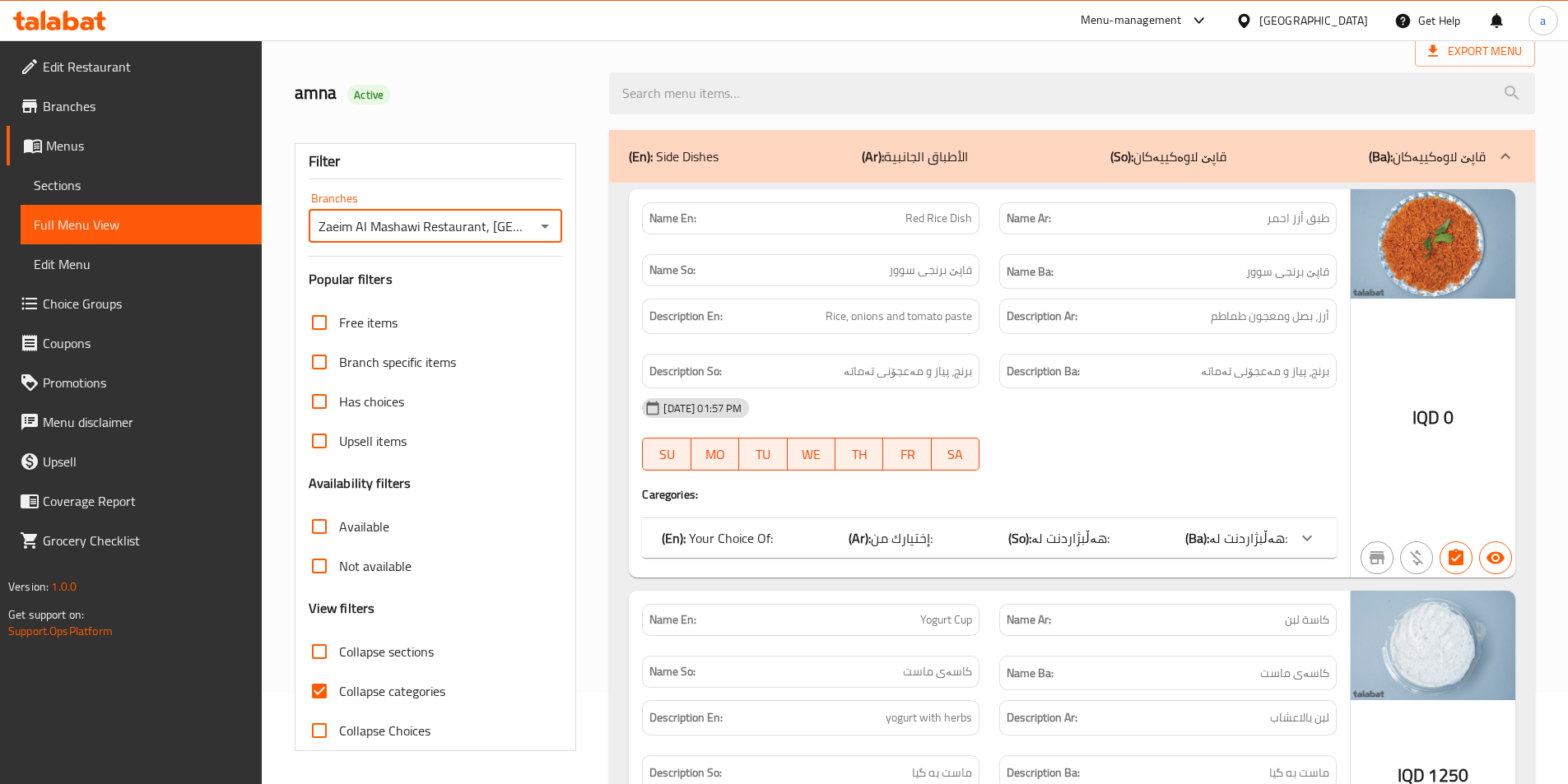
click at [407, 692] on span "Collapse categories" at bounding box center [392, 691] width 107 height 20
click at [339, 692] on input "Collapse categories" at bounding box center [320, 691] width 40 height 40
checkbox input "false"
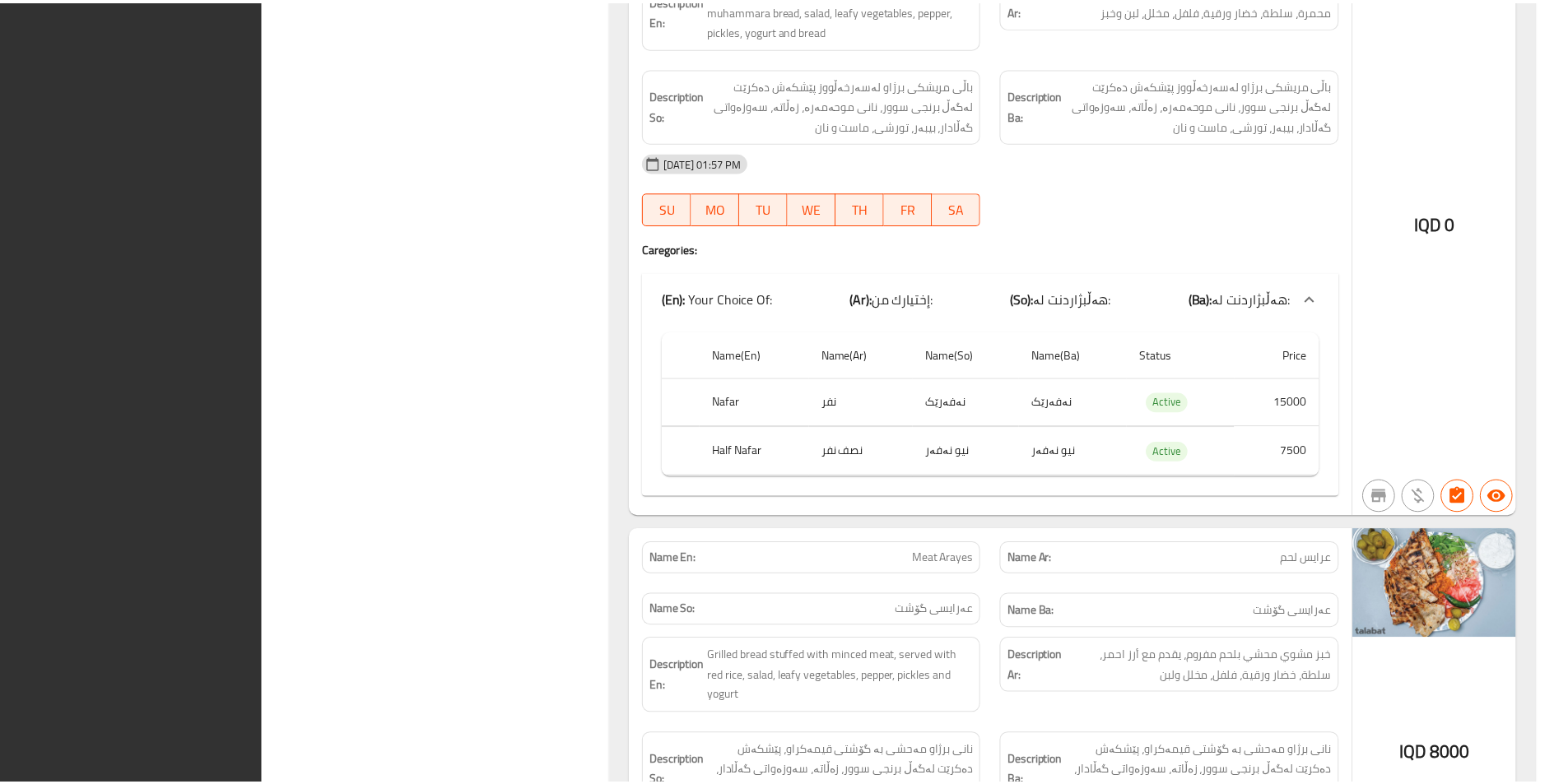
scroll to position [5720, 0]
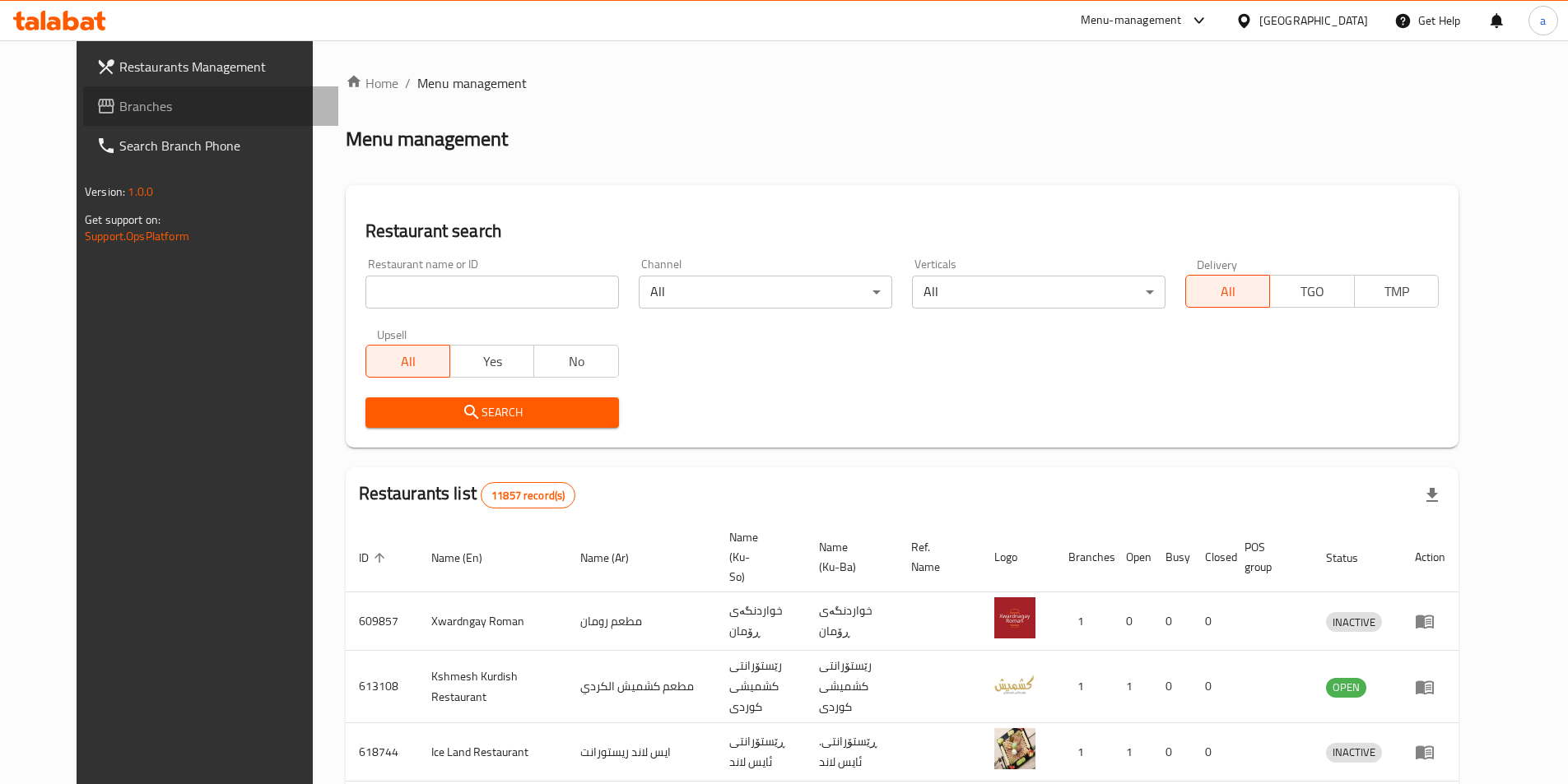
click at [140, 102] on span "Branches" at bounding box center [222, 107] width 205 height 20
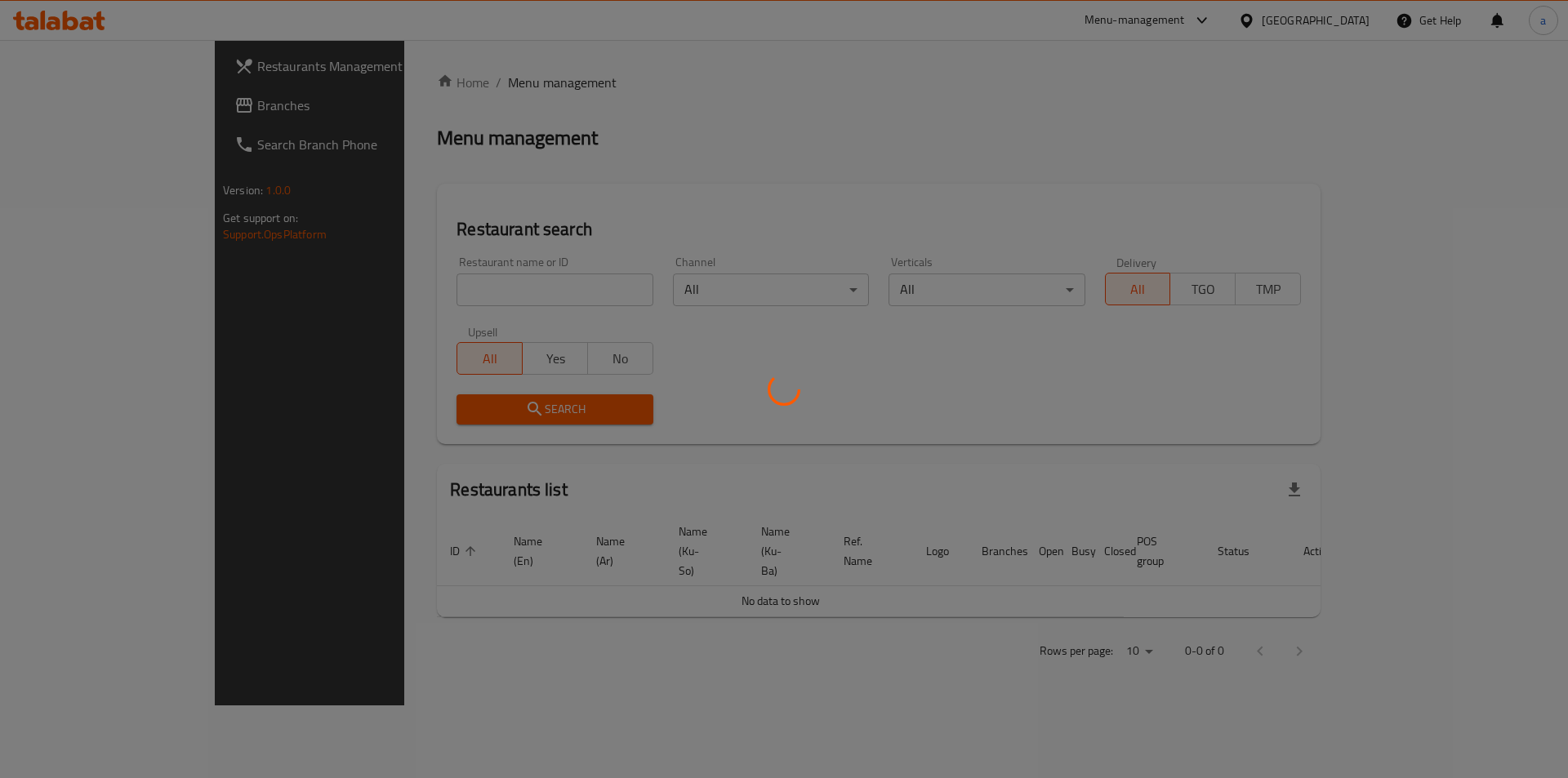
click at [460, 284] on div at bounding box center [784, 389] width 1568 height 778
click at [442, 288] on div at bounding box center [784, 389] width 1568 height 778
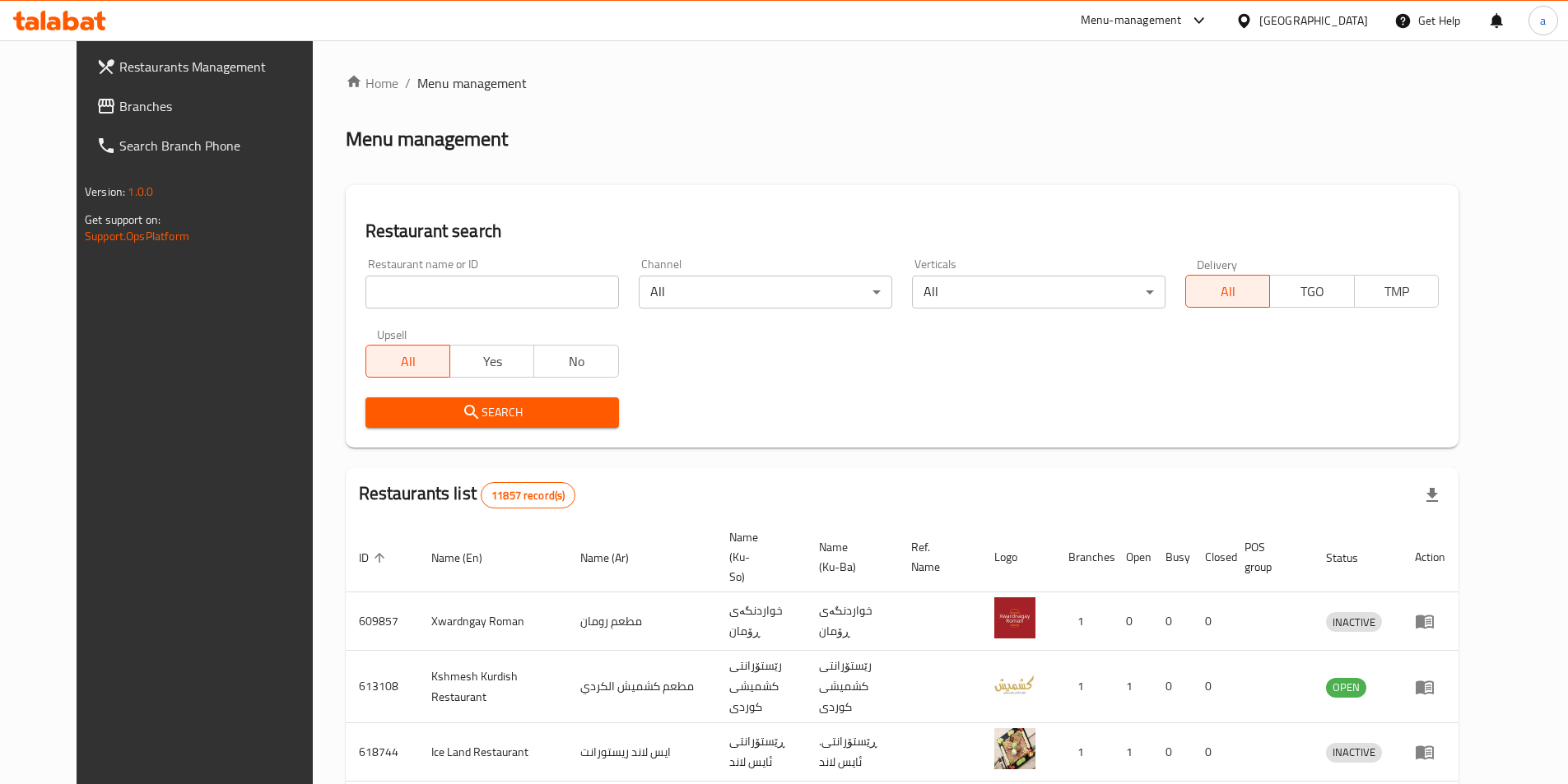
click at [446, 290] on input "search" at bounding box center [492, 292] width 253 height 33
paste input "Fast food"
drag, startPoint x: 428, startPoint y: 290, endPoint x: 271, endPoint y: 300, distance: 157.3
click at [313, 300] on div "Home / Menu management Menu management Restaurant search Restaurant name or ID …" at bounding box center [902, 655] width 1179 height 1232
click at [366, 291] on input "Fast food" at bounding box center [492, 292] width 253 height 33
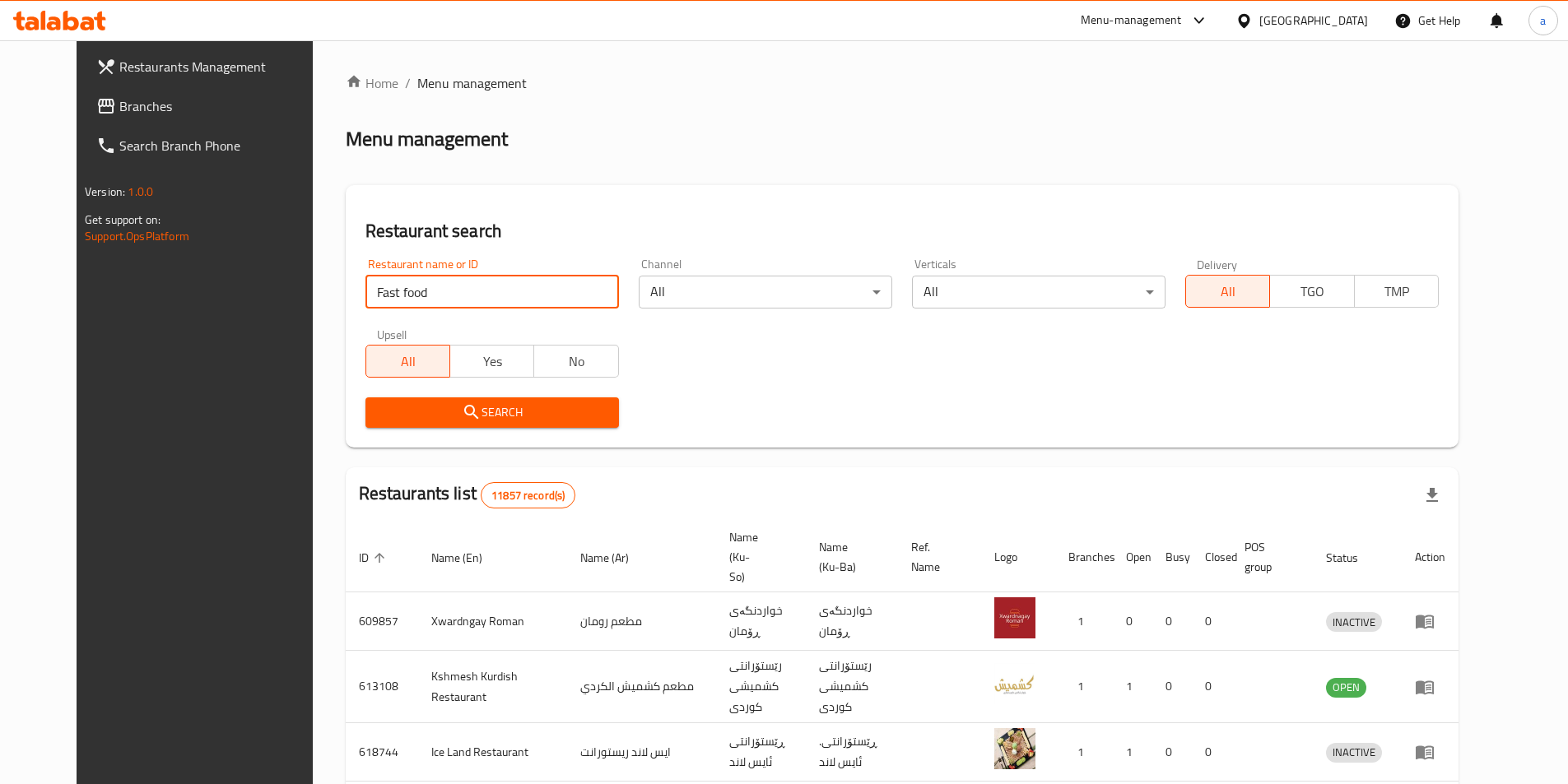
drag, startPoint x: 328, startPoint y: 291, endPoint x: 312, endPoint y: 297, distance: 17.1
click at [356, 297] on div "Restaurant name or ID Fast food Restaurant name or ID" at bounding box center [492, 283] width 273 height 70
type input "Fast food"
click at [462, 420] on icon "submit" at bounding box center [471, 412] width 20 height 20
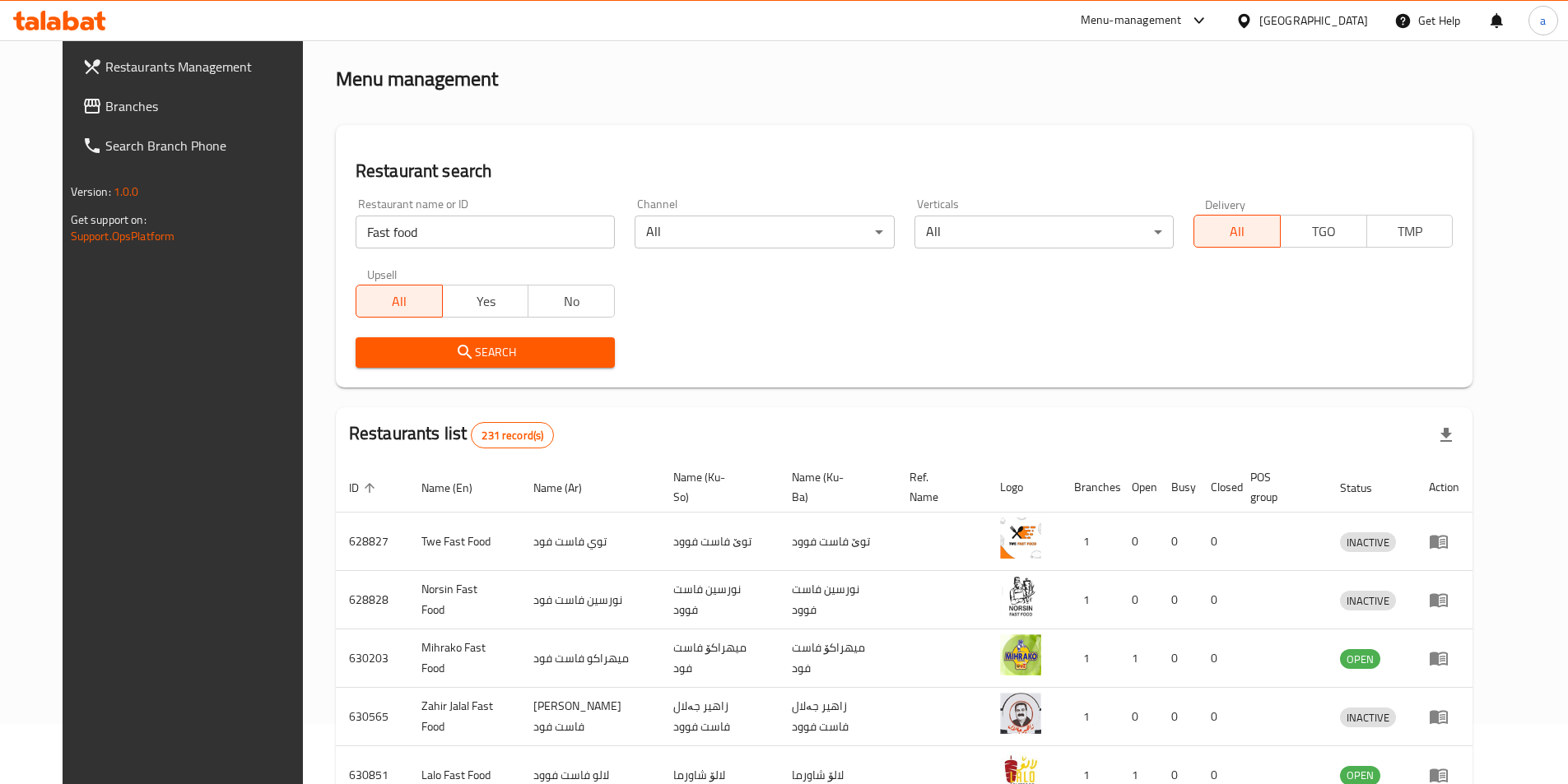
scroll to position [110, 0]
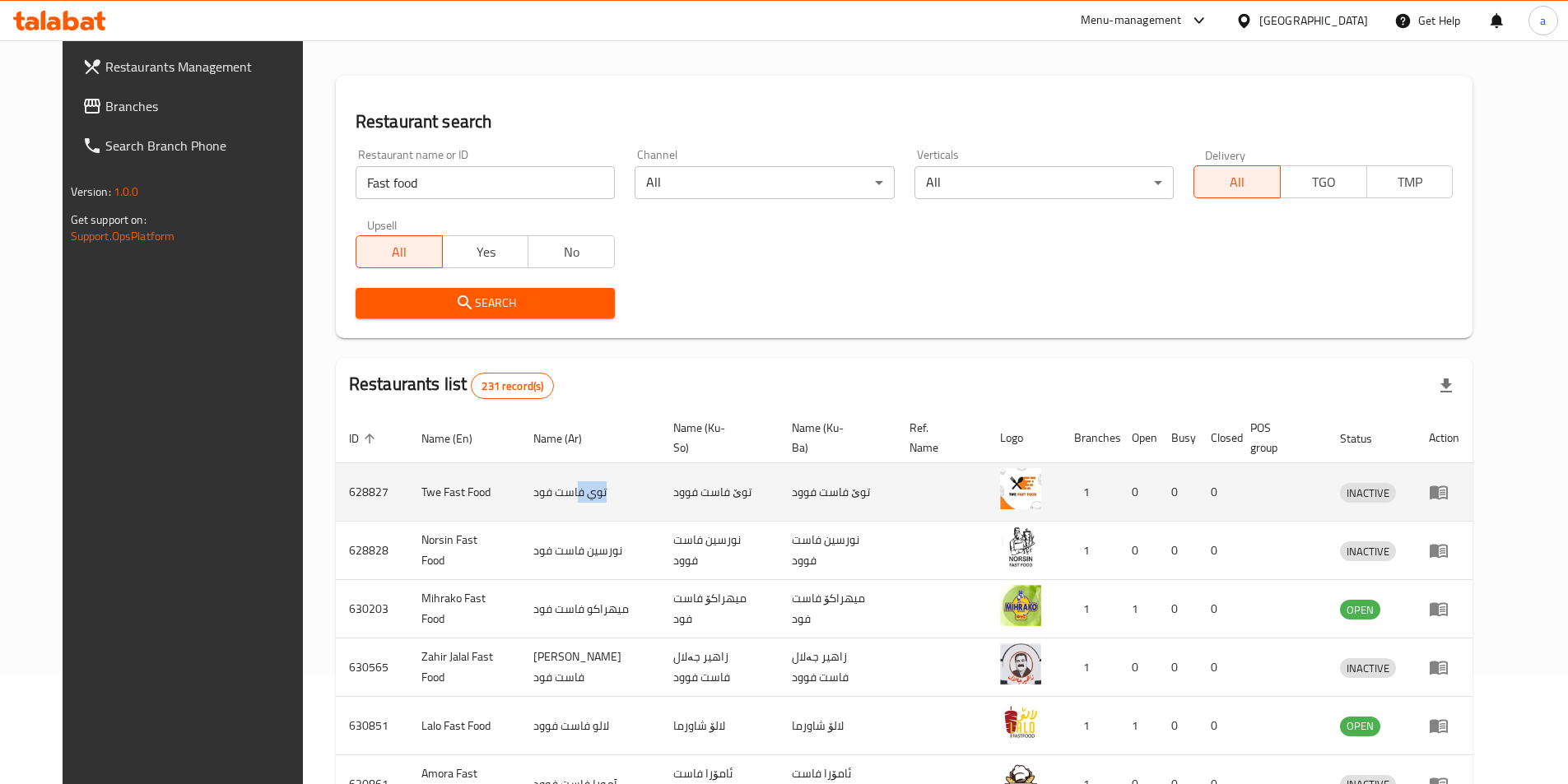
drag, startPoint x: 503, startPoint y: 497, endPoint x: 563, endPoint y: 500, distance: 60.1
click at [563, 500] on tr "628827 Twe Fast Food توي فاست فود توێ فاست فوود توێ فاست فوود 1 0 0 0 INACTIVE" at bounding box center [904, 492] width 1137 height 59
click at [563, 500] on td "توي فاست فود" at bounding box center [590, 492] width 140 height 59
drag, startPoint x: 565, startPoint y: 489, endPoint x: 510, endPoint y: 494, distance: 55.2
click at [520, 494] on td "توي فاست فود" at bounding box center [590, 492] width 140 height 59
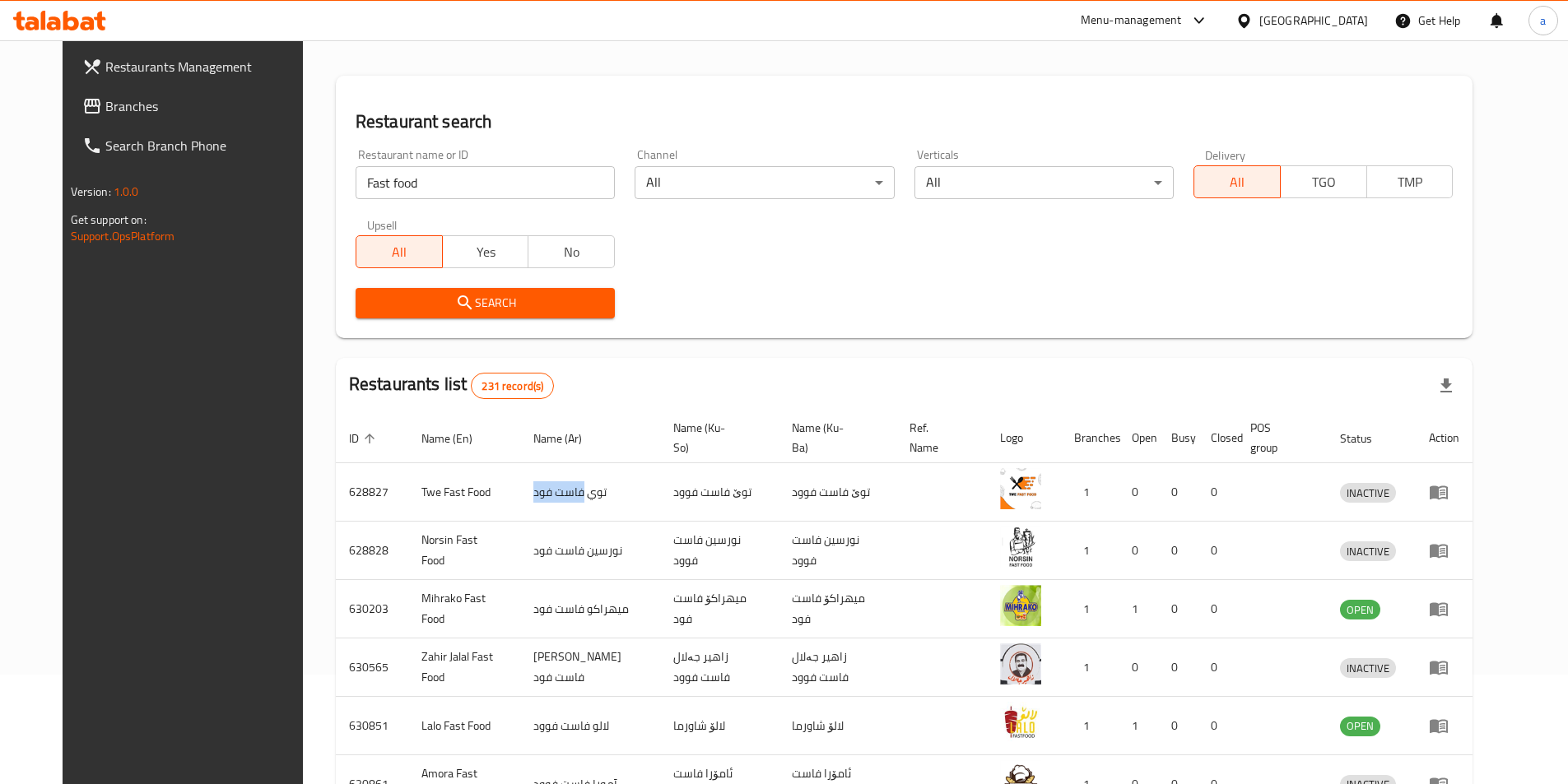
copy td "فاست فود"
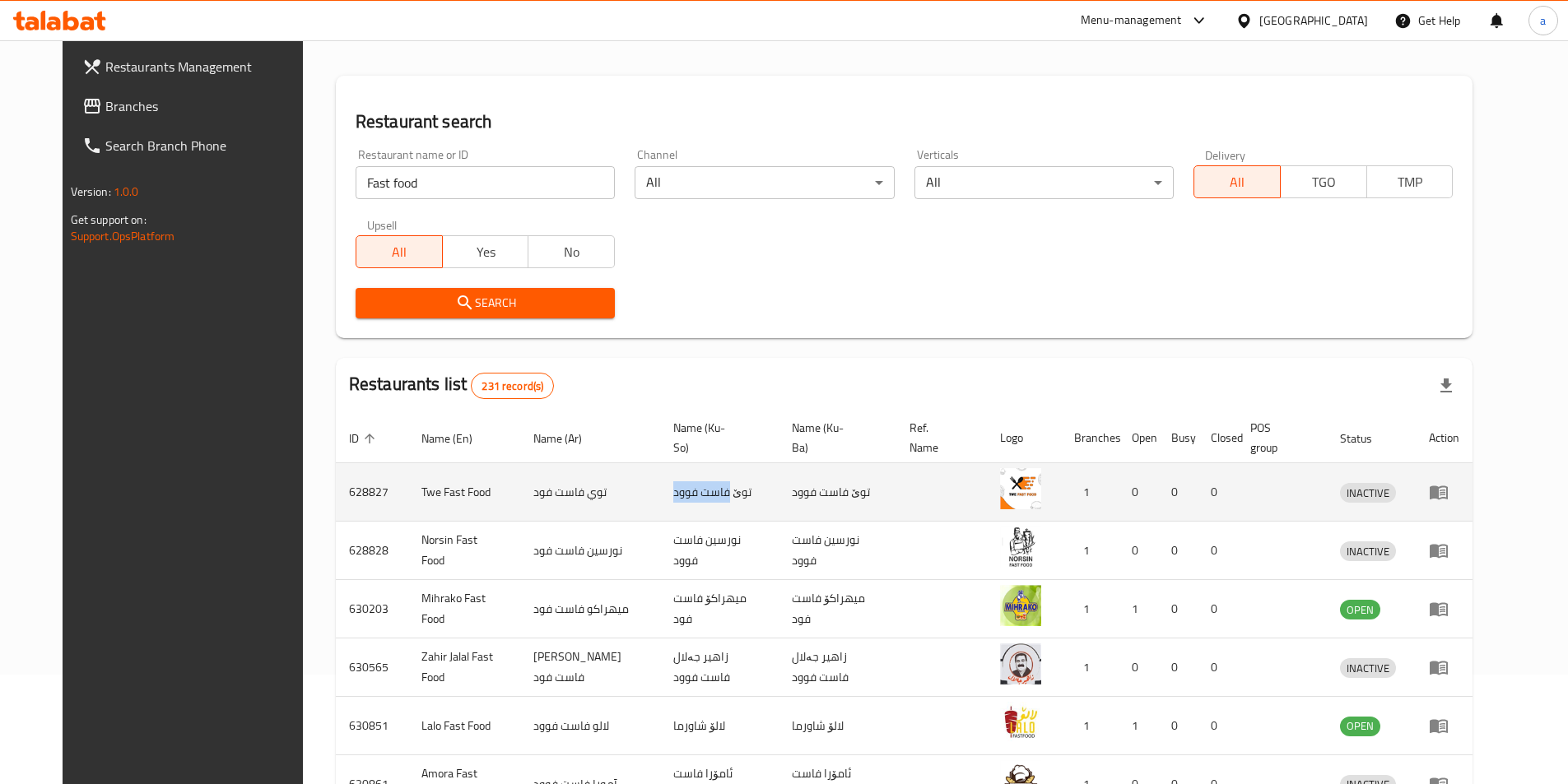
drag, startPoint x: 652, startPoint y: 492, endPoint x: 714, endPoint y: 501, distance: 62.6
click at [714, 501] on td "توێ فاست فوود" at bounding box center [719, 492] width 119 height 59
copy td "فاست فوود"
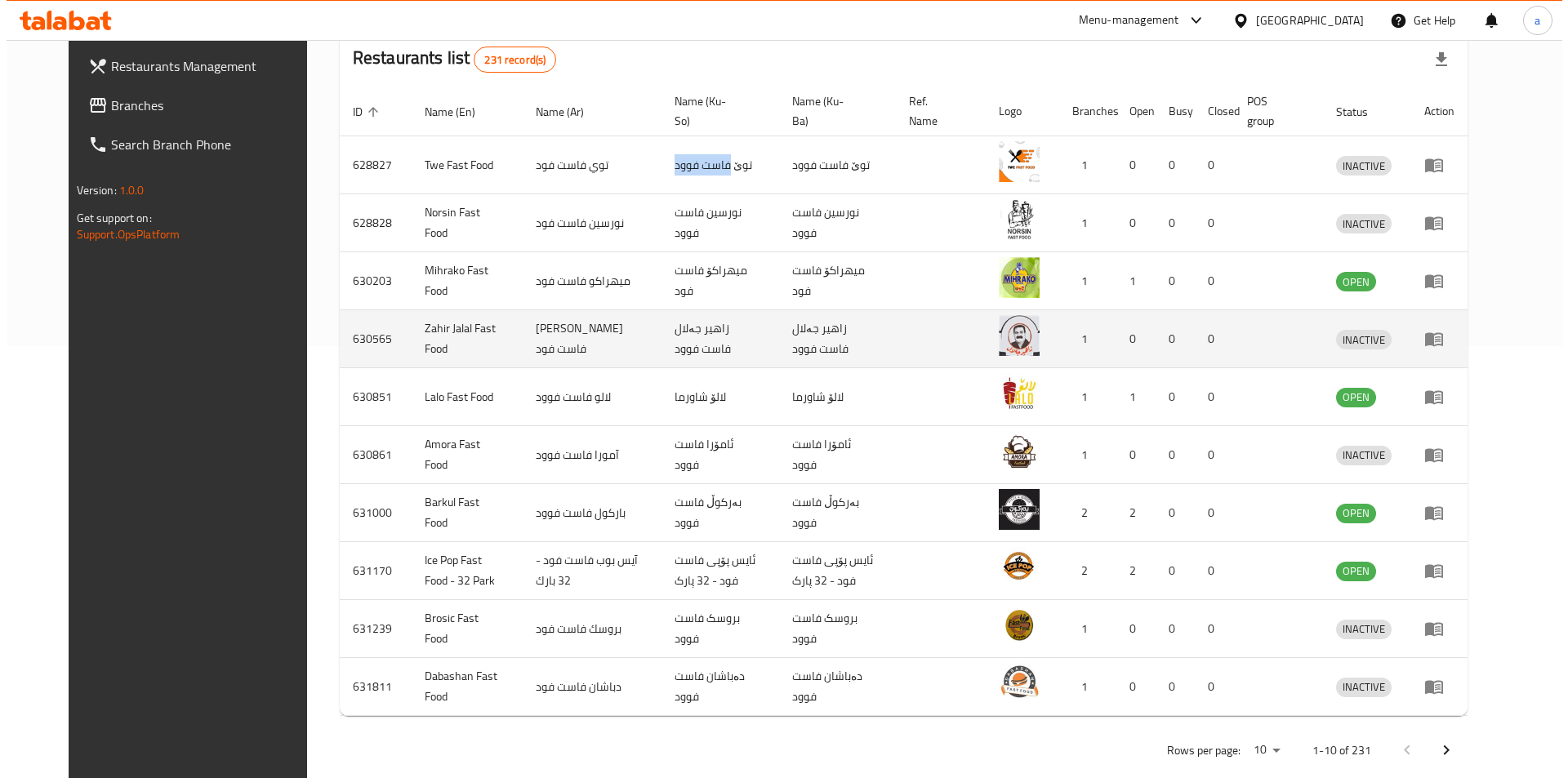
scroll to position [0, 0]
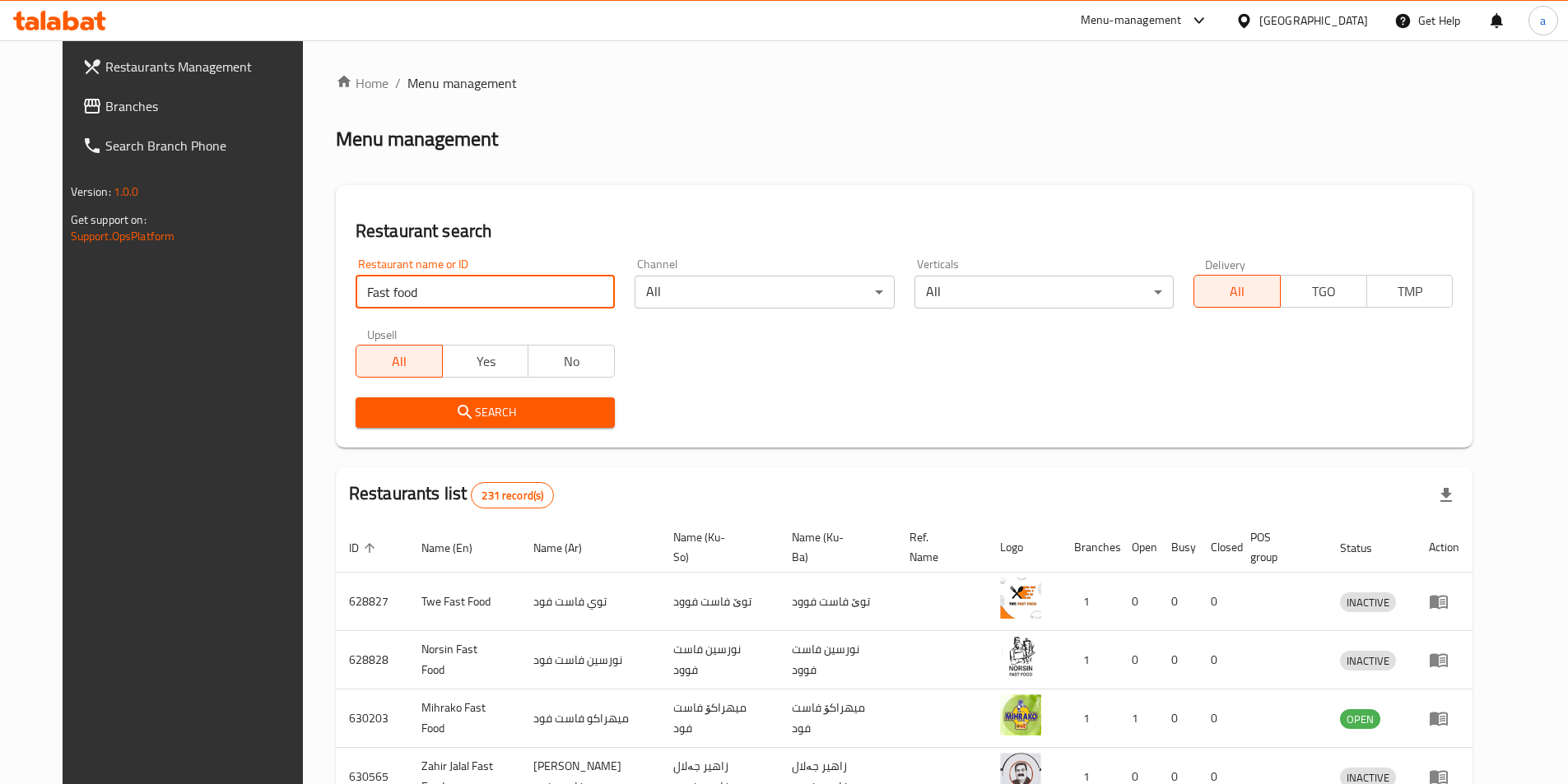
click at [574, 295] on input "Fast food" at bounding box center [485, 292] width 259 height 33
click at [581, 294] on input "Fast food" at bounding box center [485, 292] width 259 height 33
type input "جوفيال"
click button "Search" at bounding box center [485, 412] width 259 height 31
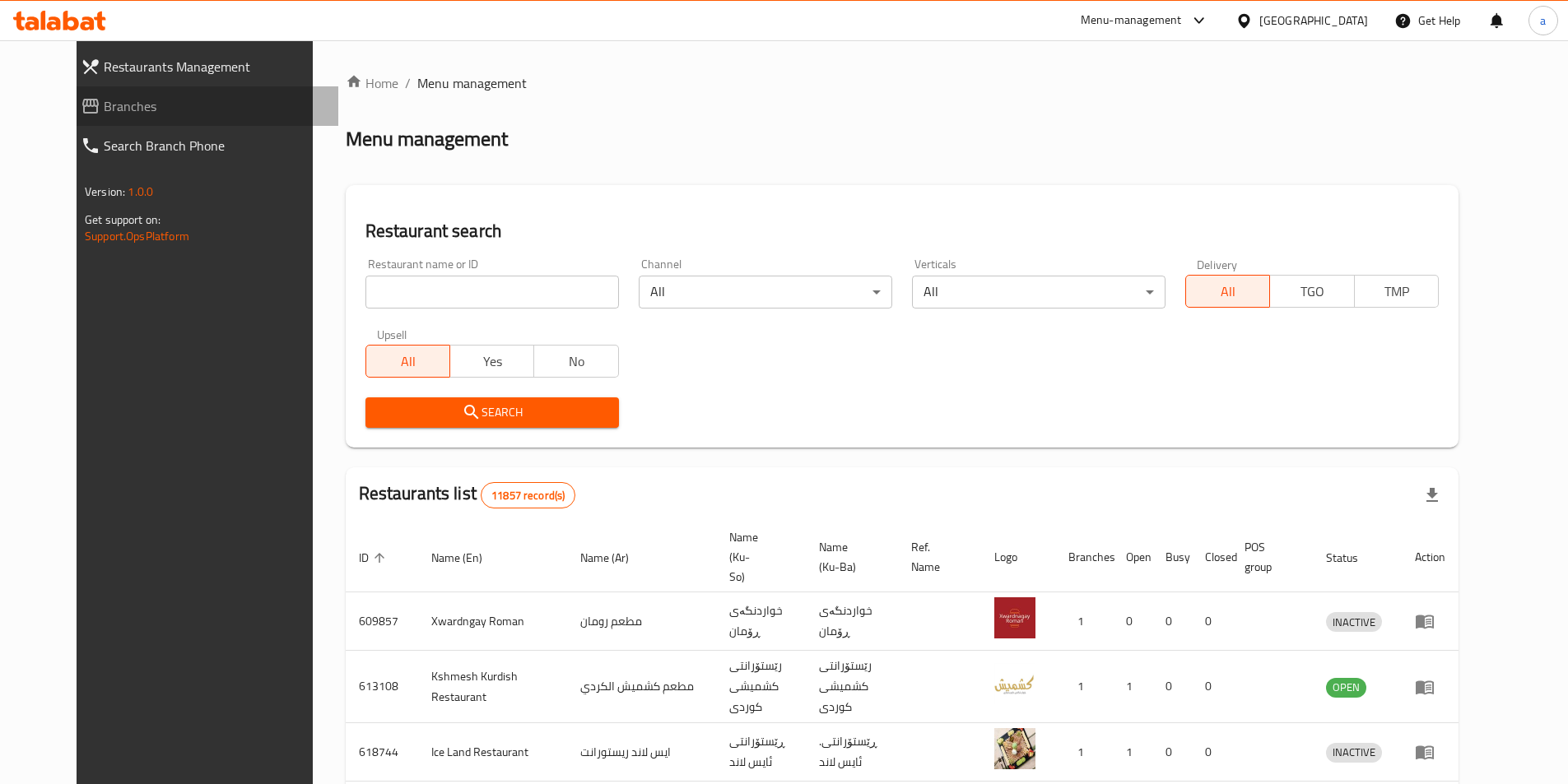
click at [104, 116] on span "Branches" at bounding box center [214, 107] width 221 height 20
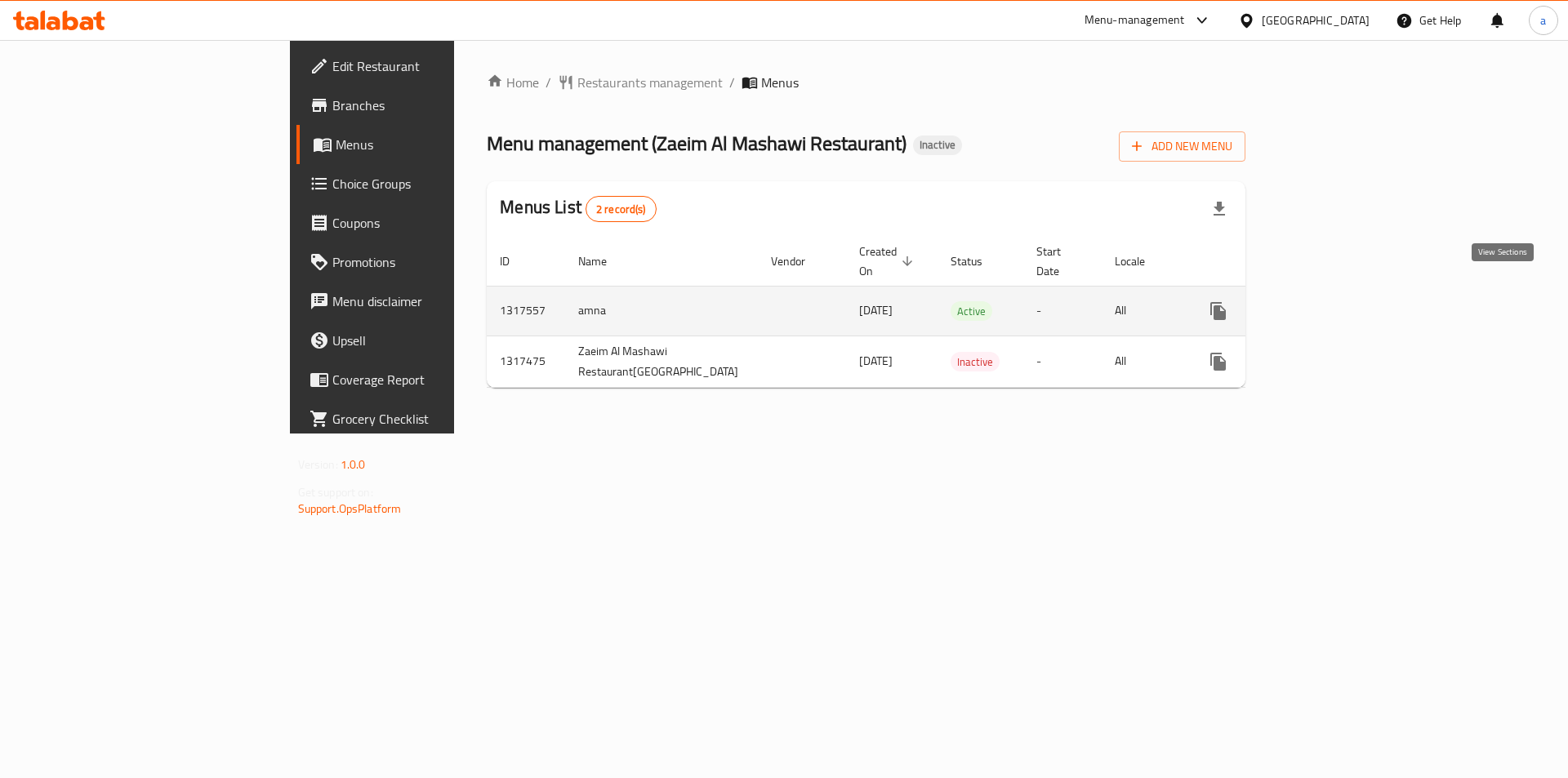
click at [1346, 302] on icon "enhanced table" at bounding box center [1336, 311] width 20 height 20
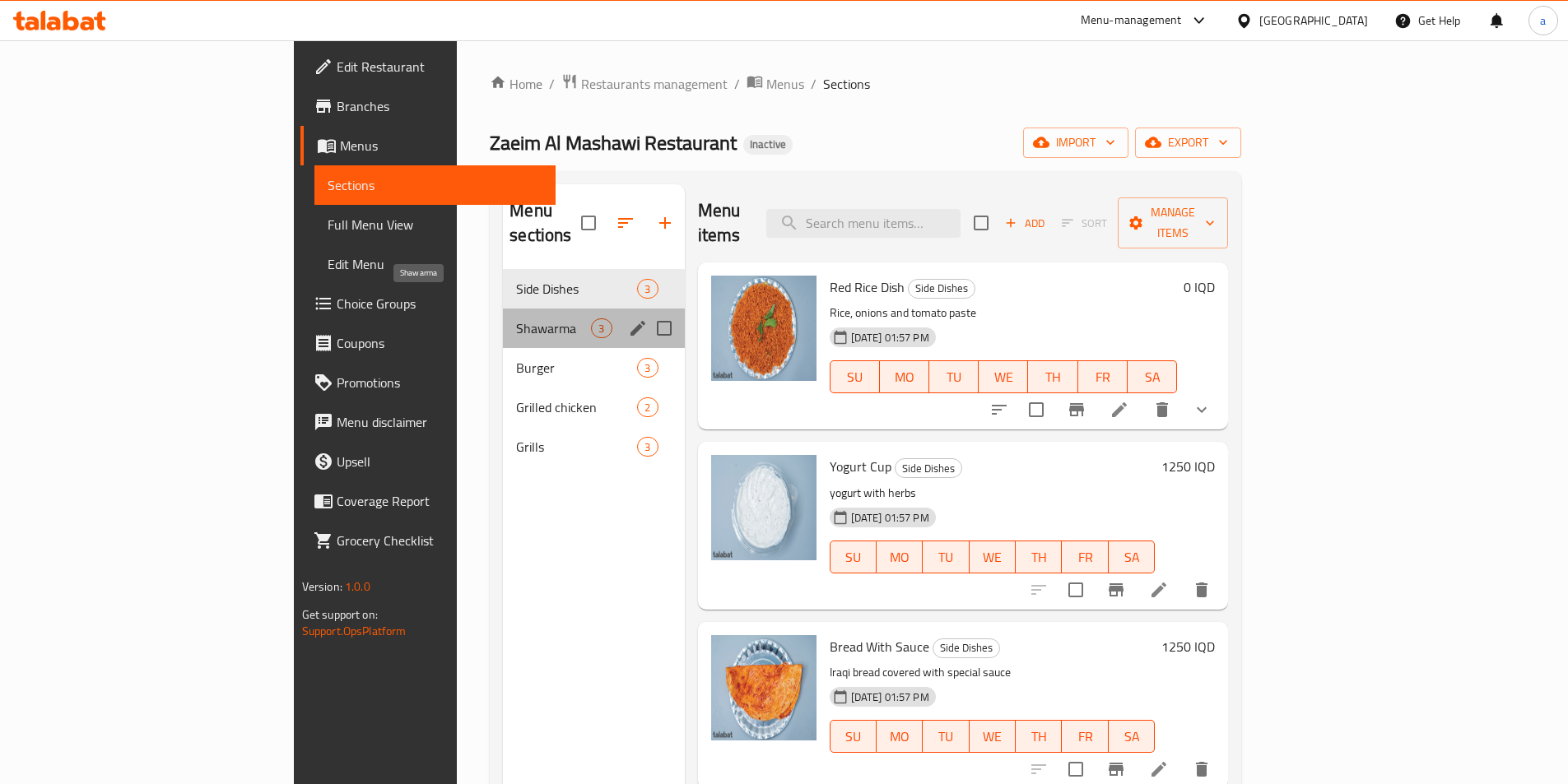
click at [516, 319] on span "Shawarma" at bounding box center [553, 329] width 75 height 20
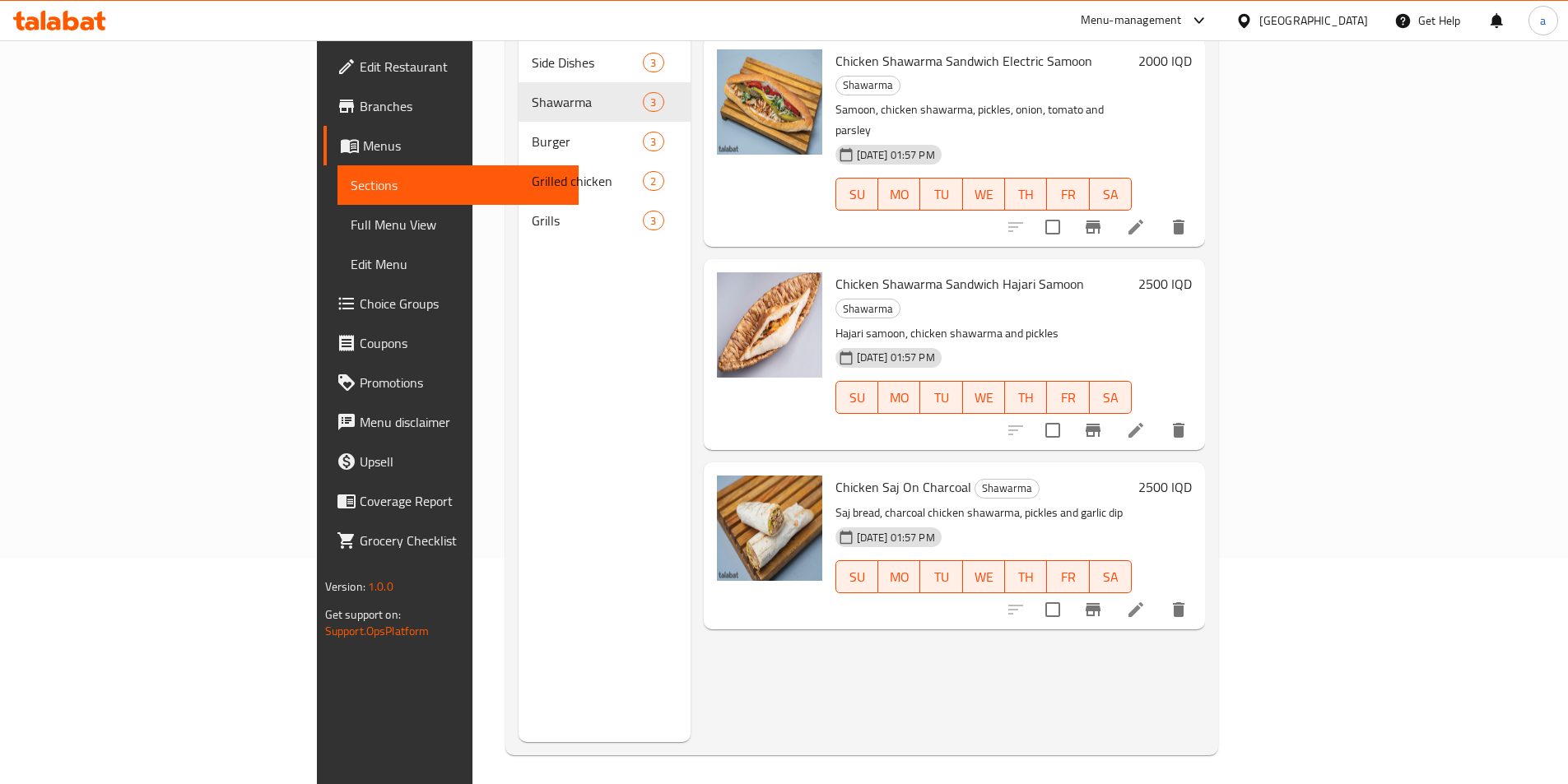
scroll to position [230, 0]
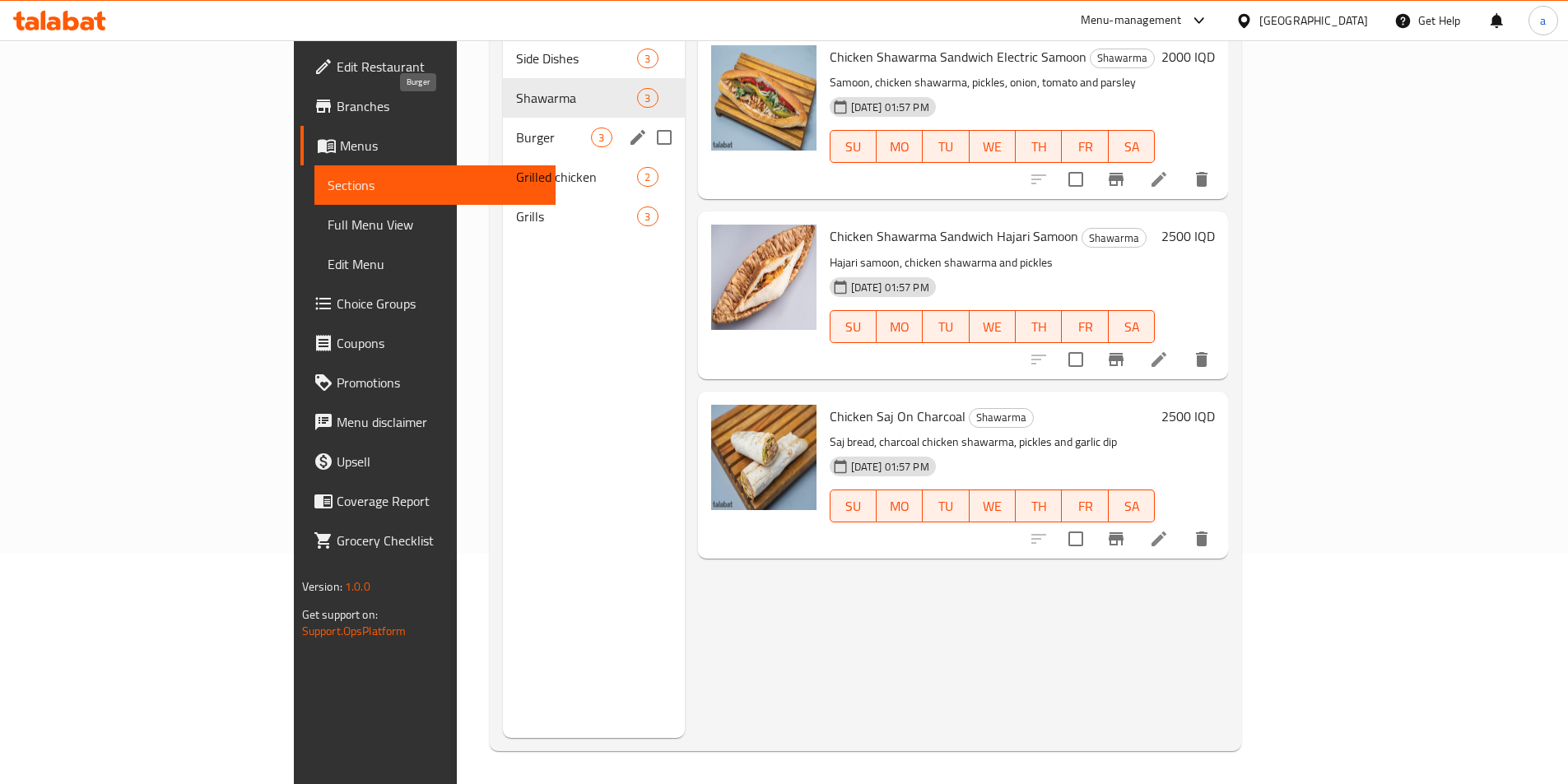
click at [516, 128] on span "Burger" at bounding box center [553, 137] width 75 height 20
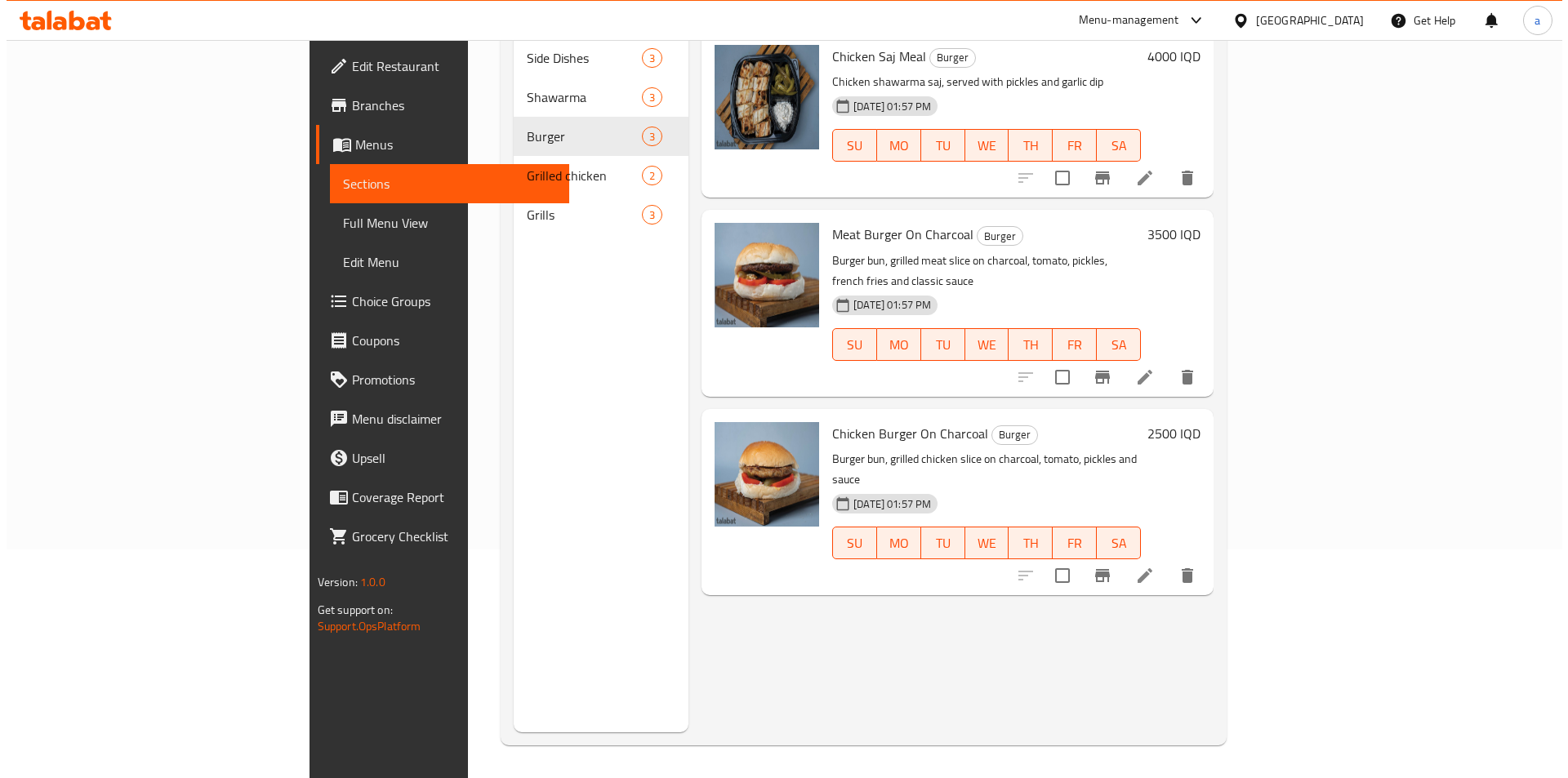
scroll to position [11, 0]
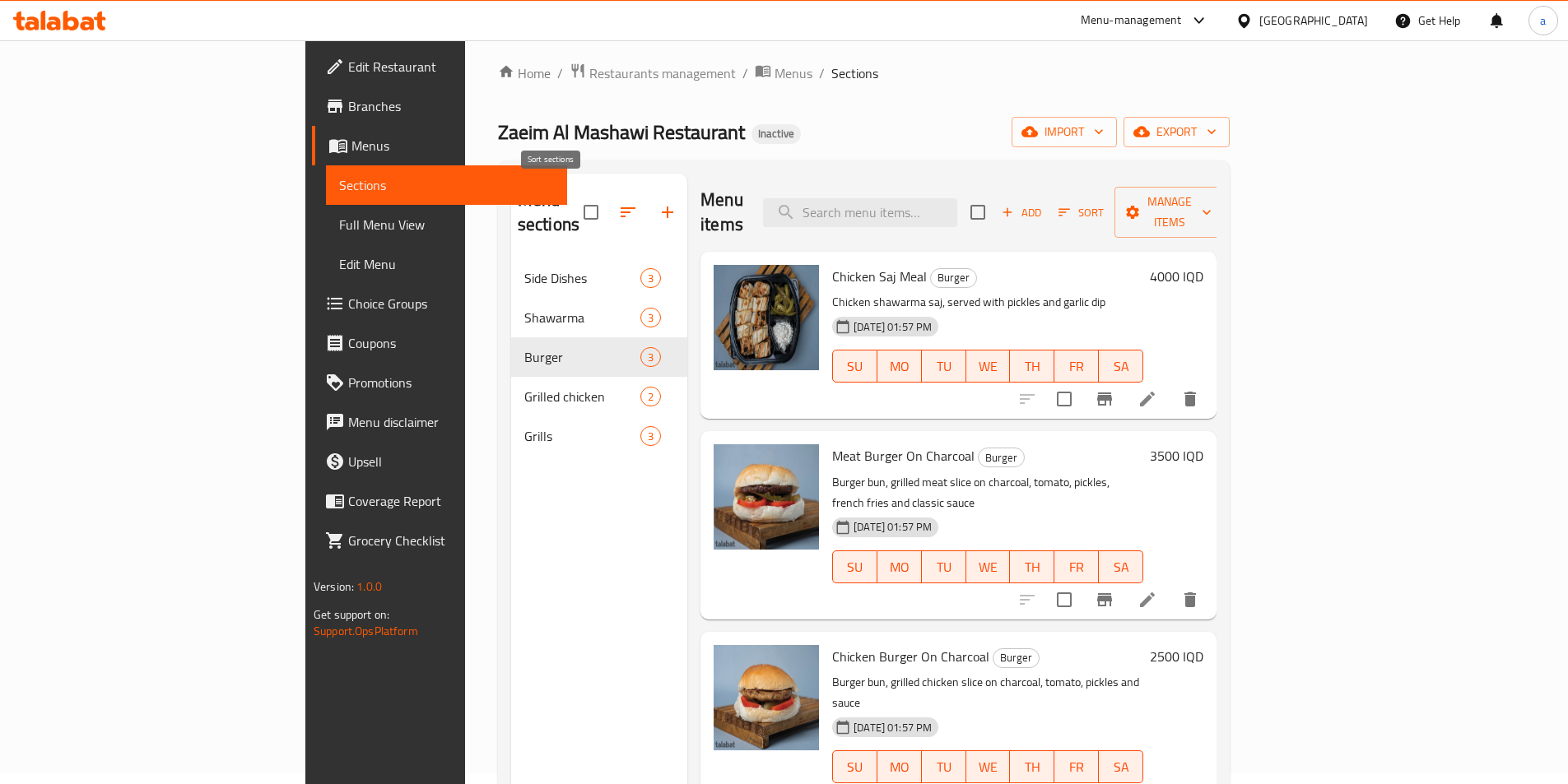
click at [618, 202] on icon "button" at bounding box center [628, 212] width 20 height 20
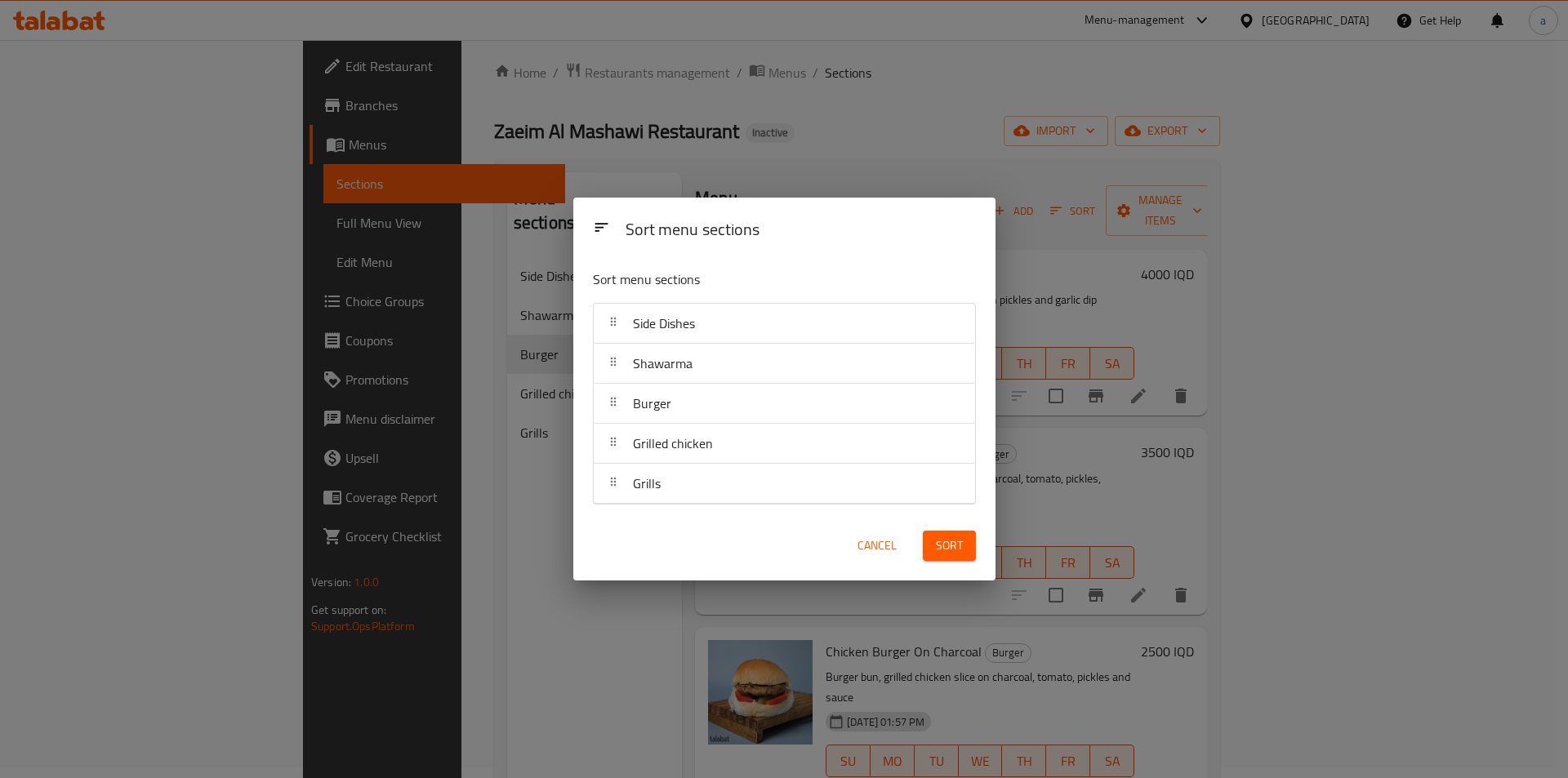
click at [550, 194] on div "Sort menu sections Sort menu sections Side Dishes Shawarma Burger Grilled chick…" at bounding box center [784, 389] width 1568 height 778
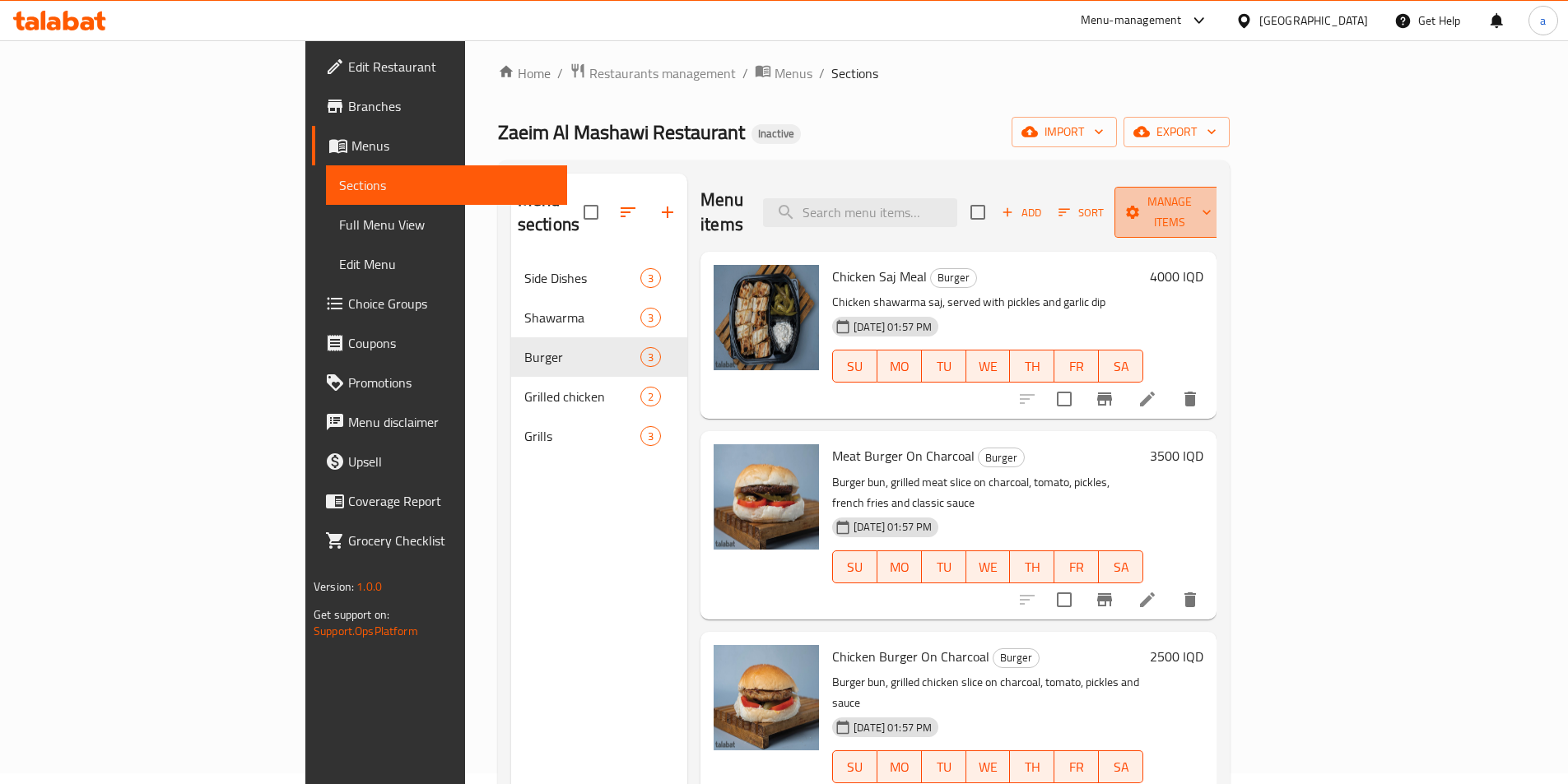
click at [1212, 208] on span "Manage items" at bounding box center [1169, 211] width 84 height 41
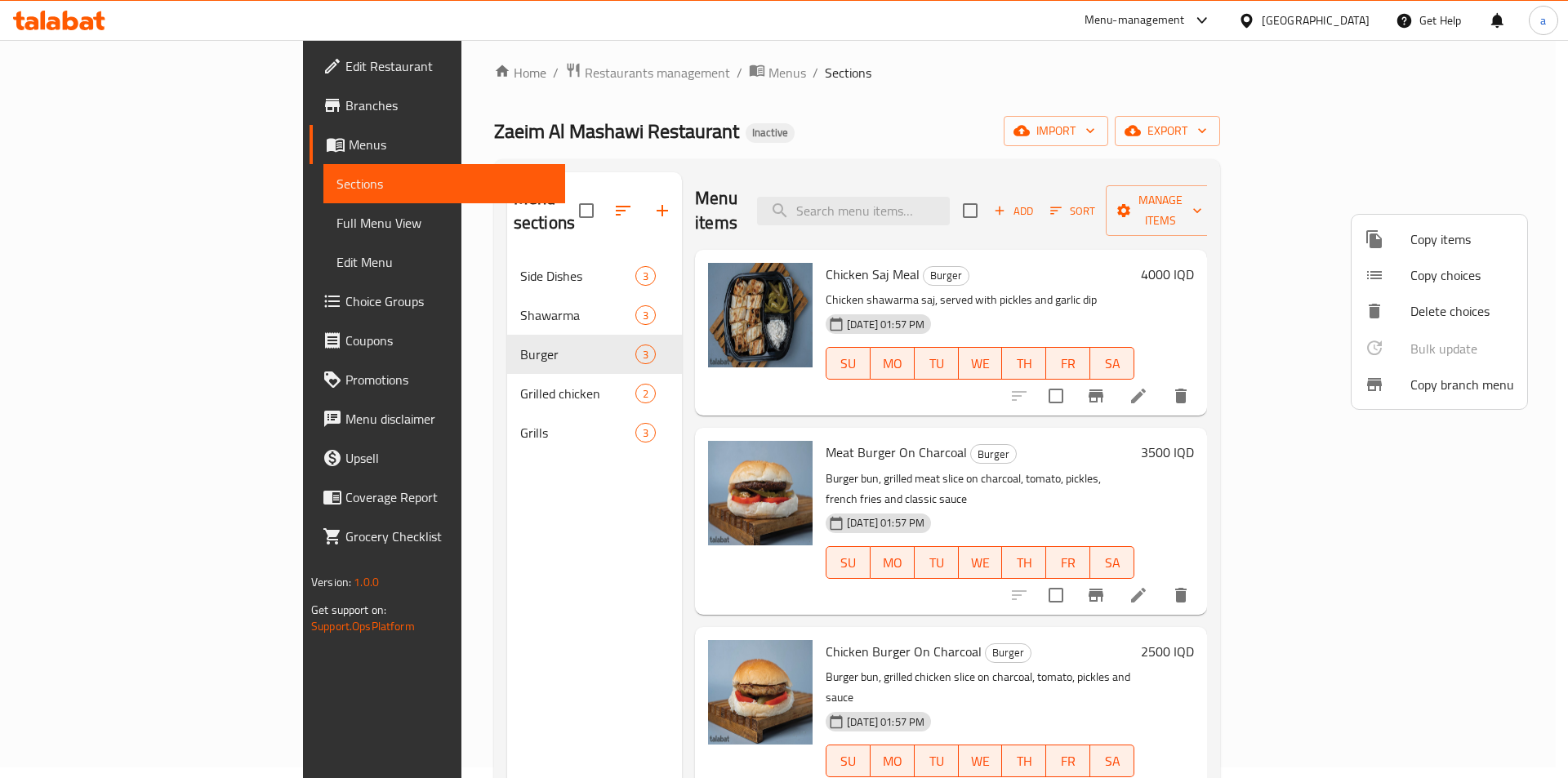
click at [1453, 248] on span "Copy items" at bounding box center [1461, 239] width 104 height 20
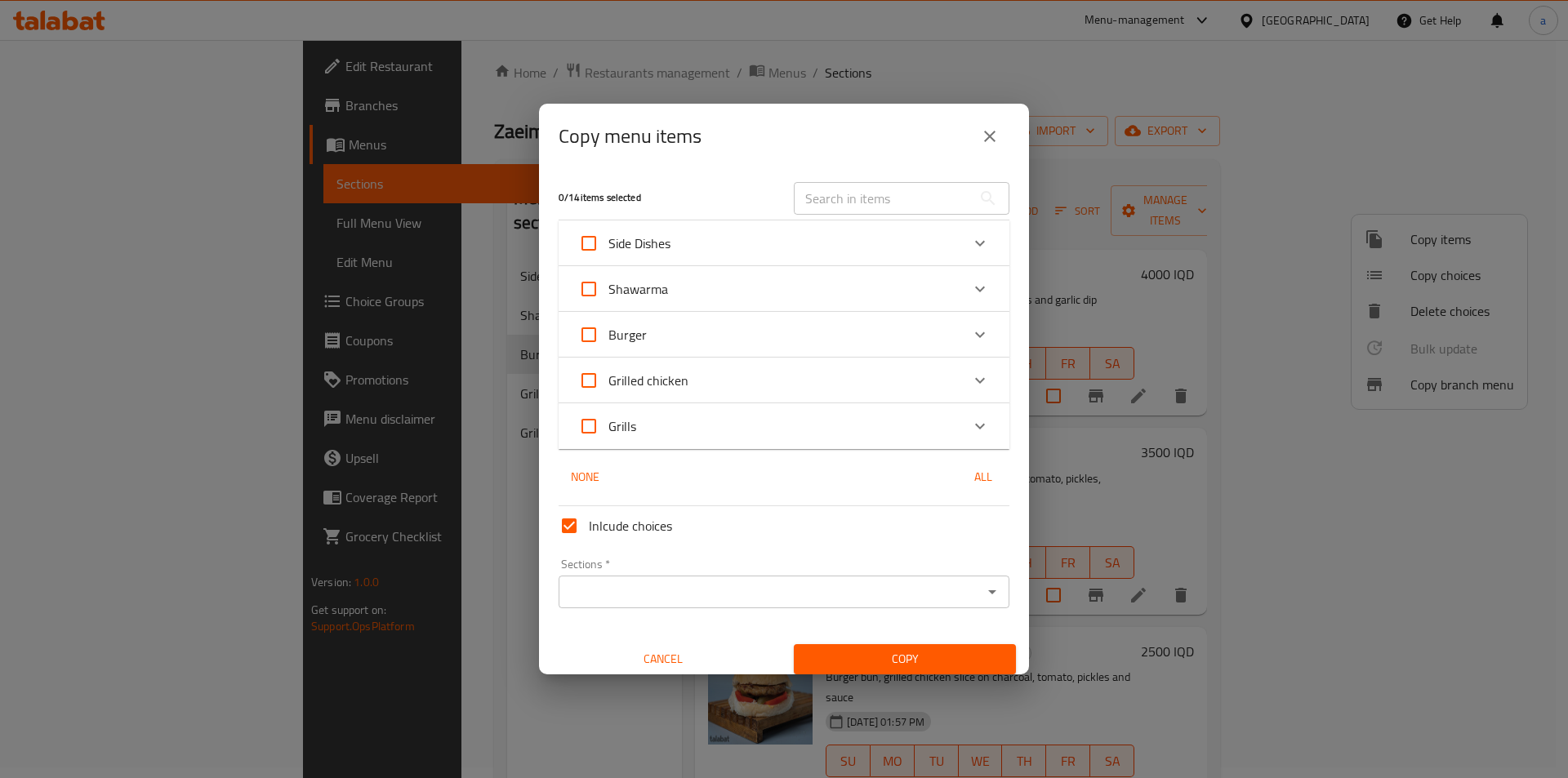
click at [917, 322] on div "Burger" at bounding box center [769, 335] width 383 height 40
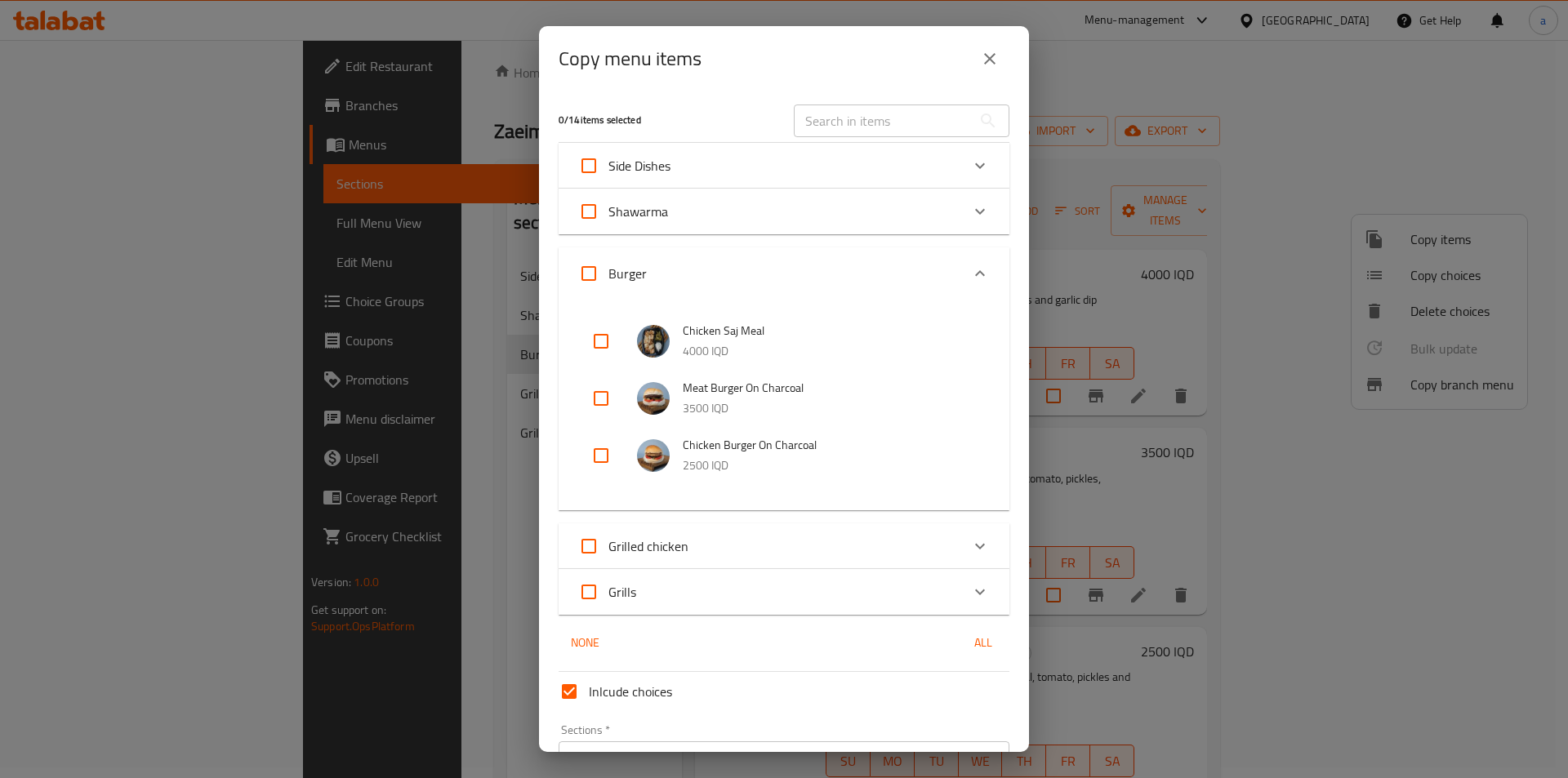
click at [595, 344] on input "checkbox" at bounding box center [601, 341] width 40 height 40
checkbox input "true"
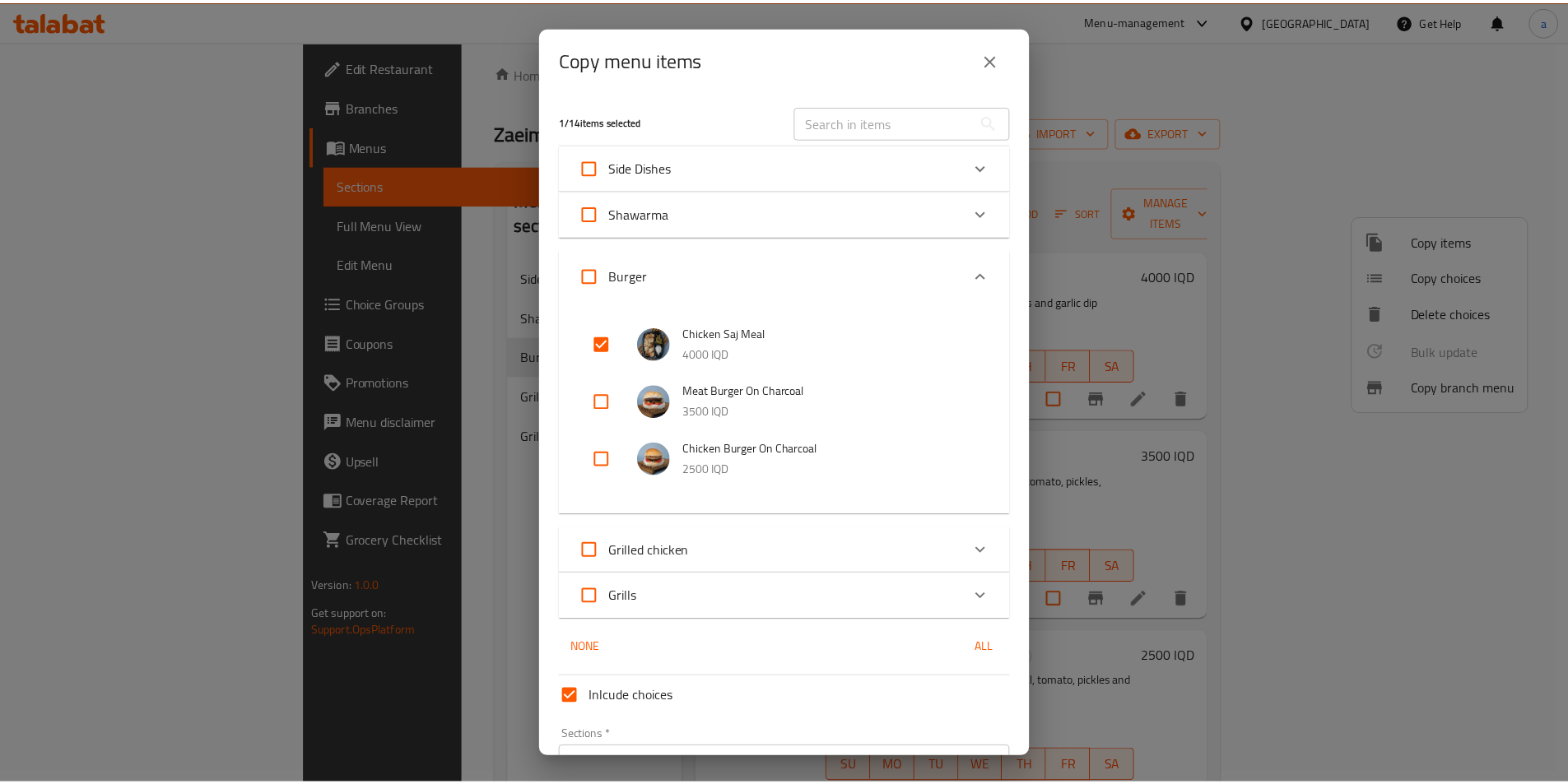
scroll to position [99, 0]
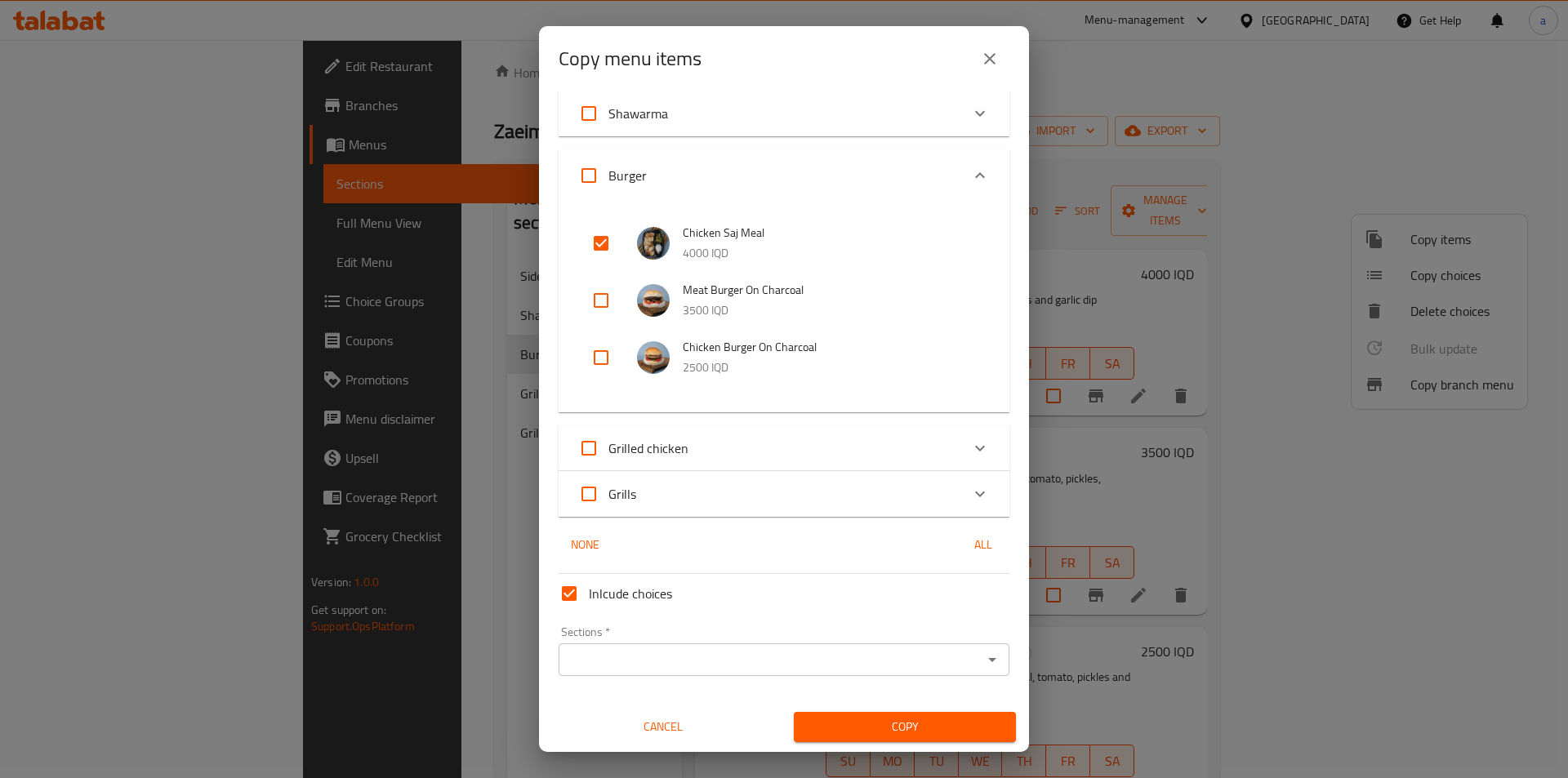
click at [797, 659] on input "Sections   *" at bounding box center [770, 659] width 414 height 23
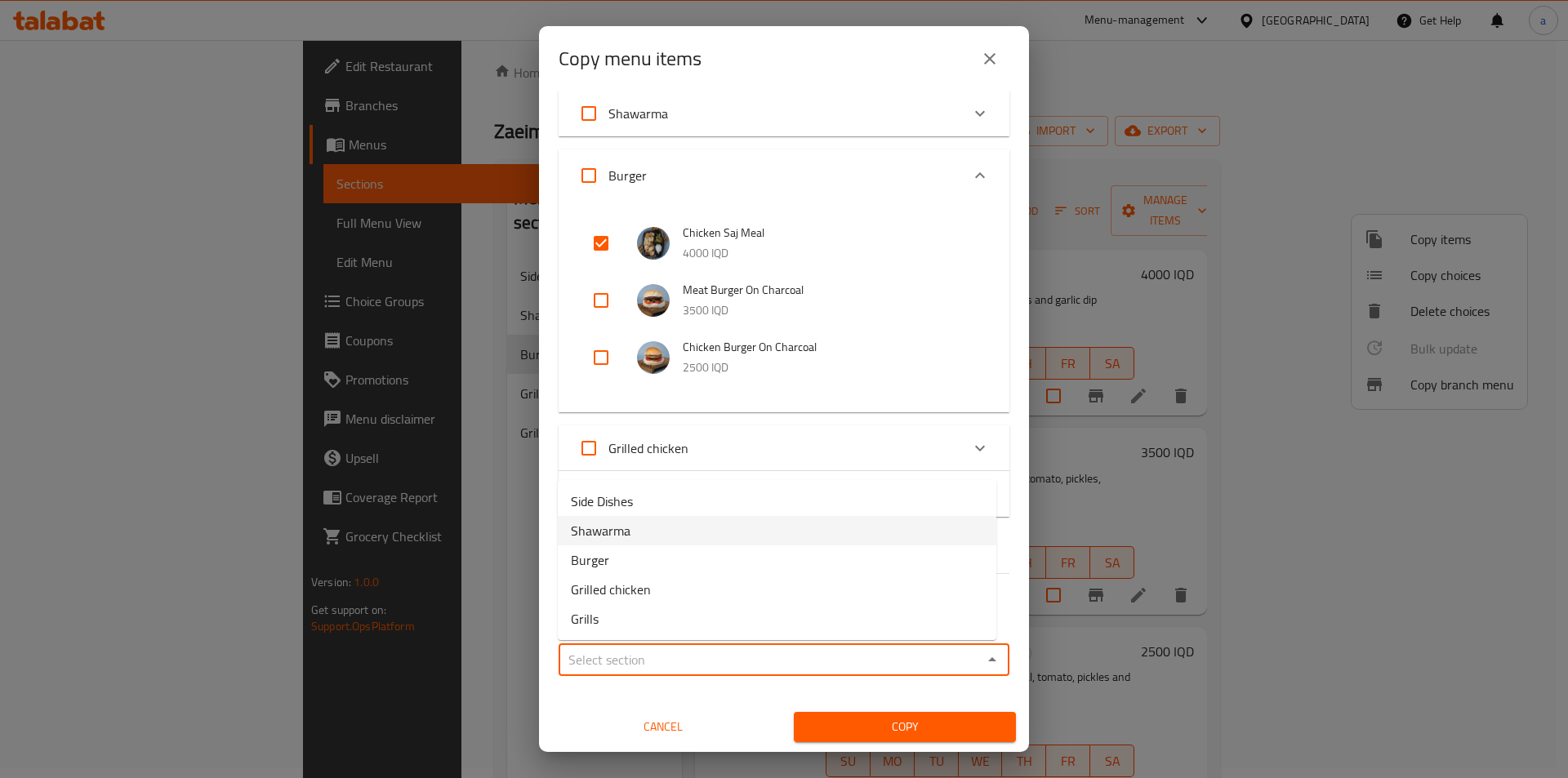
click at [655, 529] on li "Shawarma" at bounding box center [777, 531] width 439 height 30
type input "Shawarma"
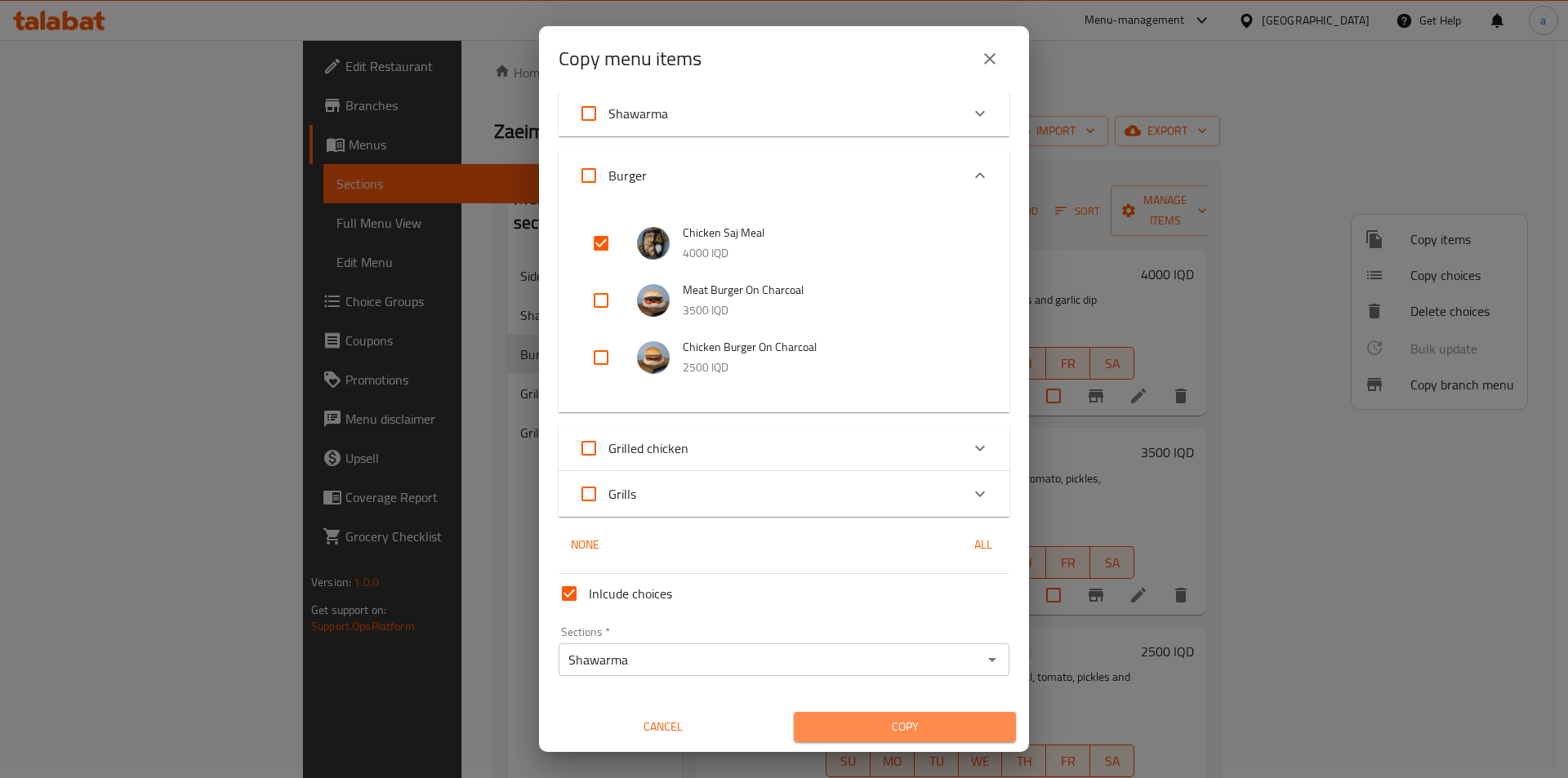
click at [964, 722] on span "Copy" at bounding box center [905, 727] width 196 height 21
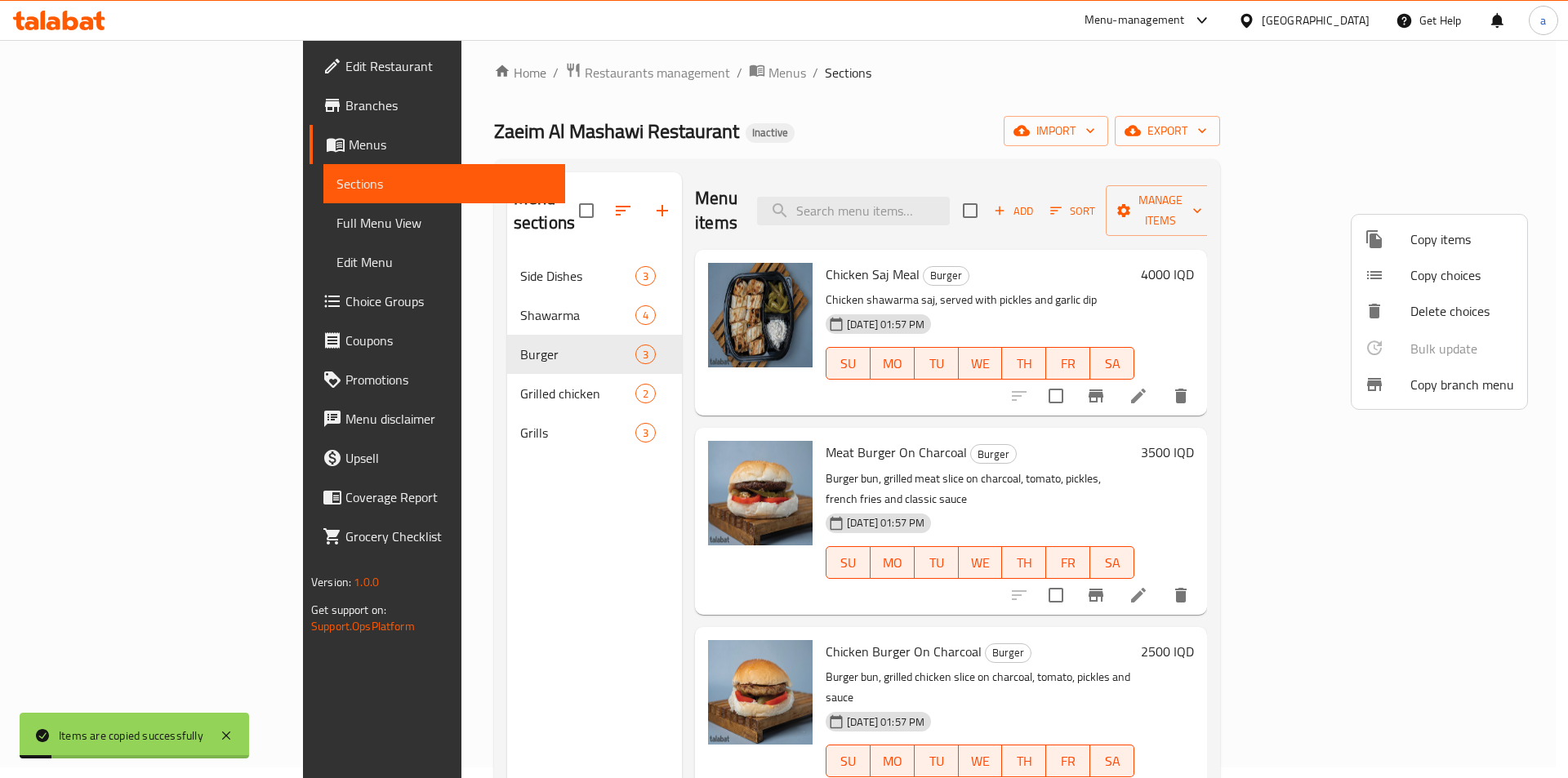
click at [503, 455] on div at bounding box center [784, 389] width 1568 height 778
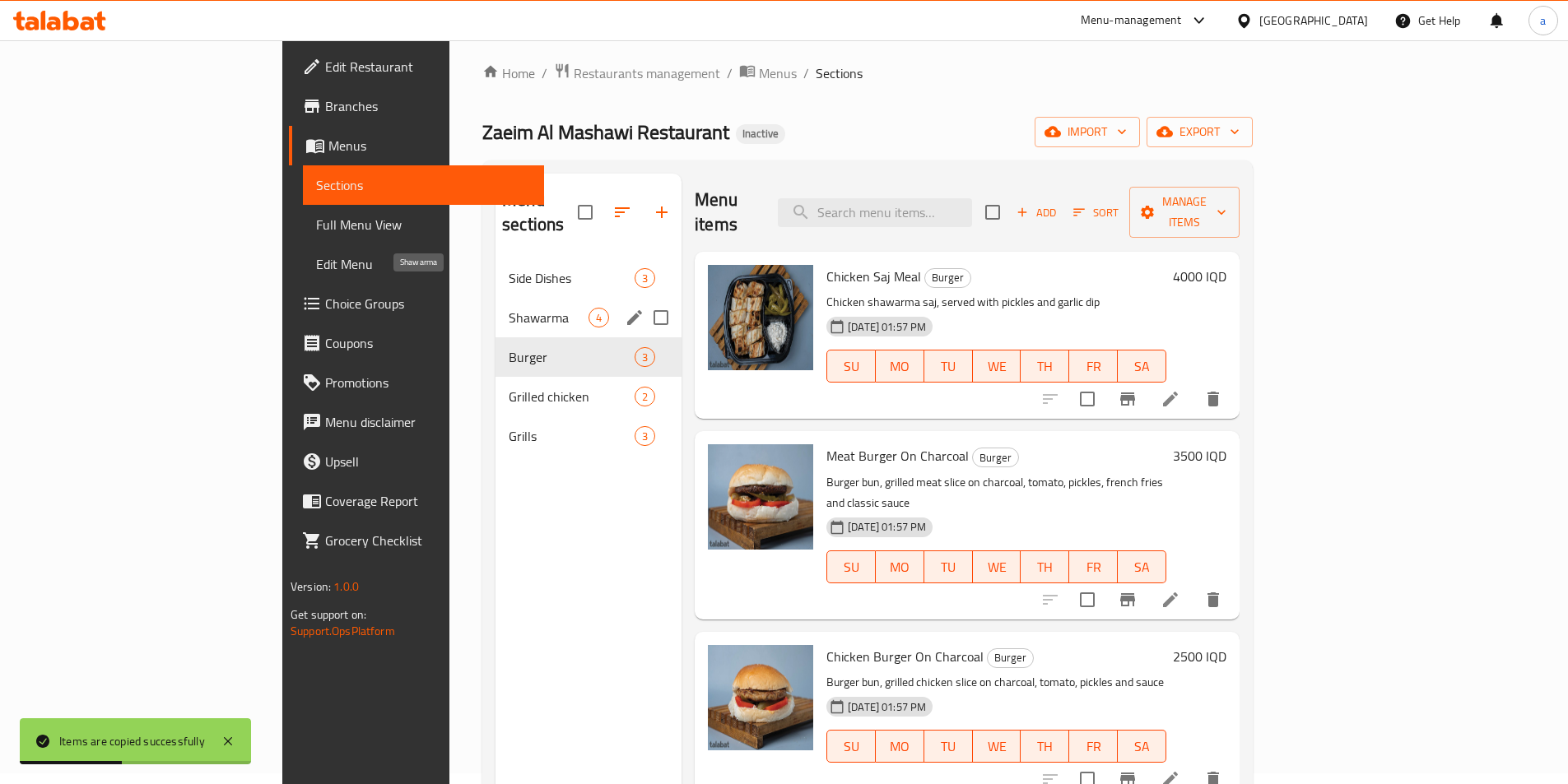
click at [508, 308] on span "Shawarma" at bounding box center [548, 318] width 80 height 20
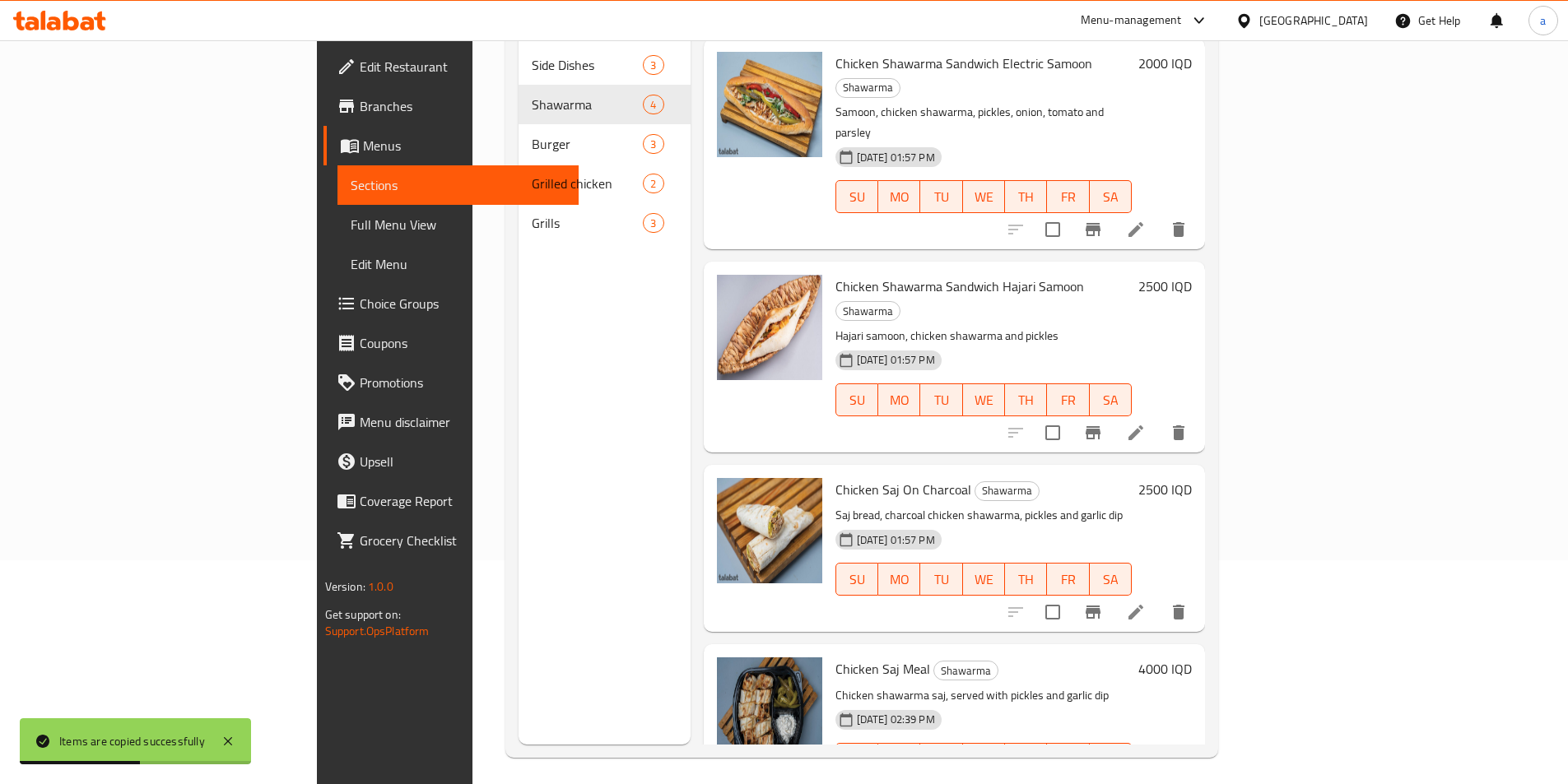
scroll to position [230, 0]
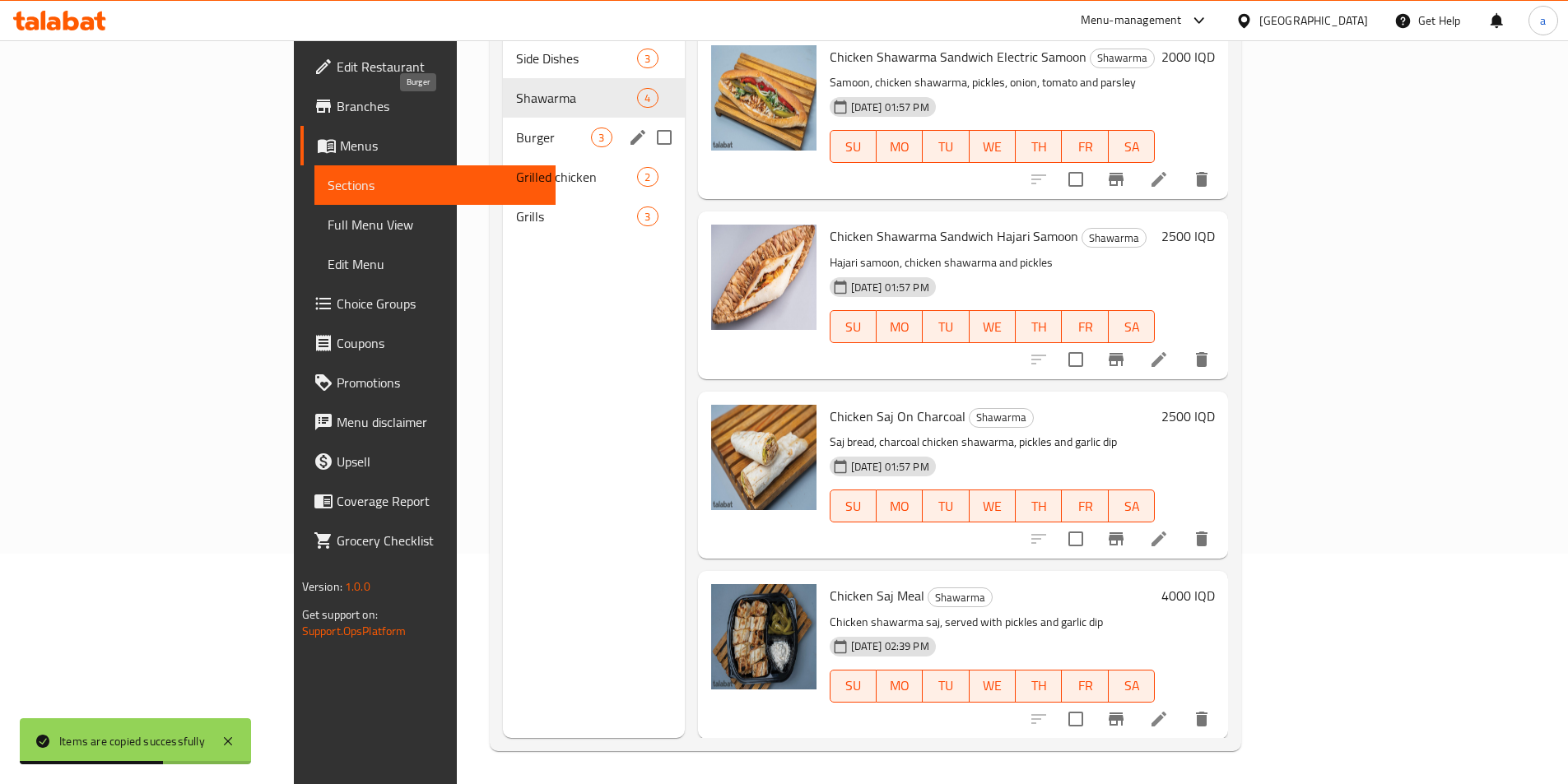
click at [516, 128] on span "Burger" at bounding box center [553, 137] width 75 height 20
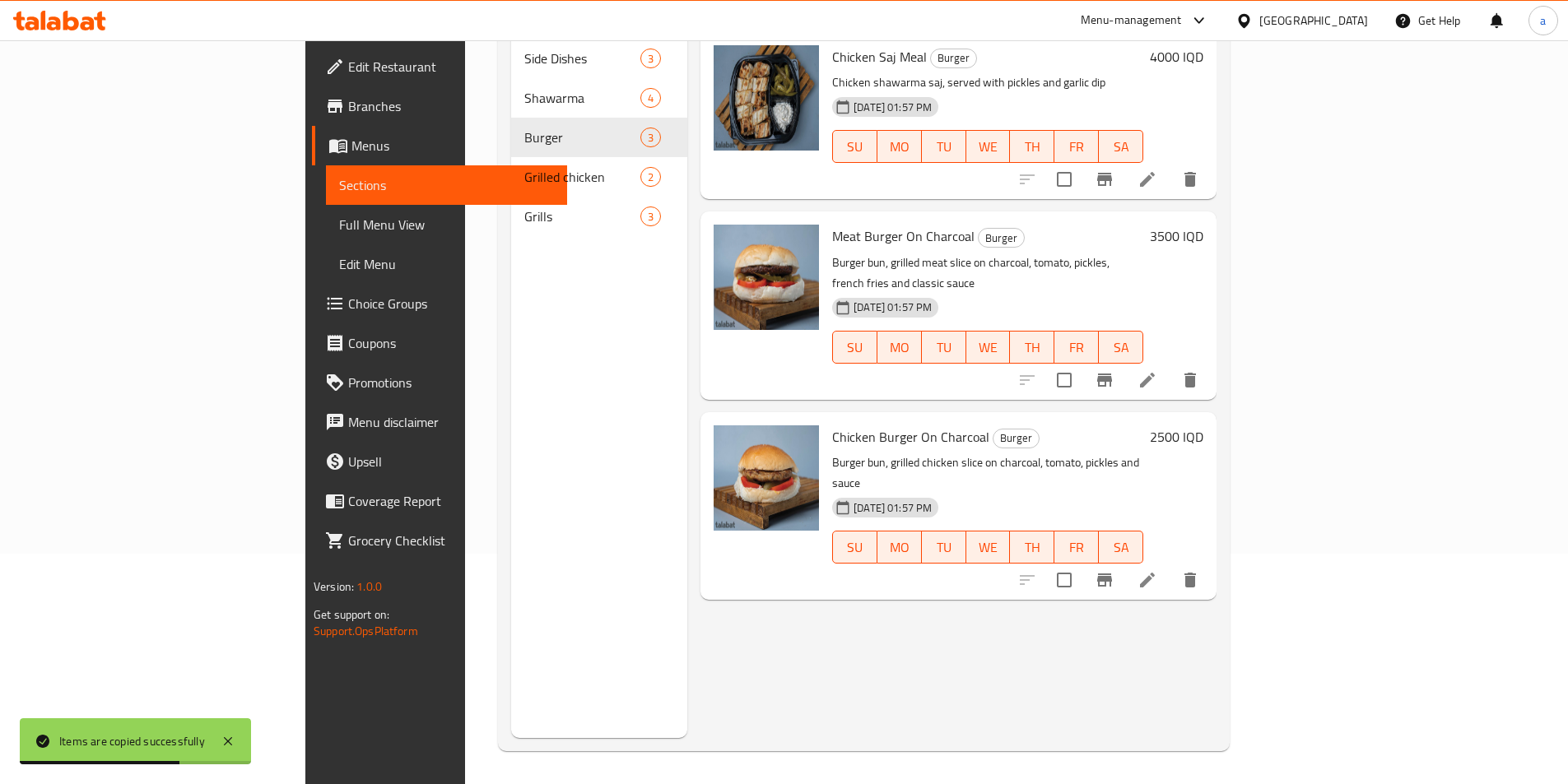
scroll to position [11, 0]
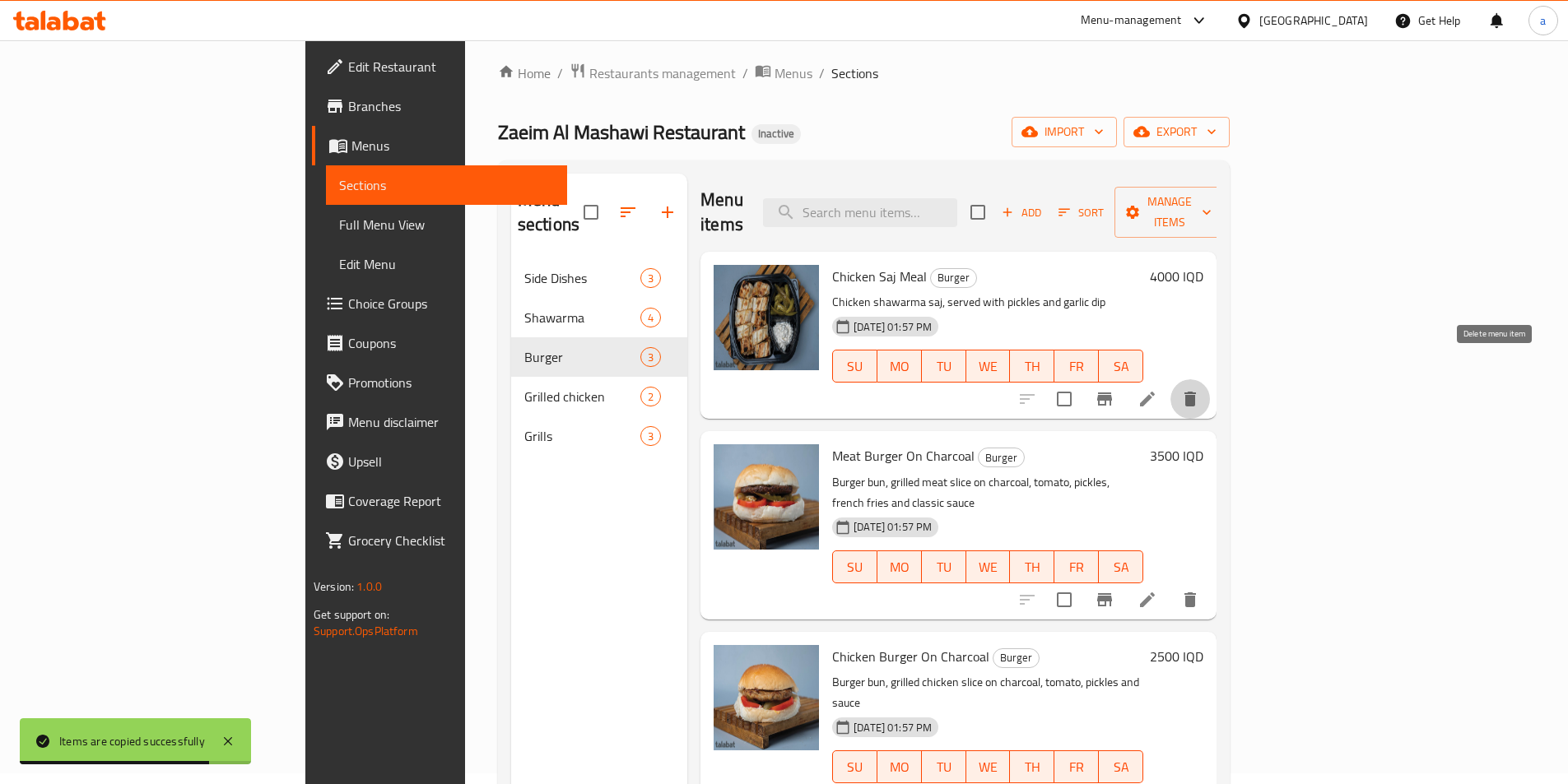
click at [1196, 392] on icon "delete" at bounding box center [1190, 398] width 12 height 15
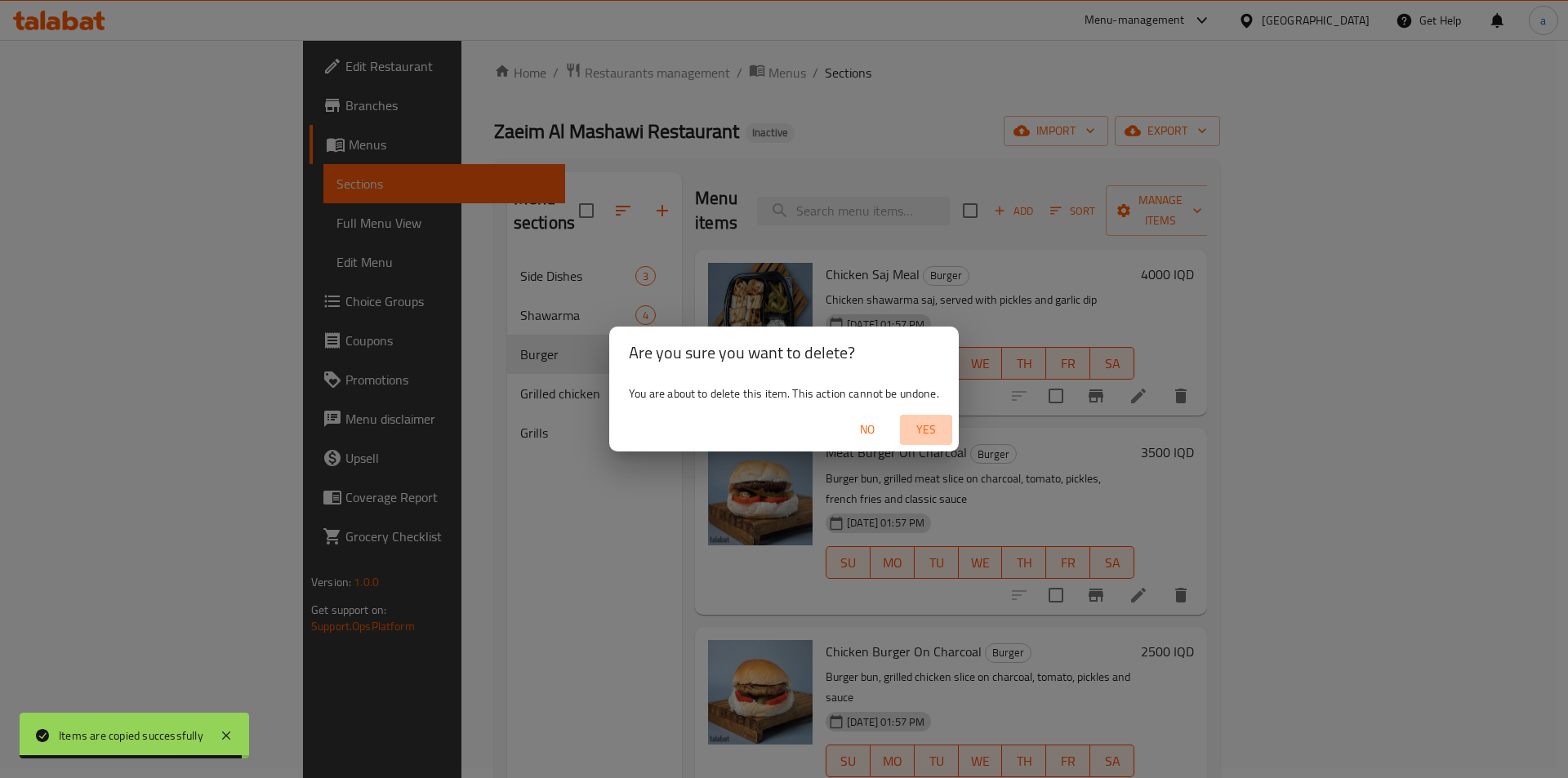
click at [932, 424] on span "Yes" at bounding box center [926, 430] width 40 height 21
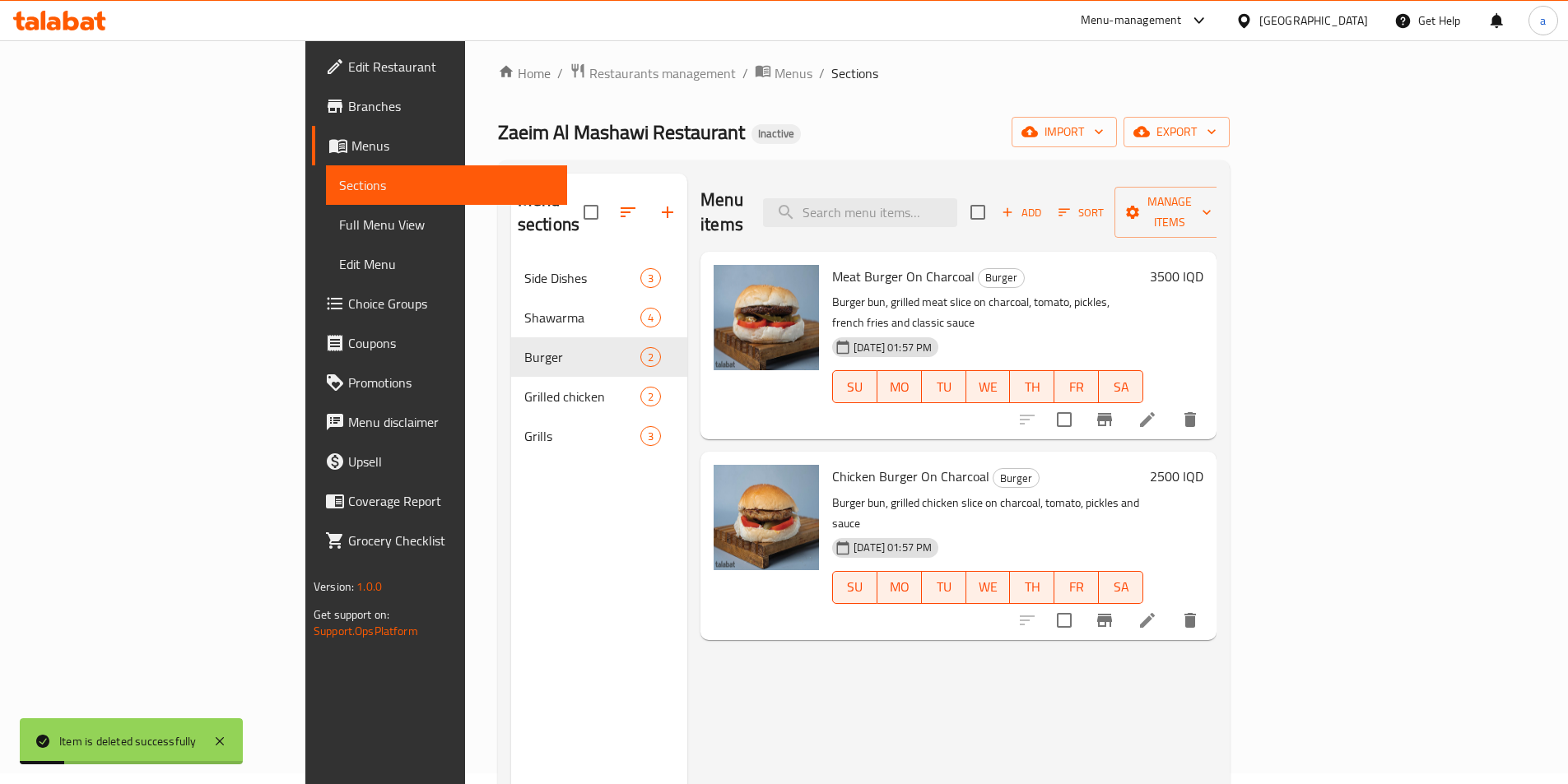
click at [758, 145] on div "Zaeim Al Mashawi Restaurant Inactive import export" at bounding box center [864, 131] width 732 height 31
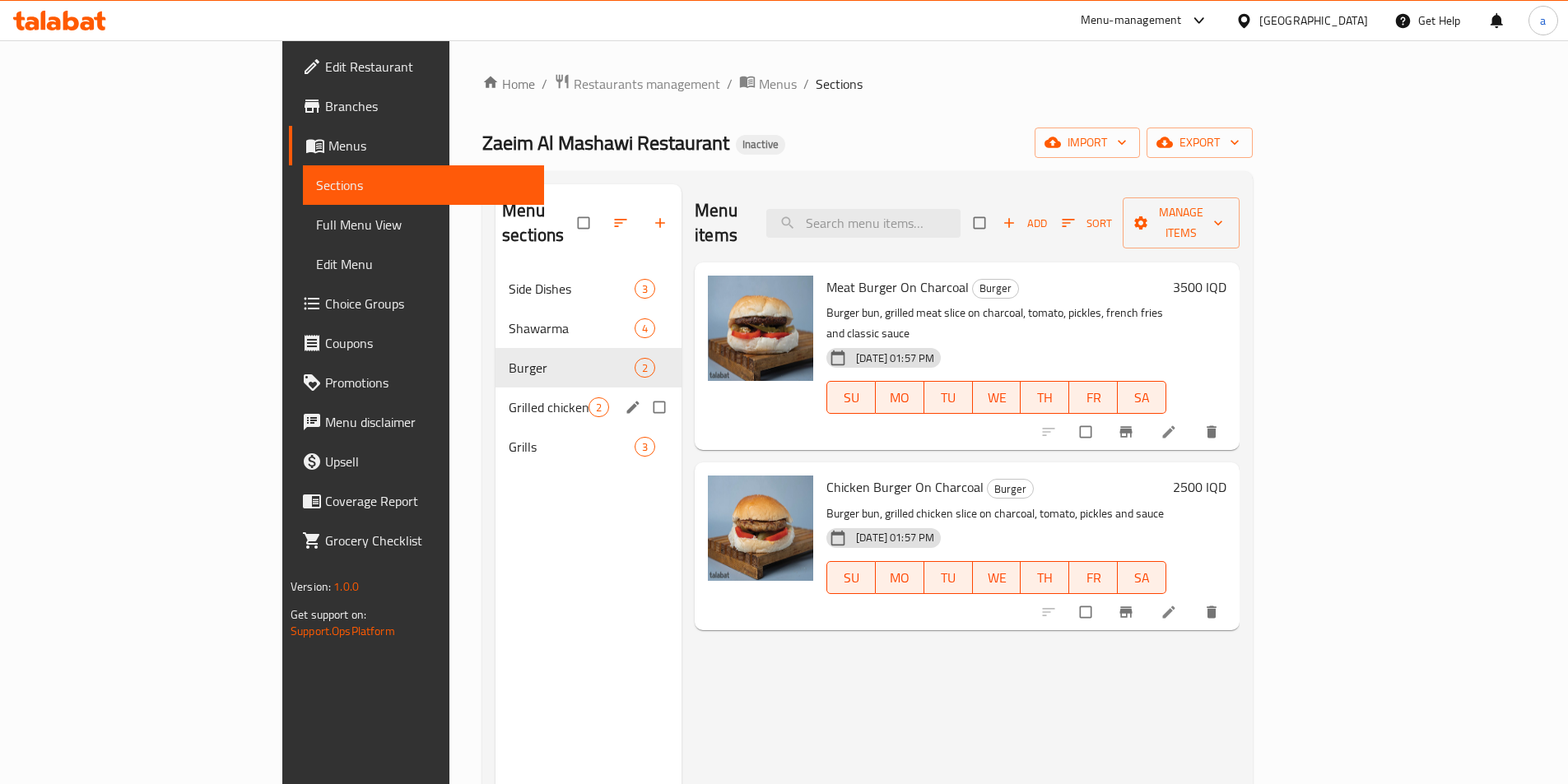
click at [495, 388] on div "Grilled chicken 2" at bounding box center [588, 407] width 186 height 40
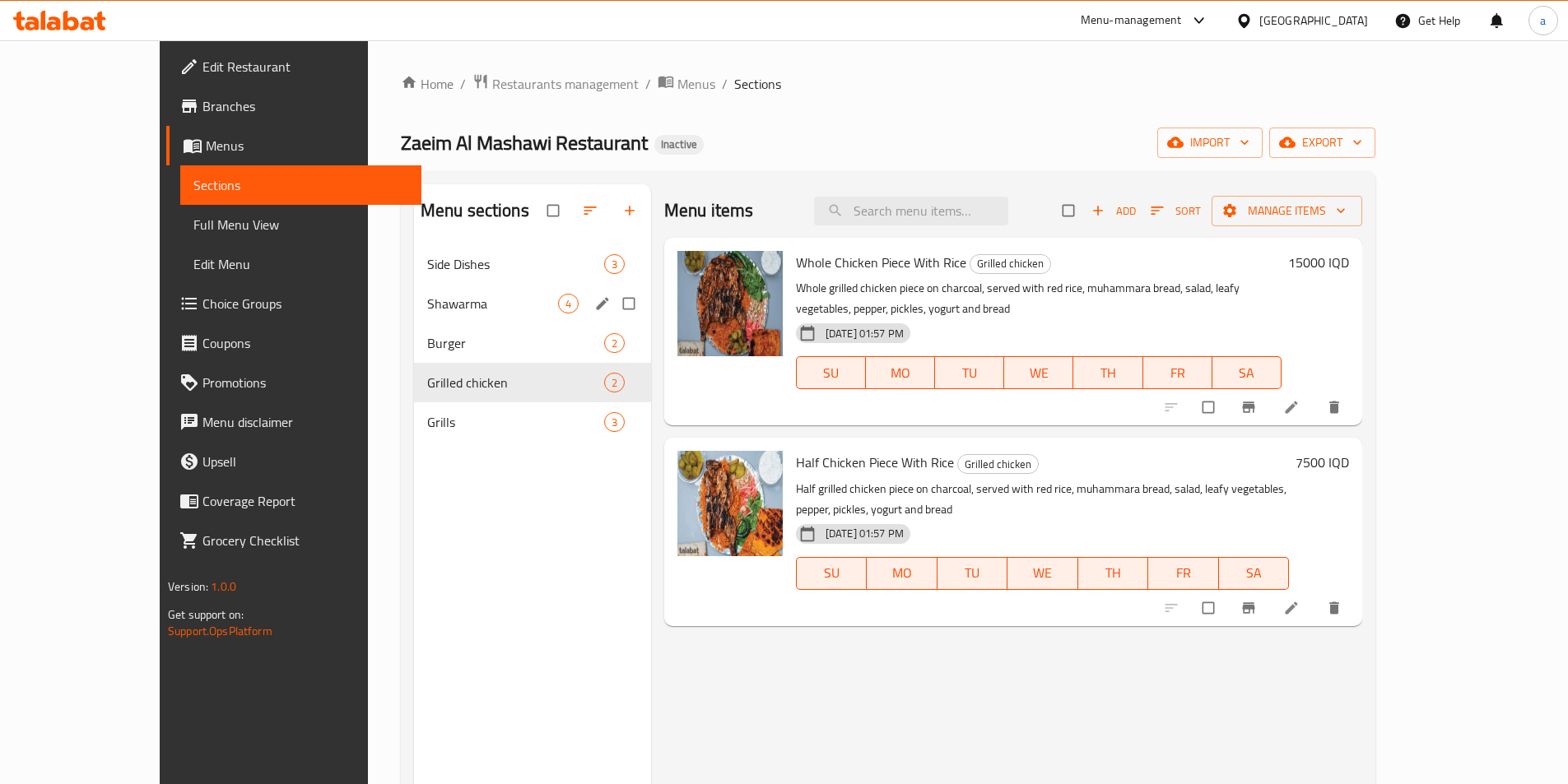
click at [465, 303] on span "Shawarma" at bounding box center [492, 304] width 131 height 20
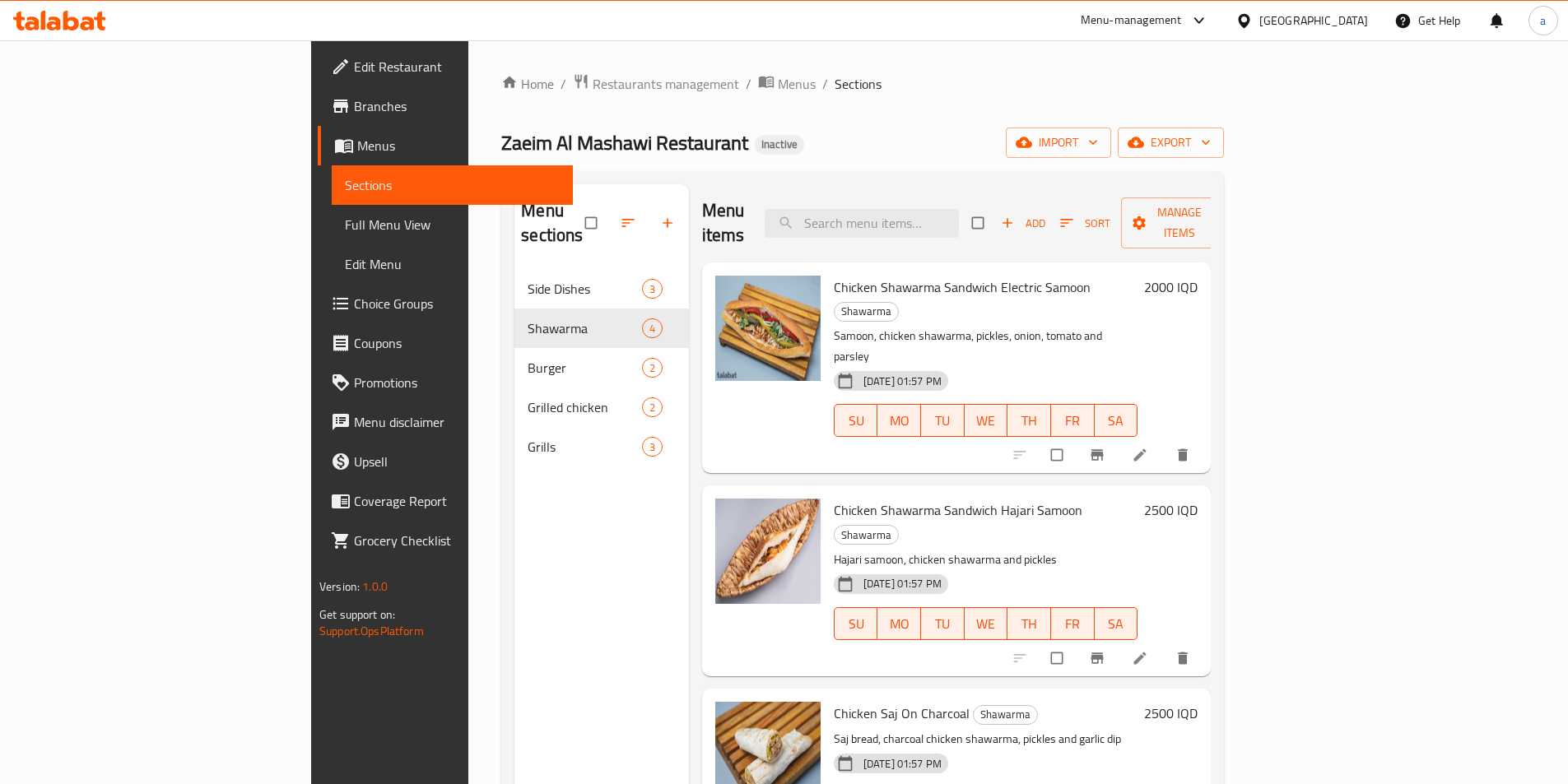
scroll to position [230, 0]
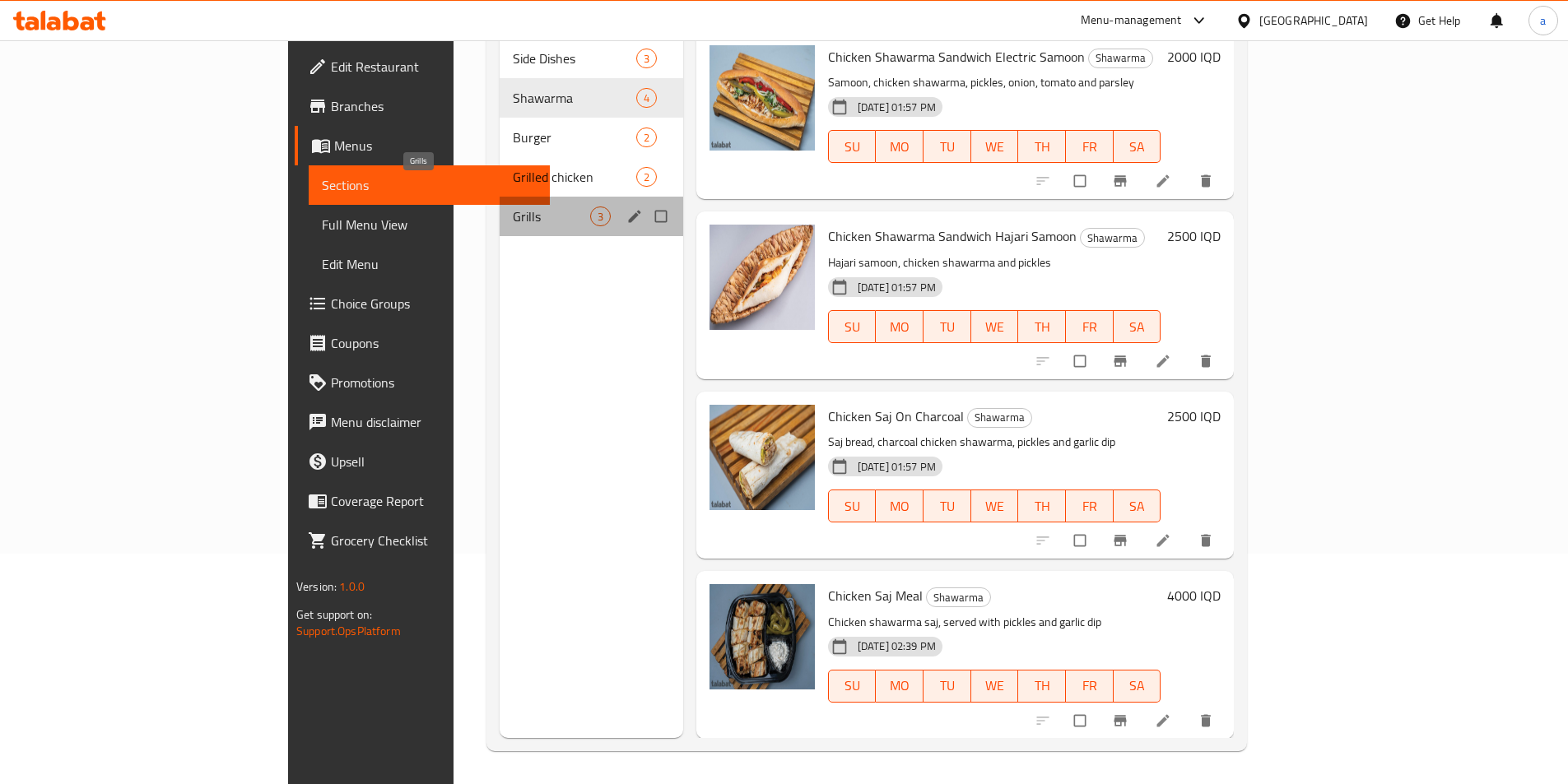
click at [513, 206] on span "Grills" at bounding box center [552, 216] width 78 height 20
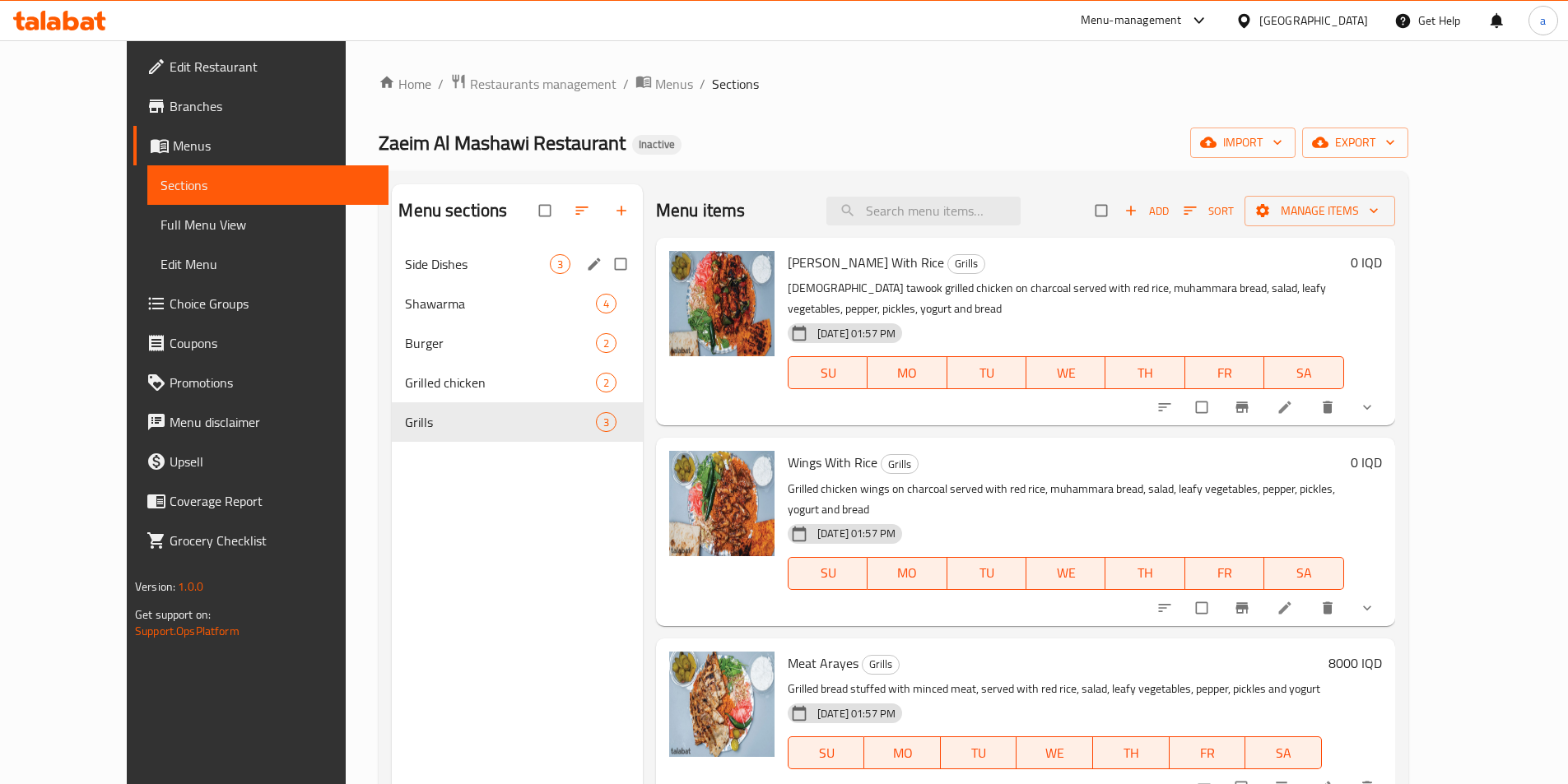
click at [404, 277] on div "Side Dishes 3" at bounding box center [517, 264] width 251 height 40
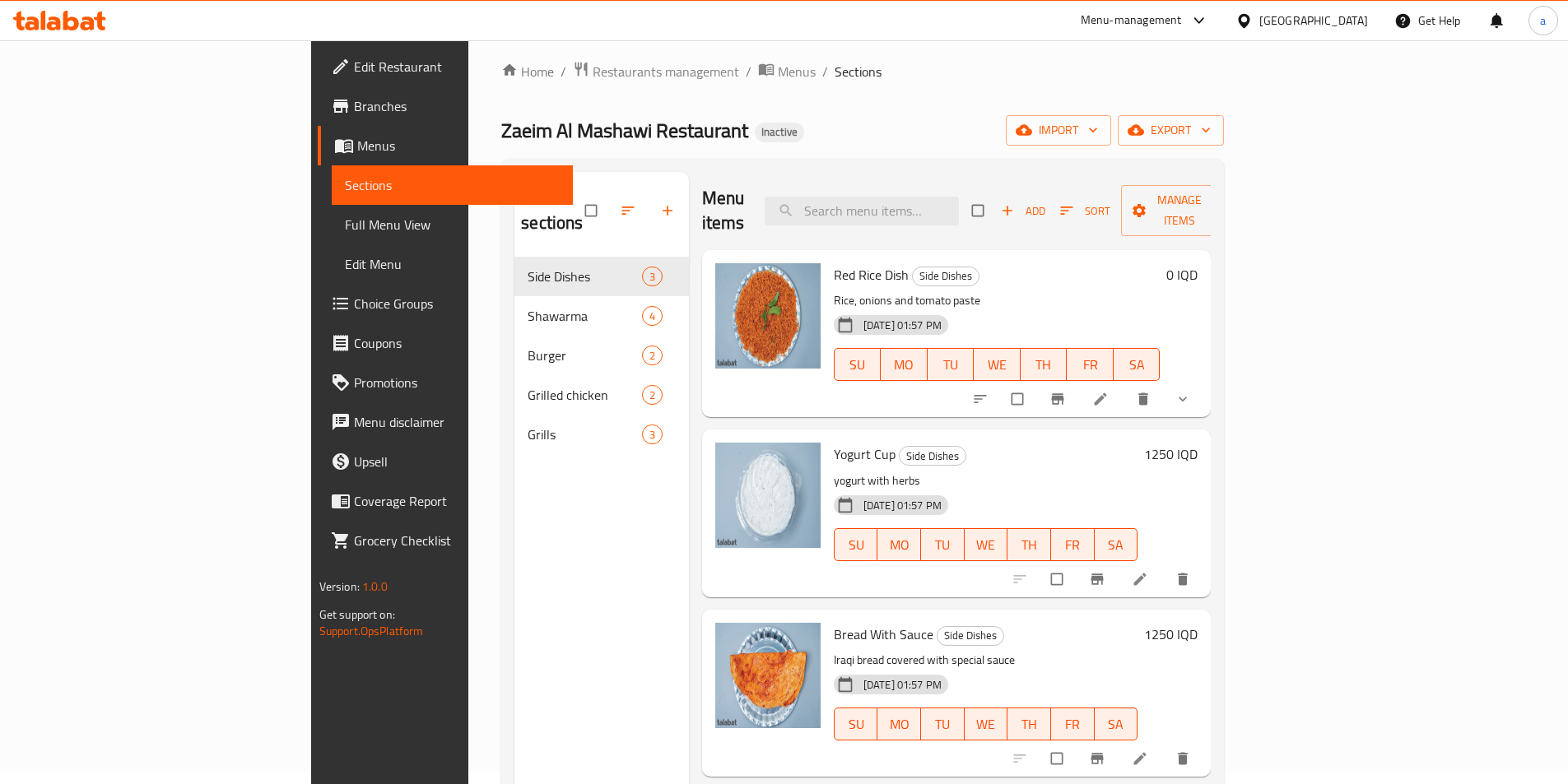
scroll to position [11, 0]
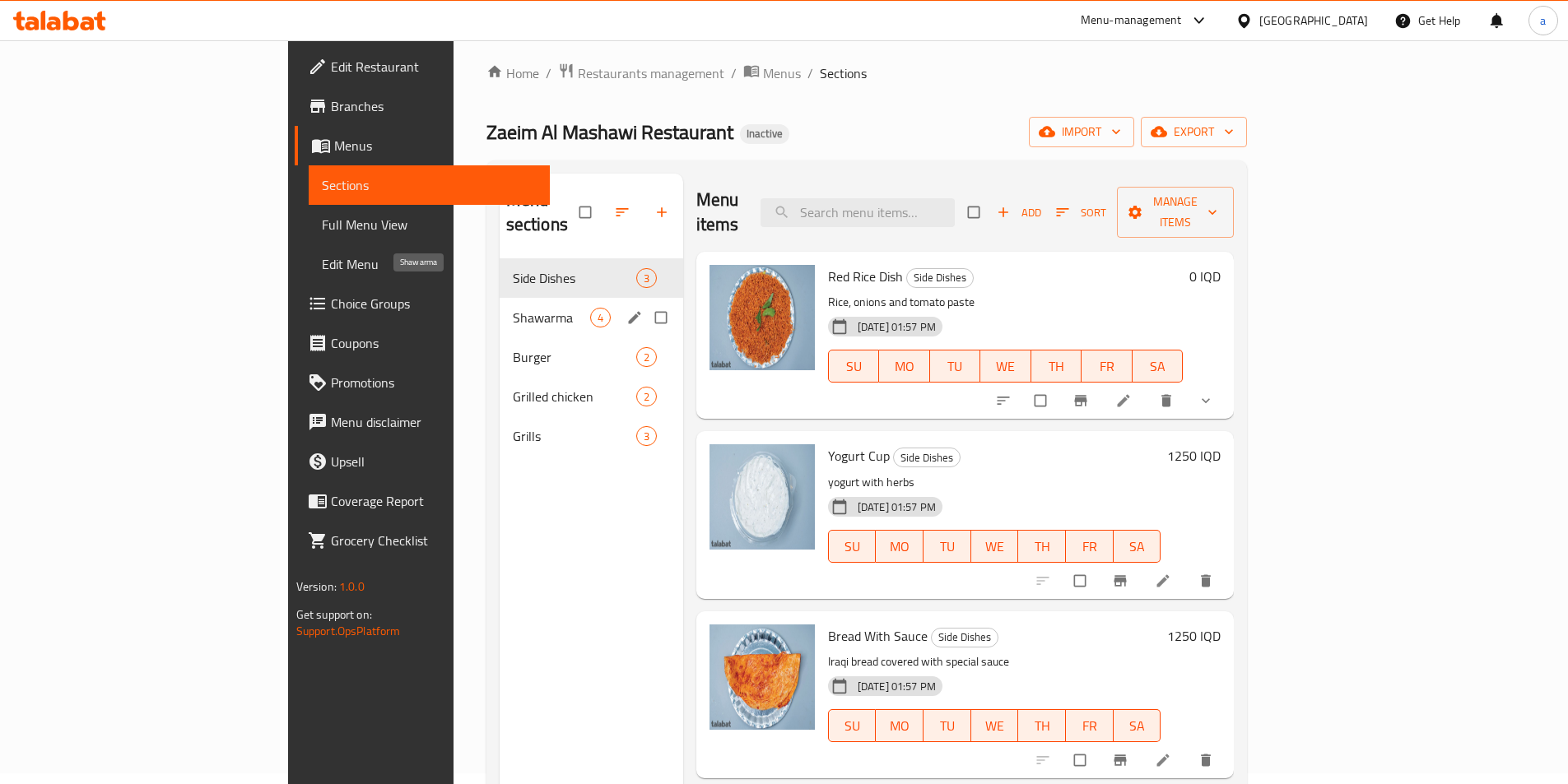
click at [513, 308] on span "Shawarma" at bounding box center [552, 318] width 78 height 20
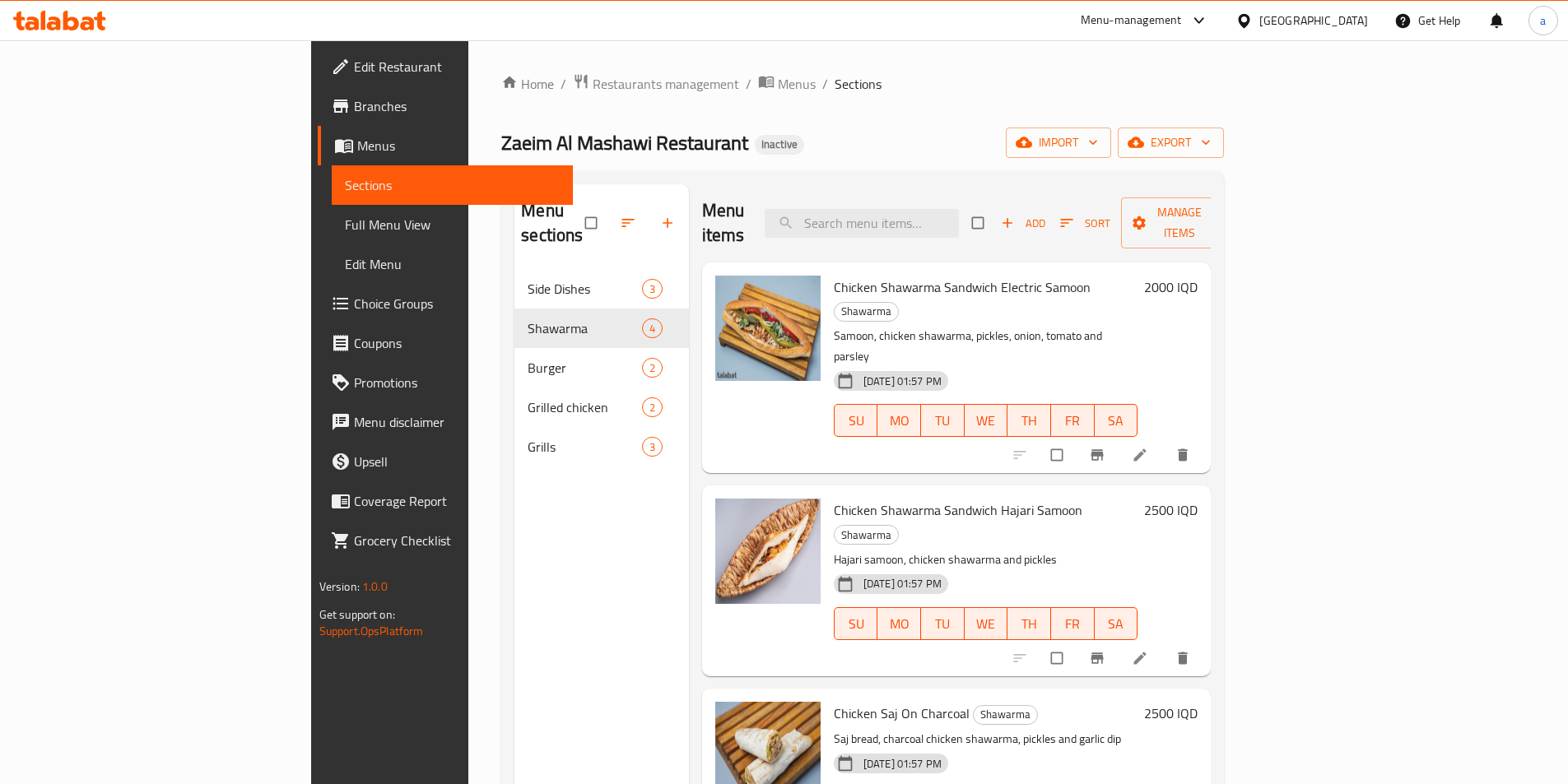
click at [345, 217] on span "Full Menu View" at bounding box center [453, 225] width 215 height 20
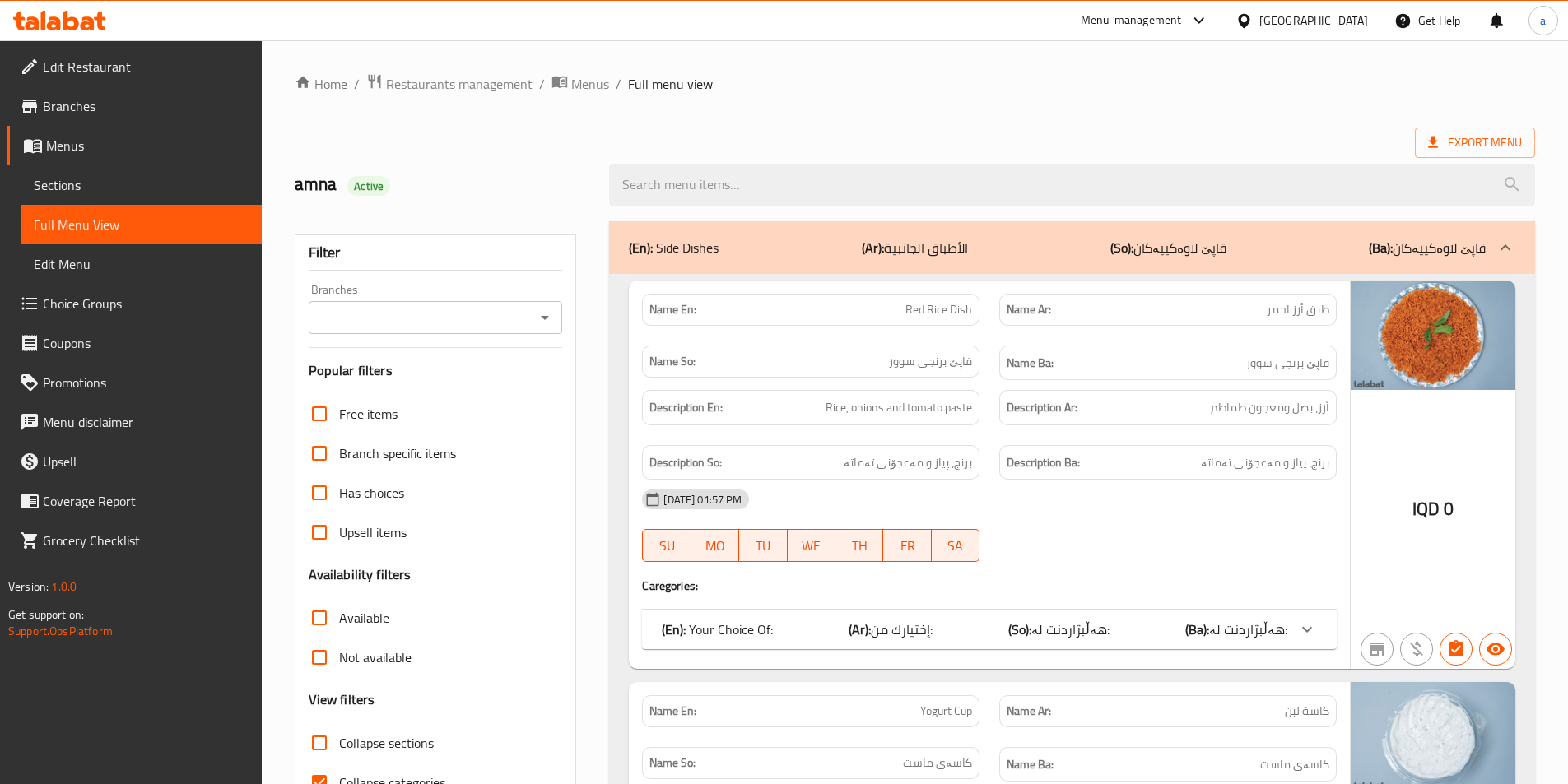
click at [538, 322] on icon "Open" at bounding box center [545, 318] width 20 height 20
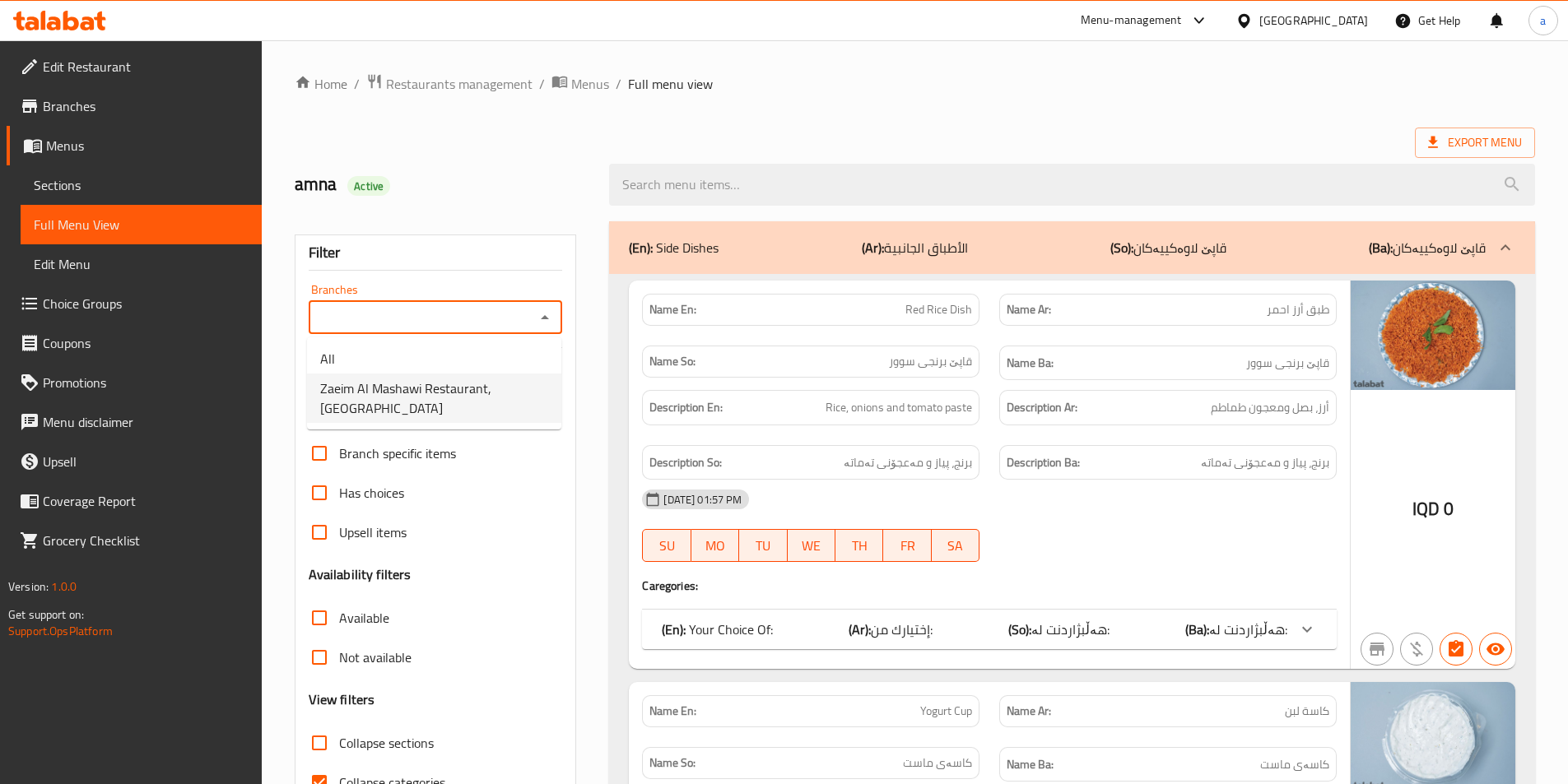
click at [518, 396] on span "Zaeim Al Mashawi Restaurant, [GEOGRAPHIC_DATA]" at bounding box center [434, 398] width 228 height 40
type input "Zaeim Al Mashawi Restaurant, [GEOGRAPHIC_DATA]"
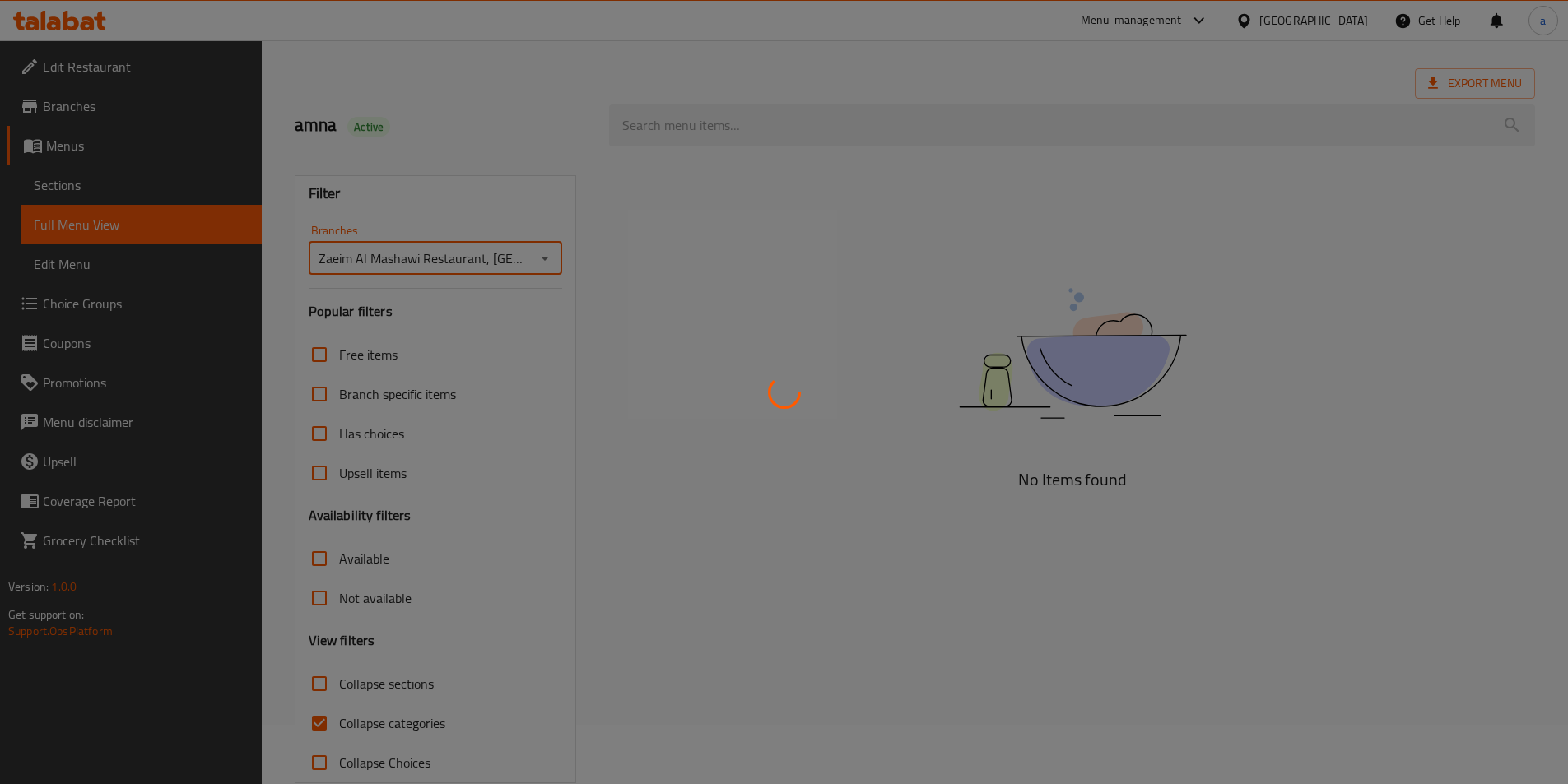
scroll to position [92, 0]
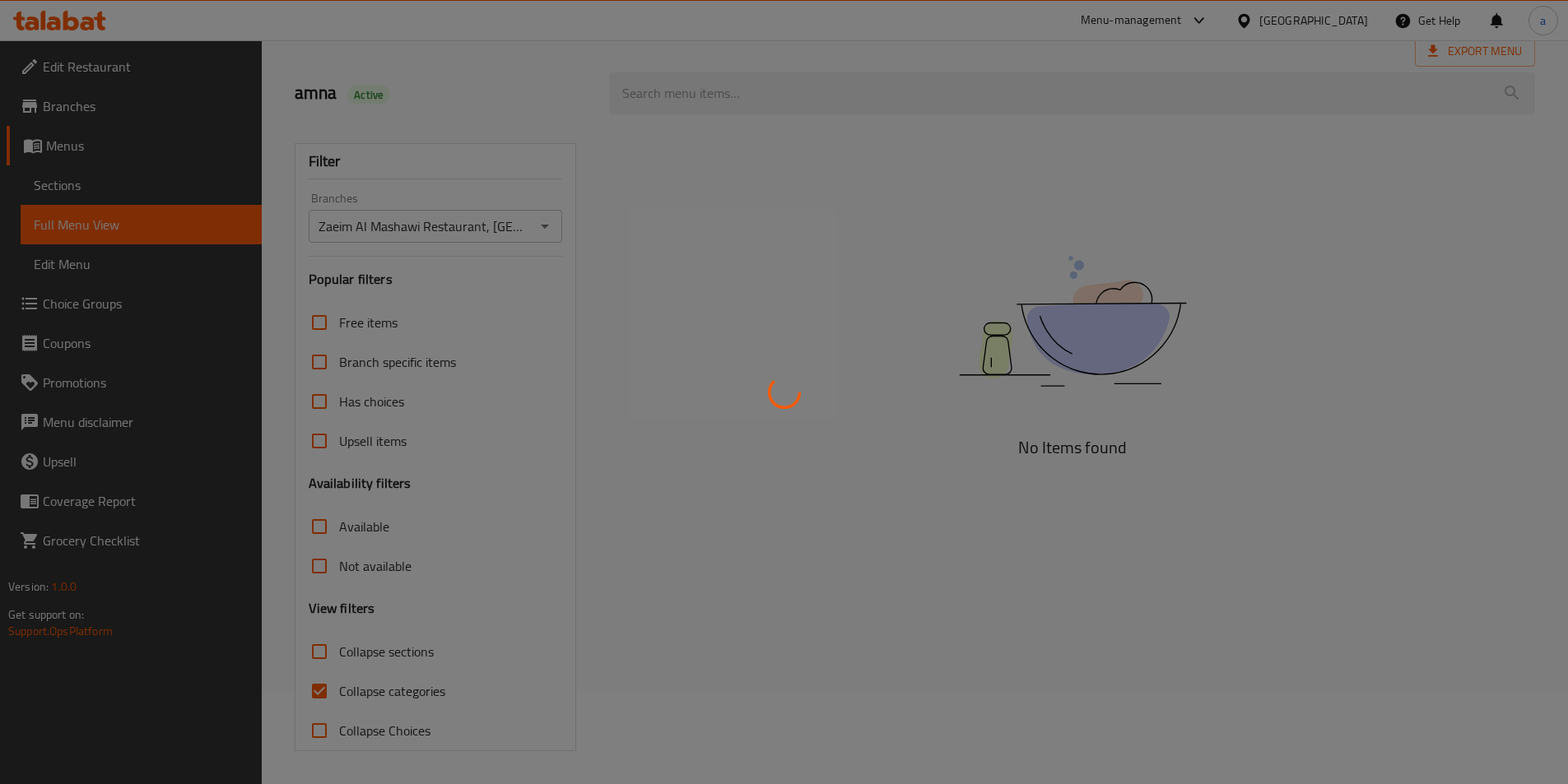
click at [379, 697] on div at bounding box center [784, 392] width 1568 height 784
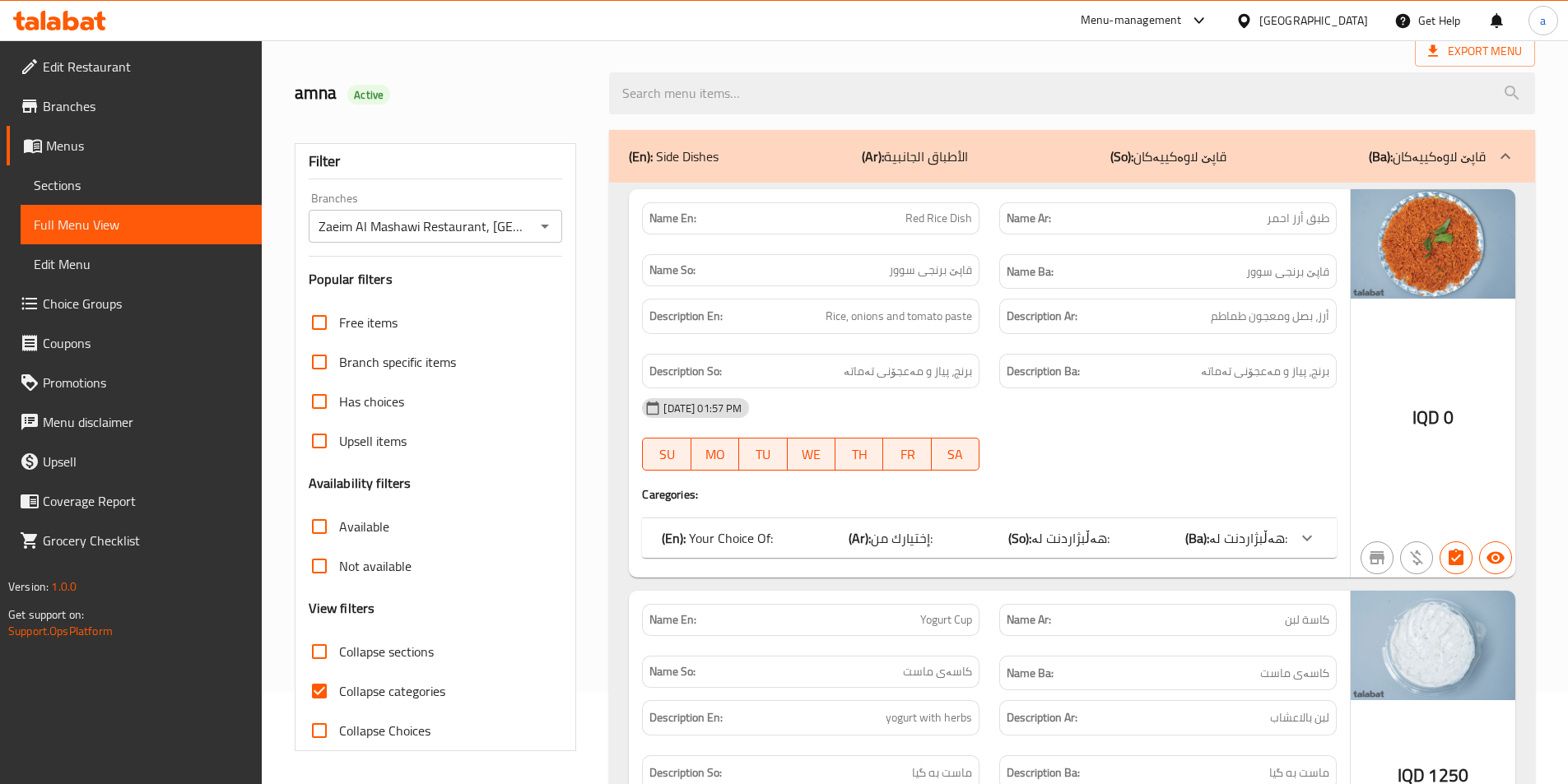
click at [349, 689] on span "Collapse categories" at bounding box center [392, 691] width 107 height 20
click at [339, 689] on input "Collapse categories" at bounding box center [320, 691] width 40 height 40
checkbox input "false"
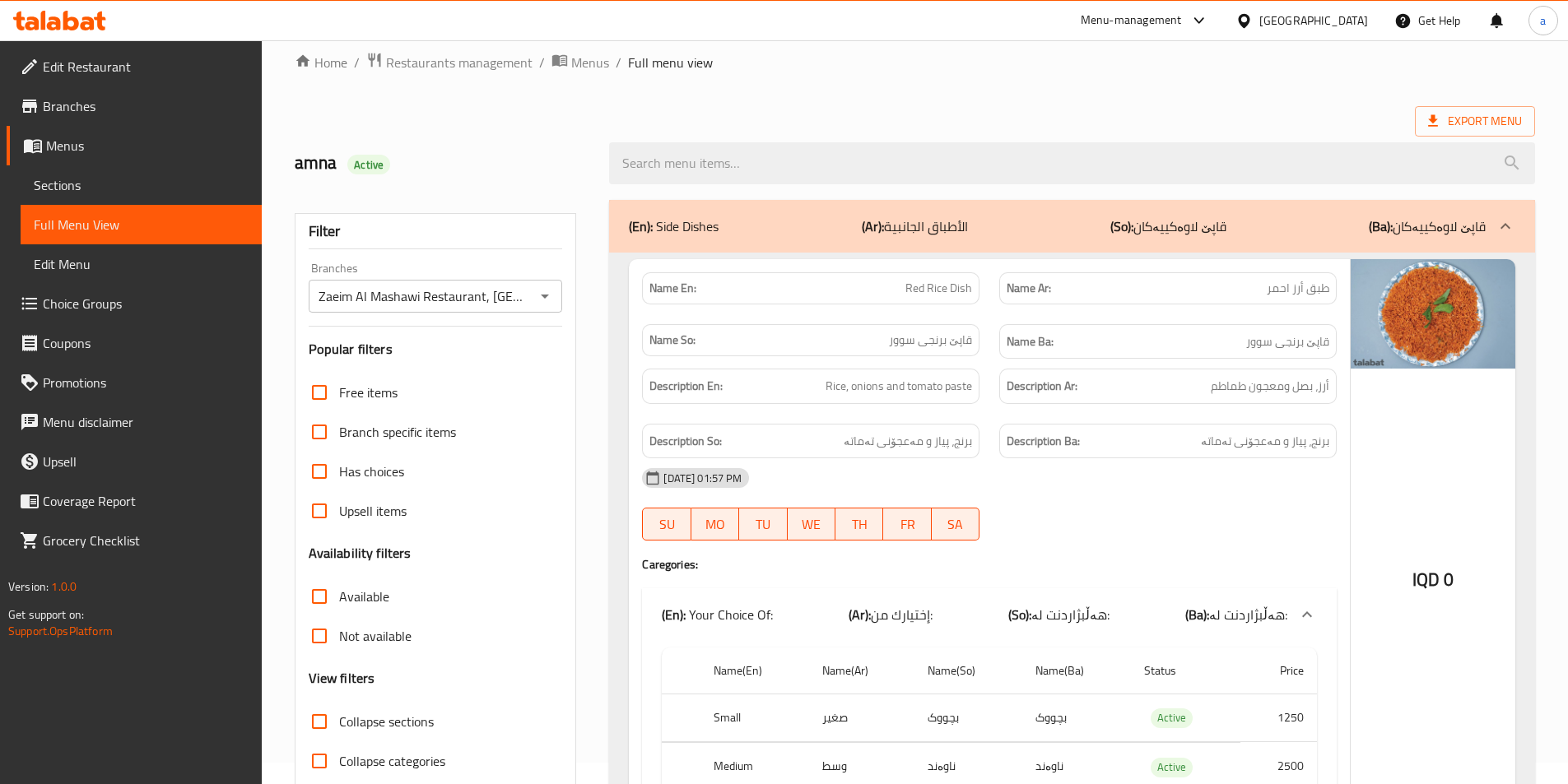
scroll to position [14, 0]
